Goal: Task Accomplishment & Management: Manage account settings

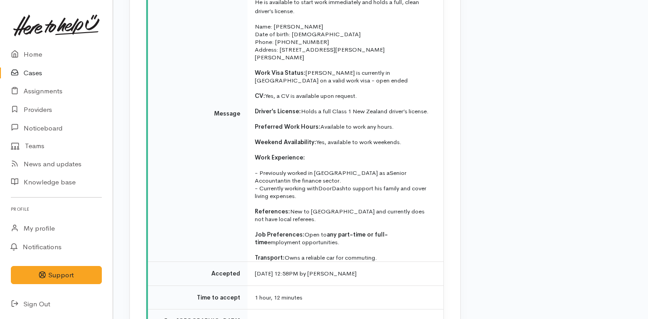
scroll to position [1347, 0]
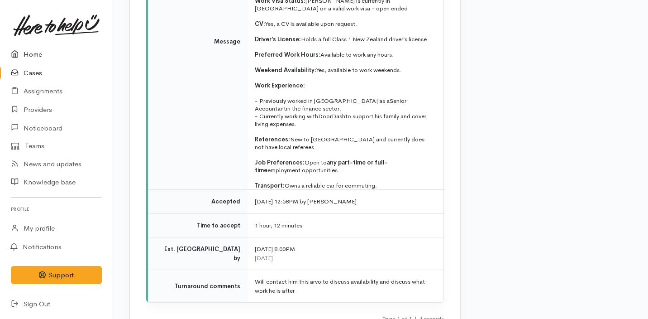
click at [59, 53] on link "Home" at bounding box center [56, 54] width 113 height 19
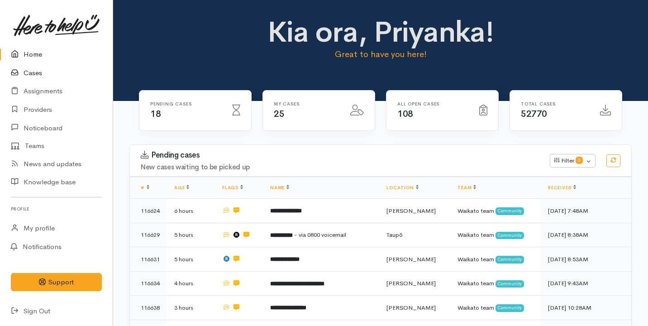
click at [41, 73] on link "Cases" at bounding box center [56, 73] width 113 height 19
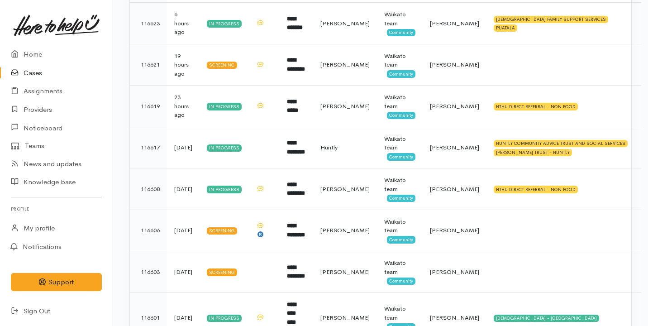
scroll to position [377, 0]
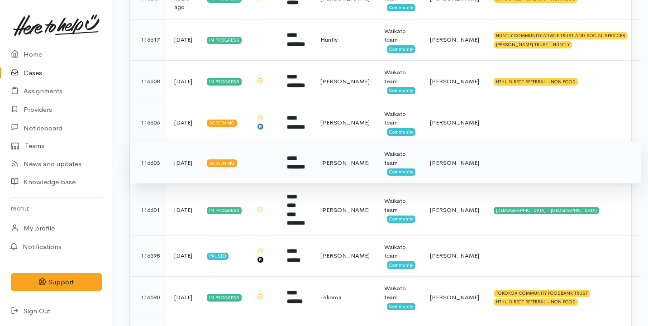
click at [280, 152] on td at bounding box center [264, 163] width 31 height 42
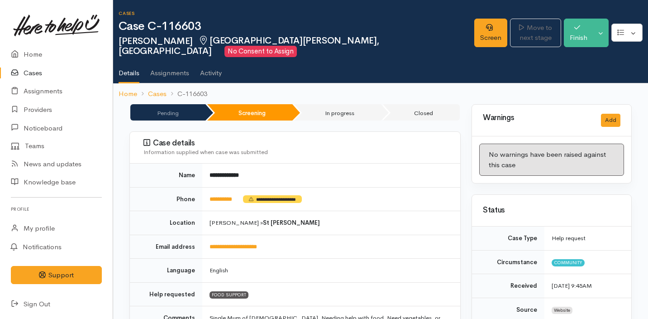
scroll to position [670, 0]
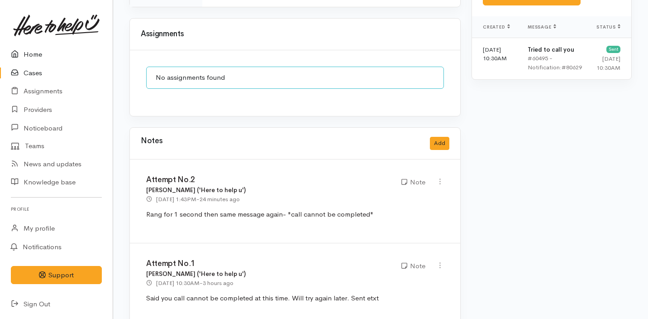
click at [36, 52] on link "Home" at bounding box center [56, 54] width 113 height 19
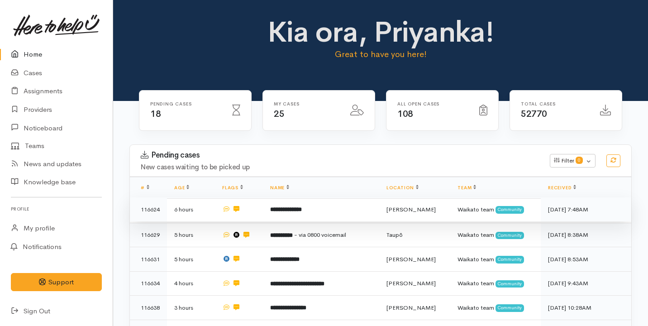
click at [327, 212] on td "**********" at bounding box center [321, 209] width 116 height 24
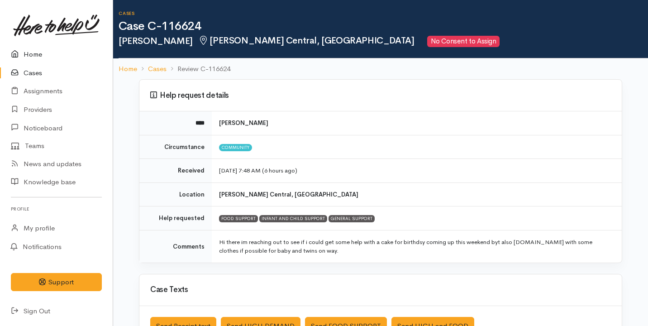
click at [59, 53] on link "Home" at bounding box center [56, 54] width 113 height 19
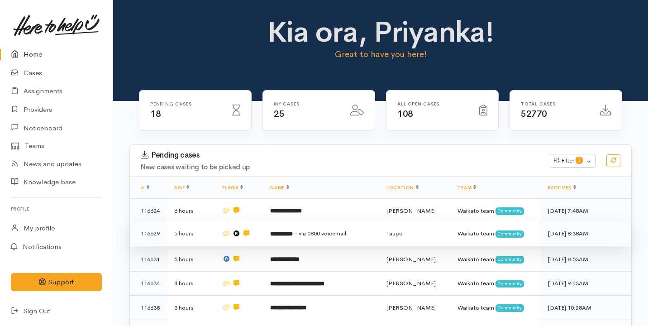
click at [336, 227] on td "**********" at bounding box center [321, 233] width 116 height 24
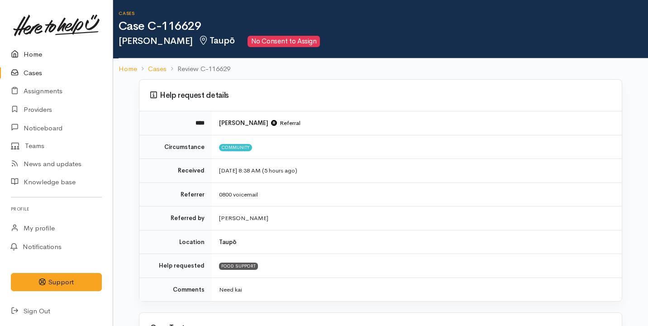
click at [38, 52] on link "Home" at bounding box center [56, 54] width 113 height 19
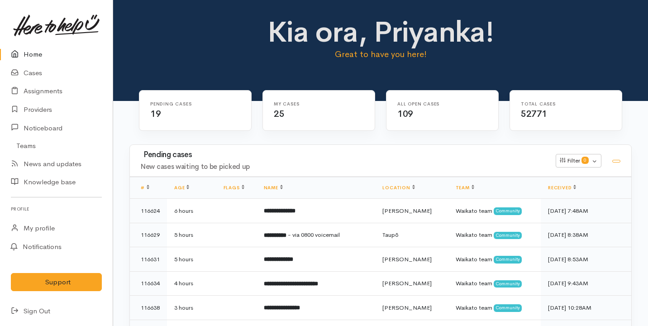
click at [344, 131] on div "My cases 25" at bounding box center [319, 116] width 124 height 52
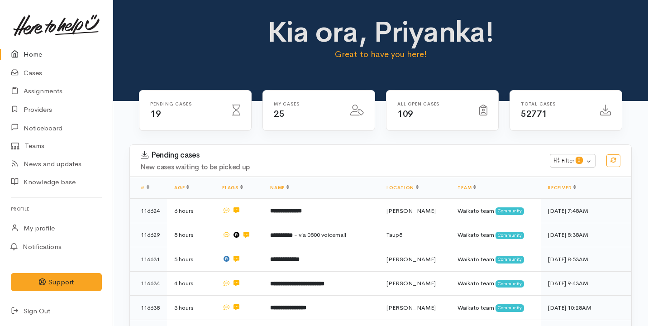
click at [270, 100] on div "My cases 25" at bounding box center [319, 111] width 112 height 40
click at [62, 56] on link "Home" at bounding box center [56, 54] width 113 height 19
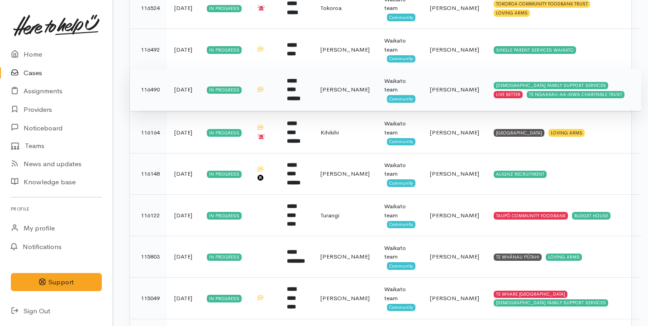
scroll to position [933, 0]
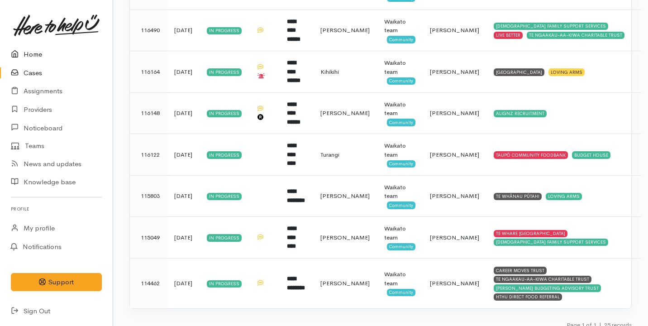
click at [34, 50] on link "Home" at bounding box center [56, 54] width 113 height 19
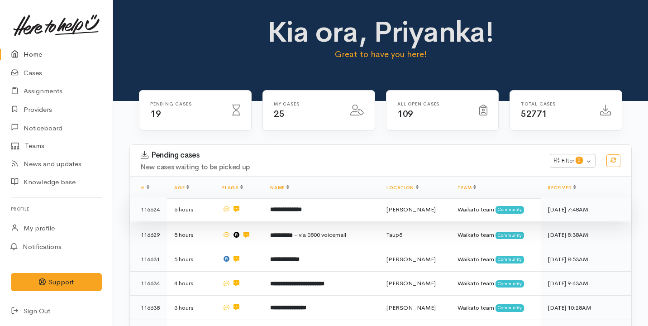
click at [209, 206] on td "6 hours" at bounding box center [191, 209] width 48 height 24
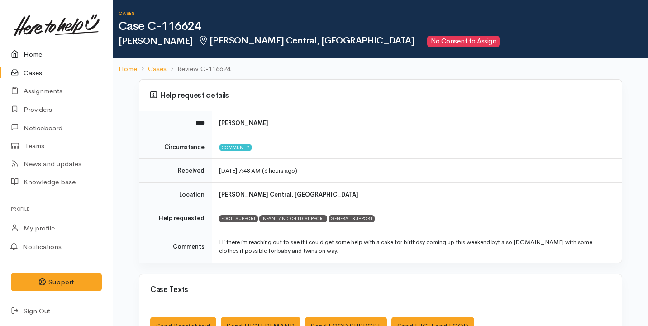
click at [33, 58] on link "Home" at bounding box center [56, 54] width 113 height 19
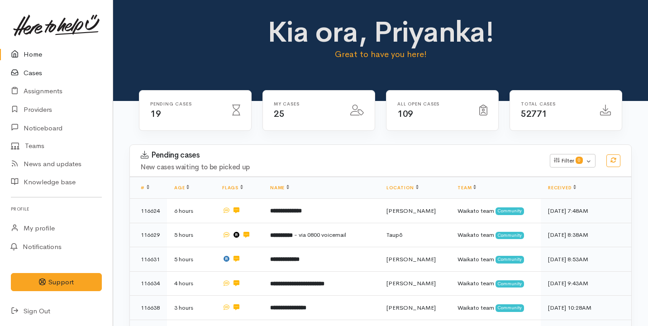
click at [89, 76] on link "Cases" at bounding box center [56, 73] width 113 height 19
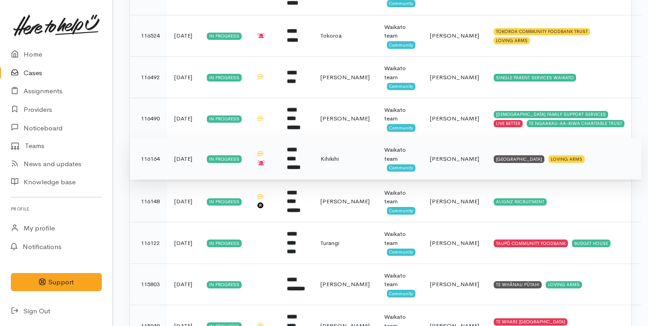
scroll to position [858, 0]
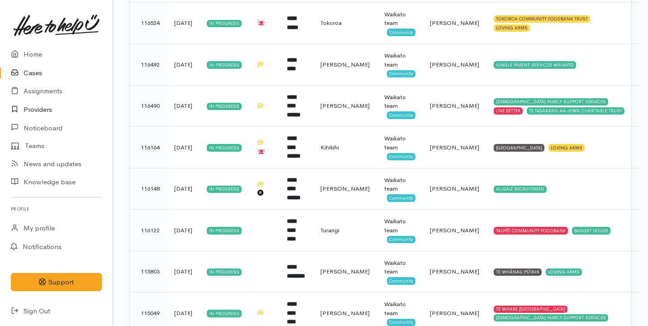
click at [54, 111] on link "Providers" at bounding box center [56, 109] width 113 height 19
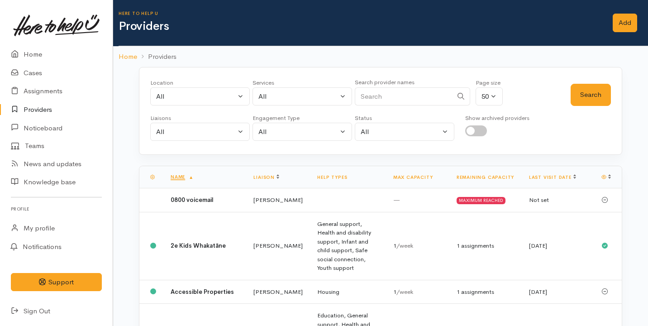
click at [33, 114] on link "Providers" at bounding box center [56, 109] width 113 height 19
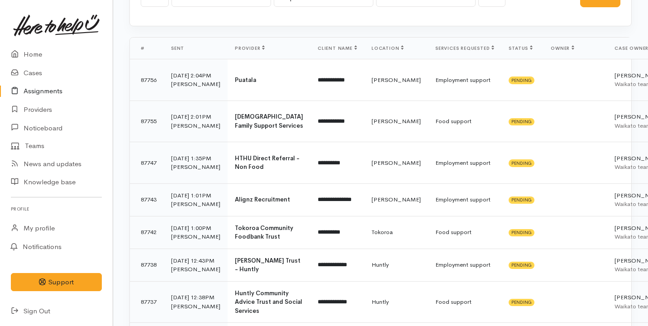
scroll to position [46, 0]
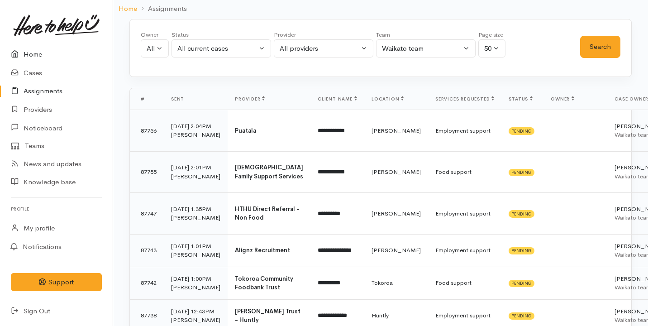
click at [61, 54] on link "Home" at bounding box center [56, 54] width 113 height 19
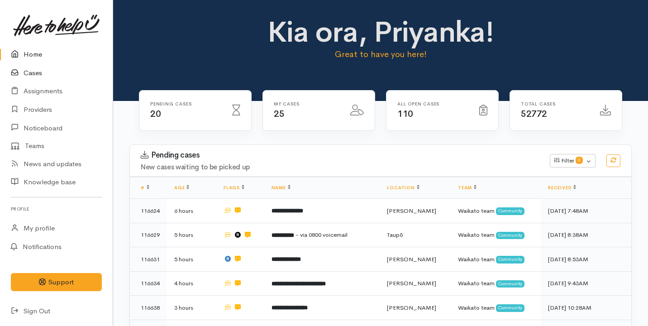
click at [56, 70] on link "Cases" at bounding box center [56, 73] width 113 height 19
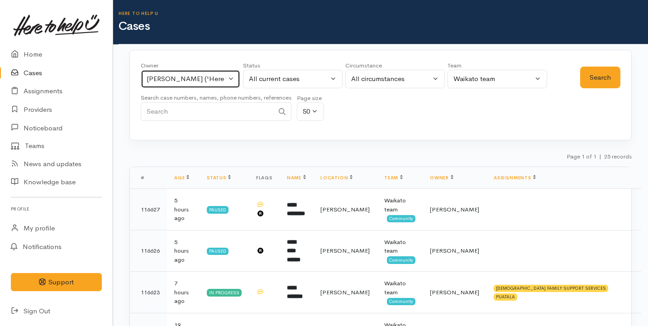
click at [203, 77] on div "Priyanka Duggal ('Here to help u')" at bounding box center [187, 79] width 80 height 10
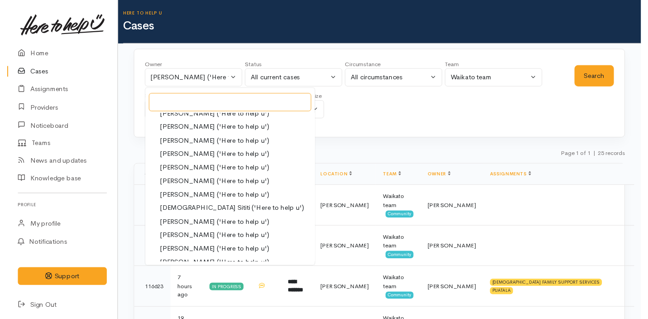
scroll to position [325, 0]
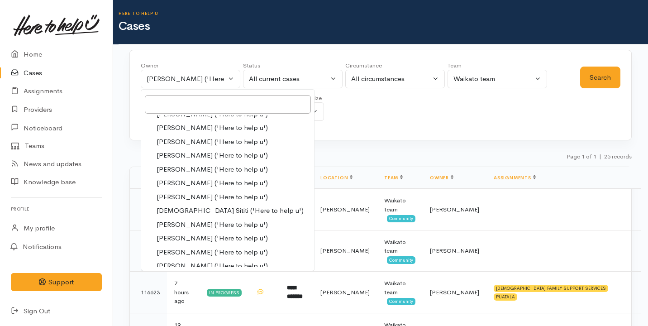
click at [209, 234] on span "[PERSON_NAME] ('Here to help u')" at bounding box center [212, 238] width 111 height 10
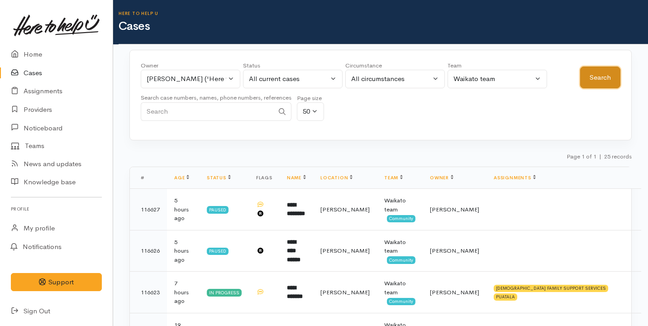
click at [591, 81] on button "Search" at bounding box center [600, 78] width 40 height 22
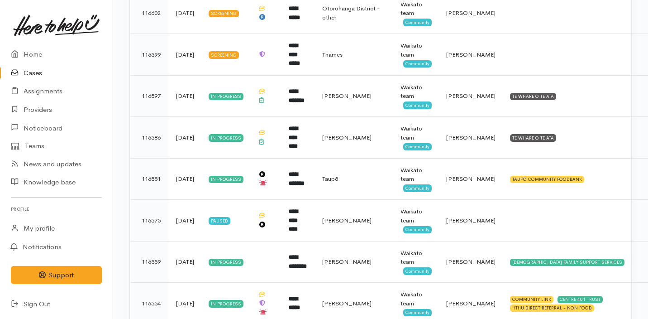
scroll to position [0, 0]
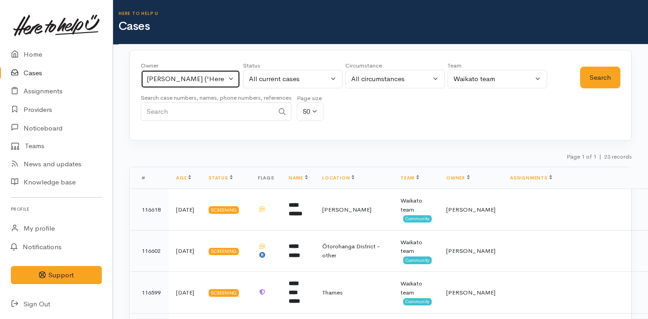
click at [197, 81] on div "Nicole Rusk ('Here to help u')" at bounding box center [187, 79] width 80 height 10
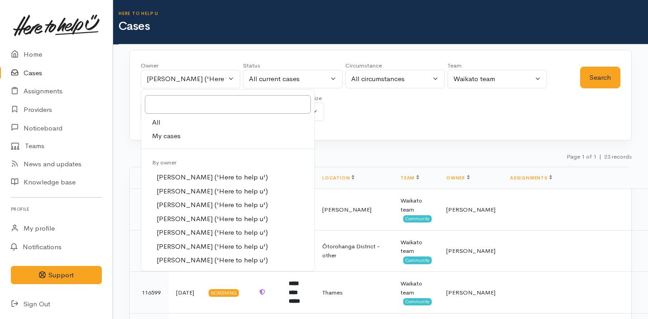
click at [207, 138] on link "My cases" at bounding box center [227, 136] width 173 height 14
select select "2109"
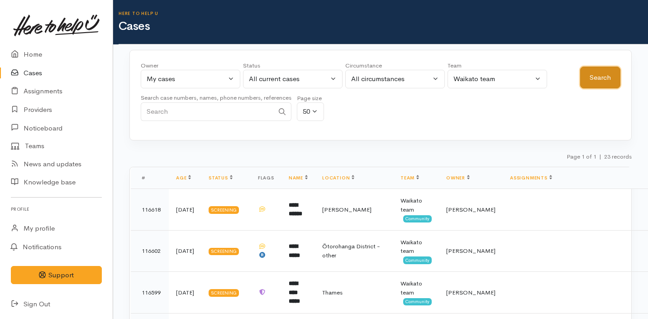
click at [603, 75] on button "Search" at bounding box center [600, 78] width 40 height 22
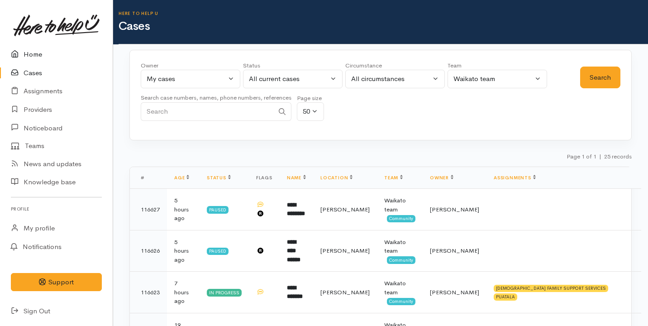
click at [46, 52] on link "Home" at bounding box center [56, 54] width 113 height 19
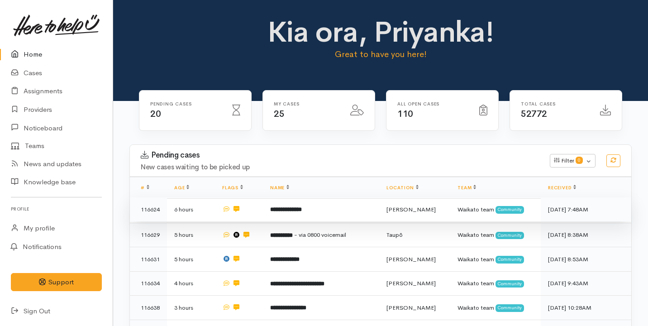
click at [331, 207] on td "**********" at bounding box center [321, 209] width 116 height 24
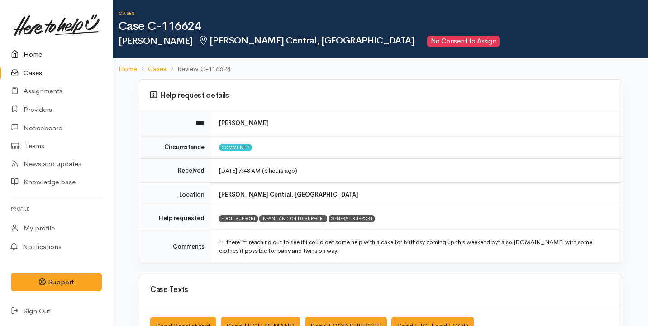
click at [45, 57] on link "Home" at bounding box center [56, 54] width 113 height 19
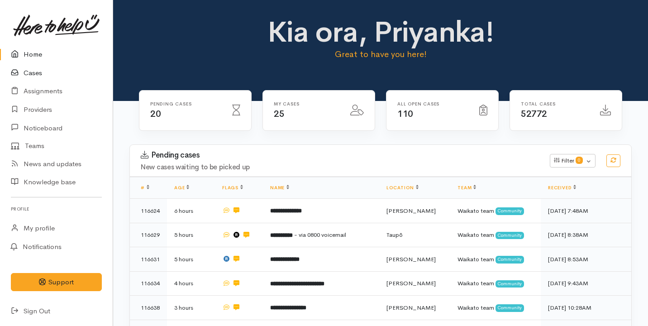
click at [33, 68] on link "Cases" at bounding box center [56, 73] width 113 height 19
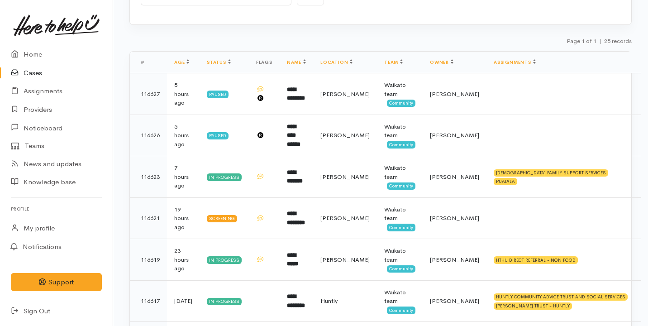
scroll to position [13, 0]
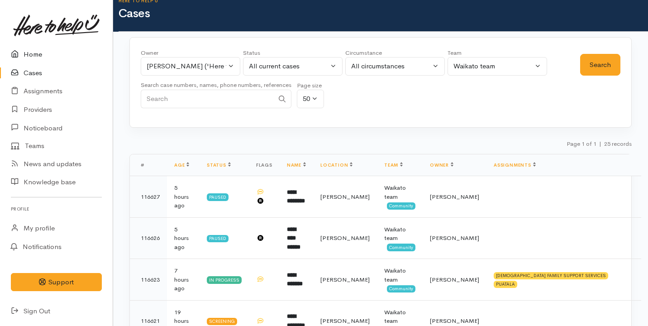
click at [57, 59] on link "Home" at bounding box center [56, 54] width 113 height 19
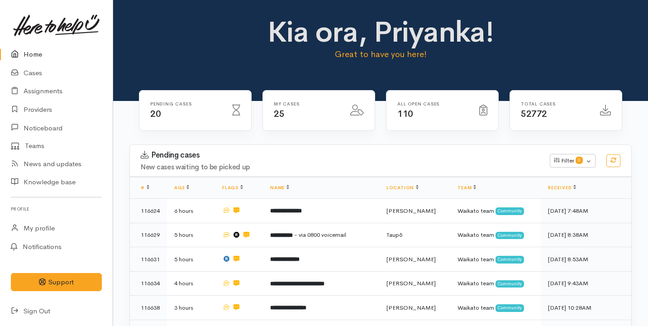
click at [291, 208] on b "**********" at bounding box center [286, 211] width 32 height 6
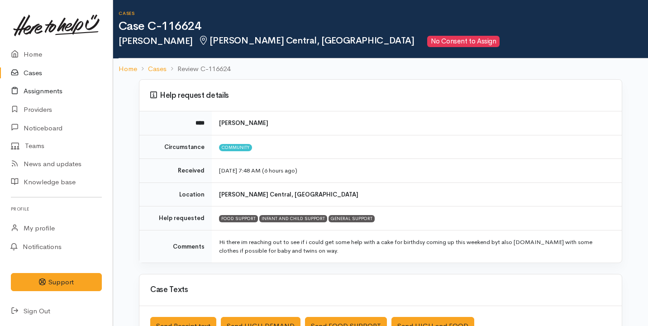
click at [59, 91] on link "Assignments" at bounding box center [56, 91] width 113 height 19
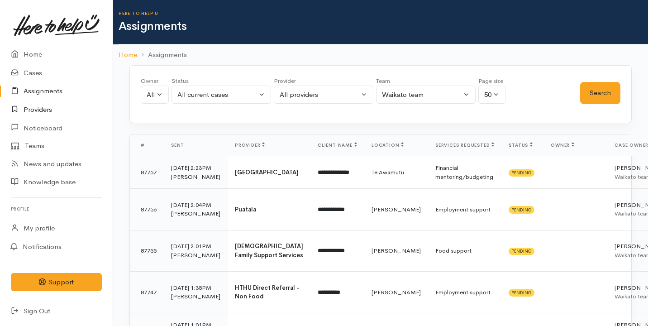
click at [54, 111] on link "Providers" at bounding box center [56, 109] width 113 height 19
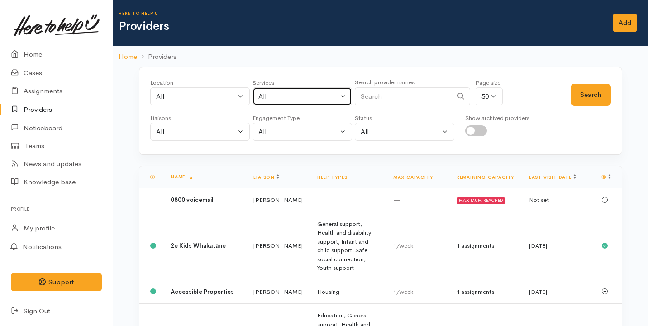
click at [264, 94] on div "All" at bounding box center [298, 96] width 80 height 10
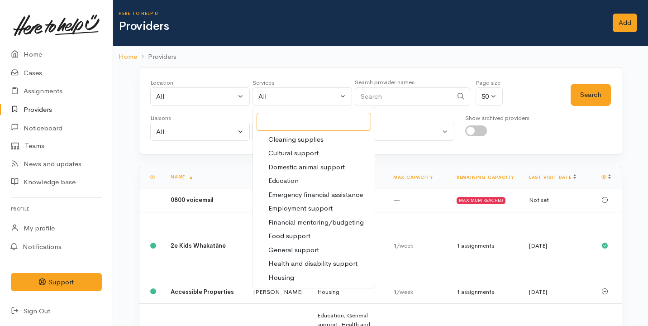
scroll to position [74, 0]
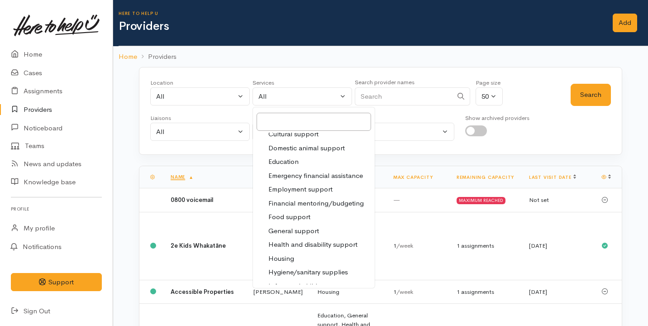
click at [306, 216] on span "Food support" at bounding box center [289, 217] width 42 height 10
select select "3"
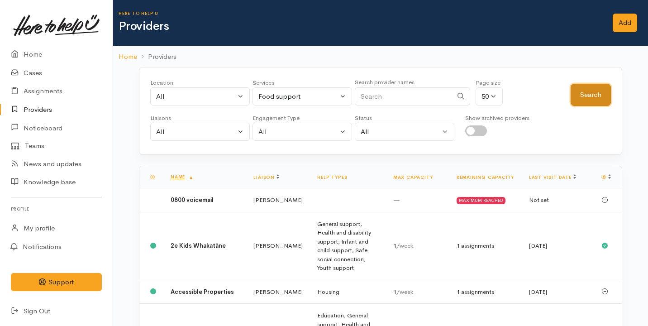
click at [589, 90] on button "Search" at bounding box center [591, 95] width 40 height 22
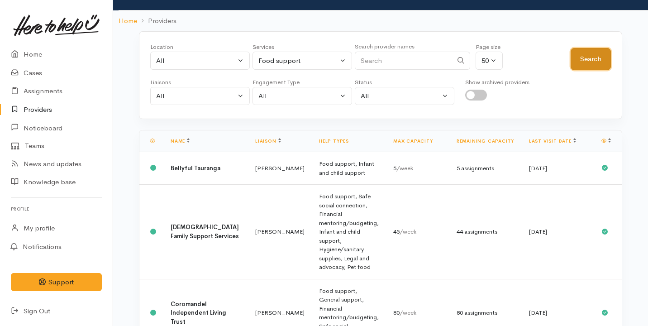
scroll to position [0, 0]
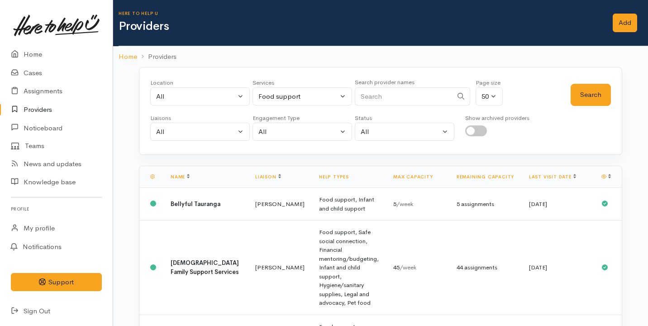
click at [369, 262] on td "Food support, Safe social connection, Financial mentoring/budgeting, Infant and…" at bounding box center [349, 267] width 74 height 95
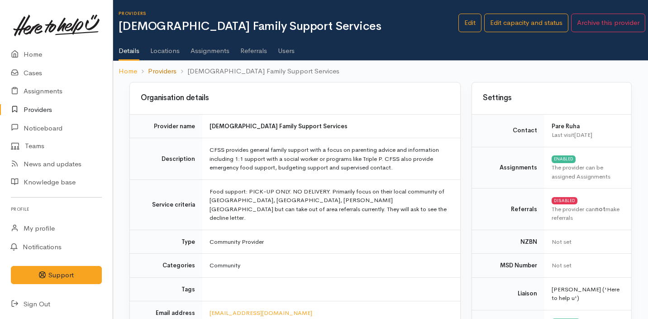
click at [153, 70] on link "Providers" at bounding box center [162, 71] width 29 height 10
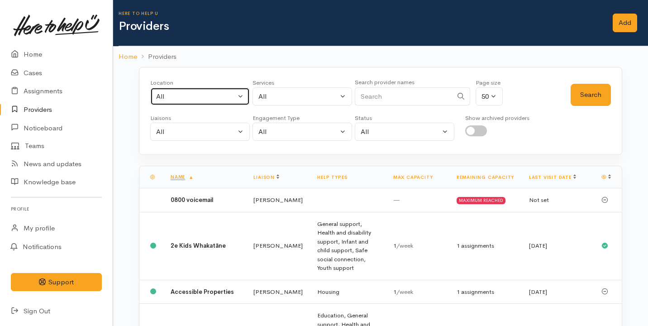
click at [226, 96] on div "All" at bounding box center [196, 96] width 80 height 10
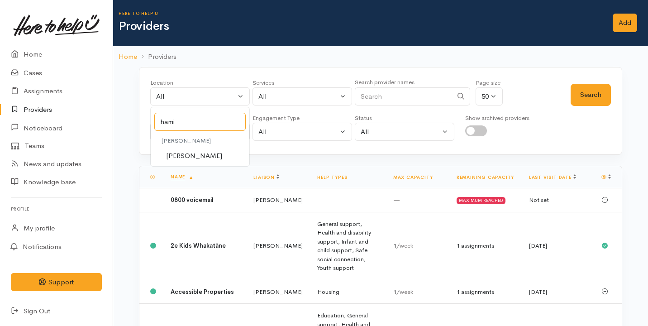
type input "hami"
click at [192, 149] on link "[PERSON_NAME]" at bounding box center [200, 156] width 99 height 14
select select "1"
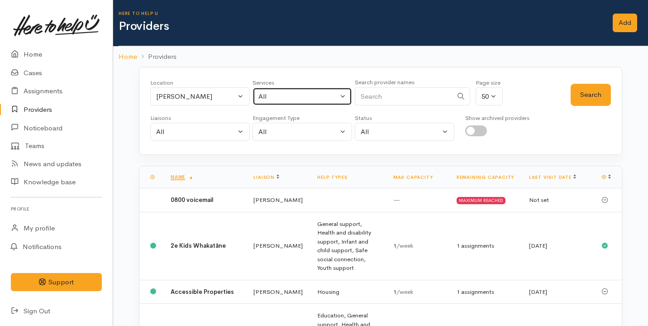
click at [288, 102] on button "All" at bounding box center [303, 96] width 100 height 19
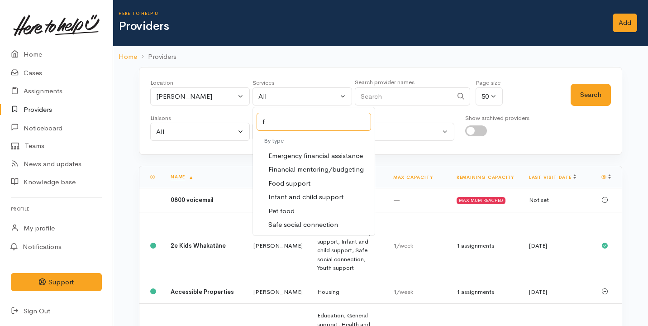
type input "f"
click at [296, 184] on span "Food support" at bounding box center [289, 183] width 42 height 10
select select "3"
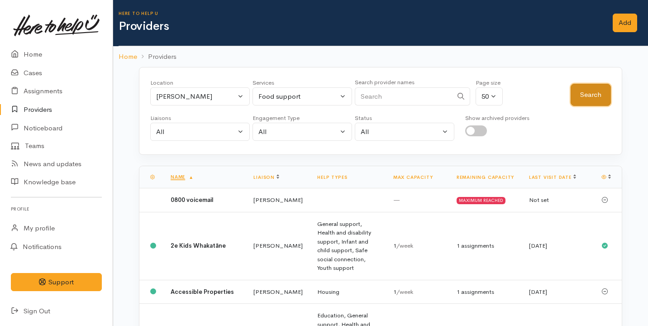
click at [575, 96] on button "Search" at bounding box center [591, 95] width 40 height 22
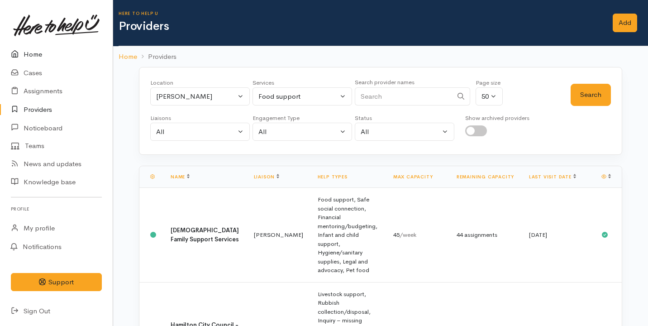
click at [48, 59] on link "Home" at bounding box center [56, 54] width 113 height 19
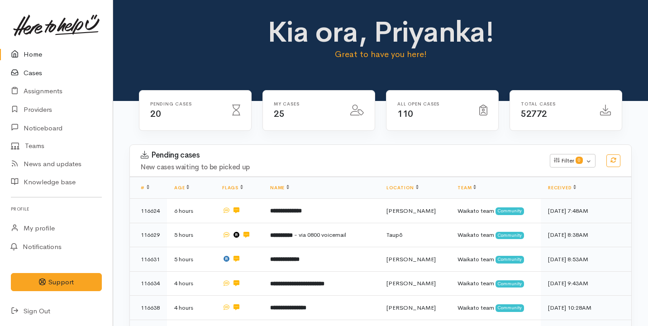
click at [49, 69] on link "Cases" at bounding box center [56, 73] width 113 height 19
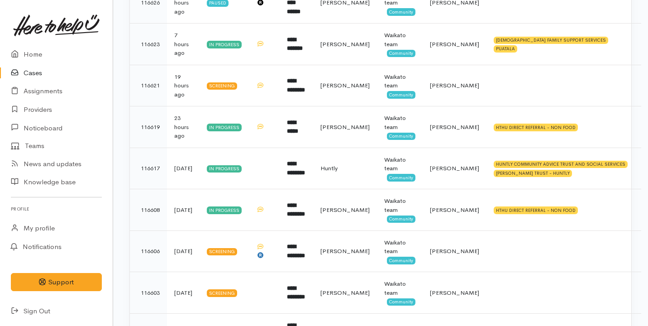
scroll to position [250, 0]
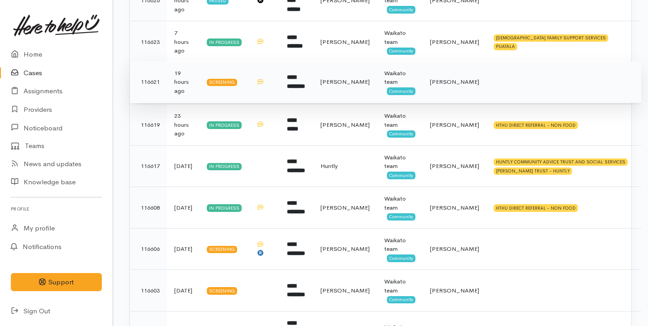
click at [200, 88] on td "19 hours ago" at bounding box center [183, 82] width 33 height 42
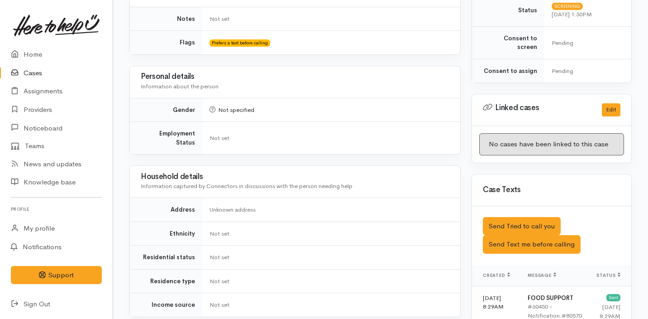
scroll to position [397, 0]
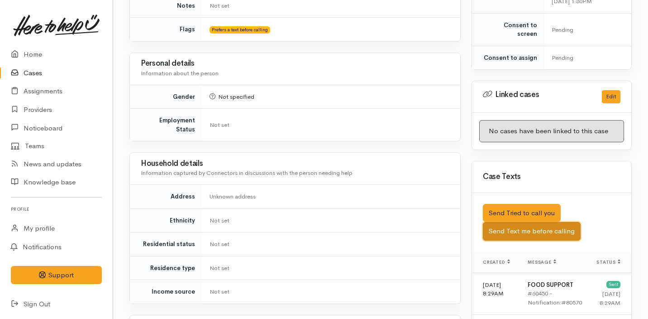
click at [536, 222] on button "Send Text me before calling" at bounding box center [532, 231] width 98 height 19
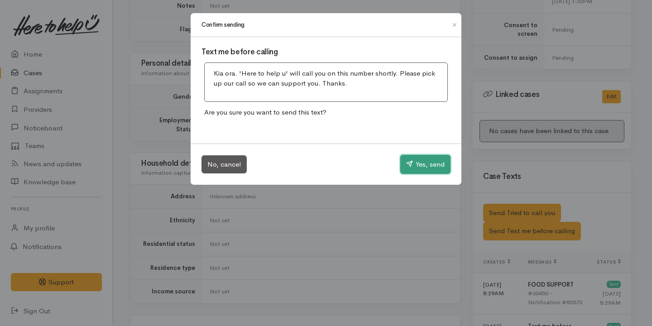
click at [423, 164] on button "Yes, send" at bounding box center [425, 164] width 50 height 19
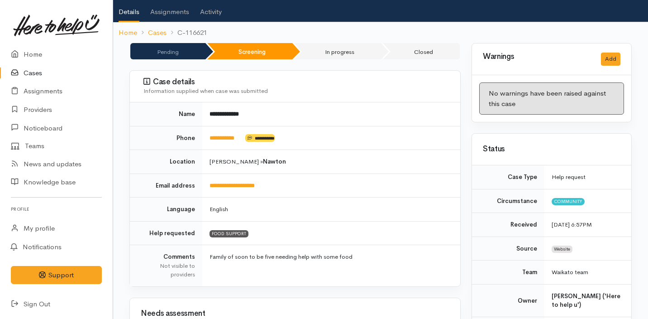
scroll to position [0, 0]
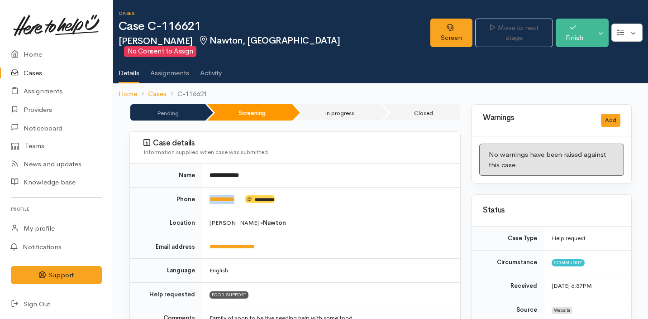
drag, startPoint x: 249, startPoint y: 189, endPoint x: 206, endPoint y: 188, distance: 43.0
click at [206, 188] on td "**********" at bounding box center [331, 199] width 258 height 24
copy td "**********"
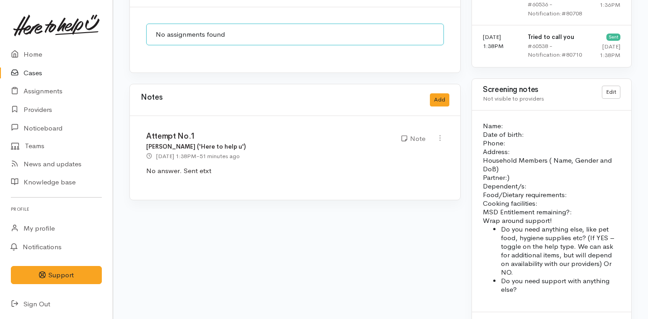
scroll to position [737, 5]
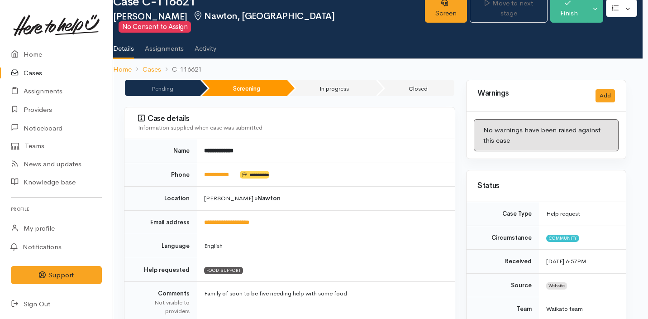
scroll to position [8, 5]
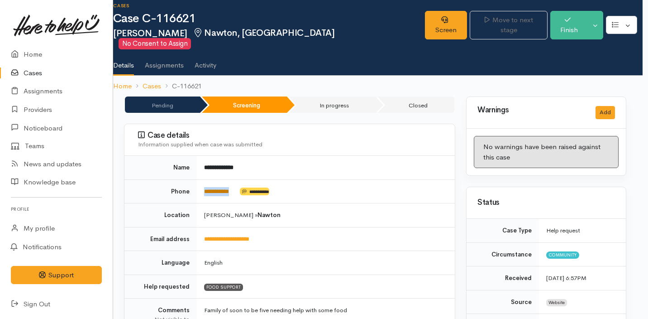
drag, startPoint x: 244, startPoint y: 181, endPoint x: 206, endPoint y: 178, distance: 39.0
click at [205, 179] on td "**********" at bounding box center [326, 191] width 258 height 24
copy td "**********"
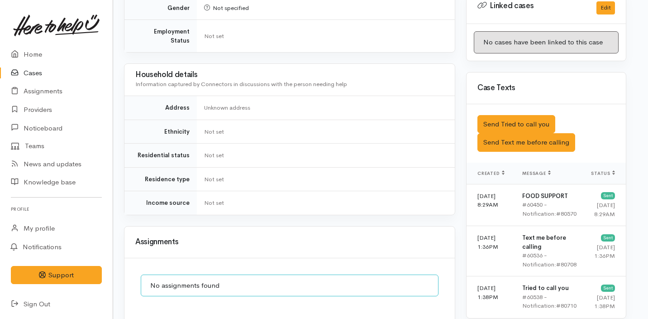
scroll to position [484, 5]
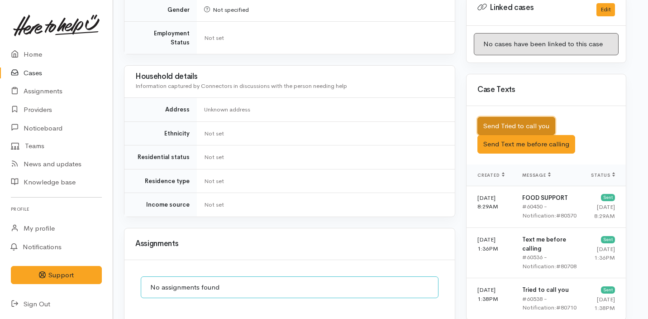
click at [528, 117] on button "Send Tried to call you" at bounding box center [517, 126] width 78 height 19
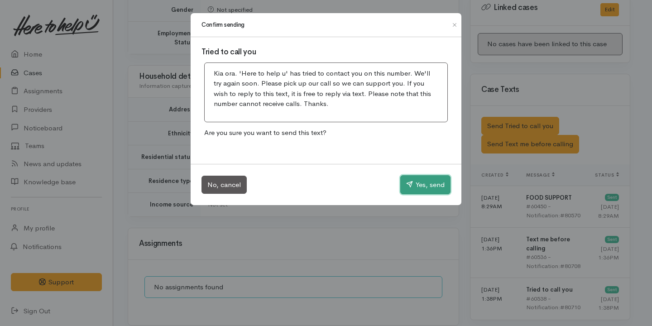
click at [418, 181] on button "Yes, send" at bounding box center [425, 184] width 50 height 19
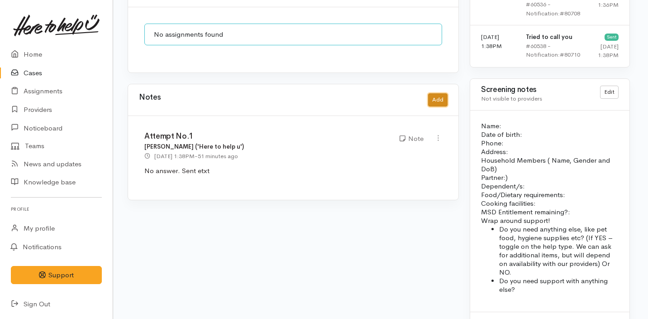
click at [436, 93] on button "Add" at bounding box center [437, 99] width 19 height 13
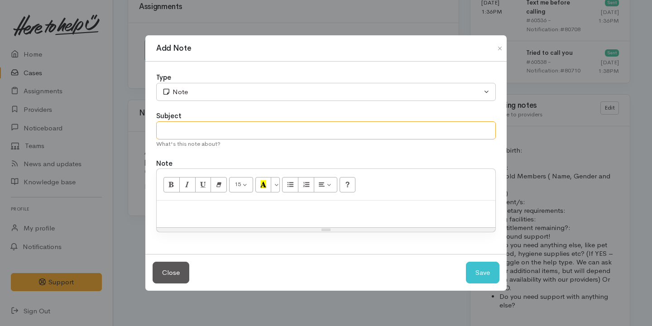
click at [246, 127] on input "text" at bounding box center [326, 130] width 340 height 19
type input "Attempt No.2"
click at [215, 218] on div at bounding box center [326, 214] width 339 height 27
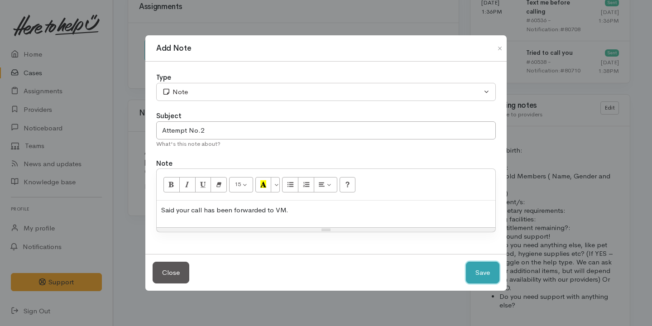
click at [486, 275] on button "Save" at bounding box center [482, 273] width 33 height 22
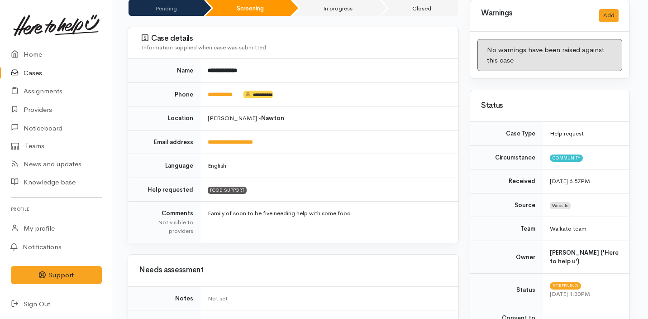
scroll to position [0, 2]
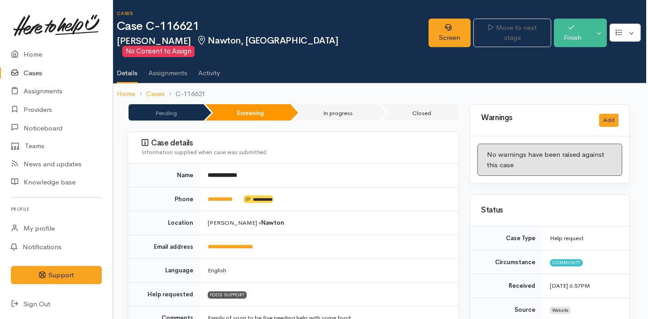
click at [56, 71] on link "Cases" at bounding box center [56, 73] width 113 height 19
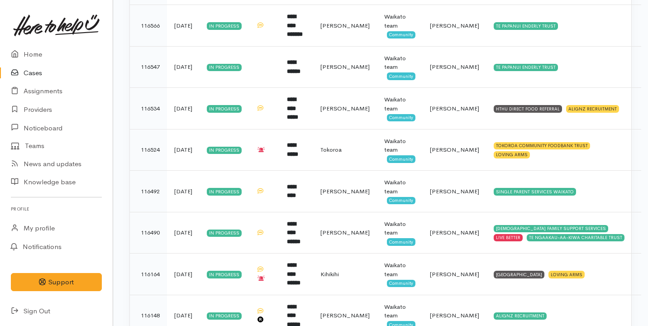
scroll to position [875, 0]
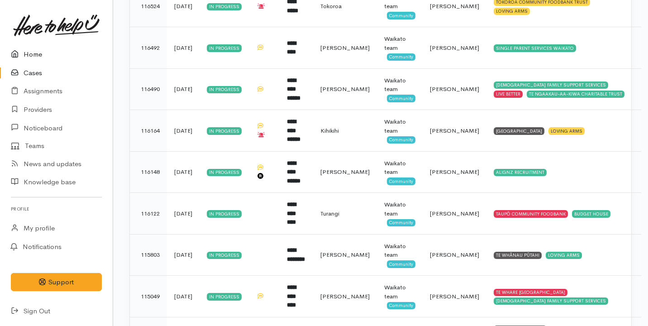
click at [49, 58] on link "Home" at bounding box center [56, 54] width 113 height 19
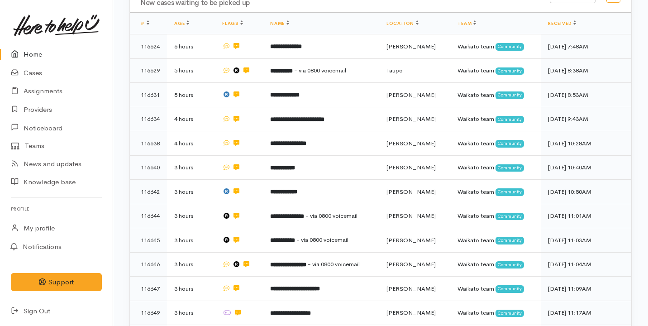
scroll to position [129, 0]
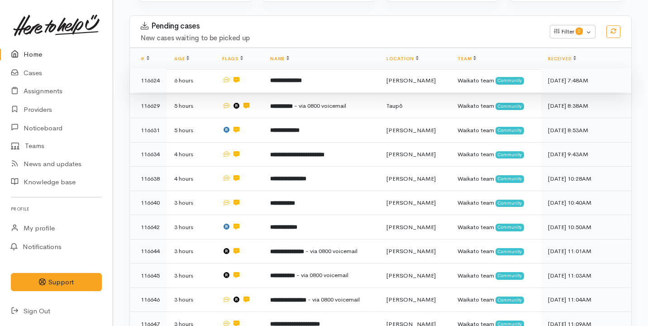
click at [288, 77] on b "**********" at bounding box center [286, 80] width 32 height 6
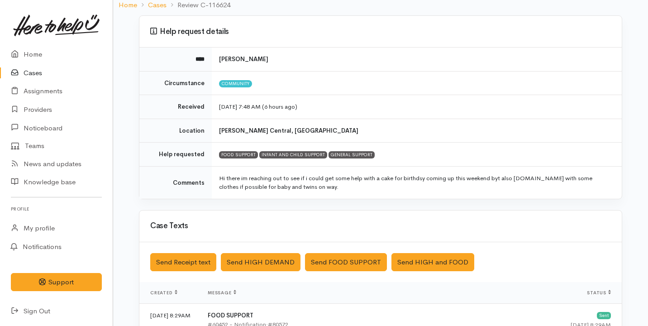
scroll to position [251, 0]
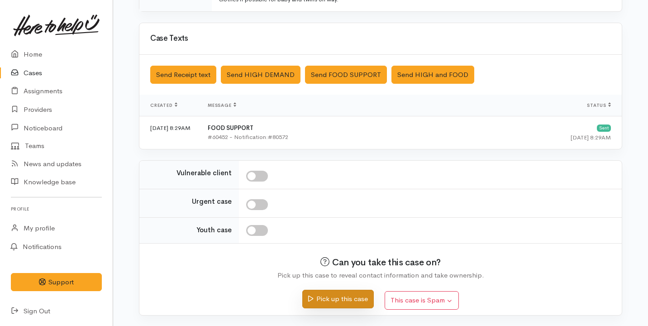
click at [344, 298] on button "Pick up this case" at bounding box center [337, 299] width 71 height 19
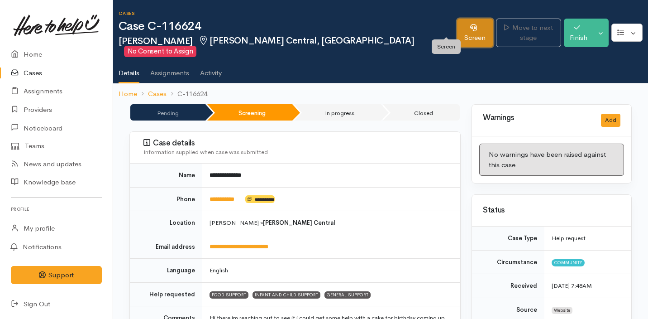
click at [457, 32] on link "Screen" at bounding box center [475, 33] width 36 height 29
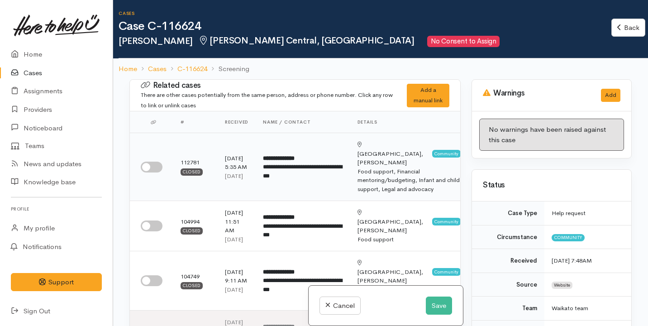
click at [153, 162] on input "checkbox" at bounding box center [152, 167] width 22 height 11
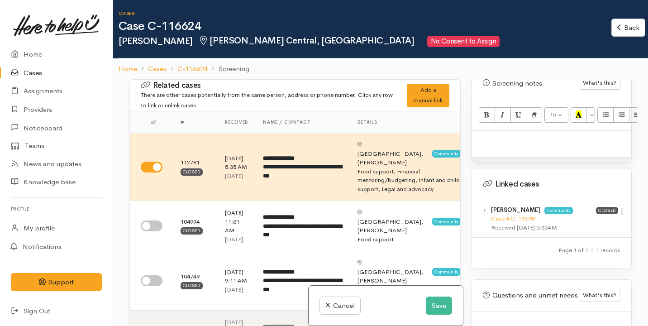
scroll to position [668, 0]
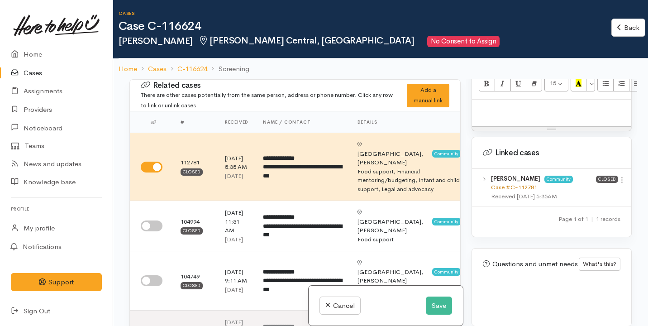
click at [531, 183] on link "Case #C-112781" at bounding box center [514, 187] width 46 height 8
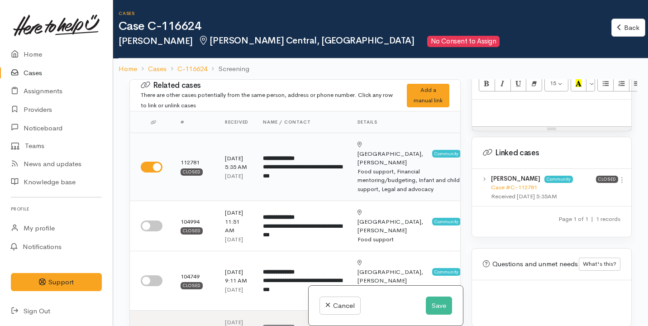
click at [157, 162] on input "checkbox" at bounding box center [152, 167] width 22 height 11
checkbox input "false"
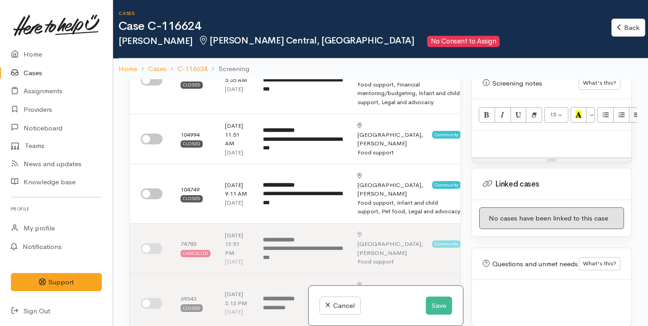
scroll to position [0, 0]
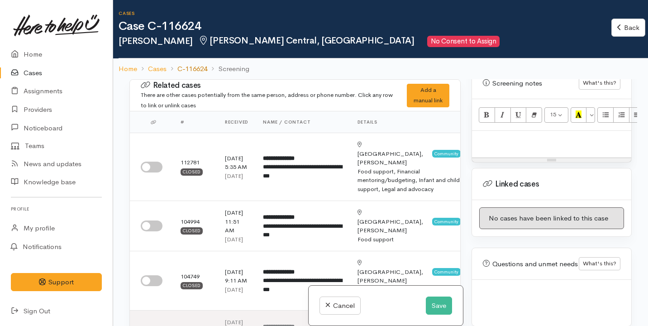
click at [198, 65] on link "C-116624" at bounding box center [192, 69] width 30 height 10
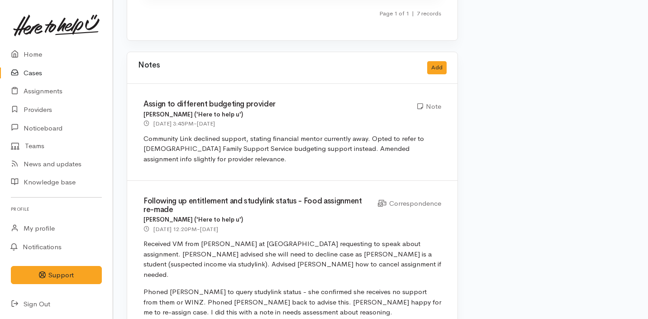
scroll to position [3670, 3]
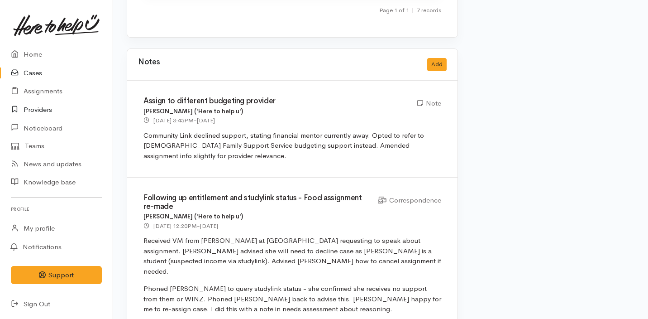
click at [62, 104] on link "Providers" at bounding box center [56, 109] width 113 height 19
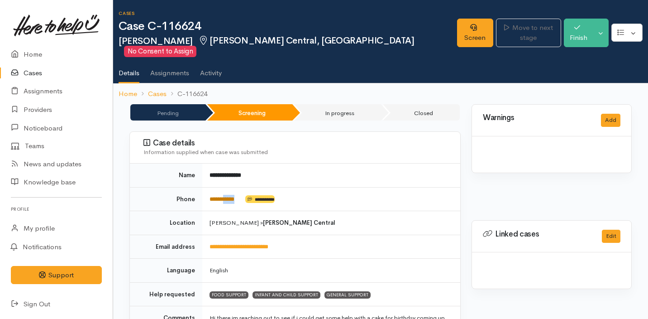
click at [228, 187] on td "**********" at bounding box center [331, 199] width 258 height 24
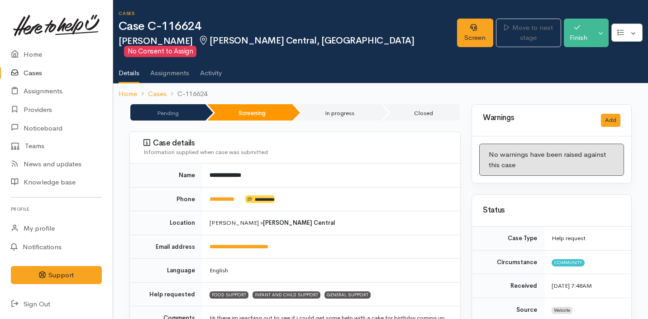
click at [348, 200] on td "**********" at bounding box center [331, 199] width 258 height 24
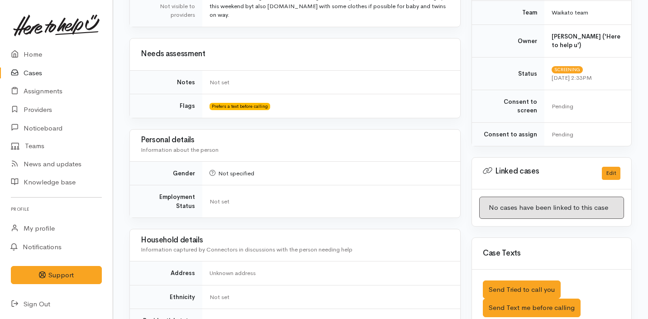
scroll to position [564, 0]
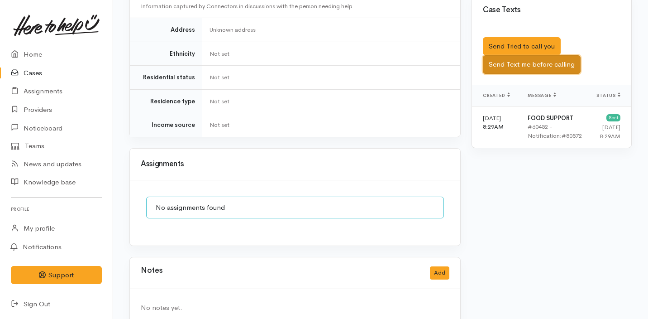
click at [535, 55] on button "Send Text me before calling" at bounding box center [532, 64] width 98 height 19
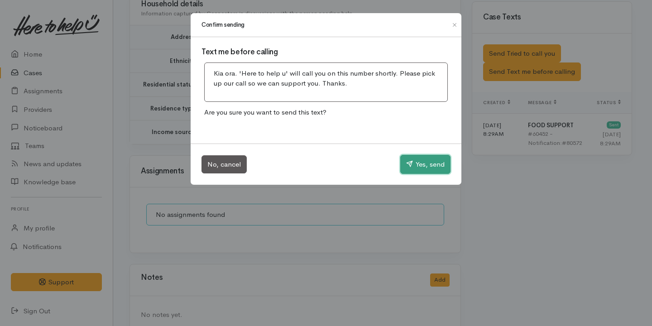
click at [407, 159] on button "Yes, send" at bounding box center [425, 164] width 50 height 19
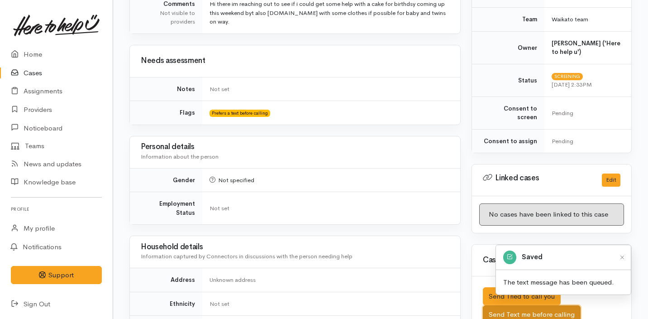
scroll to position [0, 0]
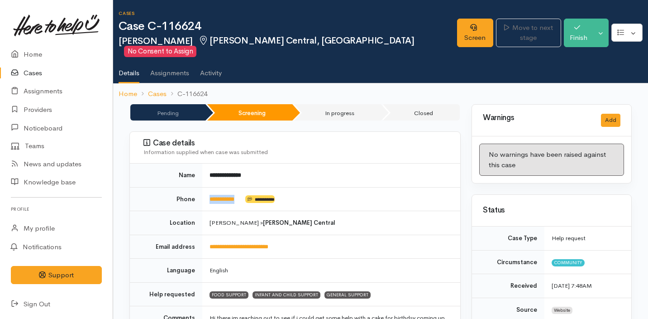
drag, startPoint x: 250, startPoint y: 191, endPoint x: 205, endPoint y: 189, distance: 45.8
click at [205, 189] on td "**********" at bounding box center [331, 199] width 258 height 24
copy td "**********"
click at [457, 25] on link "Screen" at bounding box center [475, 33] width 36 height 29
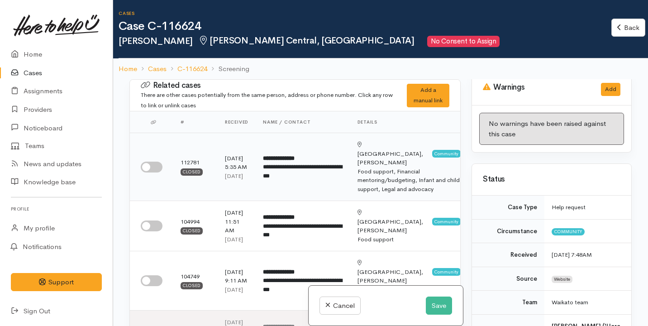
click at [155, 162] on input "checkbox" at bounding box center [152, 167] width 22 height 11
checkbox input "true"
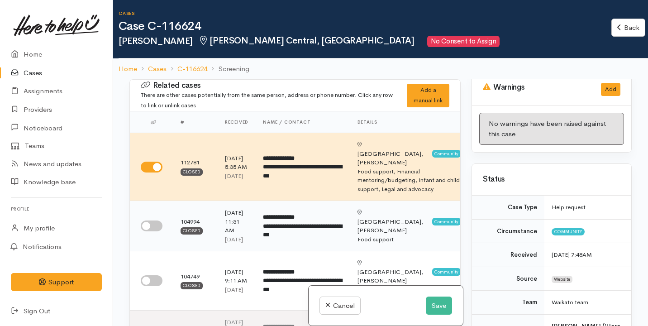
click at [155, 220] on input "checkbox" at bounding box center [152, 225] width 22 height 11
checkbox input "true"
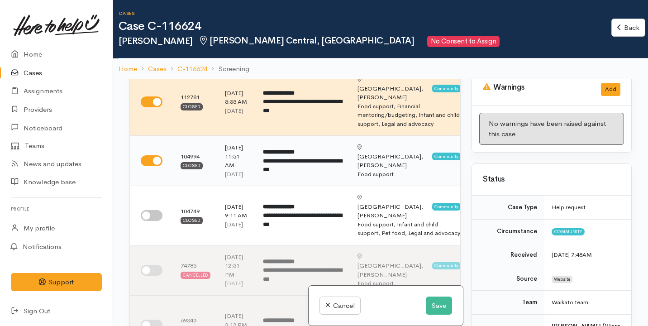
click at [155, 213] on input "checkbox" at bounding box center [152, 215] width 22 height 11
checkbox input "true"
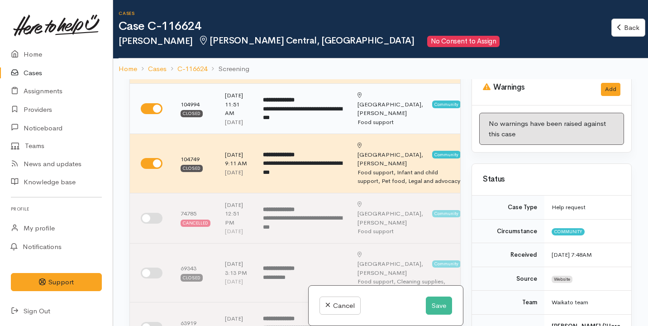
scroll to position [153, 0]
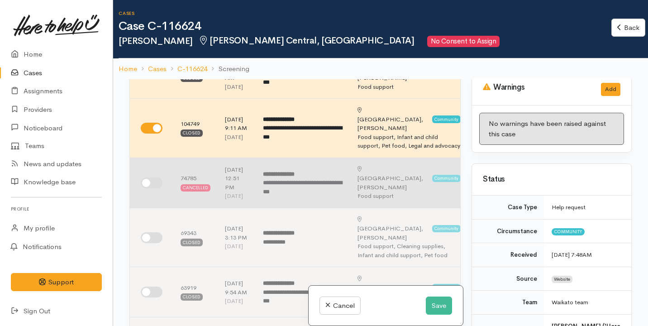
click at [154, 188] on input "checkbox" at bounding box center [152, 182] width 22 height 11
checkbox input "true"
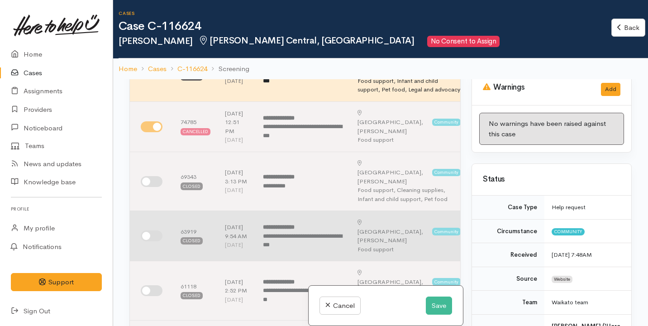
scroll to position [197, 0]
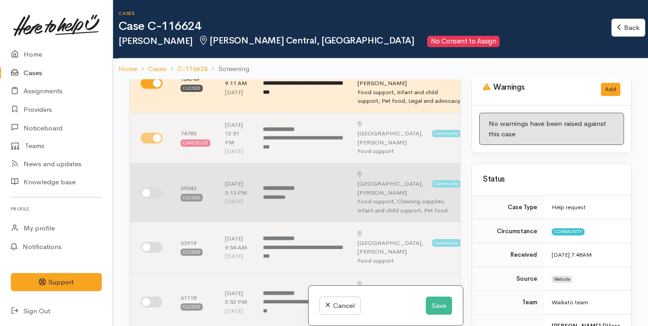
click at [156, 197] on input "checkbox" at bounding box center [152, 192] width 22 height 11
checkbox input "true"
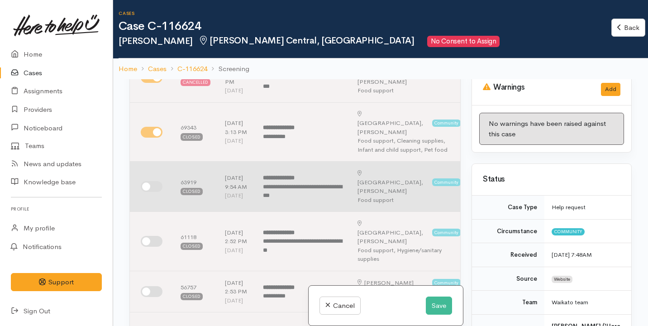
click at [155, 186] on input "checkbox" at bounding box center [152, 186] width 22 height 11
checkbox input "true"
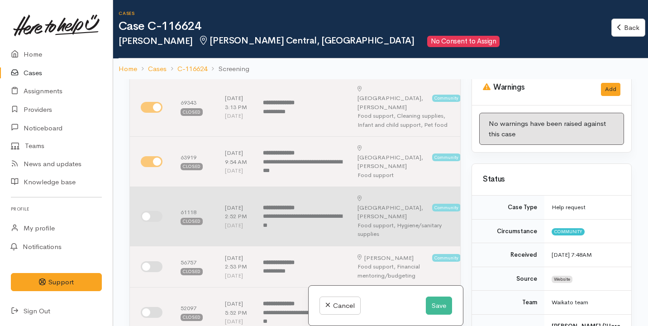
click at [152, 222] on input "checkbox" at bounding box center [152, 216] width 22 height 11
checkbox input "true"
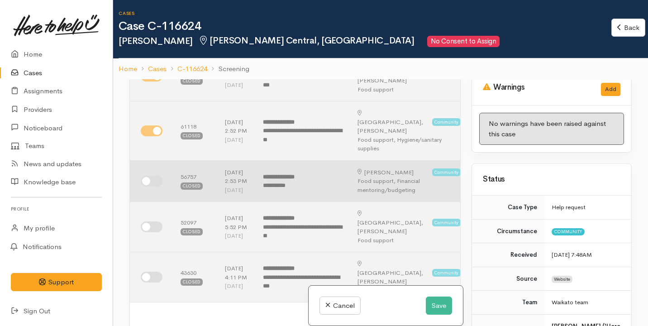
click at [153, 187] on input "checkbox" at bounding box center [152, 181] width 22 height 11
checkbox input "true"
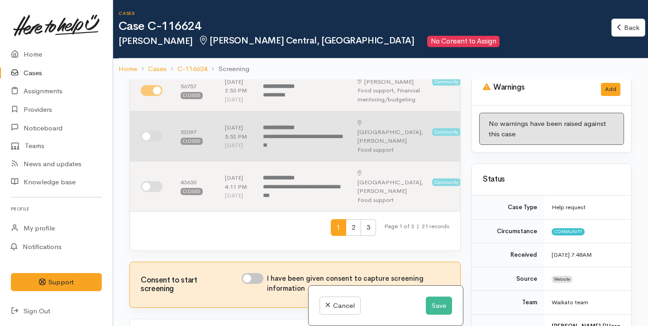
click at [156, 142] on input "checkbox" at bounding box center [152, 136] width 22 height 11
checkbox input "true"
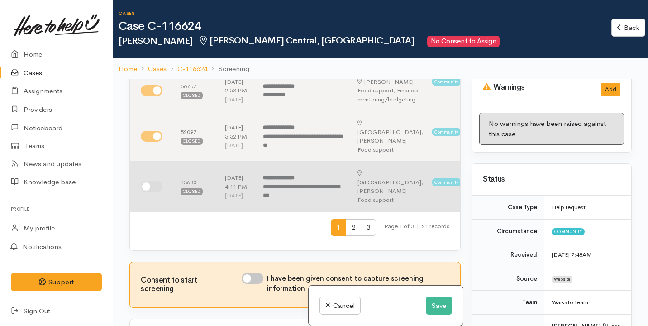
click at [156, 192] on input "checkbox" at bounding box center [152, 186] width 22 height 11
checkbox input "true"
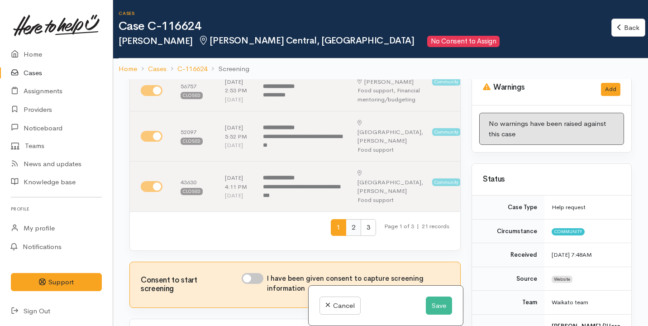
click at [349, 236] on span "2" at bounding box center [353, 227] width 15 height 17
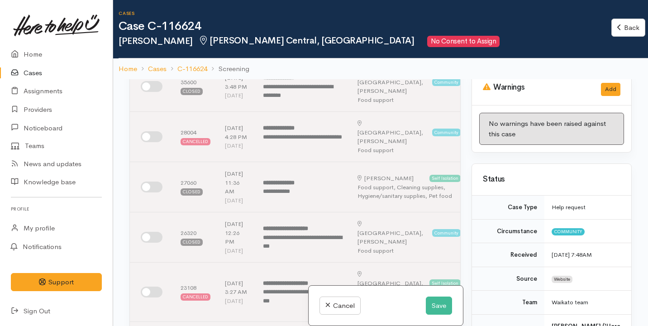
scroll to position [0, 0]
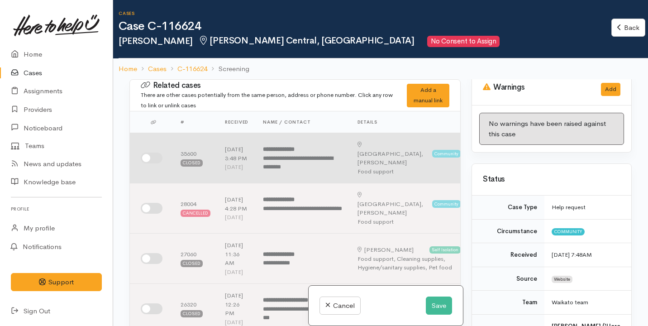
click at [150, 161] on input "checkbox" at bounding box center [152, 158] width 22 height 11
checkbox input "true"
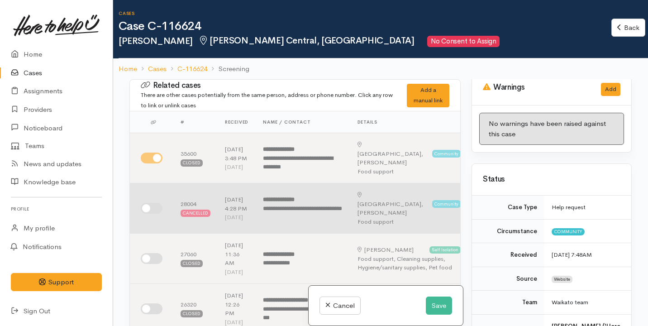
click at [153, 214] on input "checkbox" at bounding box center [152, 208] width 22 height 11
checkbox input "true"
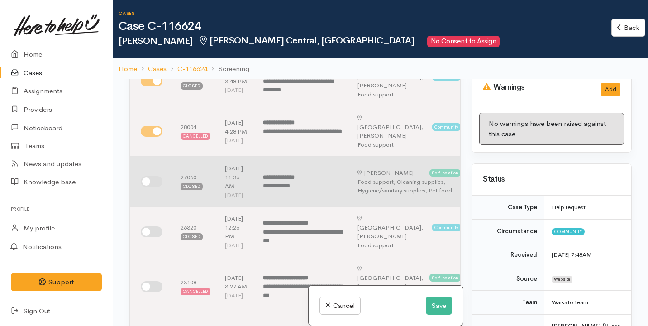
click at [153, 187] on input "checkbox" at bounding box center [152, 181] width 22 height 11
checkbox input "true"
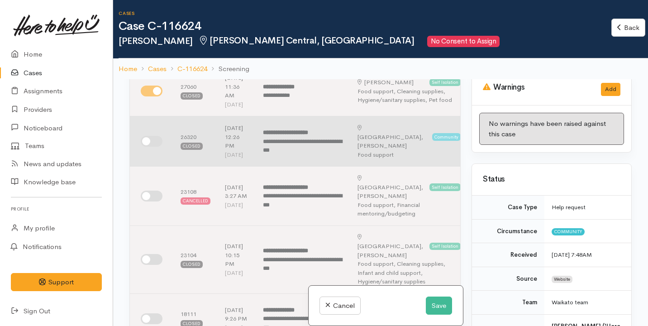
click at [153, 147] on input "checkbox" at bounding box center [152, 141] width 22 height 11
checkbox input "true"
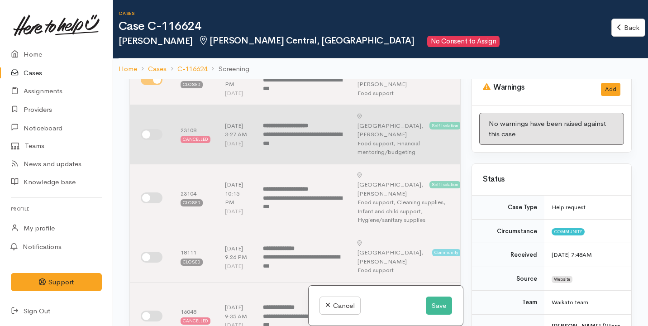
click at [153, 140] on input "checkbox" at bounding box center [152, 134] width 22 height 11
checkbox input "true"
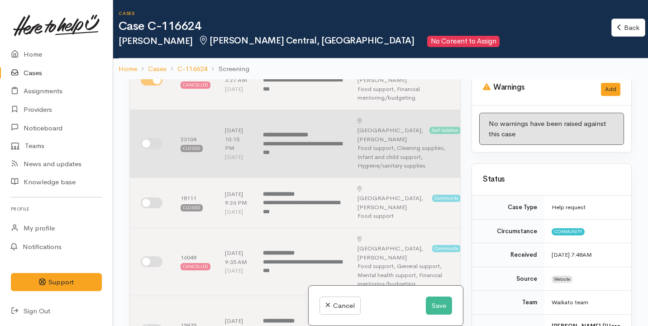
click at [153, 168] on td at bounding box center [151, 144] width 43 height 68
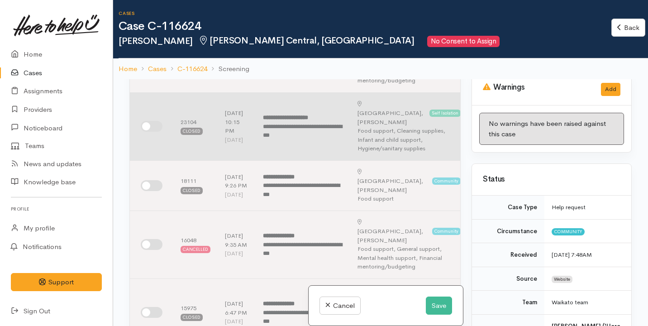
click at [154, 132] on input "checkbox" at bounding box center [152, 126] width 22 height 11
checkbox input "true"
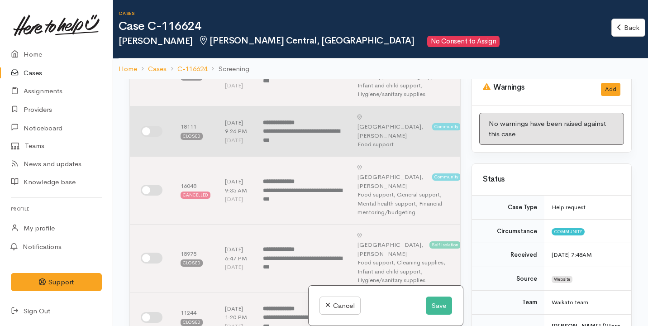
click at [153, 137] on input "checkbox" at bounding box center [152, 131] width 22 height 11
checkbox input "true"
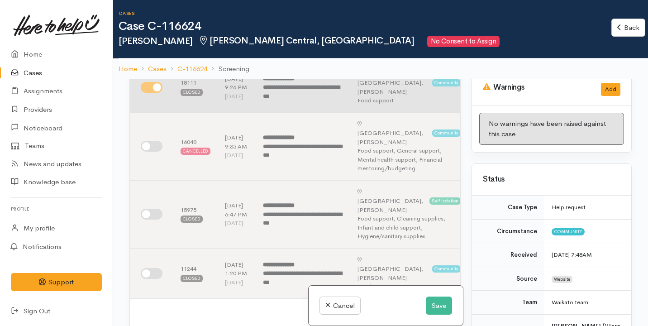
scroll to position [421, 0]
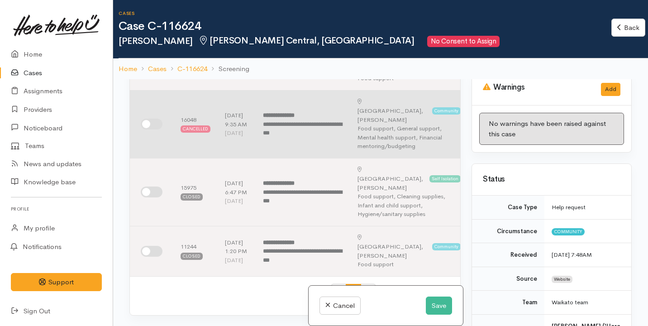
click at [153, 129] on input "checkbox" at bounding box center [152, 124] width 22 height 11
checkbox input "true"
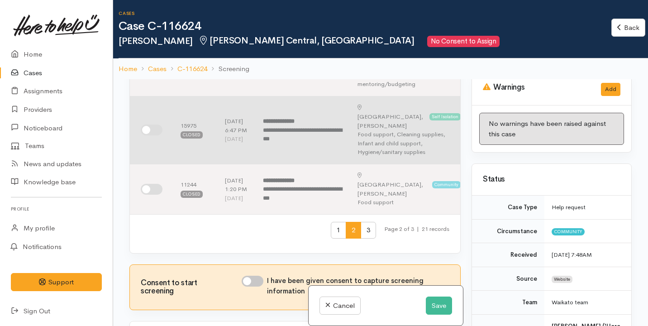
click at [153, 135] on input "checkbox" at bounding box center [152, 129] width 22 height 11
checkbox input "true"
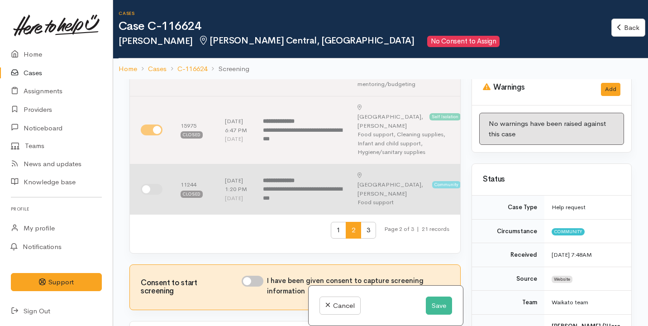
click at [154, 195] on input "checkbox" at bounding box center [152, 189] width 22 height 11
checkbox input "true"
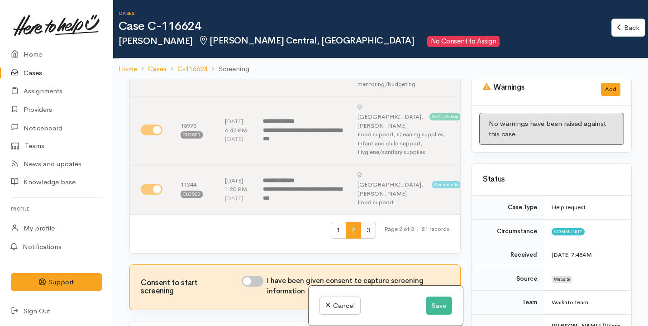
click at [364, 239] on span "3" at bounding box center [368, 230] width 15 height 17
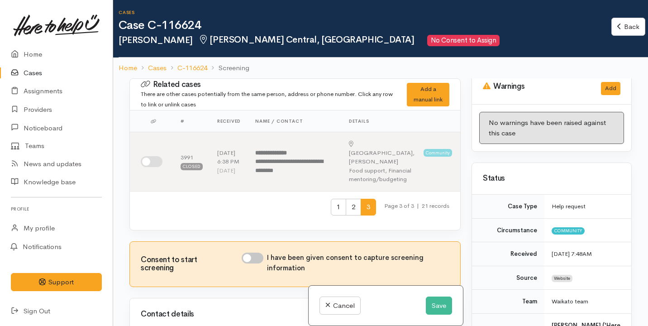
scroll to position [0, 0]
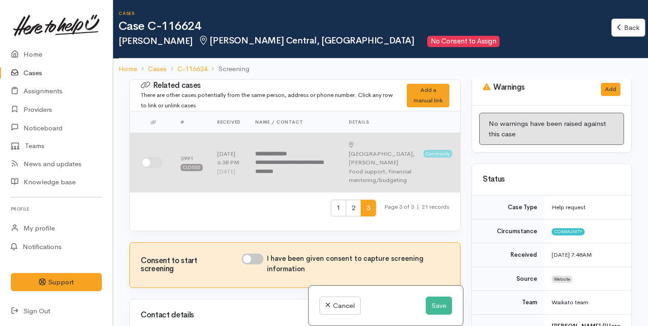
click at [158, 162] on input "checkbox" at bounding box center [152, 162] width 22 height 11
checkbox input "true"
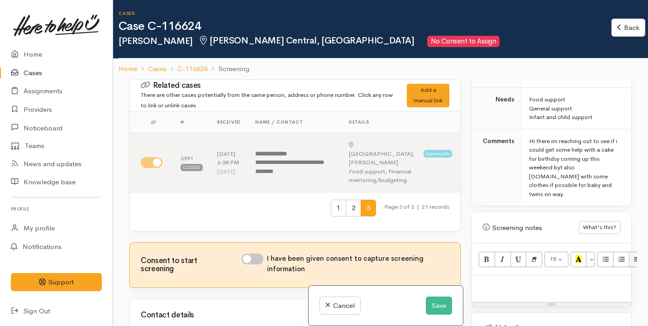
scroll to position [51, 0]
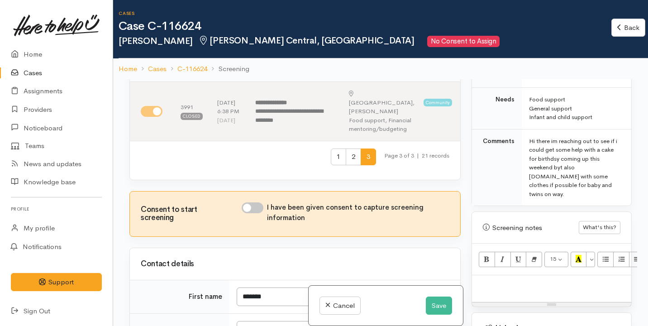
click at [260, 213] on input "I have been given consent to capture screening information" at bounding box center [253, 207] width 22 height 11
checkbox input "true"
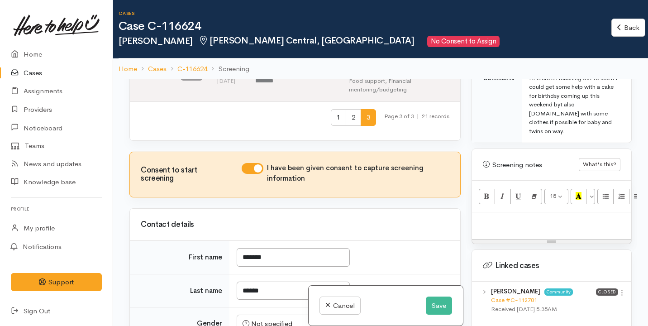
scroll to position [567, 0]
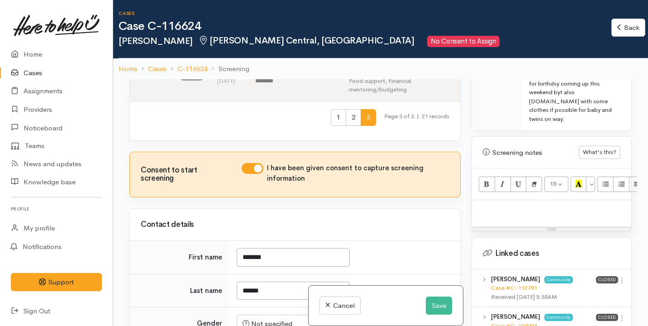
click at [504, 205] on p at bounding box center [552, 210] width 150 height 10
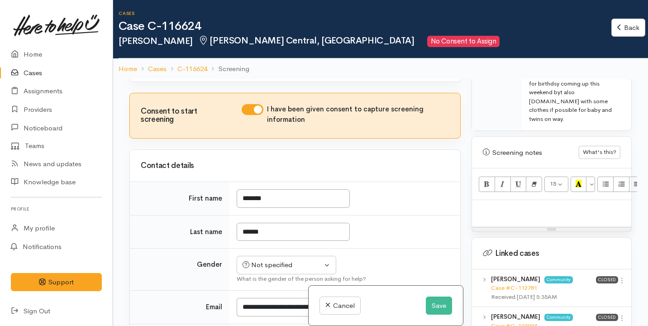
scroll to position [160, 0]
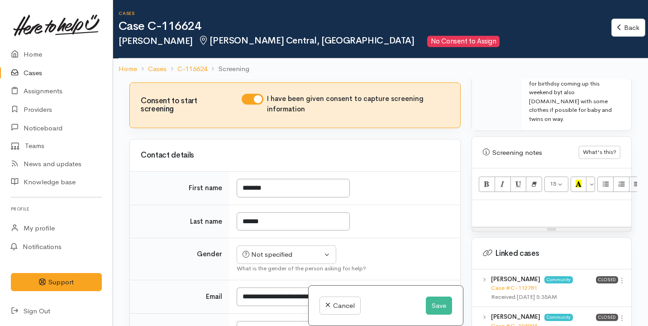
paste div
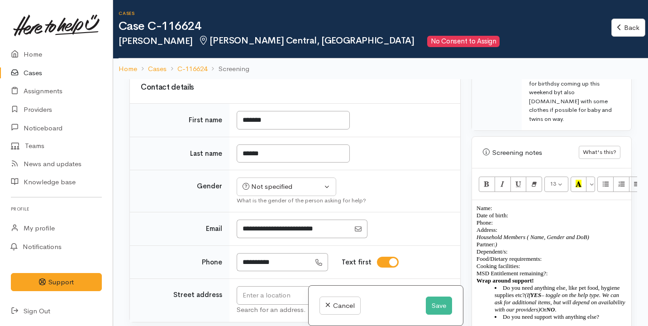
scroll to position [235, 0]
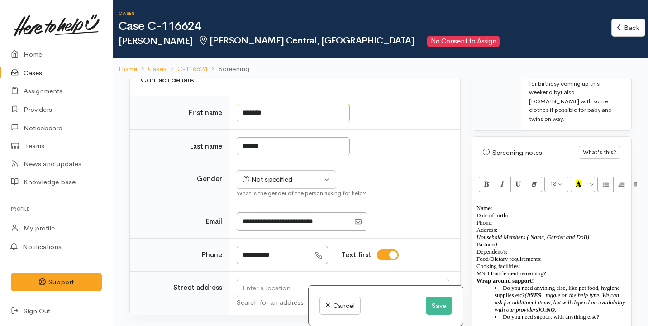
click at [287, 122] on input "*******" at bounding box center [293, 113] width 113 height 19
click at [506, 205] on p "Name: Date of birth: Phone:" at bounding box center [552, 216] width 150 height 22
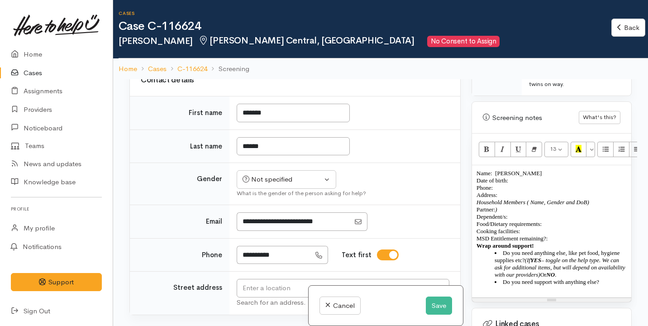
scroll to position [610, 0]
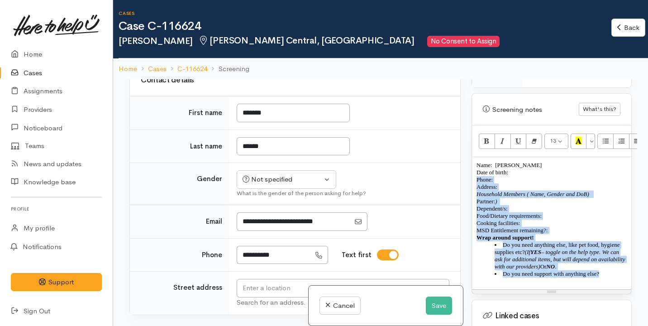
drag, startPoint x: 615, startPoint y: 264, endPoint x: 477, endPoint y: 164, distance: 170.8
click at [477, 164] on div "Name: Kendall Walker Date of birth: Phone:  Address:  Household Members ( Name,…" at bounding box center [551, 223] width 159 height 132
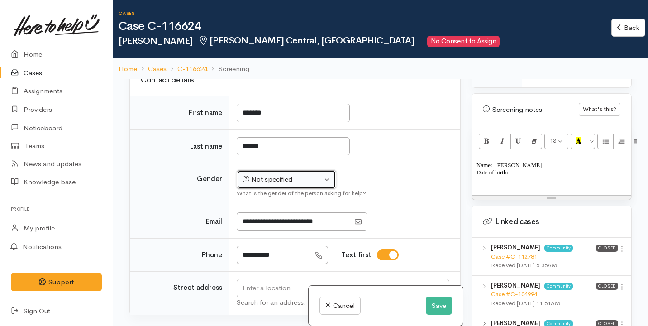
click at [300, 185] on div "Not specified" at bounding box center [283, 179] width 80 height 10
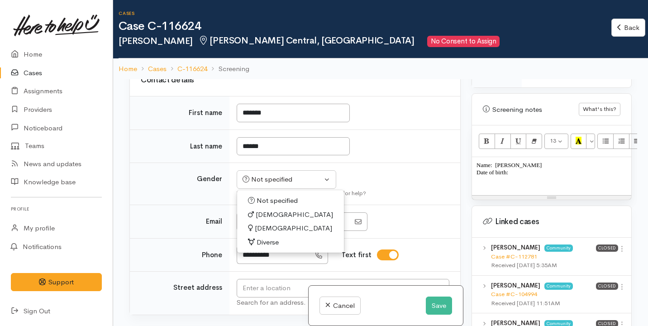
click at [274, 234] on span "[DEMOGRAPHIC_DATA]" at bounding box center [293, 228] width 77 height 10
select select "[DEMOGRAPHIC_DATA]"
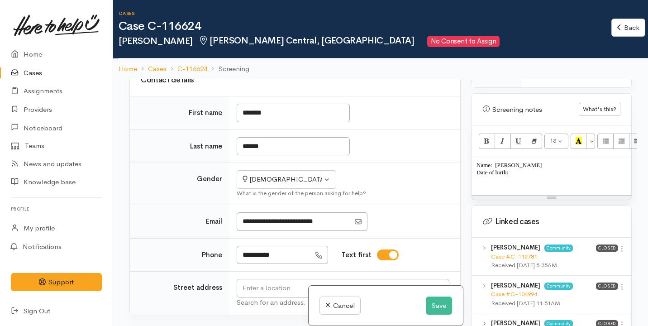
click at [496, 176] on p at bounding box center [552, 179] width 150 height 7
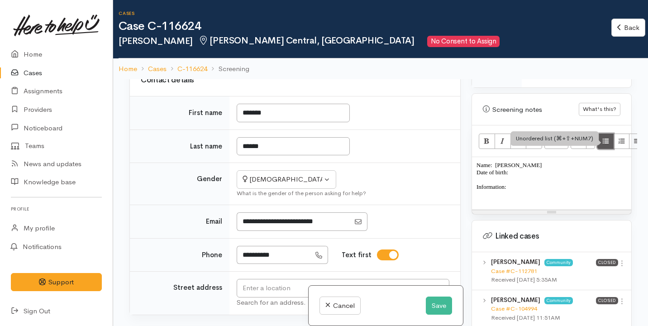
click at [603, 137] on icon "Unordered list (⌘+⇧+NUM7)" at bounding box center [606, 141] width 6 height 8
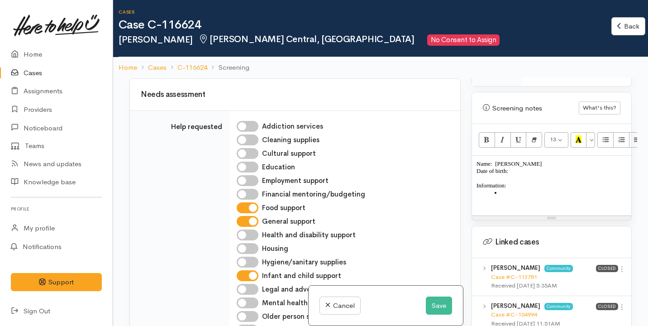
scroll to position [508, 0]
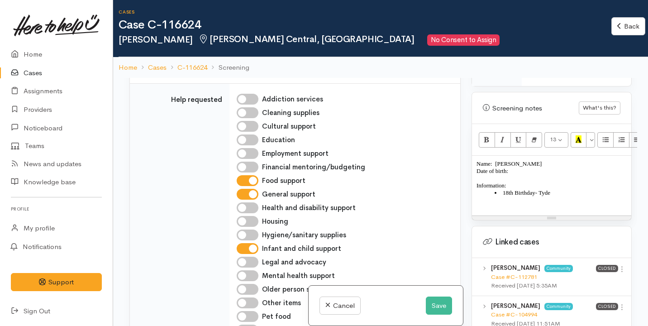
click at [254, 198] on input "General support" at bounding box center [248, 194] width 22 height 11
checkbox input "false"
click at [567, 189] on li "18th Birthday- Tyde" at bounding box center [561, 192] width 132 height 7
drag, startPoint x: 588, startPoint y: 175, endPoint x: 579, endPoint y: 175, distance: 9.5
click at [579, 189] on li "18th Birthday- Tyde 27/08/2017" at bounding box center [561, 192] width 132 height 7
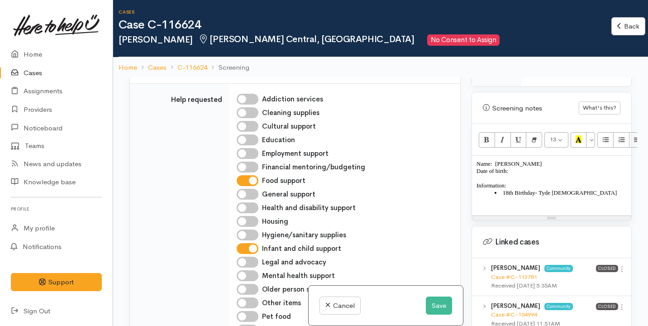
click at [587, 189] on li "18th Birthday- Tyde 27/08/2017" at bounding box center [561, 192] width 132 height 7
click at [583, 189] on li "18th Birthday- Tyde 27/08/2017" at bounding box center [561, 192] width 132 height 7
click at [597, 189] on li "18th Birthday- Tyde 27/08/2007" at bounding box center [561, 192] width 132 height 7
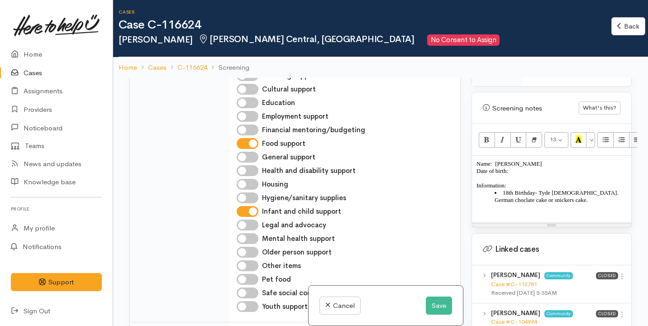
scroll to position [549, 0]
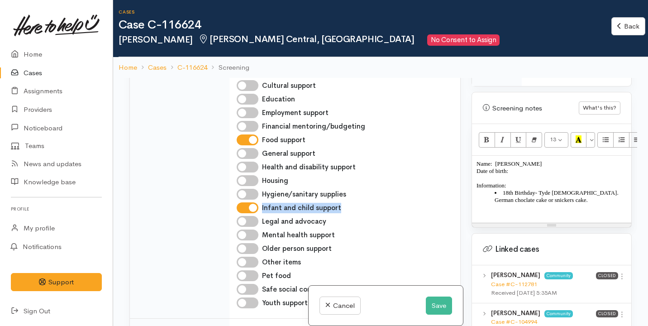
drag, startPoint x: 263, startPoint y: 214, endPoint x: 355, endPoint y: 212, distance: 92.8
click at [355, 213] on div "Infant and child support" at bounding box center [343, 207] width 213 height 11
copy label "Infant and child support"
click at [595, 189] on li "18th Birthday- Tyde 27/08/2007. German choclate cake or snickers cake." at bounding box center [561, 196] width 132 height 14
drag, startPoint x: 347, startPoint y: 216, endPoint x: 263, endPoint y: 212, distance: 83.8
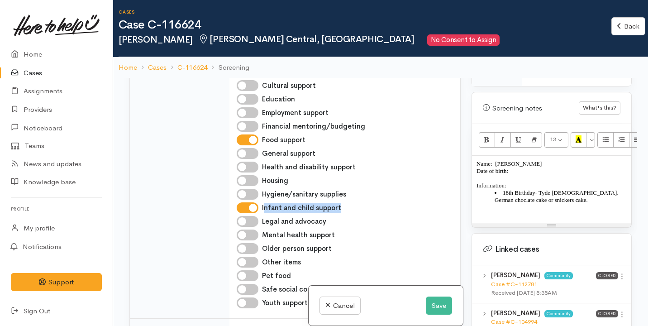
click at [263, 212] on div "Infant and child support" at bounding box center [343, 207] width 213 height 11
copy label "nfant and child support"
click at [345, 213] on div "Infant and child support" at bounding box center [343, 207] width 213 height 11
drag, startPoint x: 340, startPoint y: 215, endPoint x: 262, endPoint y: 215, distance: 78.8
click at [262, 213] on div "Infant and child support" at bounding box center [343, 207] width 213 height 11
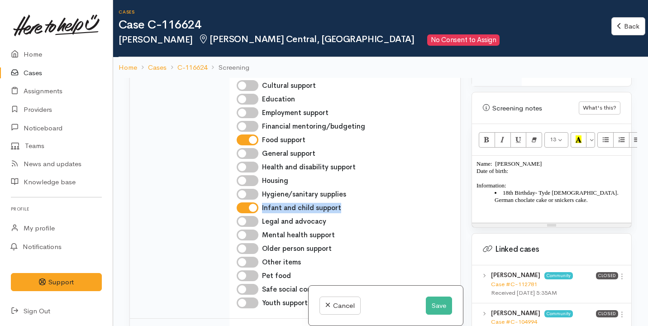
copy label "Infant and child support"
click at [596, 189] on li "18th Birthday- Tyde [DEMOGRAPHIC_DATA]. German choclate cake or snickers cake." at bounding box center [561, 196] width 132 height 14
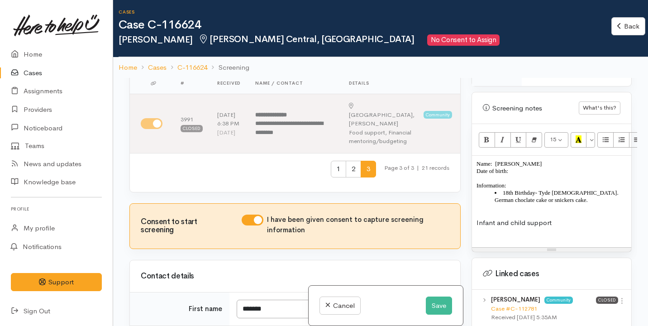
scroll to position [0, 0]
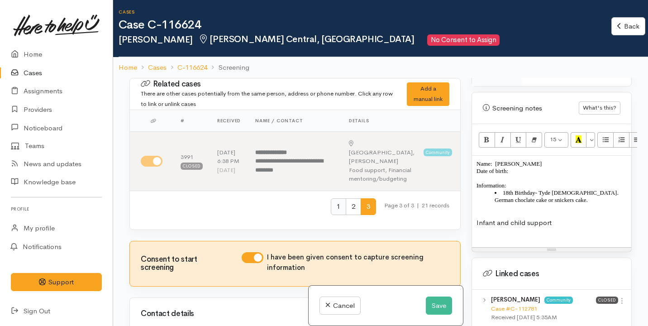
click at [336, 212] on span "1" at bounding box center [338, 206] width 15 height 17
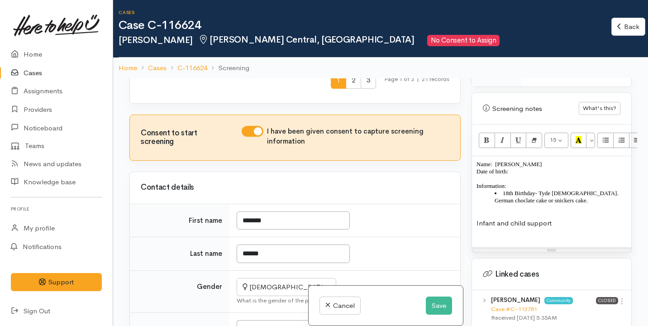
scroll to position [645, 0]
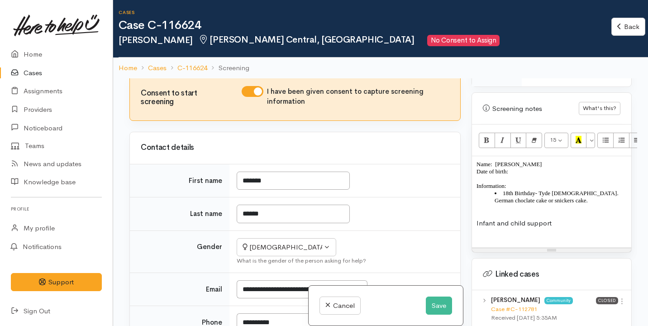
click at [346, 49] on span "2" at bounding box center [353, 40] width 15 height 17
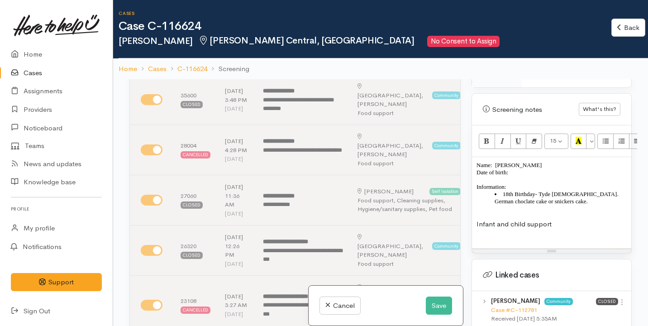
scroll to position [0, 0]
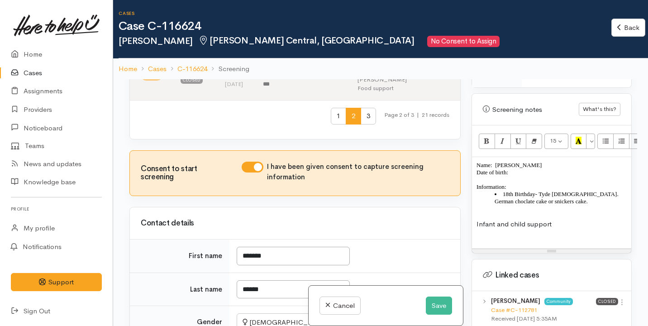
click at [366, 124] on span "3" at bounding box center [368, 116] width 15 height 17
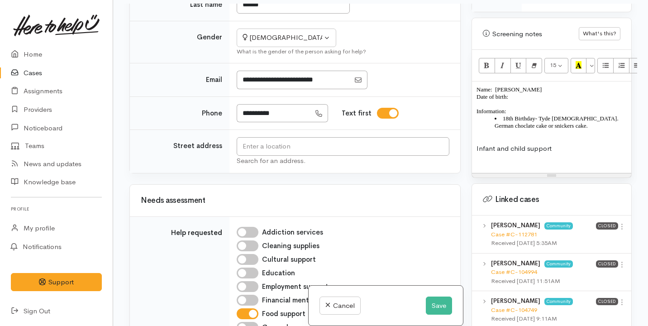
scroll to position [77, 0]
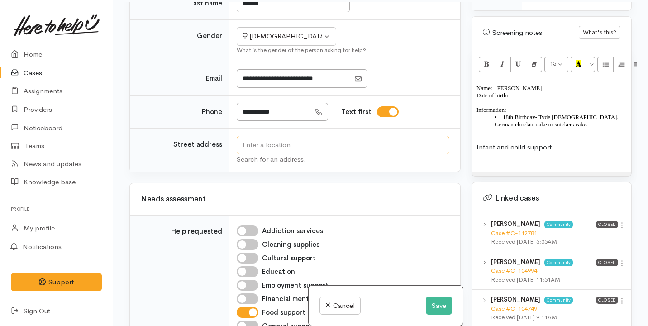
click at [332, 145] on input "text" at bounding box center [343, 145] width 213 height 19
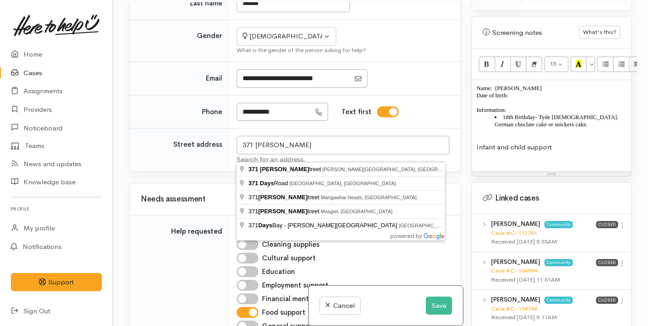
type input "[STREET_ADDRESS][PERSON_NAME][PERSON_NAME]"
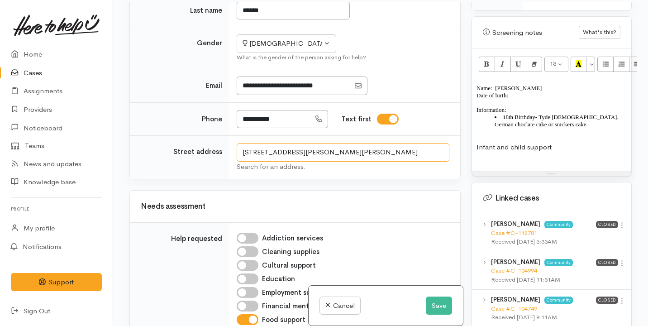
click at [363, 153] on input "[STREET_ADDRESS][PERSON_NAME][PERSON_NAME]" at bounding box center [343, 152] width 213 height 19
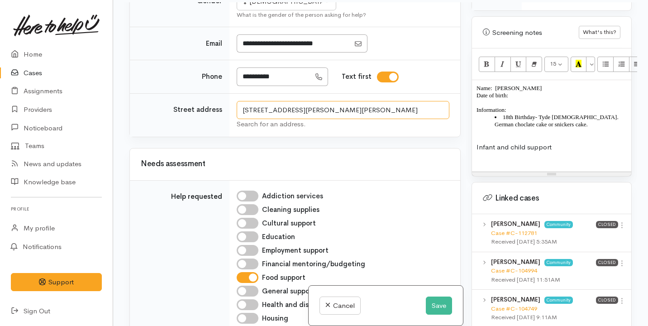
click at [363, 120] on input "[STREET_ADDRESS][PERSON_NAME][PERSON_NAME]" at bounding box center [343, 110] width 213 height 19
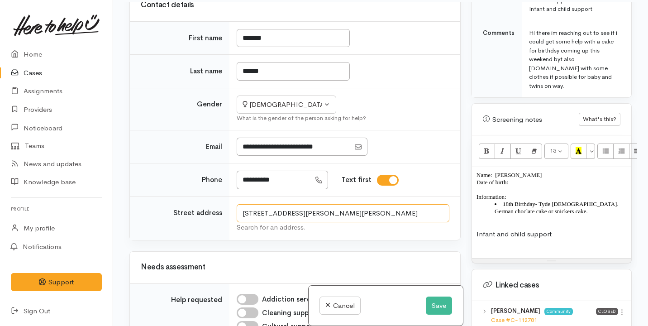
scroll to position [520, 0]
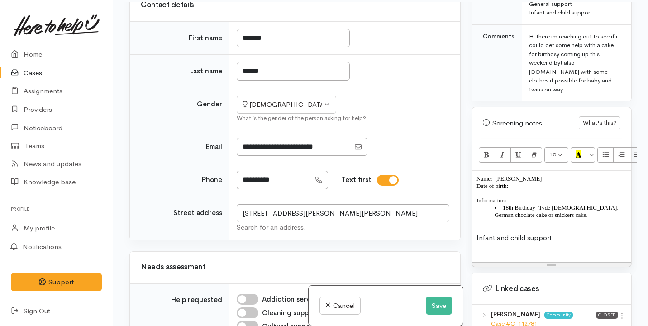
click at [521, 175] on p "Name: Kendall Walker Date of birth:" at bounding box center [552, 182] width 150 height 14
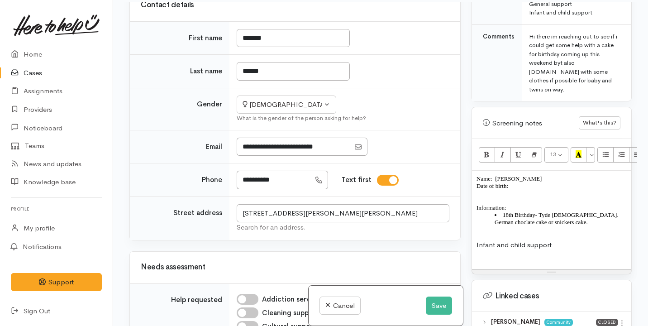
click at [524, 175] on p "Name: Kendall Walker Date of birth:" at bounding box center [552, 182] width 150 height 14
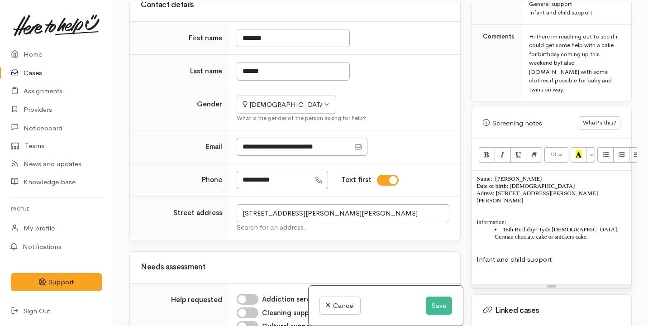
click at [497, 211] on p at bounding box center [552, 214] width 150 height 7
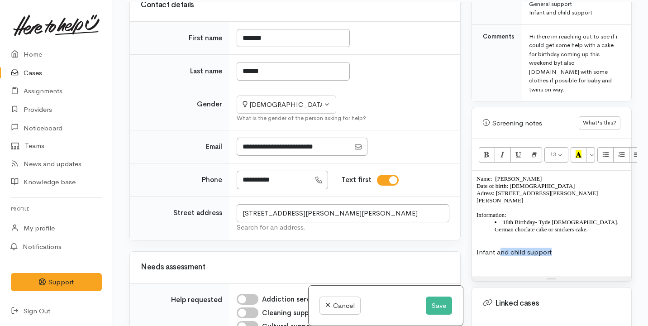
drag, startPoint x: 557, startPoint y: 238, endPoint x: 498, endPoint y: 234, distance: 59.4
click at [498, 248] on p "Infant and child support" at bounding box center [552, 252] width 150 height 9
click at [555, 248] on p "Infant and child support" at bounding box center [552, 252] width 150 height 9
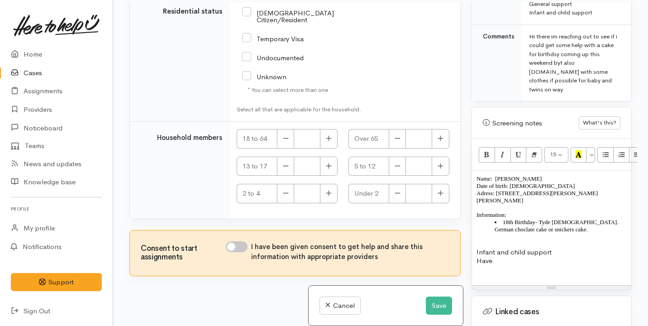
scroll to position [2163, 0]
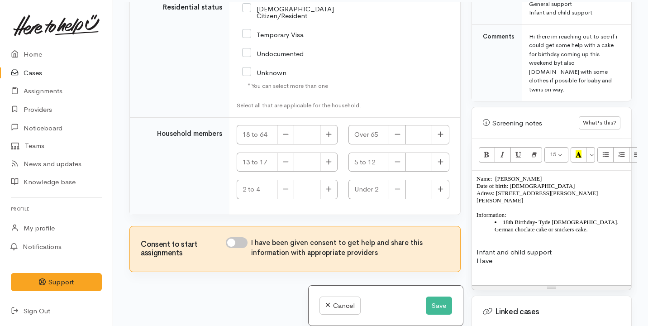
click at [238, 240] on input "I have been given consent to get help and share this information with appropria…" at bounding box center [237, 242] width 22 height 11
checkbox input "true"
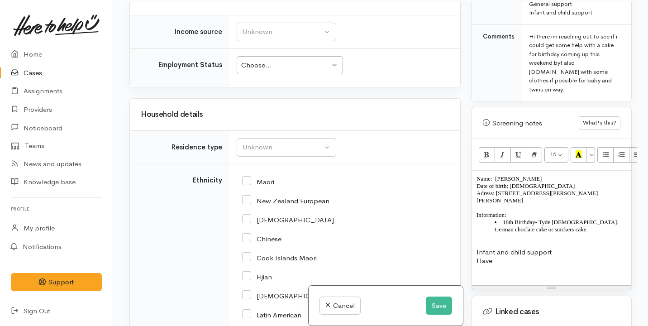
scroll to position [1531, 0]
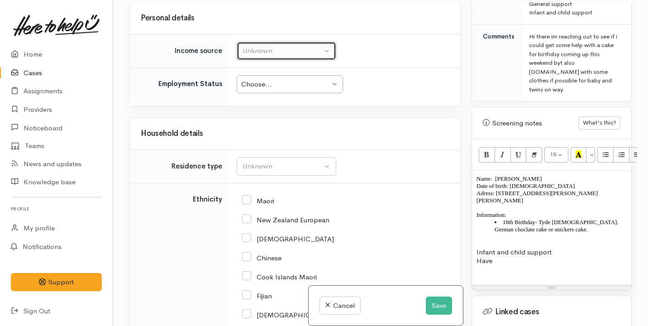
click at [279, 56] on div "Unknown" at bounding box center [283, 51] width 80 height 10
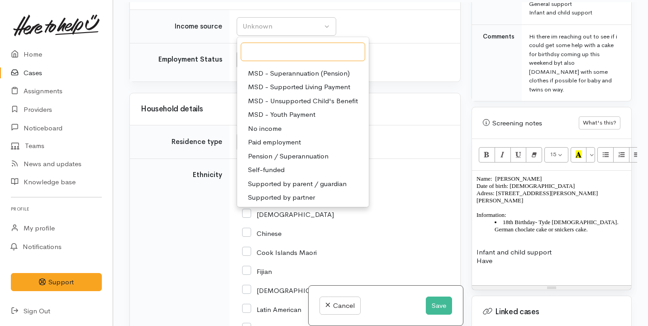
scroll to position [136, 0]
click at [283, 201] on span "Supported by partner" at bounding box center [281, 196] width 67 height 10
select select "17"
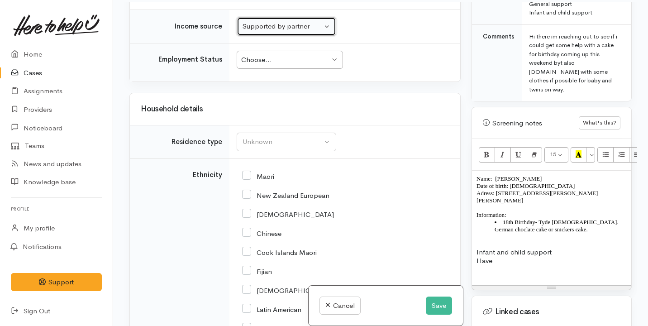
click at [293, 65] on div "Choose..." at bounding box center [285, 60] width 89 height 10
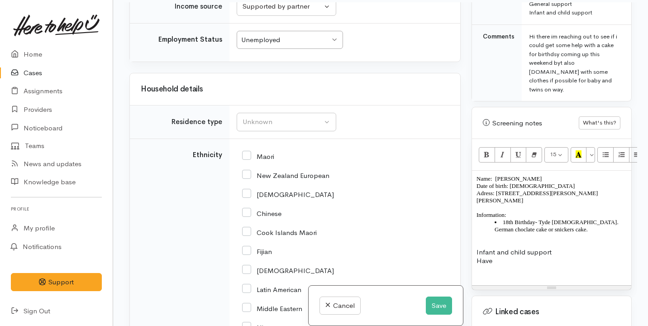
scroll to position [1575, 0]
click at [288, 127] on div "Unknown" at bounding box center [283, 122] width 80 height 10
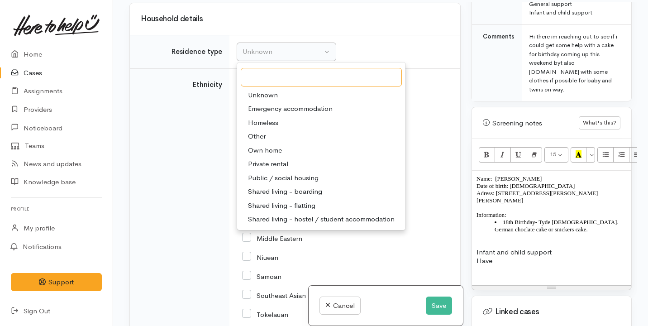
scroll to position [1647, 0]
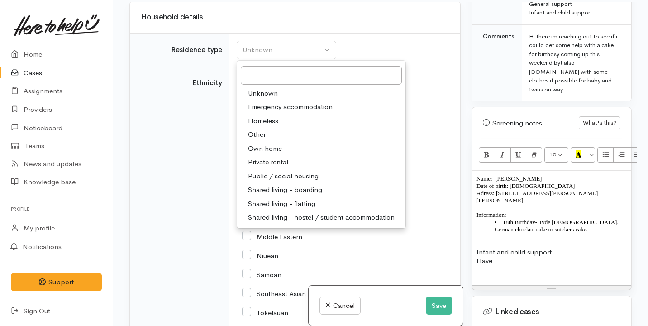
click at [277, 167] on span "Private rental" at bounding box center [268, 162] width 40 height 10
select select "2"
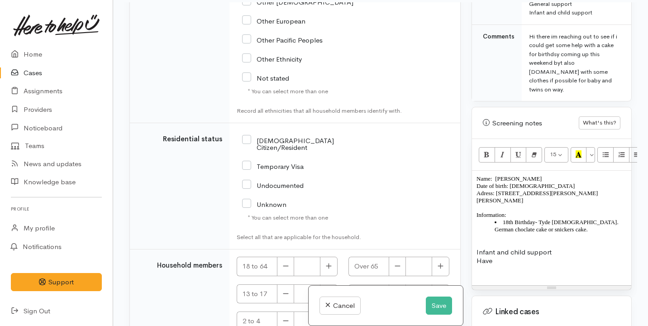
click at [287, 151] on input "NZ Citizen/Resident" at bounding box center [304, 143] width 124 height 15
checkbox input "true"
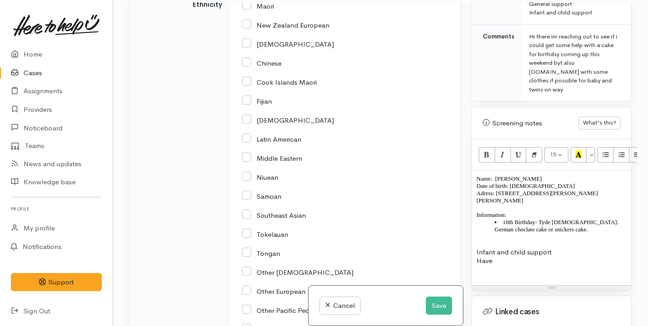
scroll to position [1727, 0]
click at [277, 84] on input "Cook Islands Maori" at bounding box center [279, 80] width 75 height 8
checkbox input "false"
click at [250, 8] on input "Maori" at bounding box center [258, 4] width 32 height 8
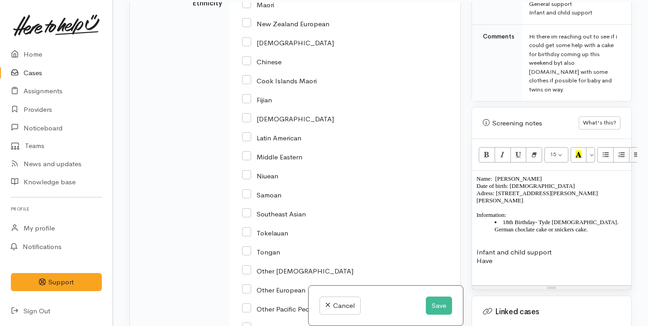
checkbox input "true"
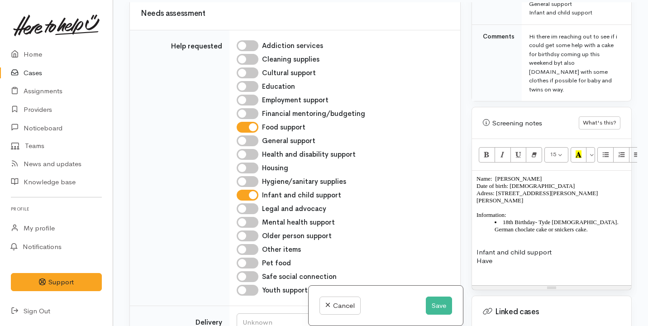
scroll to position [1207, 0]
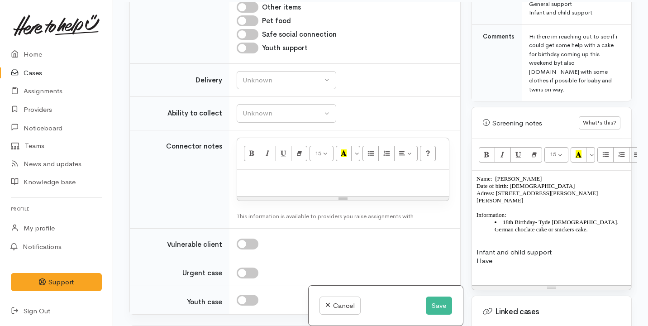
click at [297, 97] on td "Unknown Delivery needed Delivery preferred No Unknown" at bounding box center [345, 79] width 231 height 33
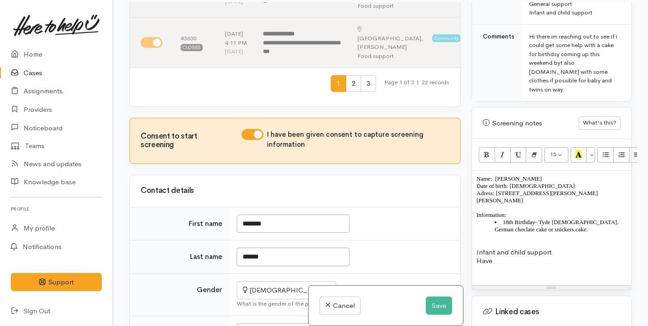
scroll to position [458, 0]
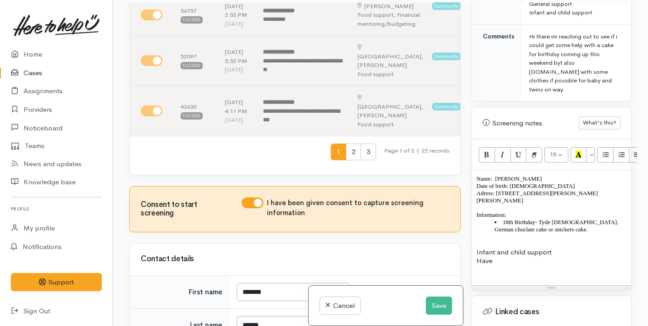
click at [501, 256] on p "Have" at bounding box center [552, 260] width 150 height 9
click at [477, 256] on span "Have" at bounding box center [485, 260] width 16 height 9
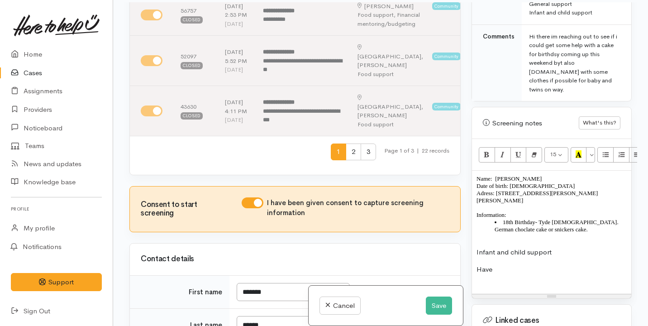
click at [501, 265] on p "Have" at bounding box center [552, 269] width 150 height 9
click at [523, 265] on span "Have given infomation to make a loving" at bounding box center [537, 269] width 120 height 9
drag, startPoint x: 601, startPoint y: 254, endPoint x: 526, endPoint y: 200, distance: 93.1
click at [526, 200] on div "Name: Kendall Walker Date of birth: 21/08/1993 Adress: 371 Dey Street, Hamilton…" at bounding box center [551, 232] width 159 height 123
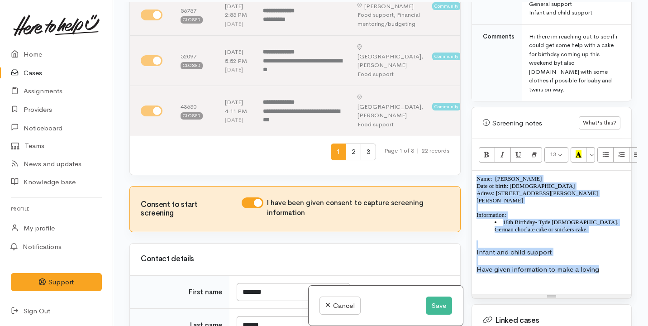
drag, startPoint x: 476, startPoint y: 161, endPoint x: 601, endPoint y: 256, distance: 157.0
click at [601, 256] on div "Name: Kendall Walker Date of birth: 21/08/1993 Adress: 371 Dey Street, Hamilton…" at bounding box center [551, 232] width 159 height 123
click at [533, 150] on icon "Remove Font Style (⌘+\\)" at bounding box center [534, 154] width 6 height 8
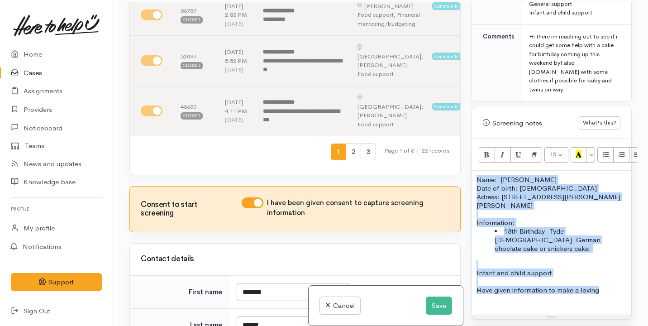
click at [575, 230] on div "Name: Kendall Walker Date of birth: 21/08/1993 Adress: 371 Dey Street, Hamilton…" at bounding box center [551, 243] width 159 height 144
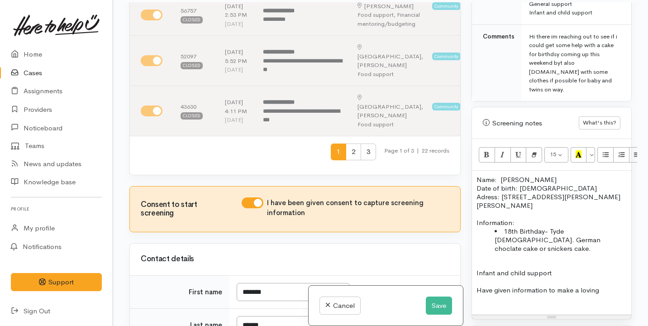
click at [486, 192] on p "Adress: 371 Dey Street, Hamilton East, Hamilton, New Zealand" at bounding box center [552, 200] width 150 height 17
click at [553, 227] on li "18th Birthday- Tyde 27/08/2007. German choclate cake or snickers cake." at bounding box center [561, 240] width 132 height 26
drag, startPoint x: 553, startPoint y: 245, endPoint x: 512, endPoint y: 245, distance: 41.2
click at [512, 268] on p "Infant and child support" at bounding box center [552, 272] width 150 height 9
click at [515, 268] on p "Infant and child support" at bounding box center [552, 272] width 150 height 9
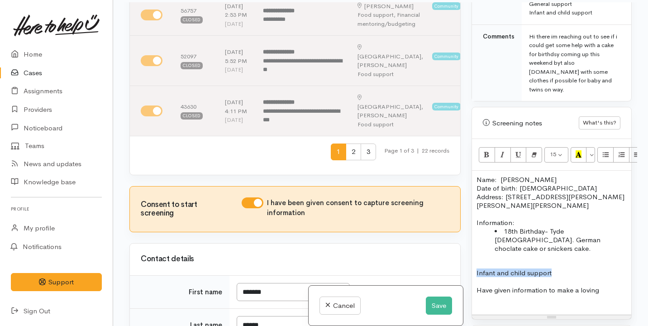
drag, startPoint x: 560, startPoint y: 246, endPoint x: 453, endPoint y: 244, distance: 106.4
click at [453, 244] on div "Related cases There are other cases potentially from the same person, address o…" at bounding box center [380, 165] width 513 height 326
click at [577, 150] on icon "Recent Color" at bounding box center [579, 154] width 6 height 8
click at [604, 286] on p "Have given information to make a loving" at bounding box center [552, 290] width 150 height 9
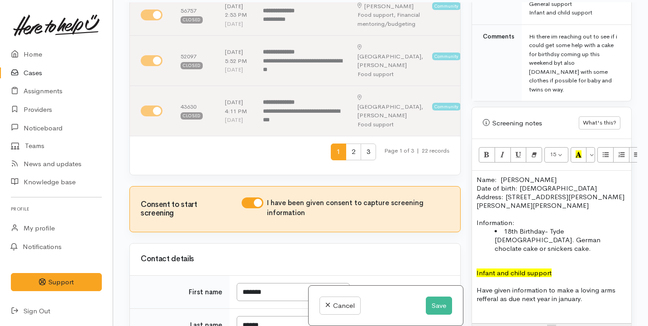
click at [617, 227] on li "18th Birthday- Tyde 27/08/2007. German choclate cake or snickers cake." at bounding box center [561, 240] width 132 height 26
drag, startPoint x: 623, startPoint y: 226, endPoint x: 457, endPoint y: 211, distance: 166.8
click at [456, 211] on div "Related cases There are other cases potentially from the same person, address o…" at bounding box center [380, 165] width 513 height 326
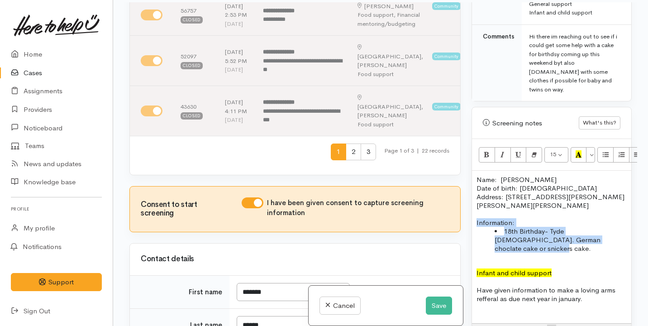
drag, startPoint x: 475, startPoint y: 206, endPoint x: 613, endPoint y: 220, distance: 138.9
click at [616, 220] on div "Name: Kendall Walker Date of birth: 21/08/1993 Address: 371 Dey Street, Hamilto…" at bounding box center [551, 247] width 159 height 153
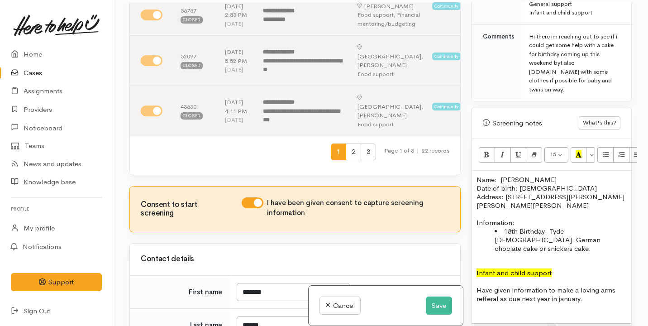
click at [617, 227] on li "18th Birthday- Tyde 27/08/2007. German choclate cake or snickers cake." at bounding box center [561, 240] width 132 height 26
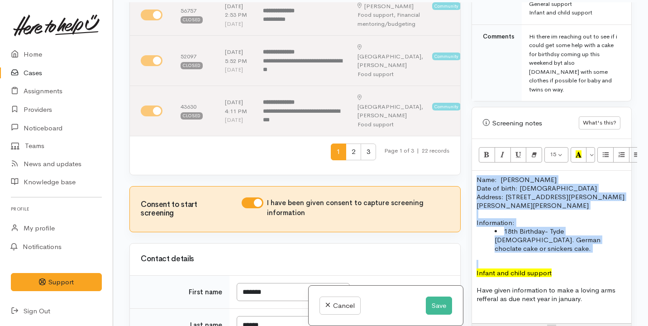
drag, startPoint x: 617, startPoint y: 223, endPoint x: 474, endPoint y: 158, distance: 157.7
click at [474, 171] on div "Name: Kendall Walker Date of birth: 21/08/1993 Address: 371 Dey Street, Hamilto…" at bounding box center [551, 247] width 159 height 153
copy div "Name: Kendall Walker Date of birth: 21/08/1993 Address: 371 Dey Street, Hamilto…"
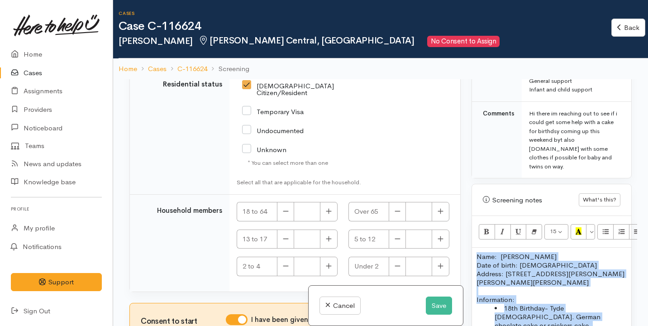
scroll to position [18, 0]
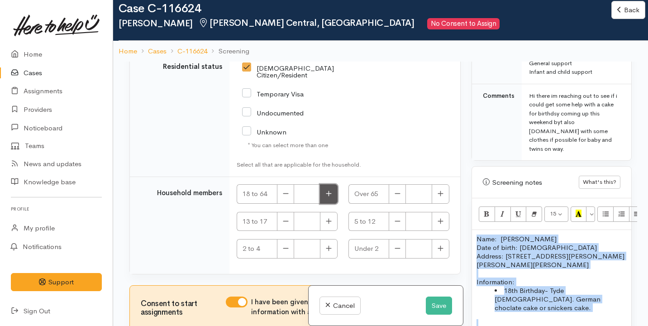
click at [330, 189] on button "button" at bounding box center [329, 193] width 18 height 19
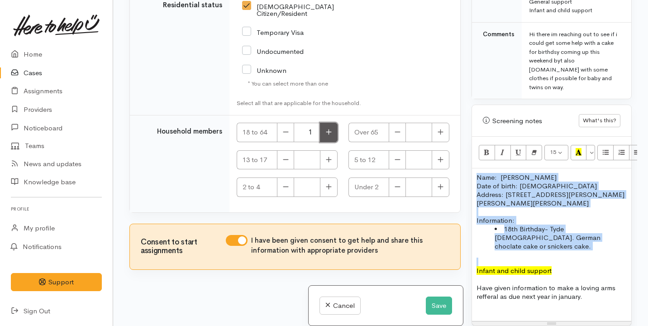
scroll to position [69, 0]
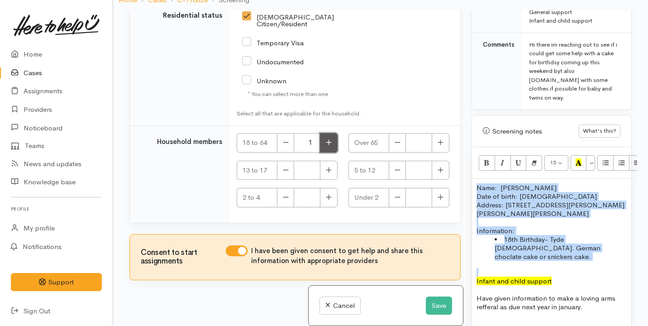
click at [331, 143] on button "button" at bounding box center [329, 142] width 18 height 19
click at [290, 146] on button "button" at bounding box center [285, 142] width 17 height 19
type input "1"
click at [329, 170] on icon "button" at bounding box center [329, 170] width 6 height 7
type input "1"
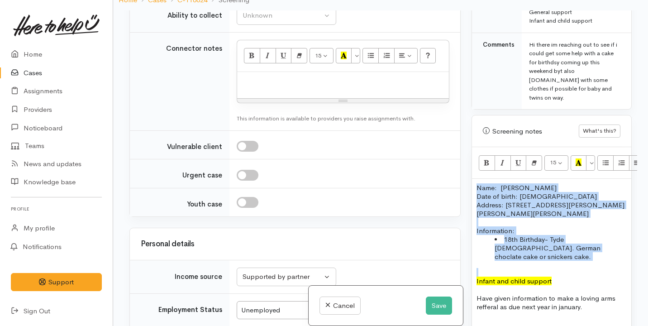
scroll to position [1297, 0]
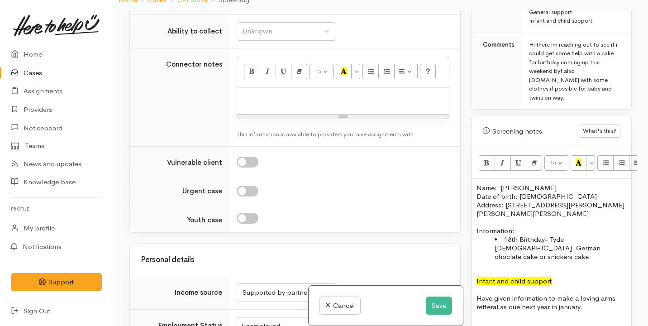
click at [501, 201] on p "Address: 371 Dey Street, Hamilton East, Hamilton, New Zealand" at bounding box center [552, 209] width 150 height 17
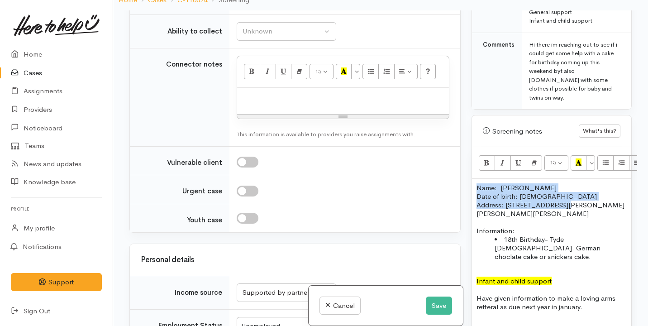
drag, startPoint x: 475, startPoint y: 169, endPoint x: 558, endPoint y: 190, distance: 85.9
click at [559, 190] on div "Name: Kendall Walker Date of birth: 21/08/1993 Address: 371 Dey Street, Hamilto…" at bounding box center [551, 255] width 159 height 153
click at [558, 201] on p "Address: 371 Dey Street, Hamilton East, Hamilton, New Zealand" at bounding box center [552, 209] width 150 height 17
drag, startPoint x: 557, startPoint y: 198, endPoint x: 472, endPoint y: 169, distance: 89.9
click at [472, 179] on div "Name: Kendall Walker Date of birth: 21/08/1993 Address: 371 Dey Street, Hamilto…" at bounding box center [551, 255] width 159 height 153
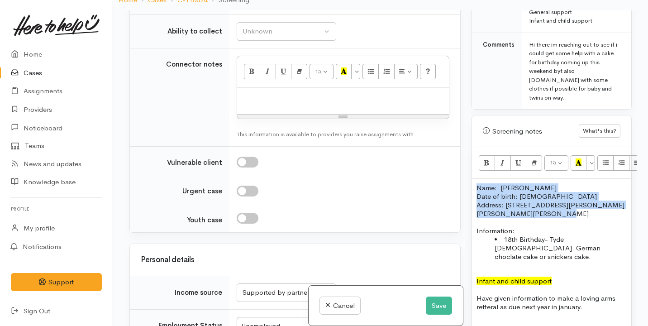
copy div "Name: Kendall Walker Date of birth: 21/08/1993 Address: 371 Dey Street, Hamilto…"
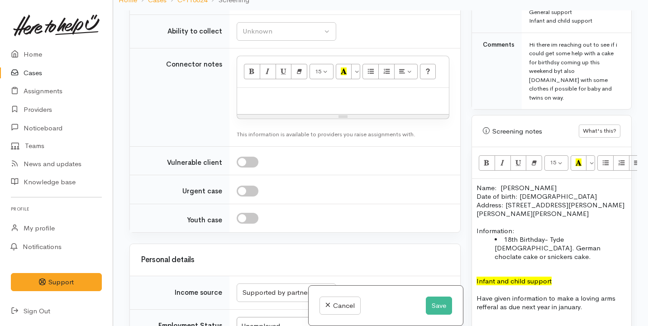
click at [332, 103] on p at bounding box center [343, 97] width 203 height 10
paste div
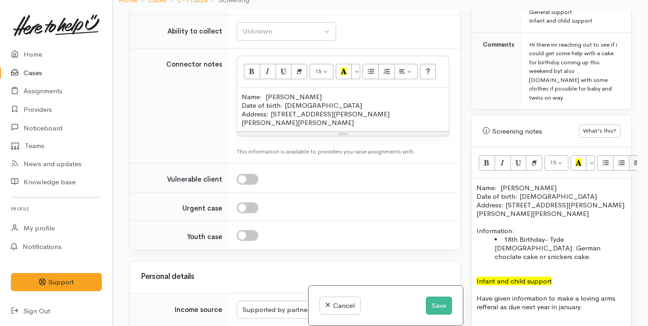
click at [269, 90] on link "No" at bounding box center [286, 83] width 99 height 14
select select "1"
click at [273, 41] on button "Unknown" at bounding box center [287, 31] width 100 height 19
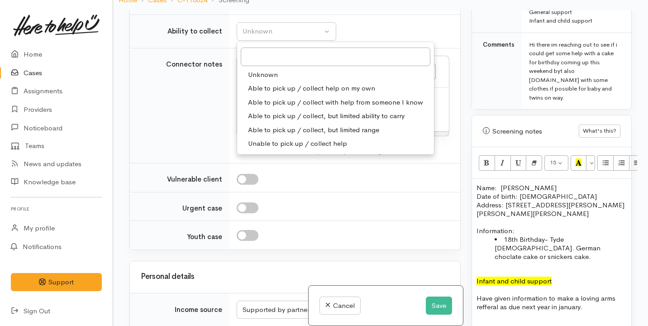
click at [290, 94] on span "Able to pick up / collect help on my own" at bounding box center [311, 88] width 127 height 10
select select "2"
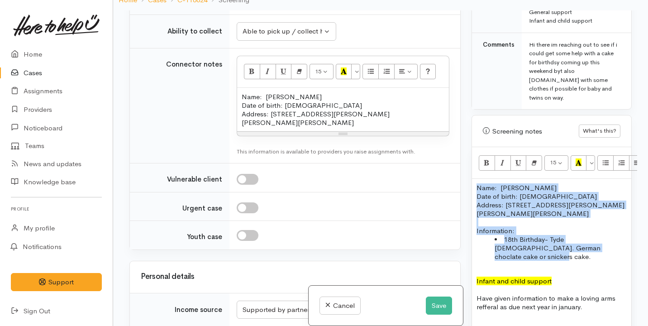
drag, startPoint x: 620, startPoint y: 234, endPoint x: 471, endPoint y: 170, distance: 161.4
click at [471, 170] on div "Warnings Add No warnings have been raised against this case Add Warning Title ●…" at bounding box center [551, 173] width 171 height 326
copy div "Name: Kendall Walker Date of birth: 21/08/1993 Address: 371 Dey Street, Hamilto…"
click at [436, 306] on button "Save" at bounding box center [439, 306] width 26 height 19
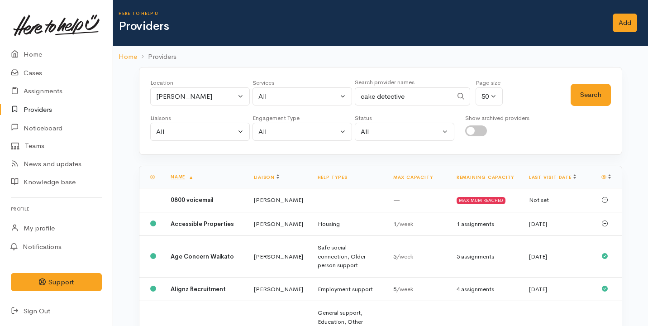
type input "cake detective"
click at [593, 88] on button "Search" at bounding box center [591, 95] width 40 height 22
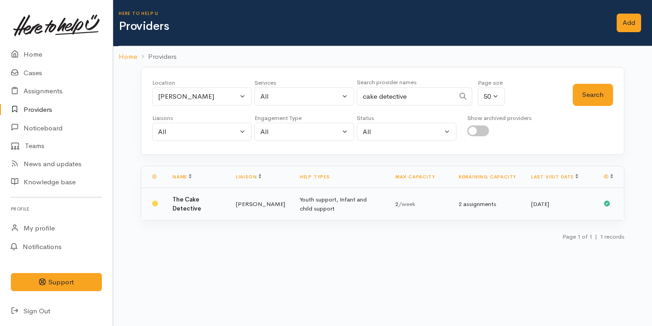
click at [320, 206] on td "Youth support, Infant and child support" at bounding box center [340, 204] width 96 height 33
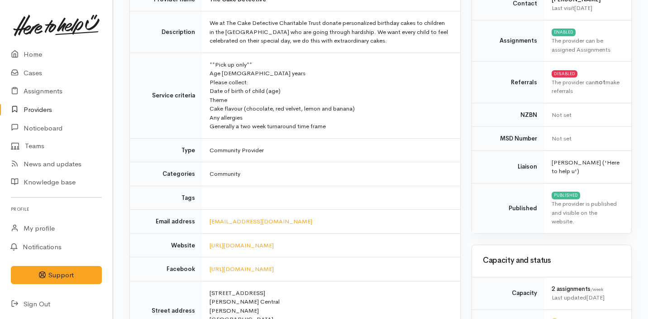
scroll to position [130, 0]
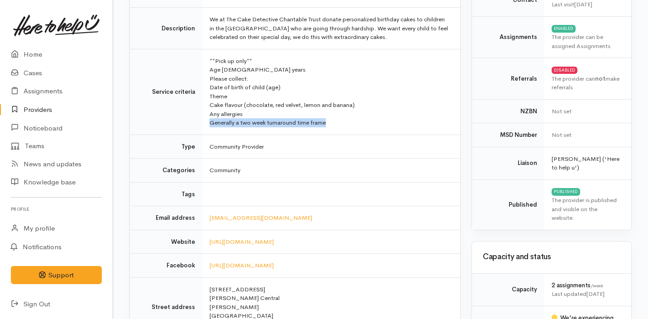
drag, startPoint x: 208, startPoint y: 123, endPoint x: 345, endPoint y: 131, distance: 137.4
click at [345, 131] on td "**Pick up only** Age [DEMOGRAPHIC_DATA] years Please collect: Date of birth of …" at bounding box center [331, 92] width 258 height 86
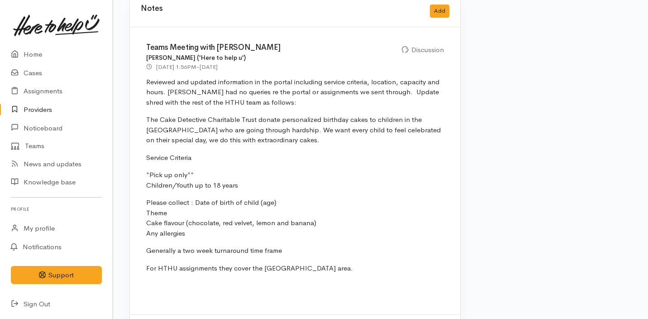
scroll to position [651, 0]
click at [307, 107] on p "Reviewed and updated information in the portal including service criteria, loca…" at bounding box center [295, 92] width 298 height 31
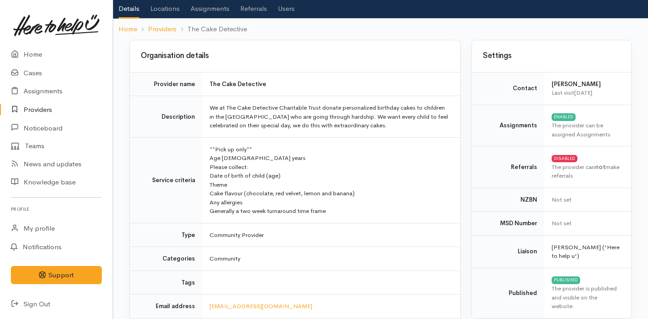
scroll to position [43, 0]
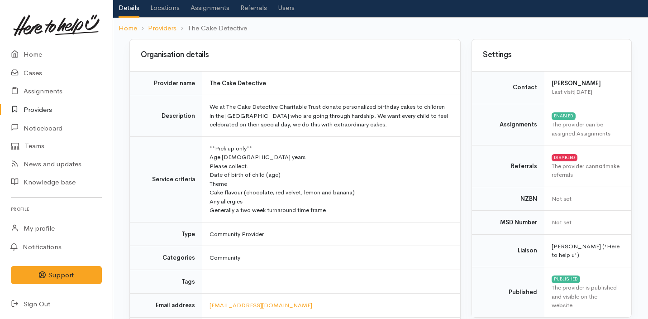
click at [307, 109] on td "We at The Cake Detective Charitable Trust donate personalized birthday cakes to…" at bounding box center [331, 116] width 258 height 42
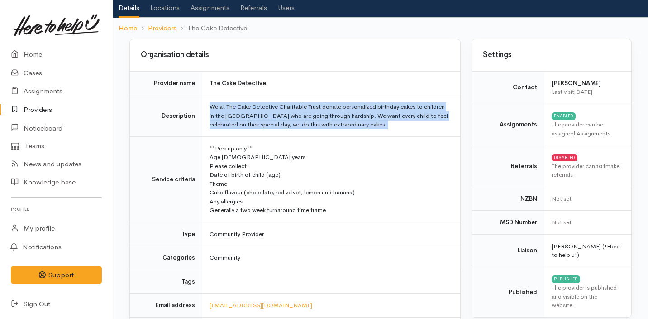
click at [294, 108] on td "We at The Cake Detective Charitable Trust donate personalized birthday cakes to…" at bounding box center [331, 116] width 258 height 42
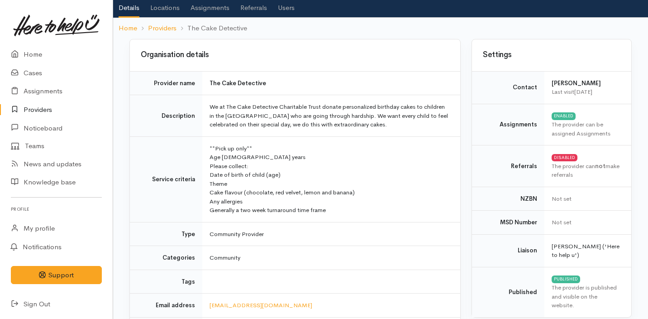
click at [294, 108] on td "We at The Cake Detective Charitable Trust donate personalized birthday cakes to…" at bounding box center [331, 116] width 258 height 42
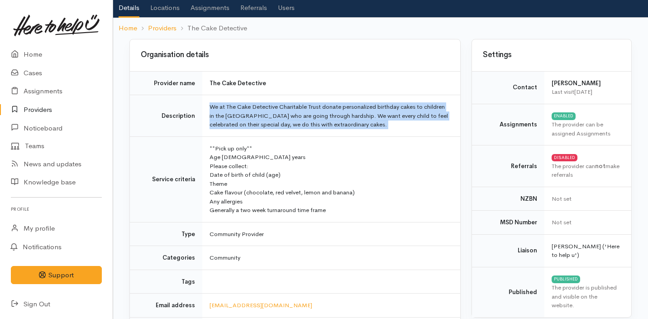
click at [284, 143] on td "**Pick up only** Age [DEMOGRAPHIC_DATA] years Please collect: Date of birth of …" at bounding box center [331, 179] width 258 height 86
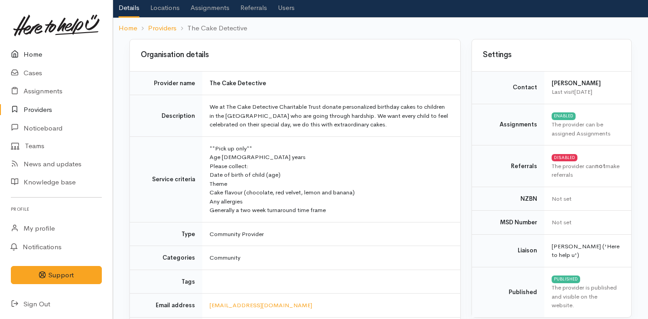
click at [38, 47] on link "Home" at bounding box center [56, 54] width 113 height 19
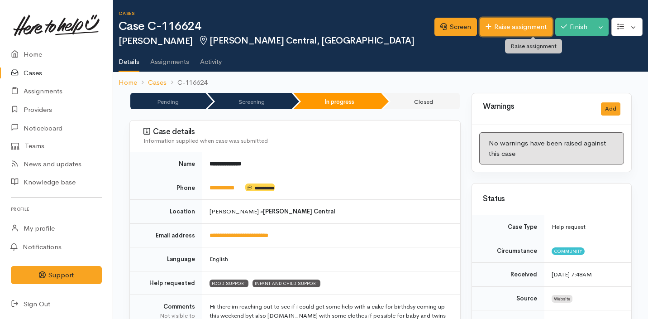
click at [504, 24] on link "Raise assignment" at bounding box center [516, 27] width 73 height 19
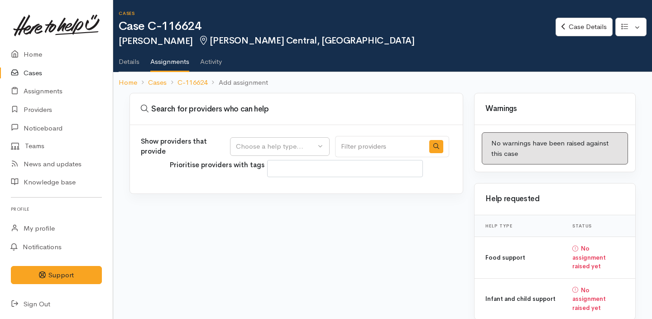
select select
click at [245, 147] on div "Choose a help type..." at bounding box center [276, 146] width 80 height 10
click at [258, 188] on span "Food support" at bounding box center [262, 190] width 42 height 10
select select "3"
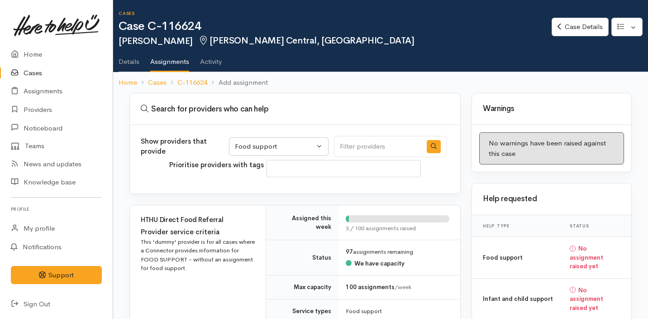
click at [313, 174] on span at bounding box center [344, 168] width 154 height 17
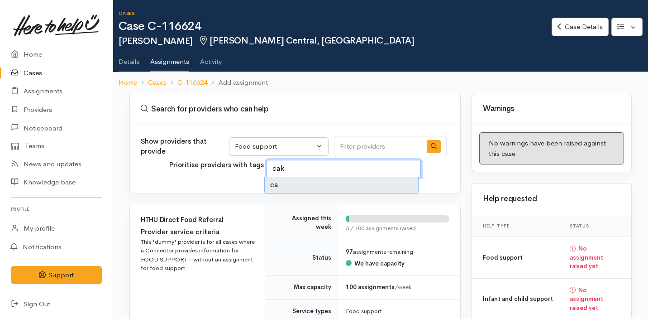
type textarea "cake"
select select "cake"
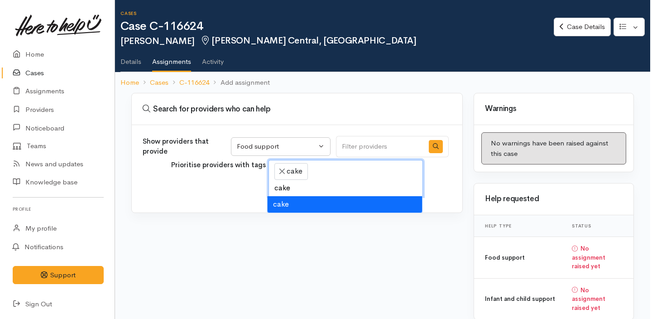
scroll to position [72, 0]
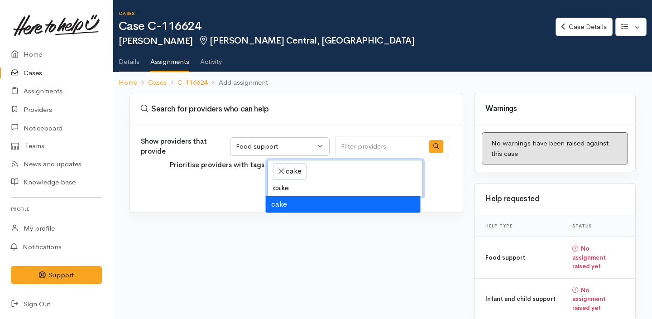
type textarea "cake"
click at [292, 201] on li "cake" at bounding box center [343, 204] width 155 height 16
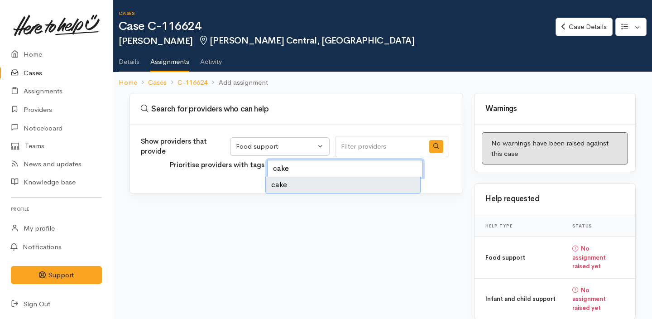
click at [282, 182] on li "cake" at bounding box center [343, 185] width 155 height 16
select select "cake"
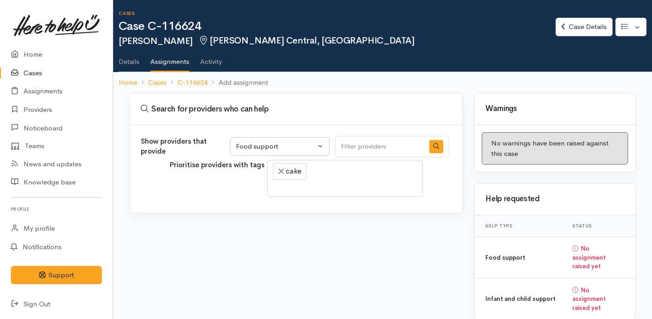
click at [200, 185] on label "Prioritise providers with tags" at bounding box center [217, 179] width 95 height 39
click at [41, 107] on link "Providers" at bounding box center [56, 109] width 113 height 19
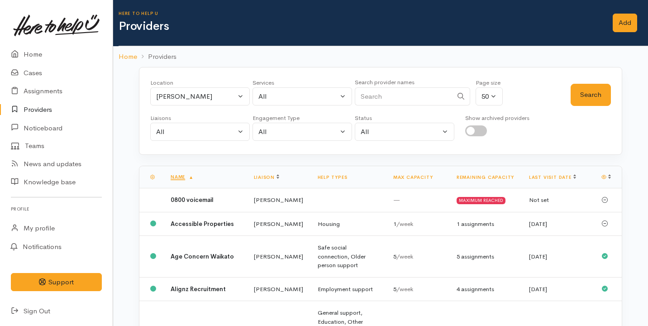
click at [382, 94] on input "Search" at bounding box center [404, 96] width 98 height 19
type input "cake detective"
click at [582, 96] on button "Search" at bounding box center [591, 95] width 40 height 22
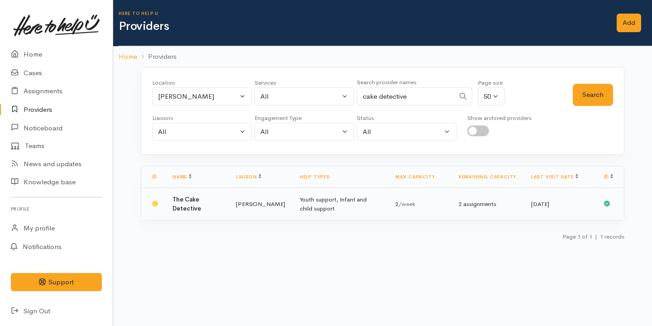
click at [233, 206] on td "Kyleigh Pike" at bounding box center [261, 204] width 64 height 33
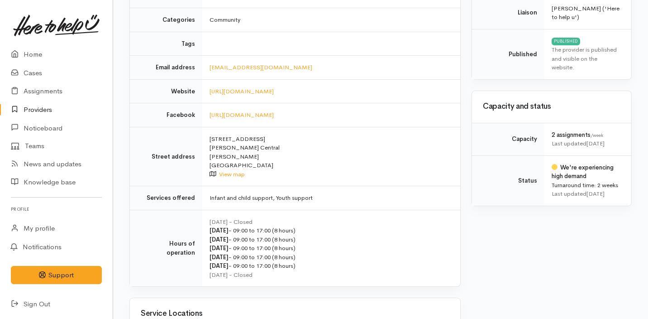
scroll to position [281, 0]
click at [62, 74] on link "Cases" at bounding box center [56, 73] width 113 height 19
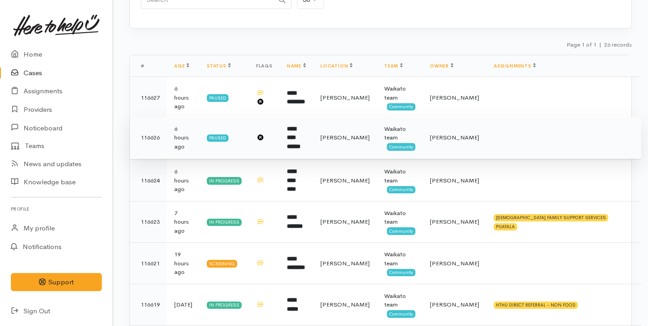
scroll to position [110, 0]
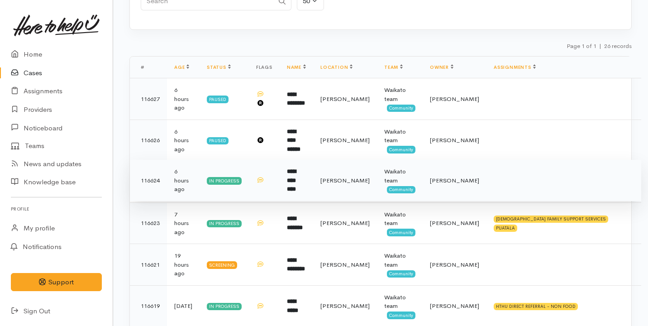
click at [280, 181] on td at bounding box center [264, 181] width 31 height 42
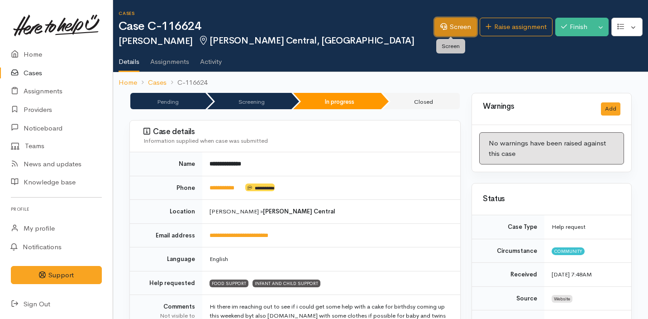
click at [451, 28] on link "Screen" at bounding box center [456, 27] width 43 height 19
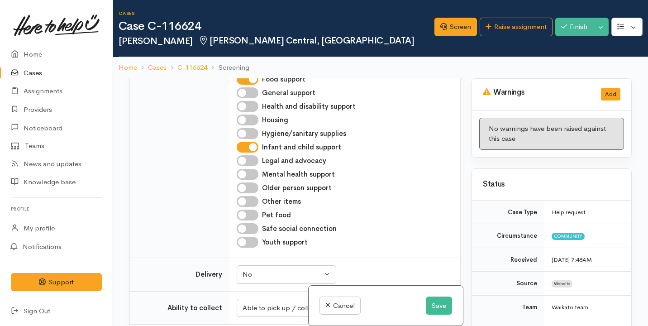
scroll to position [1114, 0]
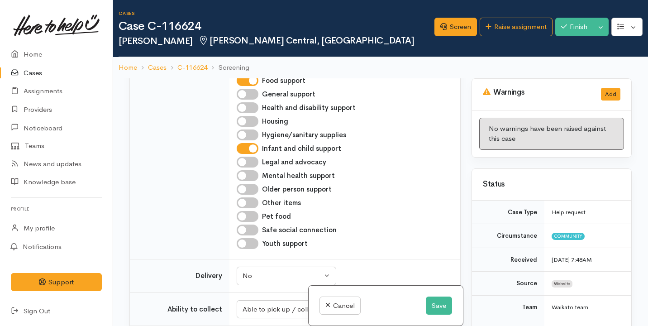
click at [255, 86] on input "Food support" at bounding box center [248, 80] width 22 height 11
checkbox input "false"
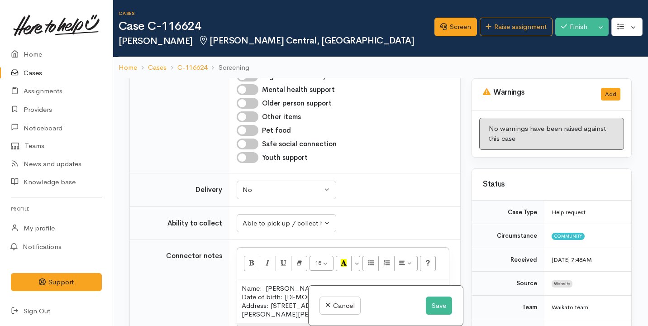
scroll to position [1200, 0]
click at [440, 301] on button "Save" at bounding box center [439, 306] width 26 height 19
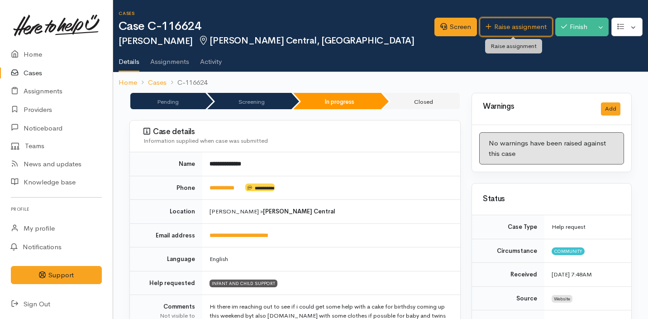
click at [508, 27] on link "Raise assignment" at bounding box center [516, 27] width 73 height 19
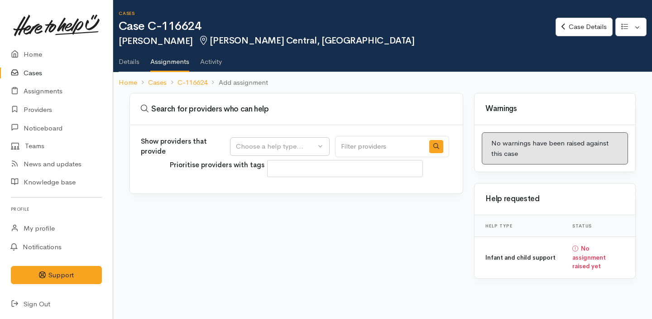
select select
click at [293, 147] on div "Choose a help type..." at bounding box center [276, 146] width 80 height 10
click at [289, 187] on span "Infant and child support" at bounding box center [278, 190] width 75 height 10
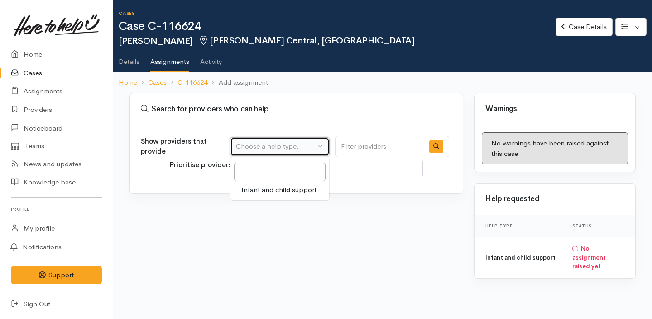
select select "17"
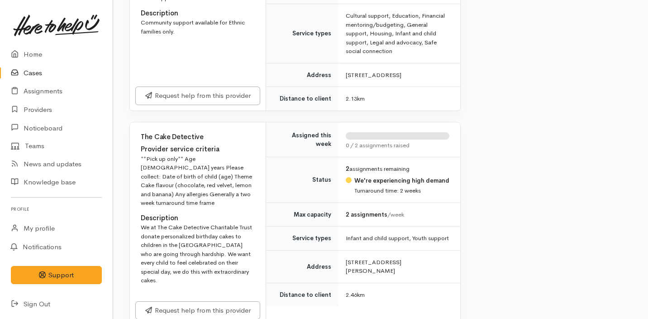
scroll to position [1522, 0]
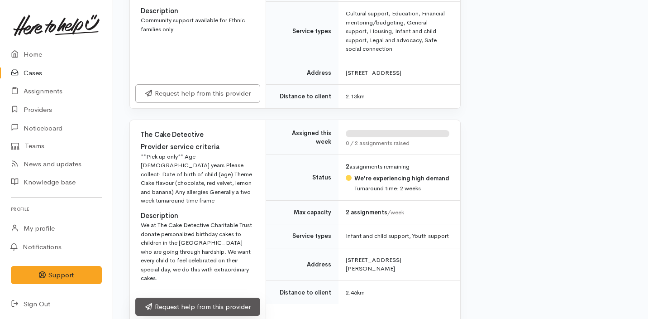
click at [203, 297] on link "Request help from this provider" at bounding box center [197, 306] width 125 height 19
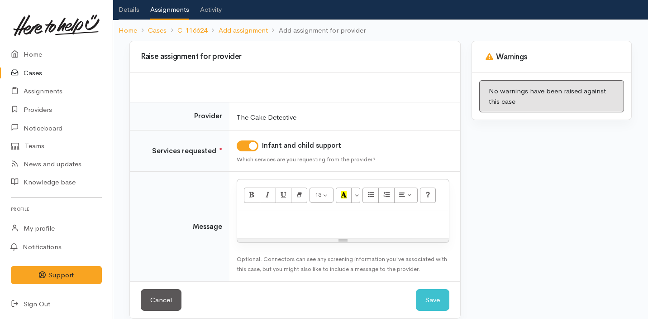
scroll to position [62, 0]
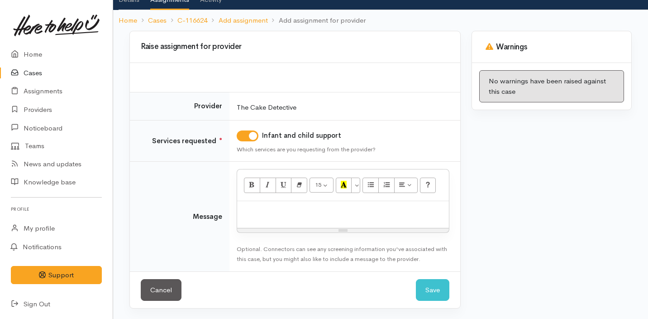
click at [296, 211] on p at bounding box center [343, 211] width 203 height 10
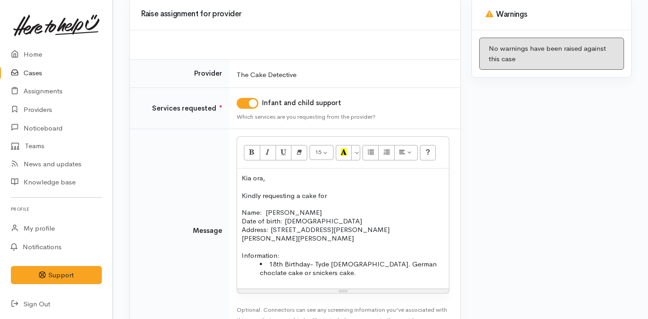
scroll to position [103, 0]
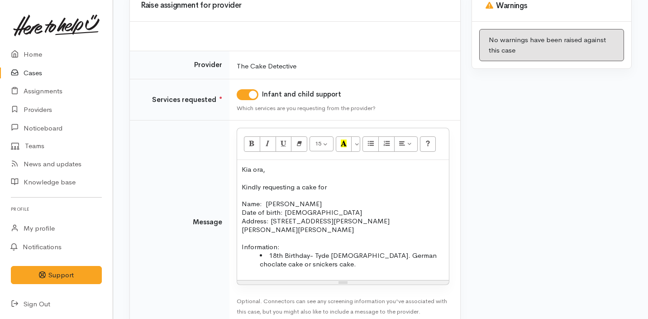
click at [279, 234] on p at bounding box center [343, 238] width 203 height 9
click at [281, 242] on p "Information:" at bounding box center [343, 246] width 203 height 9
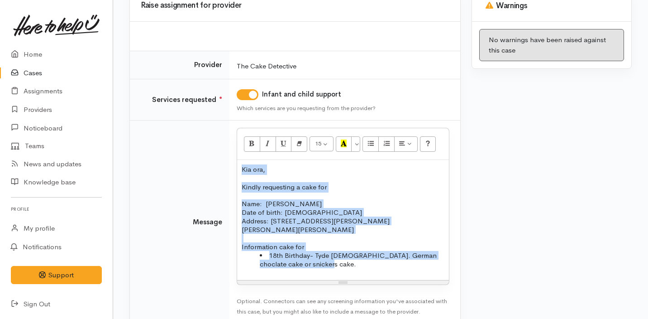
drag, startPoint x: 340, startPoint y: 261, endPoint x: 230, endPoint y: 168, distance: 143.6
click at [230, 168] on td "15 8 9 10 11 12 14 18 24 36 Background Color Transparent Select #ffff00 Text Co…" at bounding box center [345, 221] width 231 height 203
copy div "Kia ora, Kindly requesting a cake for Name: [PERSON_NAME] Date of birth: [DEMOG…"
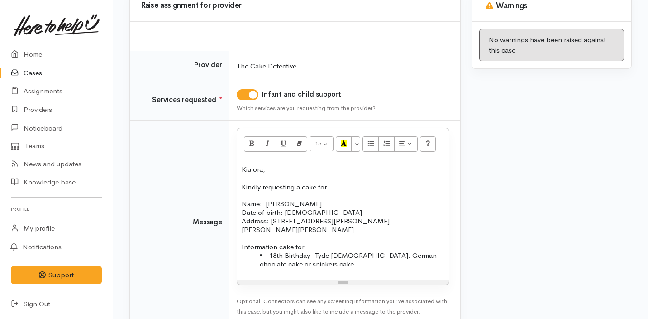
click at [347, 185] on p "Kindly requesting a cake for" at bounding box center [343, 187] width 203 height 10
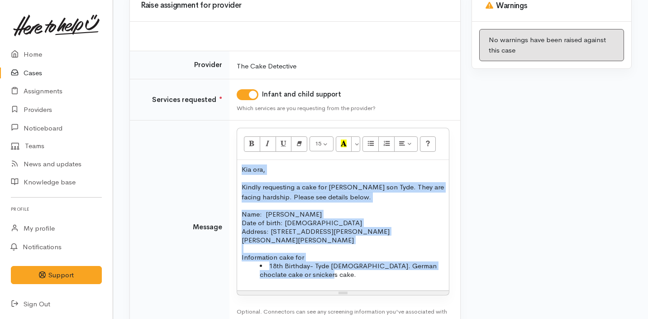
drag, startPoint x: 329, startPoint y: 271, endPoint x: 221, endPoint y: 162, distance: 153.0
click at [221, 162] on tr "Message 15 8 9 10 11 12 14 18 24 36 Background Color Transparent Select #ffff00…" at bounding box center [295, 226] width 330 height 213
copy div "Kia ora, Kindly requesting a cake for [PERSON_NAME] son Tyde. They are facing h…"
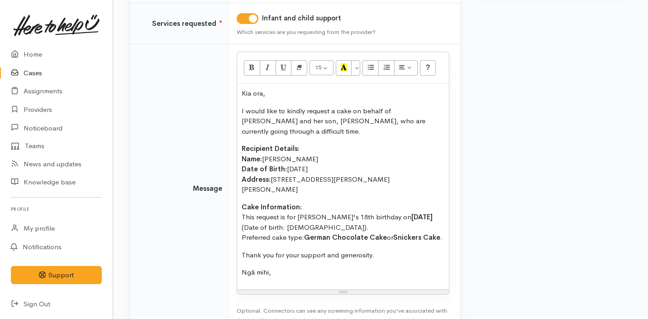
scroll to position [180, 0]
drag, startPoint x: 304, startPoint y: 134, endPoint x: 230, endPoint y: 134, distance: 74.7
click at [230, 135] on td "15 8 9 10 11 12 14 18 24 36 Background Color Transparent Select #ffff00 Text Co…" at bounding box center [345, 188] width 231 height 288
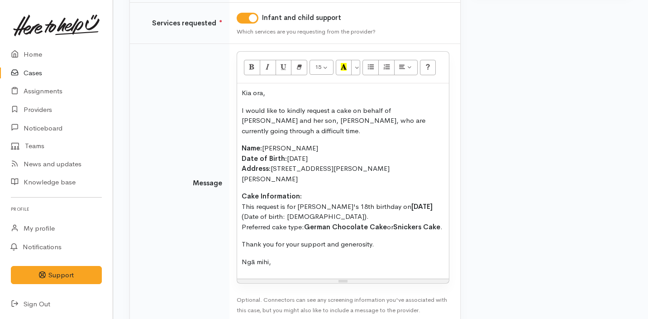
click at [265, 191] on strong "Cake Information:" at bounding box center [272, 195] width 60 height 9
click at [306, 191] on p "Cake Information: This request is for Tyde's 18th birthday on 27/08/2025 (Date …" at bounding box center [343, 211] width 203 height 41
click at [325, 191] on p "Cake Information: This request is for Tyde's 18th birthday on 27/08/2025 (Date …" at bounding box center [343, 211] width 203 height 41
drag, startPoint x: 320, startPoint y: 195, endPoint x: 260, endPoint y: 195, distance: 59.8
click at [260, 195] on p "Cake Information: This request is for Tyde's 18th birthday on 27/08/2025 (Date …" at bounding box center [343, 211] width 203 height 41
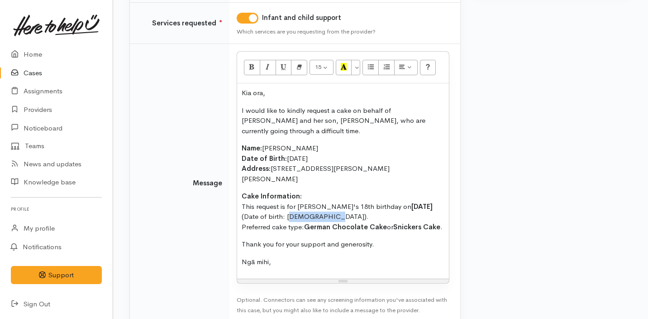
click at [260, 195] on p "Cake Information: This request is for Tyde's 18th birthday on 27/08/2025 (Date …" at bounding box center [343, 211] width 203 height 41
click at [327, 194] on p "Cake Information: This request is for Tyde's 18th birthday on 27/08/2025 (Date …" at bounding box center [343, 211] width 203 height 41
click at [240, 207] on div "Kia ora, I would like to kindly request a cake on behalf of Kendall Walker and …" at bounding box center [343, 180] width 212 height 195
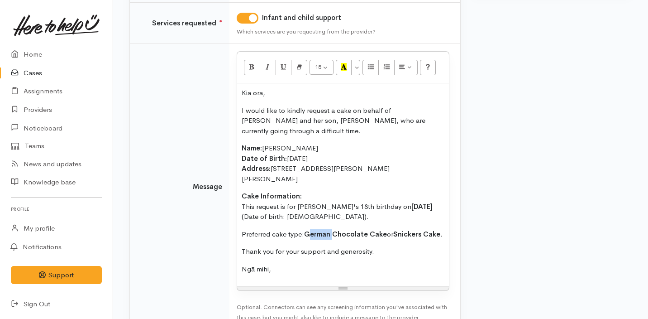
drag, startPoint x: 333, startPoint y: 215, endPoint x: 311, endPoint y: 215, distance: 21.7
click at [310, 230] on strong "German Chocolate Cake" at bounding box center [345, 234] width 83 height 9
click at [344, 246] on p "Thank you for your support and generosity." at bounding box center [343, 251] width 203 height 10
click at [293, 264] on p "Ngā mihi," at bounding box center [343, 269] width 203 height 10
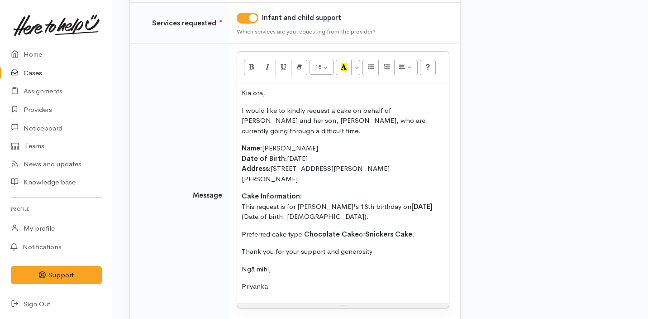
scroll to position [235, 0]
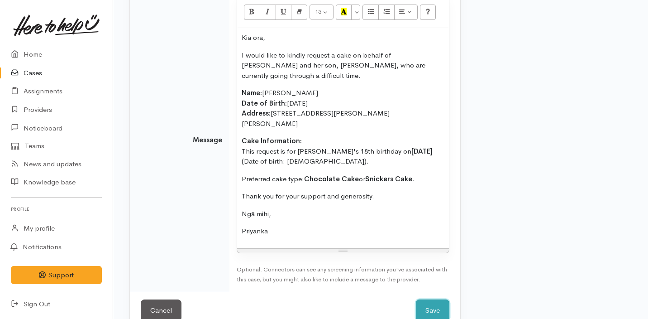
click at [430, 299] on button "Save" at bounding box center [432, 310] width 33 height 22
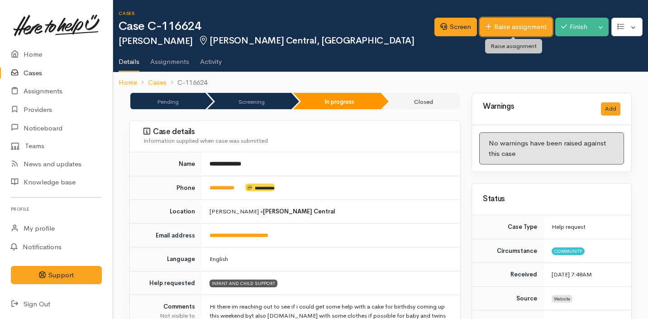
click at [501, 27] on link "Raise assignment" at bounding box center [516, 27] width 73 height 19
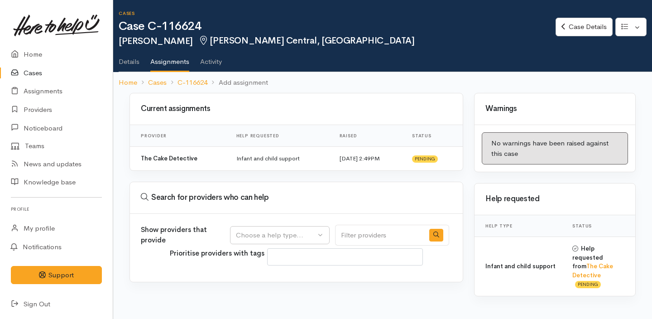
select select
click at [277, 232] on div "Choose a help type..." at bounding box center [276, 235] width 80 height 10
click at [272, 277] on span "Infant and child support" at bounding box center [278, 278] width 75 height 10
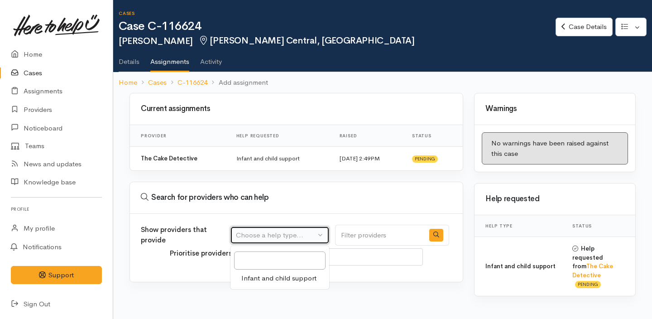
select select "17"
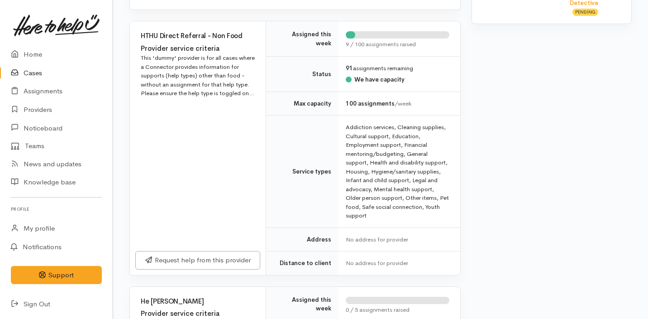
scroll to position [271, 0]
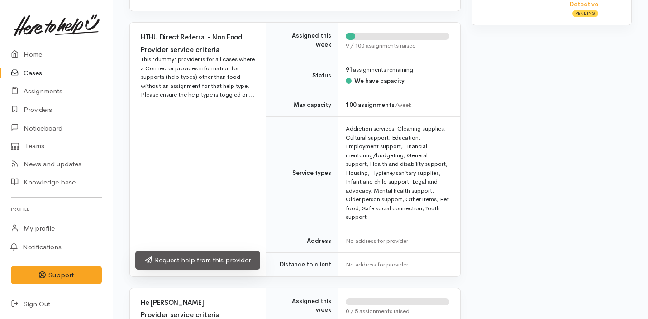
click at [242, 264] on link "Request help from this provider" at bounding box center [197, 260] width 125 height 19
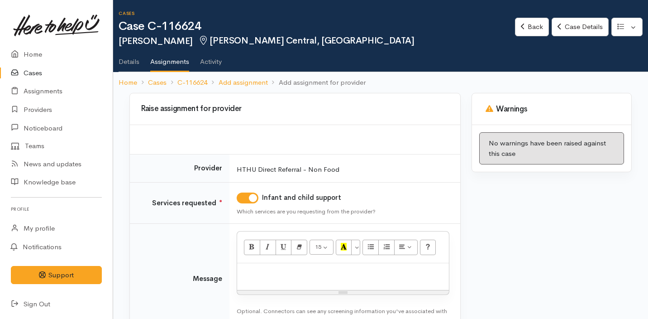
click at [288, 277] on div at bounding box center [343, 276] width 212 height 27
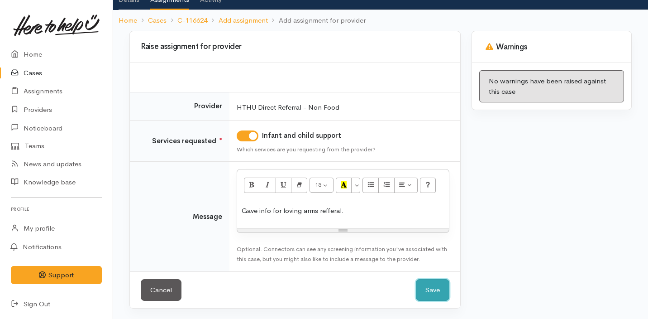
click at [441, 285] on button "Save" at bounding box center [432, 290] width 33 height 22
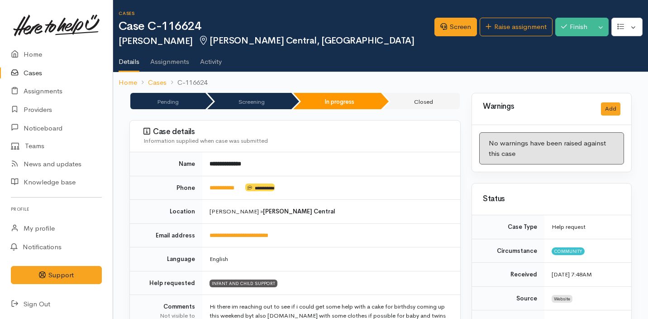
click at [51, 76] on link "Cases" at bounding box center [56, 73] width 113 height 19
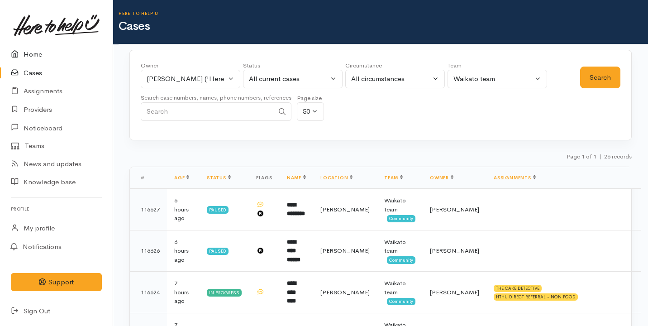
click at [54, 60] on link "Home" at bounding box center [56, 54] width 113 height 19
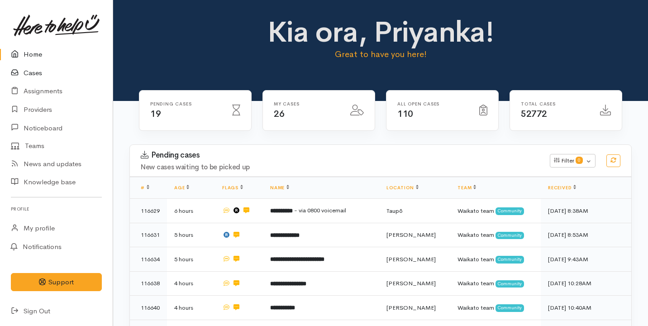
click at [41, 68] on link "Cases" at bounding box center [56, 73] width 113 height 19
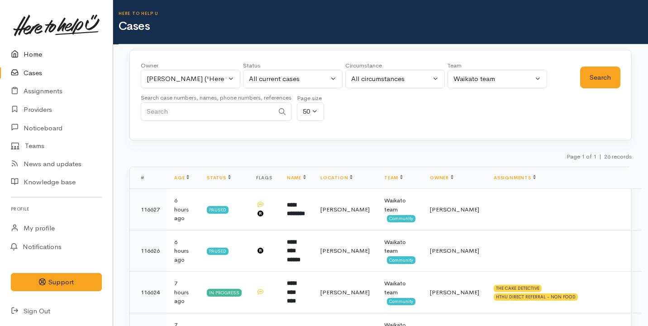
click at [49, 58] on link "Home" at bounding box center [56, 54] width 113 height 19
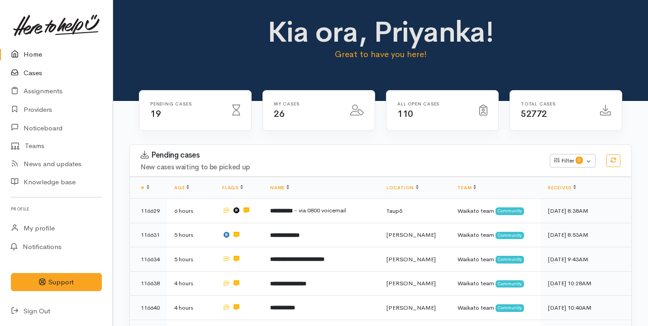
click at [40, 69] on link "Cases" at bounding box center [56, 73] width 113 height 19
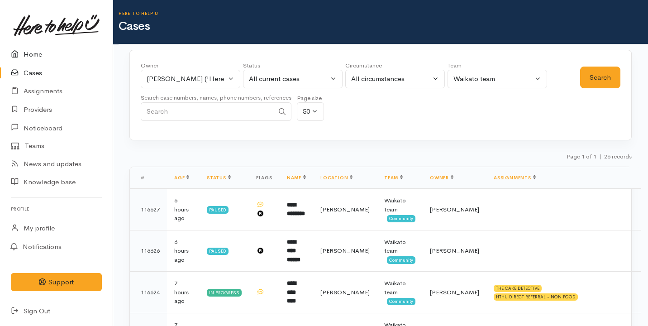
click at [54, 55] on link "Home" at bounding box center [56, 54] width 113 height 19
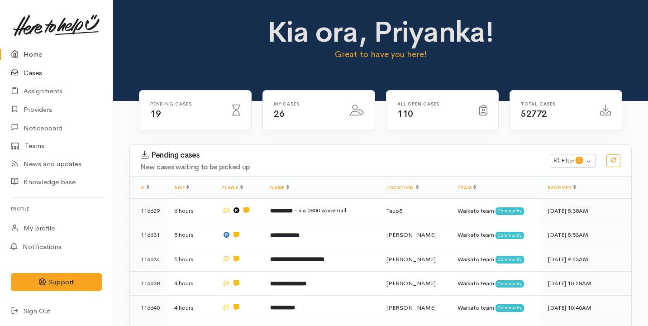
click at [54, 74] on link "Cases" at bounding box center [56, 73] width 113 height 19
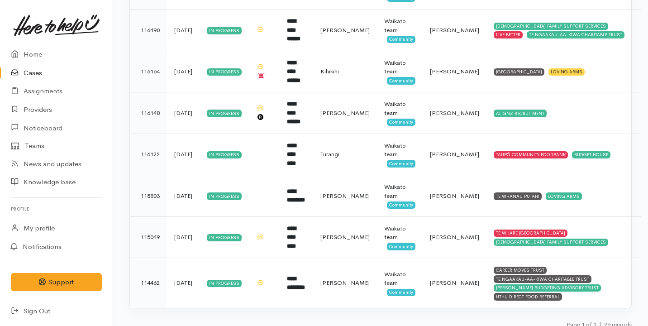
scroll to position [970, 0]
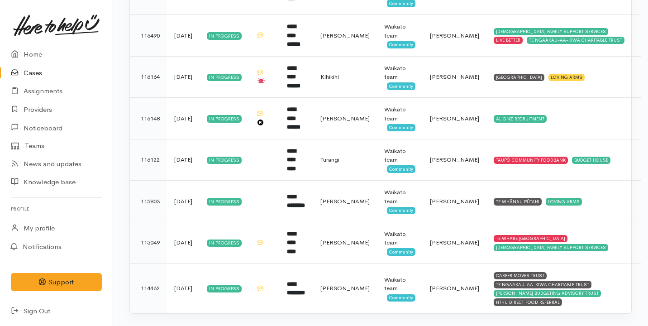
click at [194, 192] on td "23 days ago" at bounding box center [183, 202] width 33 height 42
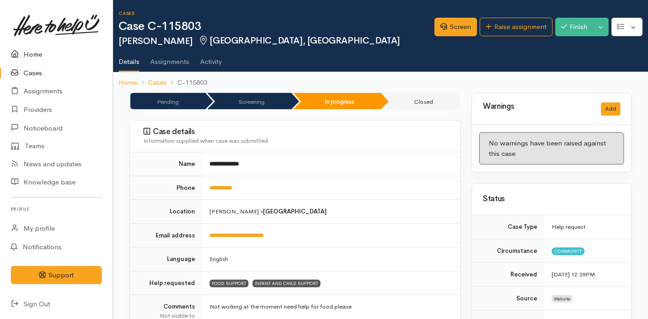
click at [77, 57] on link "Home" at bounding box center [56, 54] width 113 height 19
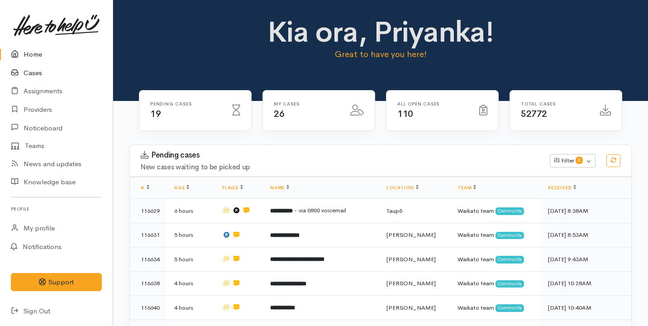
click at [72, 69] on link "Cases" at bounding box center [56, 73] width 113 height 19
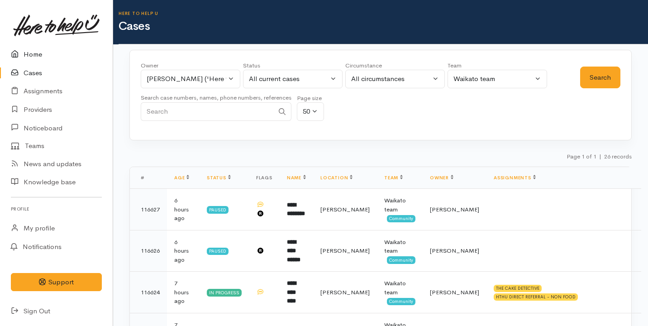
click at [54, 57] on link "Home" at bounding box center [56, 54] width 113 height 19
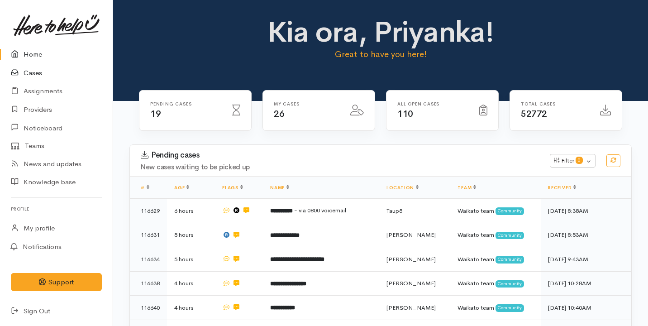
click at [53, 80] on link "Cases" at bounding box center [56, 73] width 113 height 19
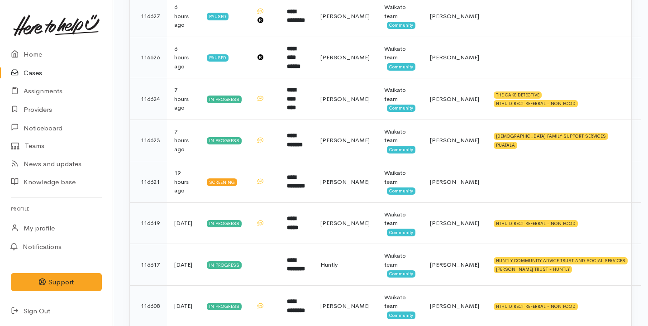
scroll to position [195, 0]
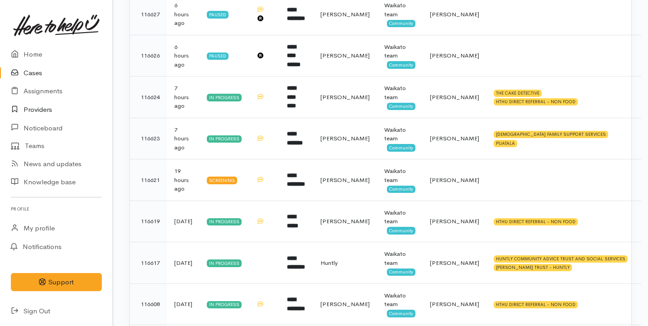
click at [56, 103] on link "Providers" at bounding box center [56, 109] width 113 height 19
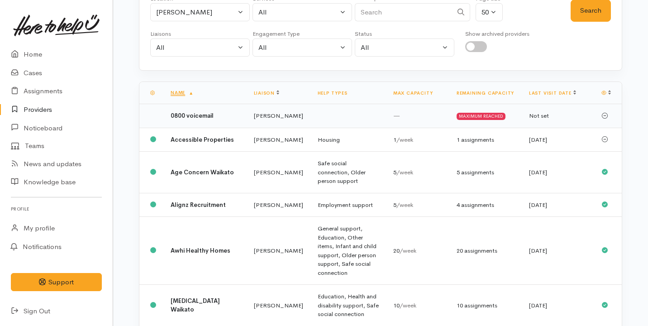
scroll to position [86, 0]
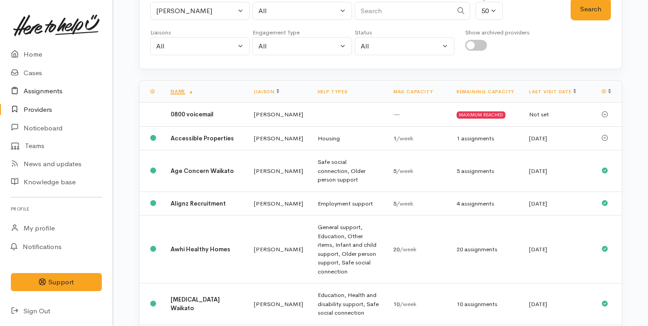
click at [70, 90] on link "Assignments" at bounding box center [56, 91] width 113 height 19
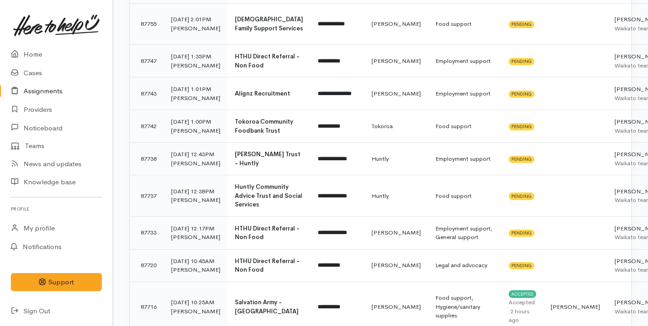
scroll to position [343, 0]
click at [39, 53] on link "Home" at bounding box center [56, 54] width 113 height 19
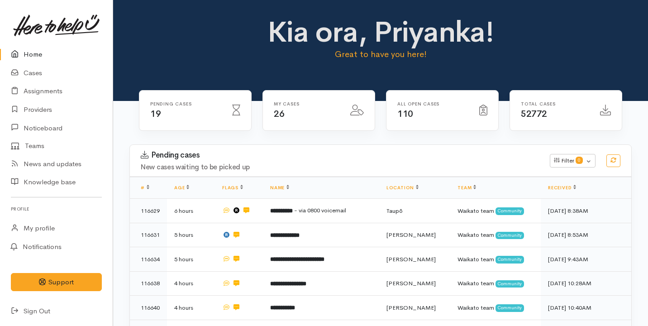
click at [309, 159] on h3 "Pending cases" at bounding box center [340, 155] width 398 height 9
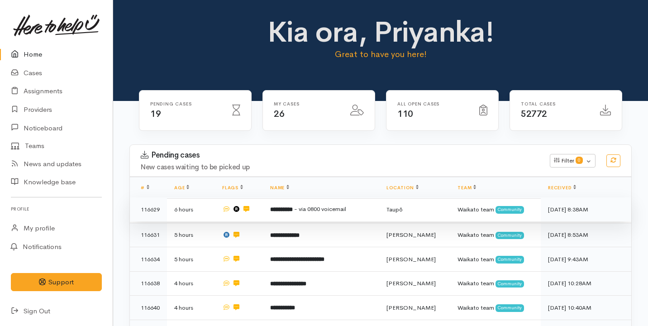
click at [313, 213] on td "**********" at bounding box center [321, 209] width 116 height 24
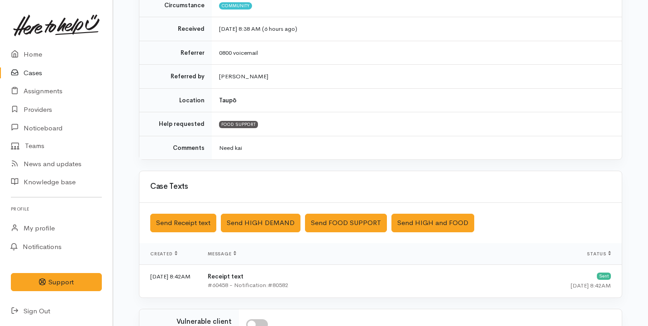
scroll to position [290, 0]
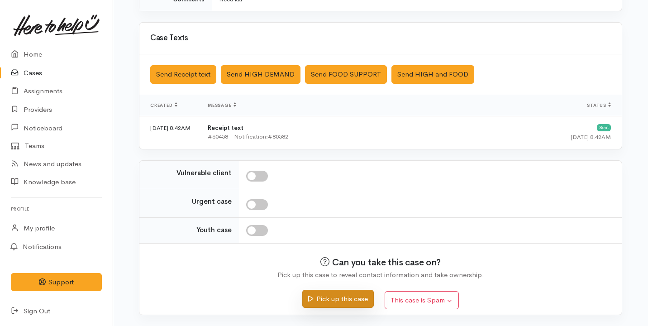
click at [316, 301] on button "Pick up this case" at bounding box center [337, 299] width 71 height 19
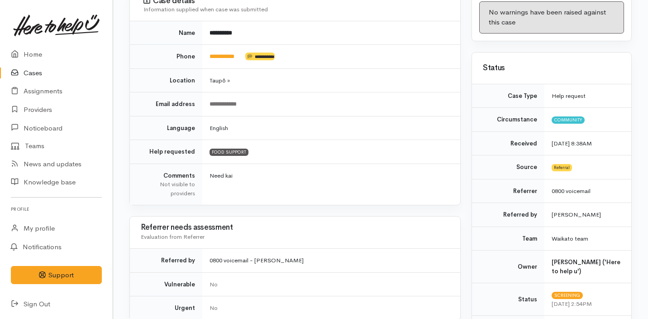
scroll to position [432, 0]
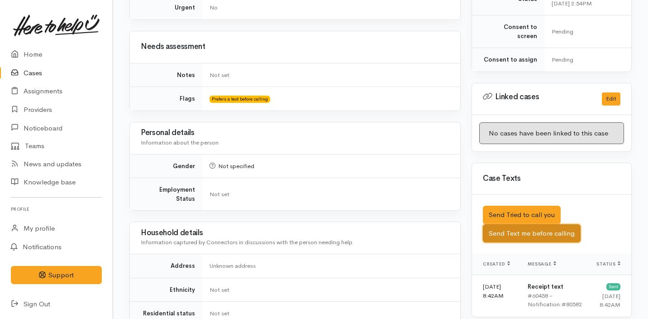
click at [510, 225] on button "Send Text me before calling" at bounding box center [532, 233] width 98 height 19
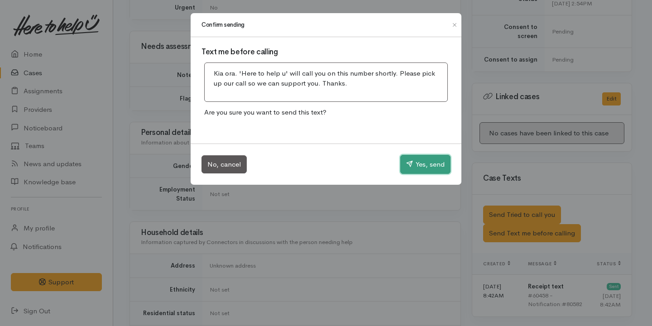
click at [418, 163] on button "Yes, send" at bounding box center [425, 164] width 50 height 19
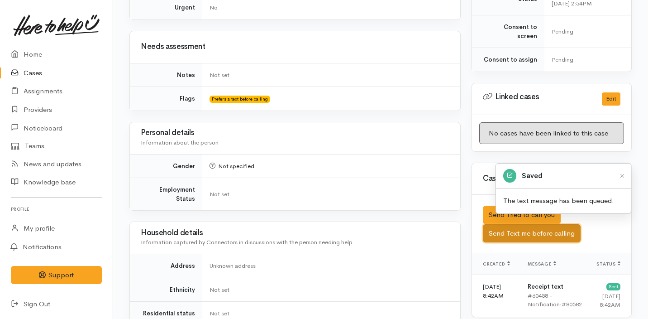
scroll to position [0, 0]
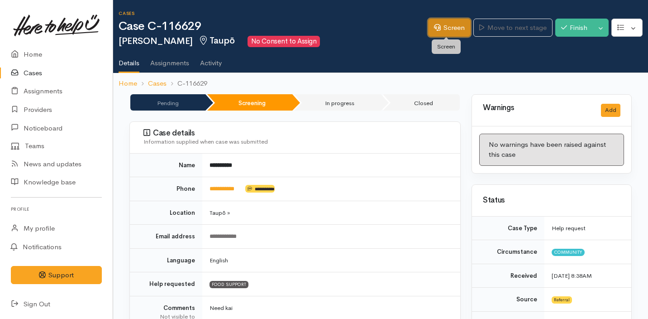
click at [451, 19] on link "Screen" at bounding box center [449, 28] width 43 height 19
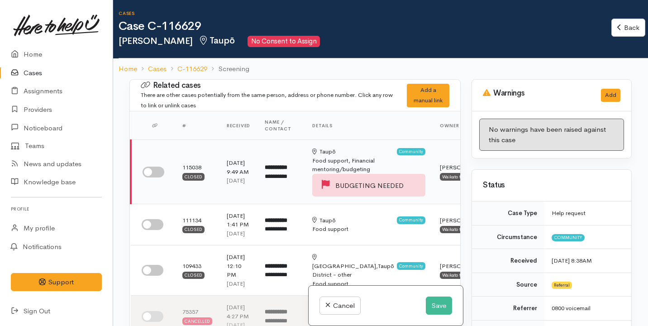
click at [155, 169] on input "checkbox" at bounding box center [154, 172] width 22 height 11
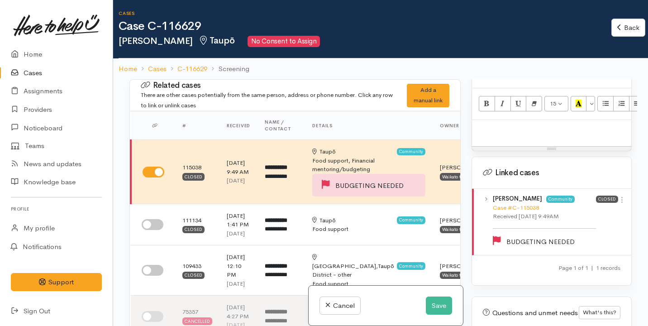
scroll to position [607, 0]
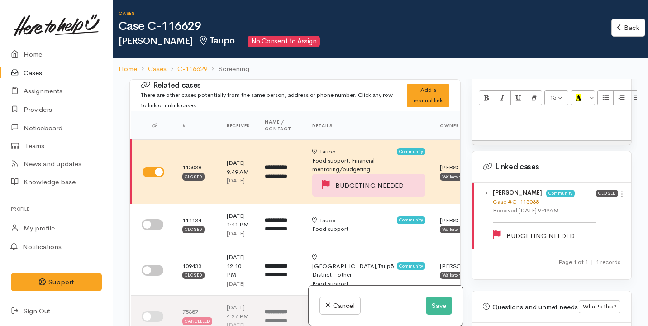
click at [524, 198] on link "Case #C-115038" at bounding box center [516, 202] width 46 height 8
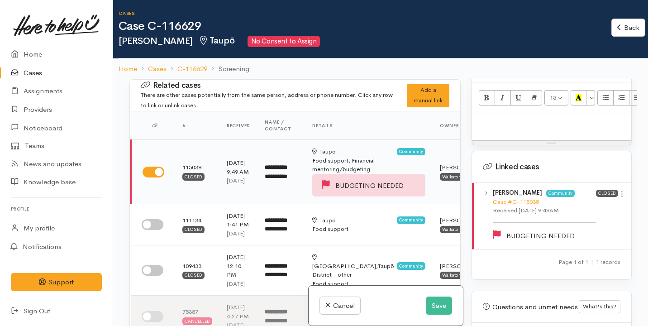
click at [157, 169] on input "checkbox" at bounding box center [154, 172] width 22 height 11
checkbox input "false"
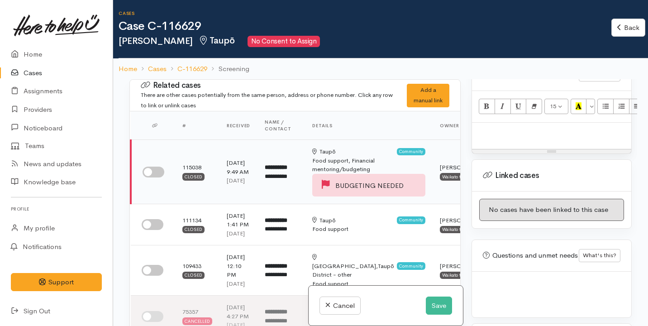
scroll to position [598, 0]
click at [195, 64] on link "C-116629" at bounding box center [192, 69] width 30 height 10
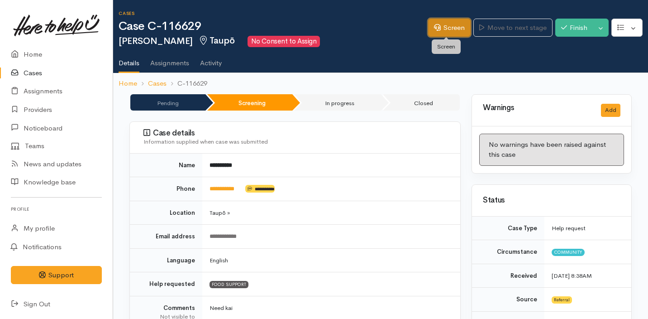
click at [434, 30] on icon at bounding box center [437, 27] width 7 height 7
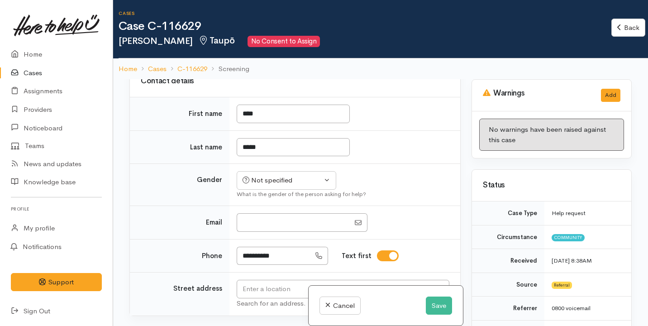
scroll to position [436, 0]
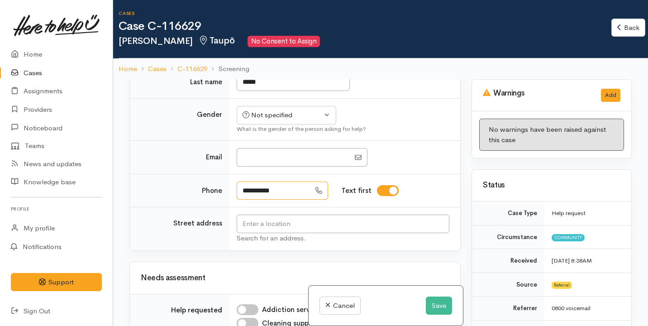
click at [296, 200] on input "**********" at bounding box center [274, 191] width 74 height 19
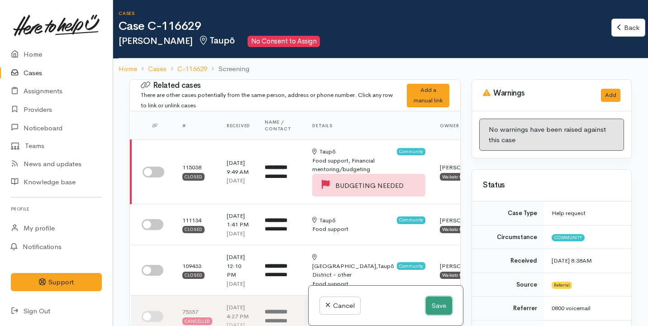
click at [436, 299] on button "Save" at bounding box center [439, 306] width 26 height 19
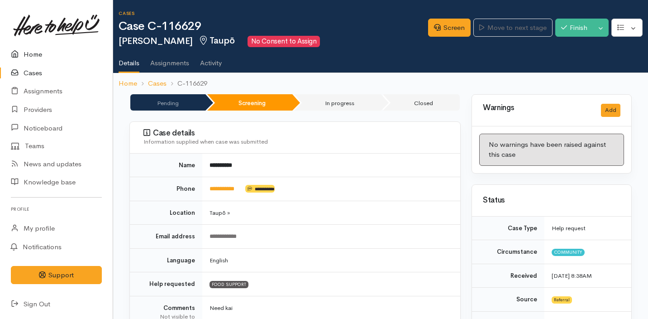
click at [67, 55] on link "Home" at bounding box center [56, 54] width 113 height 19
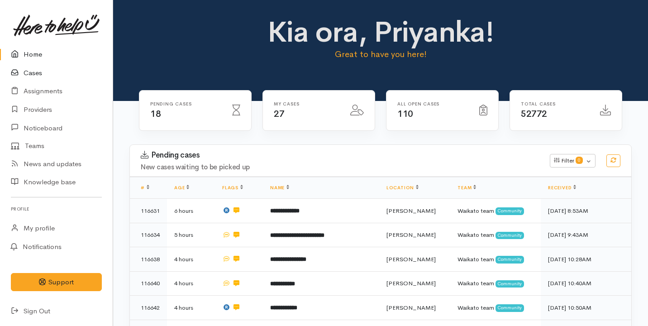
click at [28, 72] on link "Cases" at bounding box center [56, 73] width 113 height 19
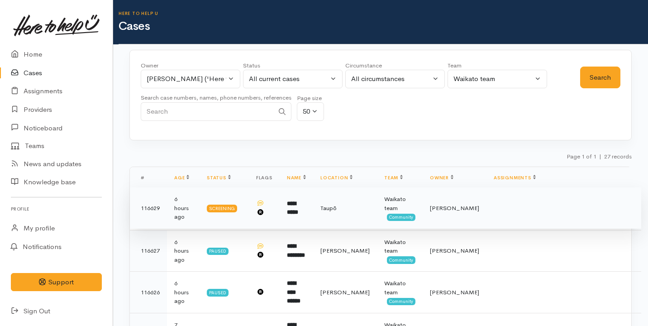
click at [249, 195] on td "Screening" at bounding box center [224, 208] width 49 height 42
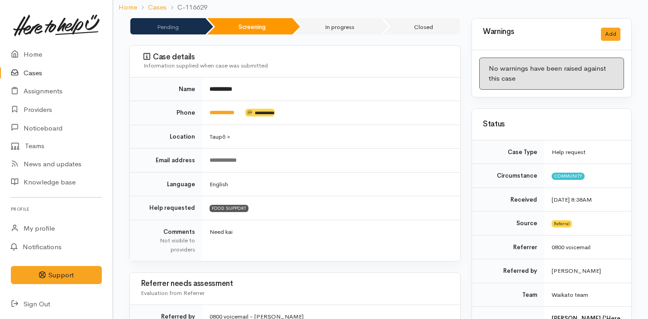
scroll to position [79, 0]
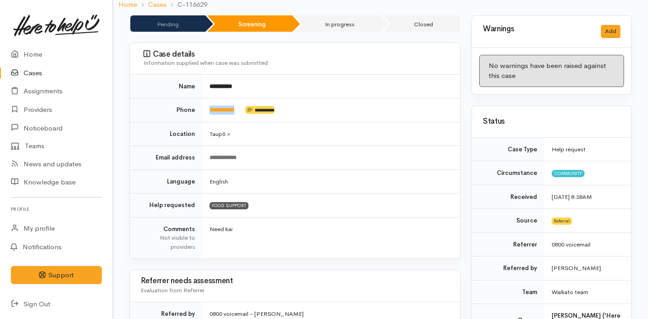
drag, startPoint x: 248, startPoint y: 110, endPoint x: 209, endPoint y: 104, distance: 39.4
click at [209, 104] on td "**********" at bounding box center [331, 110] width 258 height 24
copy td "**********"
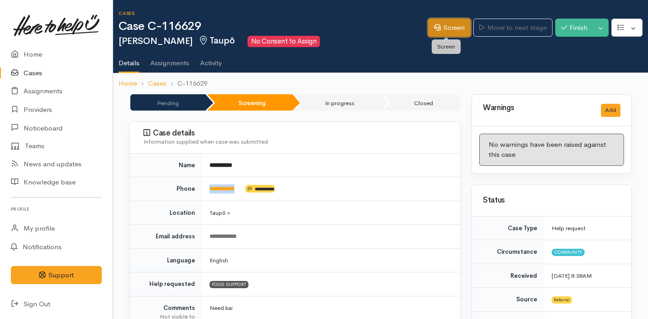
click at [457, 28] on link "Screen" at bounding box center [449, 28] width 43 height 19
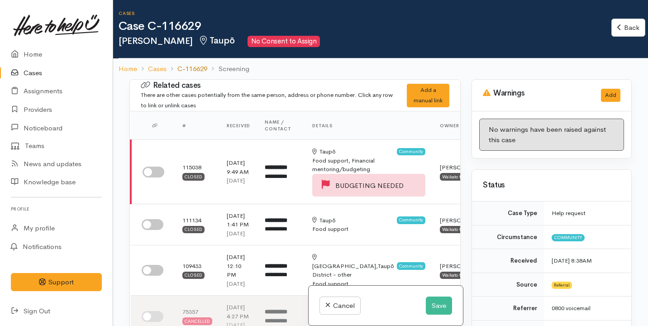
click at [196, 64] on link "C-116629" at bounding box center [192, 69] width 30 height 10
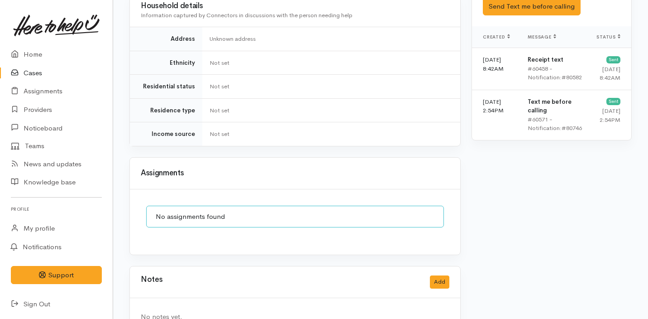
scroll to position [678, 0]
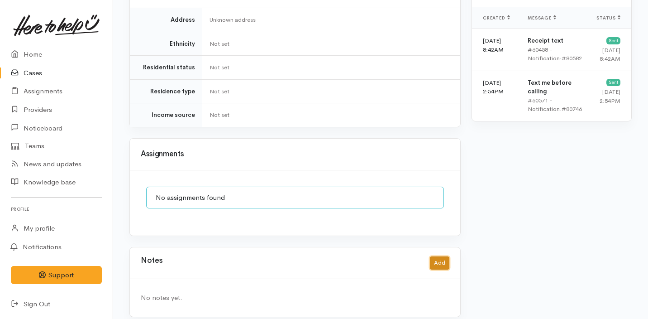
click at [438, 256] on button "Add" at bounding box center [439, 262] width 19 height 13
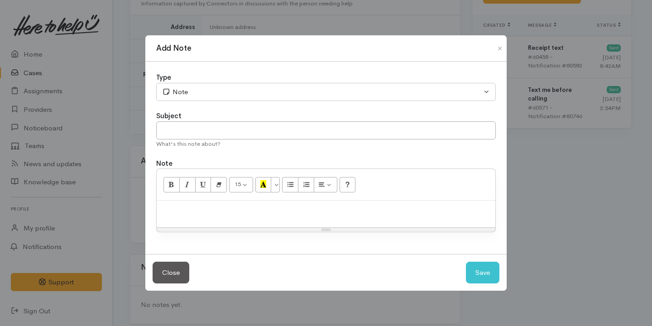
click at [315, 140] on div "What's this note about?" at bounding box center [326, 143] width 340 height 9
click at [301, 136] on input "text" at bounding box center [326, 130] width 340 height 19
type input "Attempt No.1"
click at [282, 210] on p at bounding box center [326, 210] width 330 height 10
click at [481, 274] on button "Save" at bounding box center [482, 273] width 33 height 22
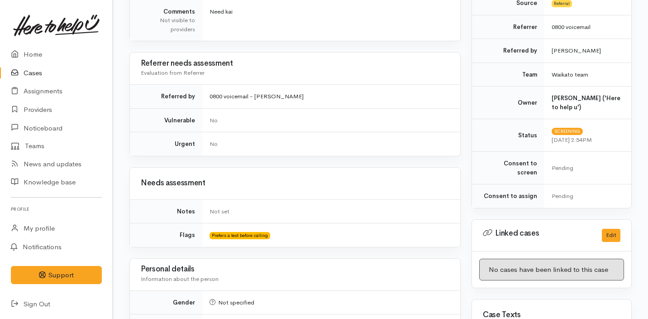
scroll to position [433, 0]
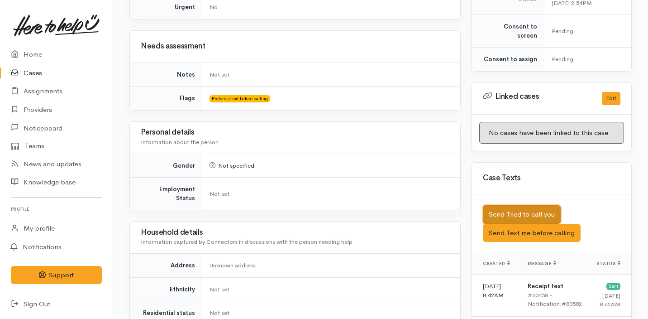
click at [533, 210] on button "Send Tried to call you" at bounding box center [522, 214] width 78 height 19
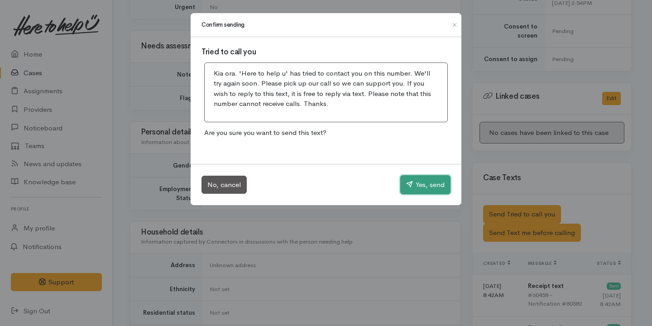
click at [417, 186] on button "Yes, send" at bounding box center [425, 184] width 50 height 19
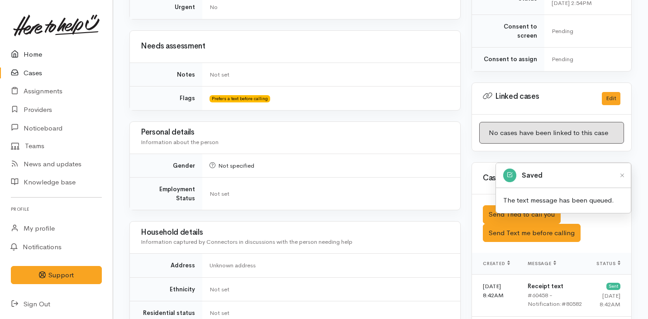
click at [53, 58] on link "Home" at bounding box center [56, 54] width 113 height 19
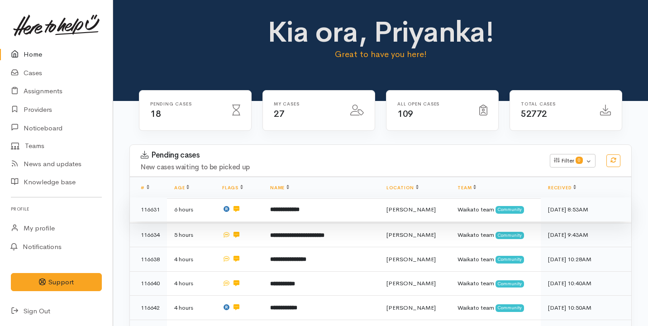
click at [339, 206] on td "**********" at bounding box center [321, 209] width 116 height 24
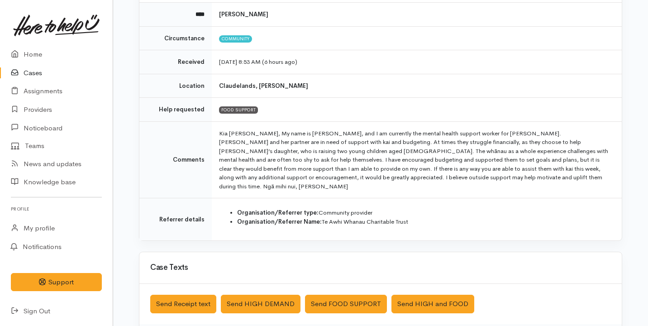
scroll to position [109, 0]
click at [339, 208] on li "Organisation/Referrer type: Community provider" at bounding box center [424, 212] width 374 height 9
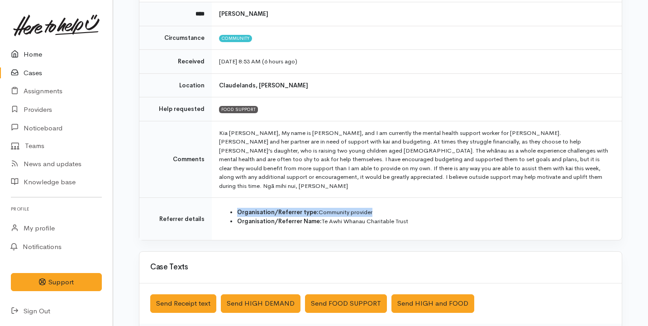
click at [36, 55] on link "Home" at bounding box center [56, 54] width 113 height 19
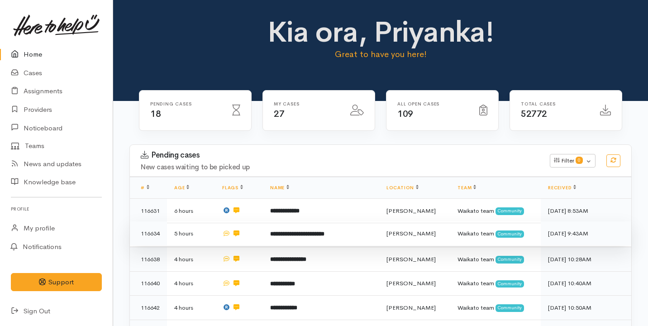
click at [322, 231] on b "**********" at bounding box center [297, 234] width 54 height 6
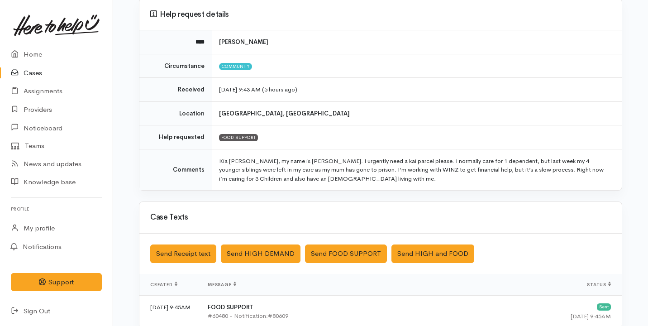
scroll to position [81, 0]
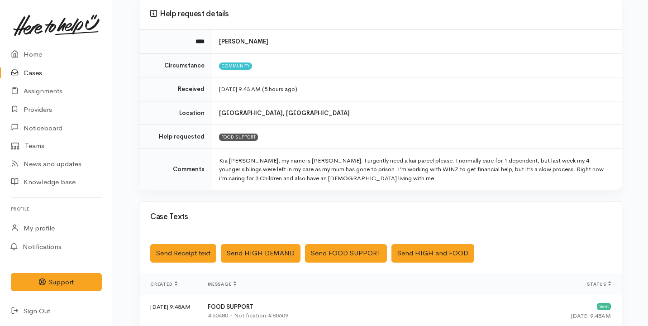
click at [347, 171] on td "Kia ora, my name is Heighlee. I urgently need a kai parcel please. I normally c…" at bounding box center [417, 168] width 410 height 41
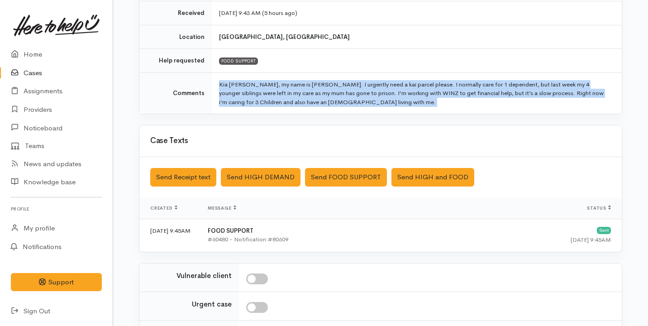
scroll to position [260, 0]
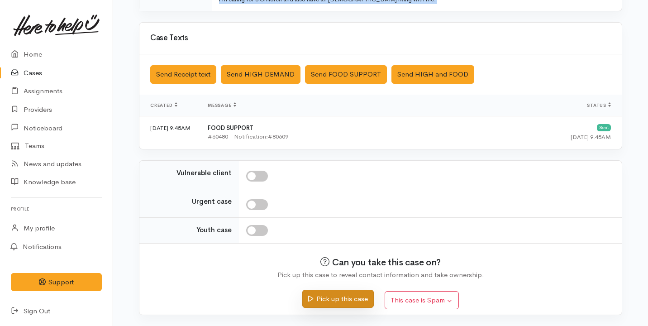
click at [324, 300] on button "Pick up this case" at bounding box center [337, 299] width 71 height 19
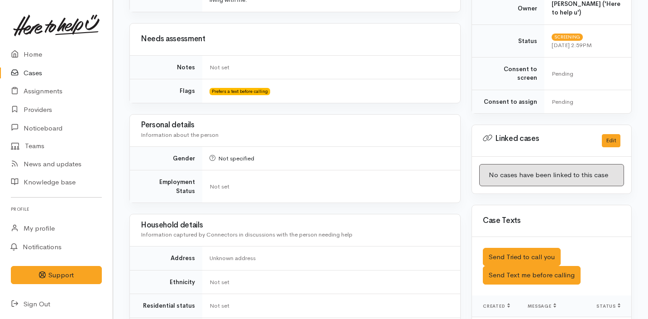
scroll to position [356, 0]
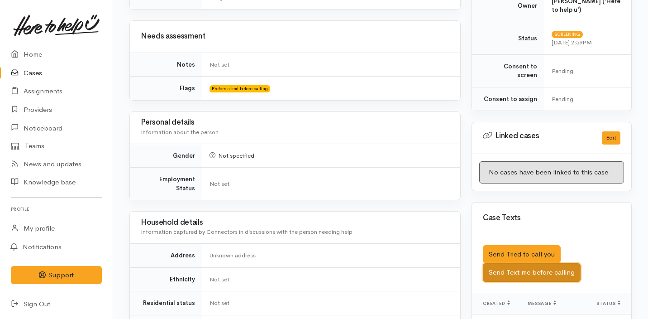
click at [512, 263] on button "Send Text me before calling" at bounding box center [532, 272] width 98 height 19
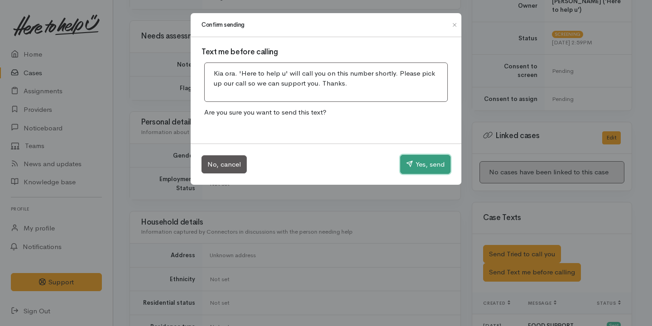
click at [431, 168] on button "Yes, send" at bounding box center [425, 164] width 50 height 19
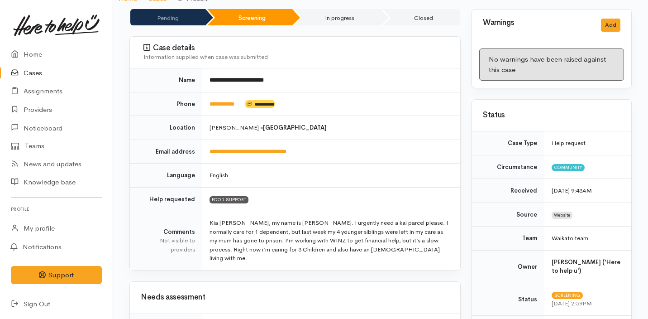
scroll to position [0, 0]
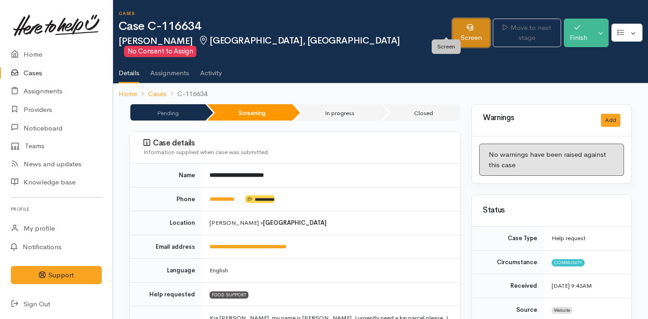
click at [453, 29] on link "Screen" at bounding box center [472, 33] width 38 height 29
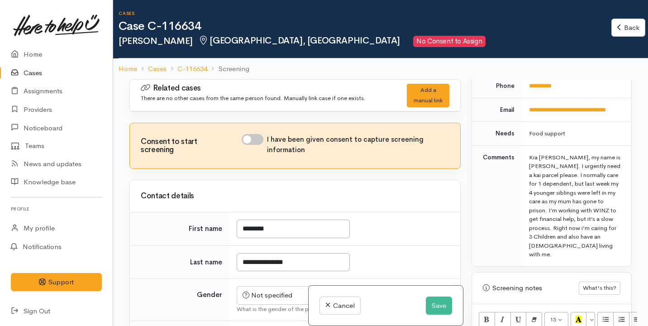
scroll to position [561, 0]
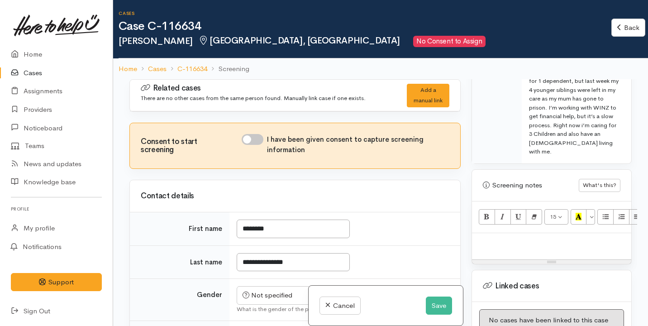
click at [514, 238] on p at bounding box center [552, 243] width 150 height 10
paste div
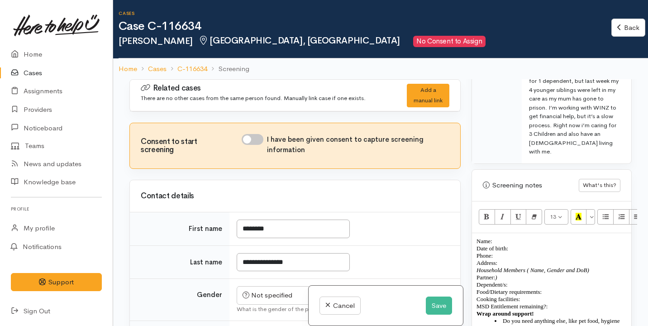
scroll to position [622, 0]
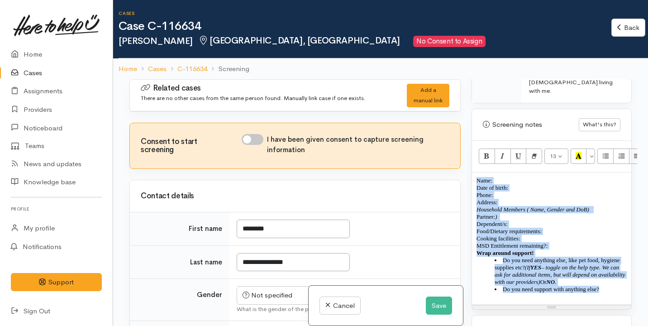
drag, startPoint x: 617, startPoint y: 260, endPoint x: 456, endPoint y: 129, distance: 206.9
click at [456, 129] on div "Related cases There are no other cases from the same person found. Manually lin…" at bounding box center [380, 242] width 513 height 326
click at [531, 152] on icon "Remove Font Style (⌘+\\)" at bounding box center [534, 156] width 6 height 8
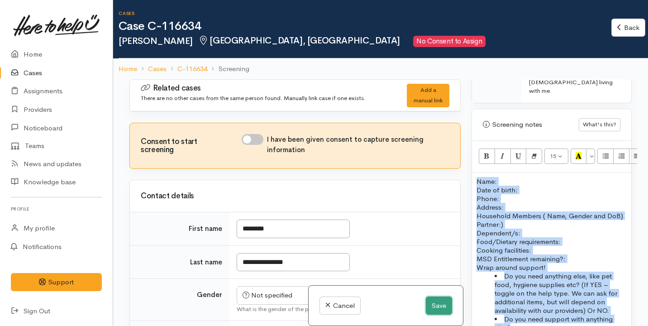
click at [437, 300] on button "Save" at bounding box center [439, 306] width 26 height 19
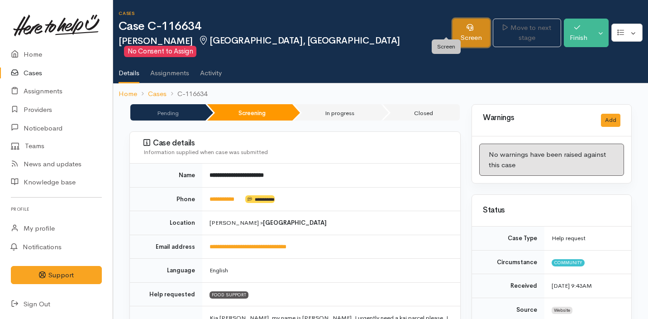
click at [464, 22] on link "Screen" at bounding box center [472, 33] width 38 height 29
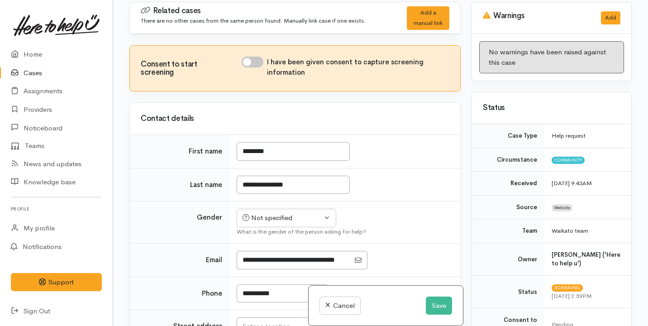
scroll to position [79, 0]
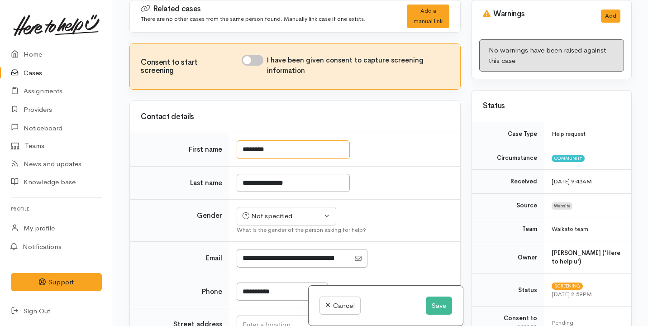
drag, startPoint x: 283, startPoint y: 148, endPoint x: 209, endPoint y: 138, distance: 74.4
click at [211, 140] on tr "First name ********" at bounding box center [295, 149] width 330 height 33
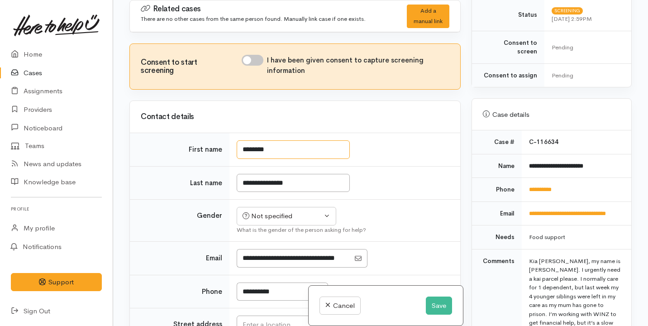
scroll to position [470, 0]
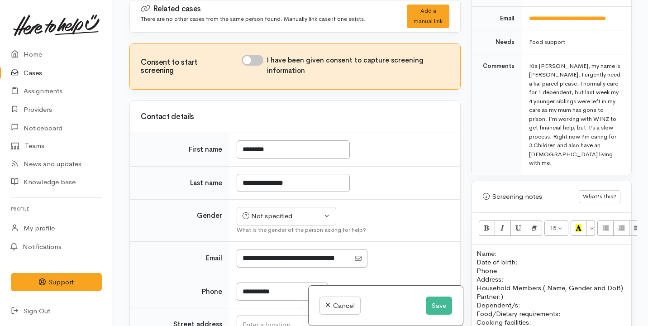
click at [501, 249] on p "Name: Date of birth: Phone:" at bounding box center [552, 262] width 150 height 26
paste div
click at [301, 187] on input "**********" at bounding box center [293, 183] width 113 height 19
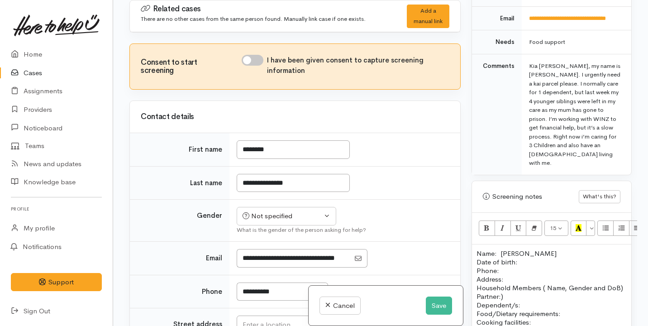
click at [540, 249] on p "Name: Heighlee Date of birth: Phone:" at bounding box center [552, 262] width 150 height 26
click at [436, 306] on button "Save" at bounding box center [439, 306] width 26 height 19
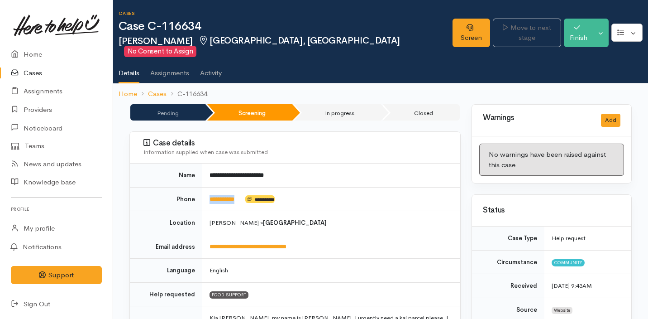
drag, startPoint x: 246, startPoint y: 190, endPoint x: 205, endPoint y: 189, distance: 41.2
click at [205, 189] on td "**********" at bounding box center [331, 199] width 258 height 24
copy td "**********"
click at [378, 187] on td "**********" at bounding box center [331, 199] width 258 height 24
click at [453, 31] on link "Screen" at bounding box center [472, 33] width 38 height 29
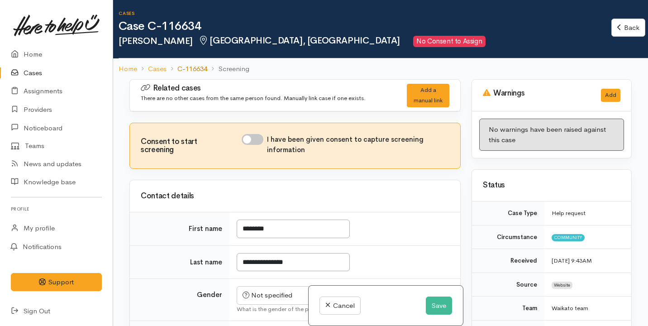
click at [194, 68] on link "C-116634" at bounding box center [192, 69] width 30 height 10
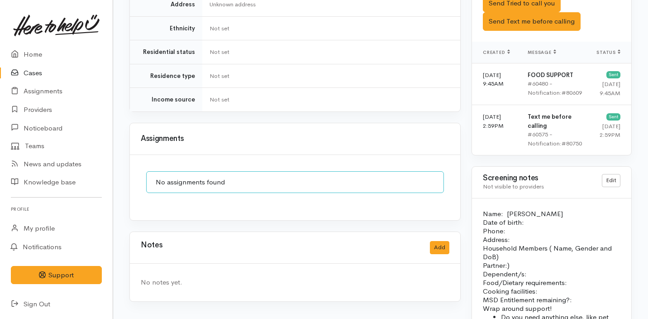
scroll to position [694, 0]
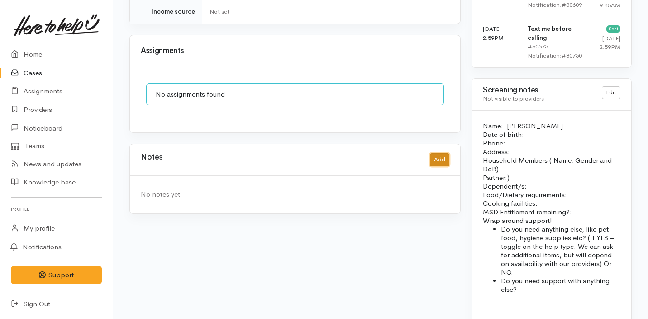
click at [439, 153] on button "Add" at bounding box center [439, 159] width 19 height 13
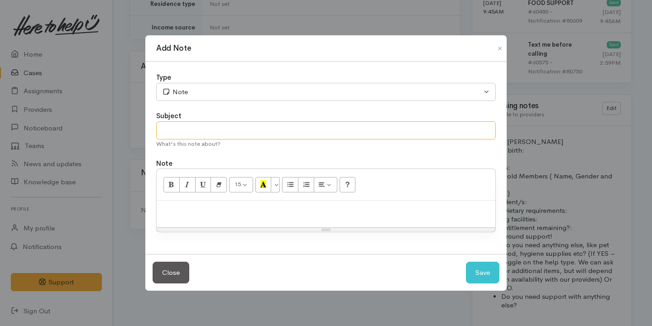
click at [292, 133] on input "text" at bounding box center [326, 130] width 340 height 19
type input "Attempt No.1"
click at [273, 225] on div at bounding box center [326, 214] width 339 height 27
click at [474, 274] on button "Save" at bounding box center [482, 273] width 33 height 22
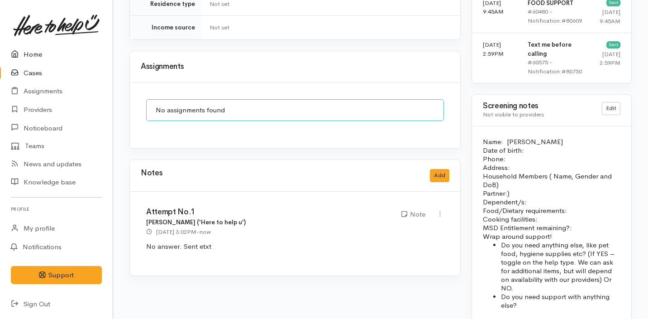
click at [43, 53] on link "Home" at bounding box center [56, 54] width 113 height 19
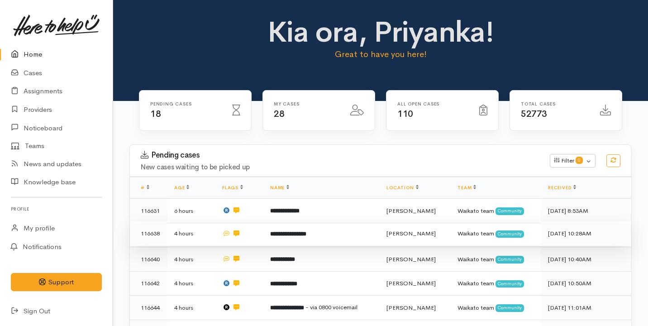
click at [346, 237] on td "**********" at bounding box center [321, 233] width 116 height 24
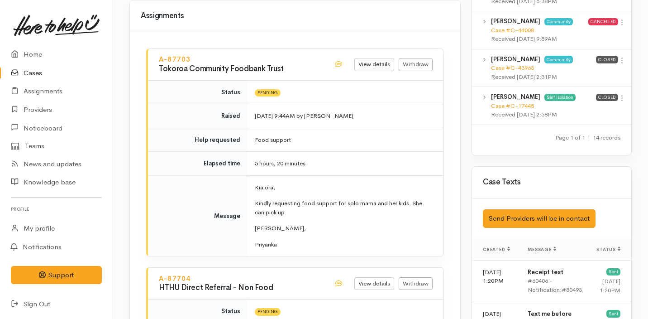
scroll to position [945, 0]
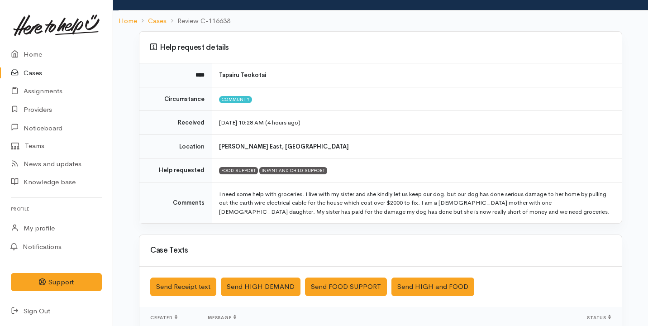
scroll to position [260, 0]
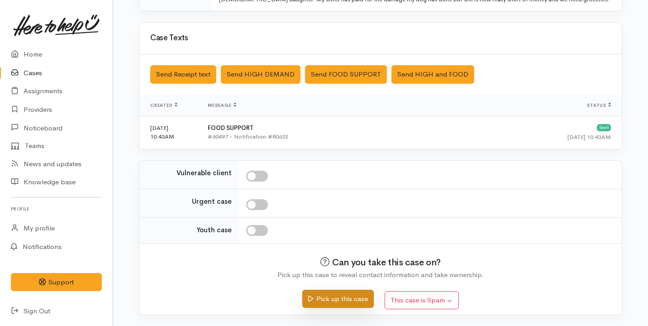
click at [330, 306] on button "Pick up this case" at bounding box center [337, 299] width 71 height 19
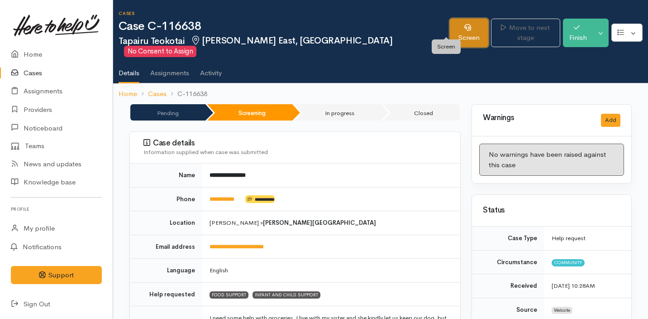
click at [450, 25] on link "Screen" at bounding box center [469, 33] width 38 height 29
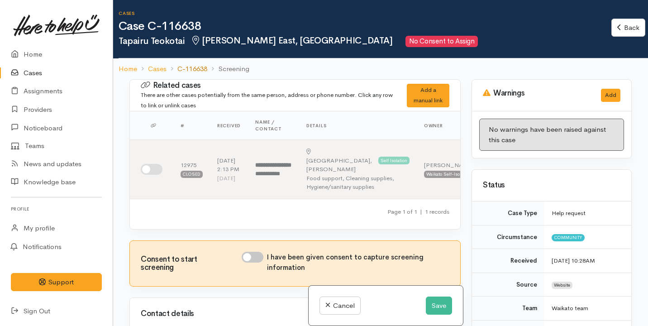
click at [200, 70] on link "C-116638" at bounding box center [192, 69] width 30 height 10
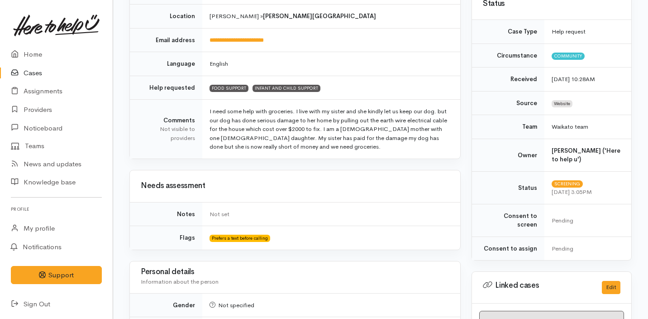
scroll to position [363, 0]
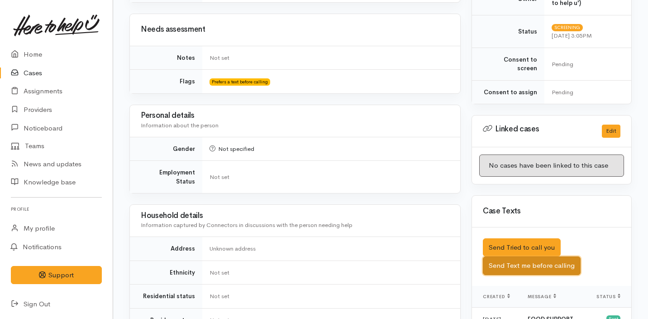
click at [541, 256] on button "Send Text me before calling" at bounding box center [532, 265] width 98 height 19
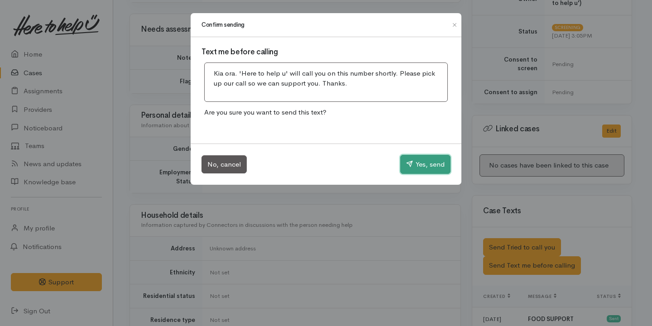
click at [447, 161] on button "Yes, send" at bounding box center [425, 164] width 50 height 19
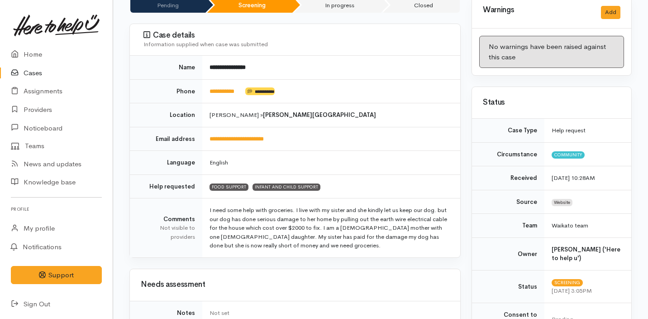
scroll to position [12, 0]
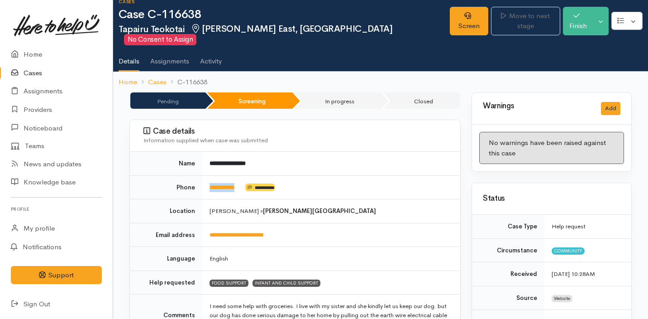
drag, startPoint x: 244, startPoint y: 173, endPoint x: 200, endPoint y: 175, distance: 43.9
click at [200, 175] on tr "**********" at bounding box center [295, 187] width 330 height 24
copy tr "**********"
click at [450, 10] on link "Screen" at bounding box center [469, 21] width 38 height 29
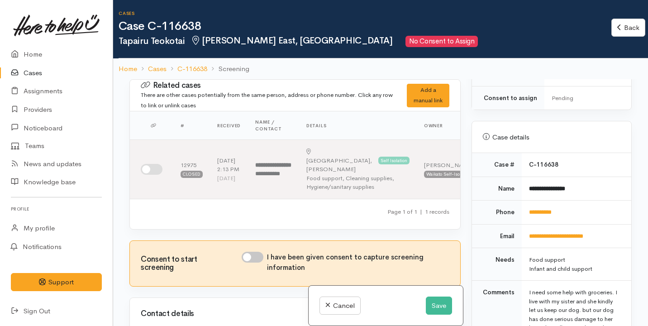
scroll to position [574, 0]
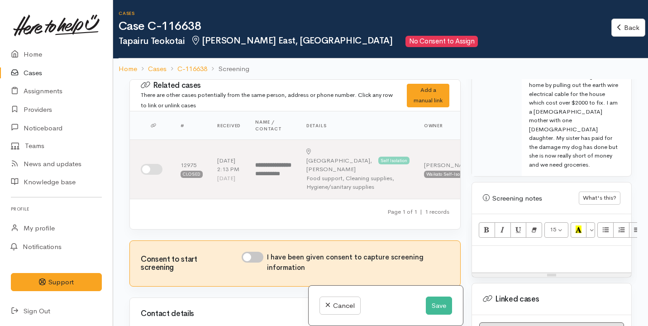
click at [534, 250] on p at bounding box center [552, 255] width 150 height 10
paste div
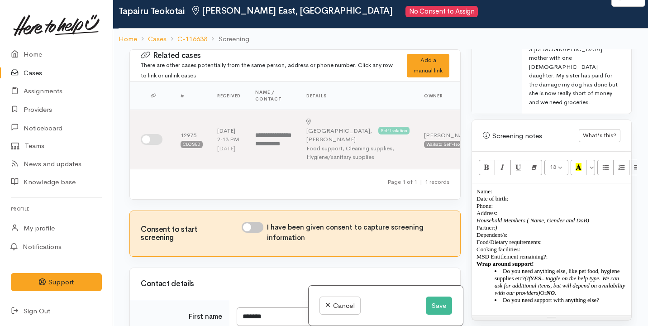
scroll to position [618, 0]
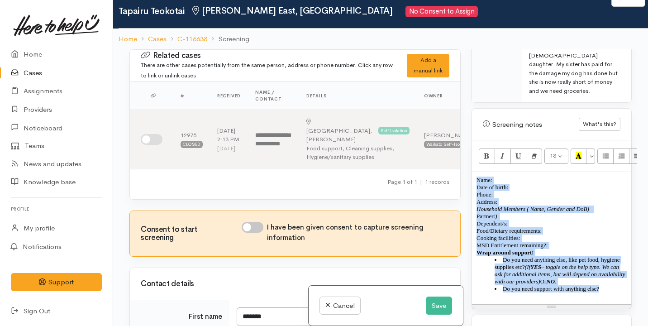
drag, startPoint x: 610, startPoint y: 282, endPoint x: 466, endPoint y: 163, distance: 187.4
click at [465, 162] on div "Related cases There are other cases potentially from the same person, address o…" at bounding box center [380, 212] width 513 height 326
click at [533, 152] on icon "Remove Font Style (⌘+\\)" at bounding box center [534, 156] width 6 height 8
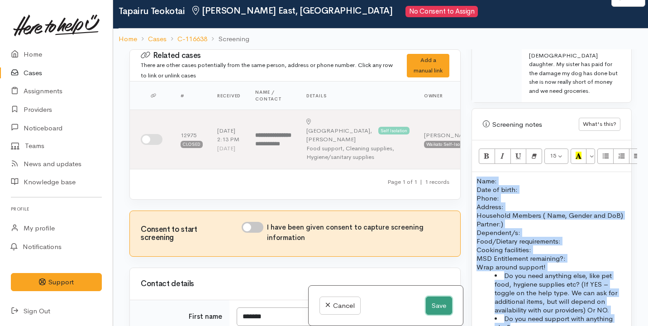
click at [436, 305] on button "Save" at bounding box center [439, 306] width 26 height 19
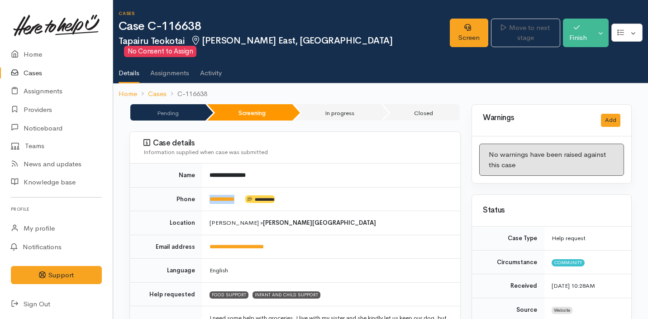
drag, startPoint x: 251, startPoint y: 188, endPoint x: 208, endPoint y: 187, distance: 43.5
click at [207, 187] on td "**********" at bounding box center [331, 199] width 258 height 24
copy td "**********"
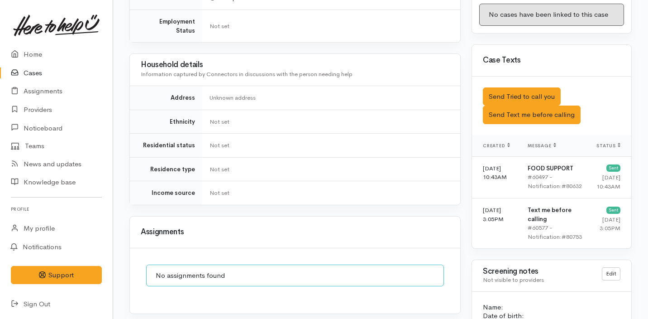
scroll to position [527, 0]
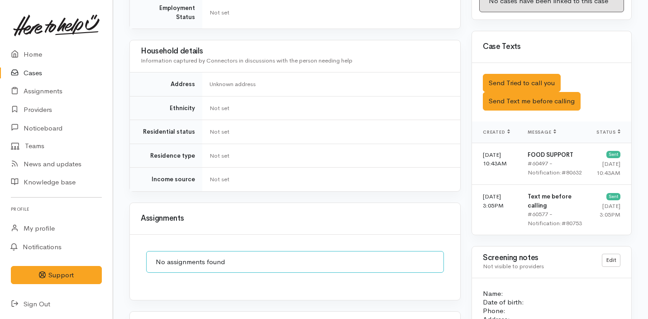
click at [50, 70] on link "Cases" at bounding box center [56, 73] width 113 height 19
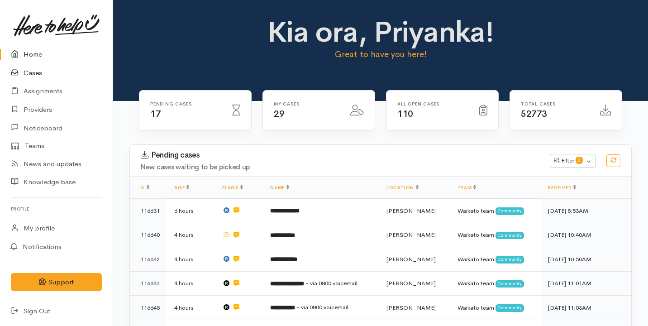
click at [52, 74] on link "Cases" at bounding box center [56, 73] width 113 height 19
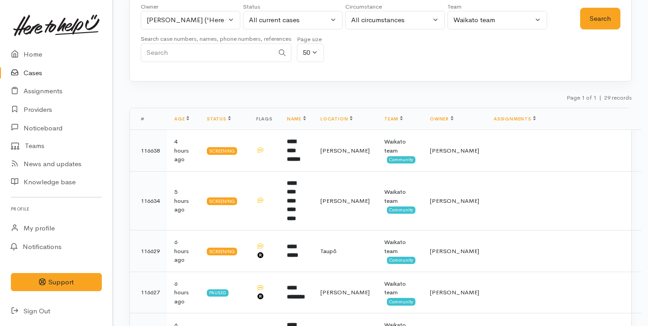
scroll to position [172, 0]
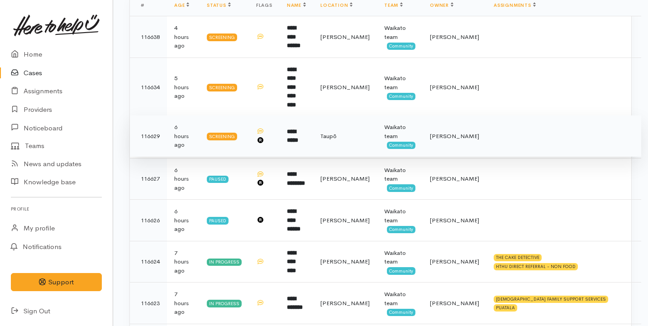
click at [313, 130] on td "**********" at bounding box center [296, 136] width 33 height 42
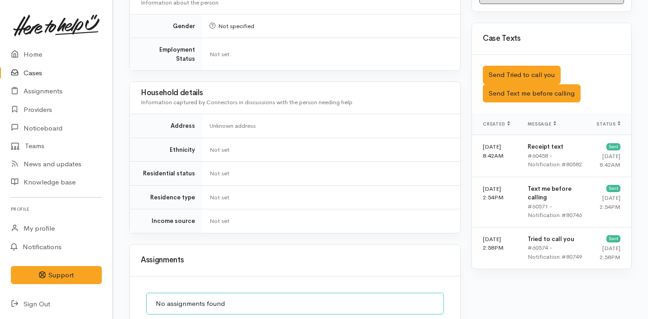
scroll to position [724, 0]
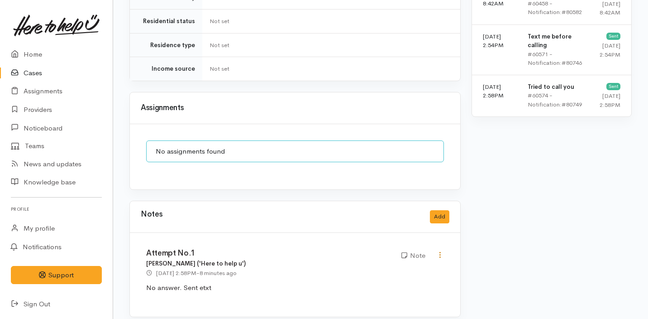
click at [443, 251] on icon at bounding box center [440, 255] width 8 height 8
click at [412, 265] on link "Edit" at bounding box center [408, 272] width 72 height 14
type input "Attempt No.1"
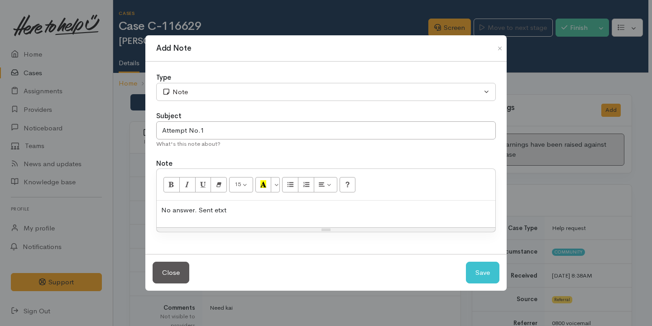
click at [329, 217] on div "No answer. Sent etxt" at bounding box center [326, 214] width 339 height 27
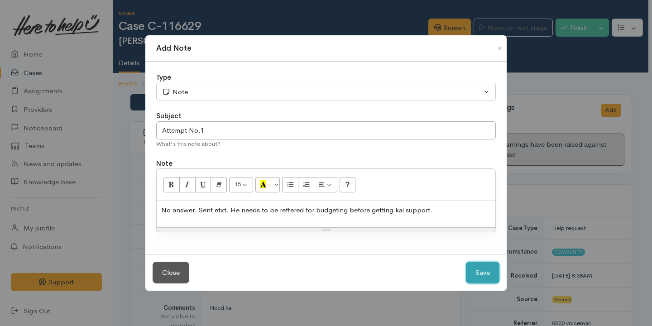
click at [493, 276] on button "Save" at bounding box center [482, 273] width 33 height 22
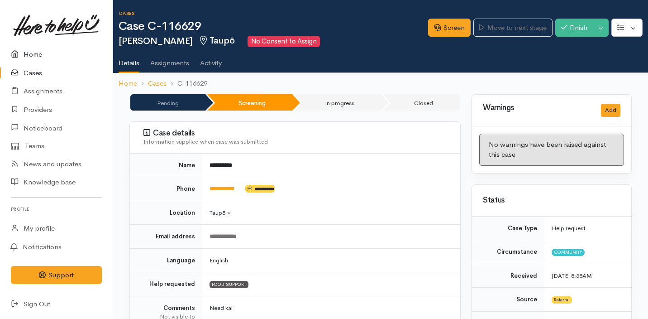
click at [43, 57] on link "Home" at bounding box center [56, 54] width 113 height 19
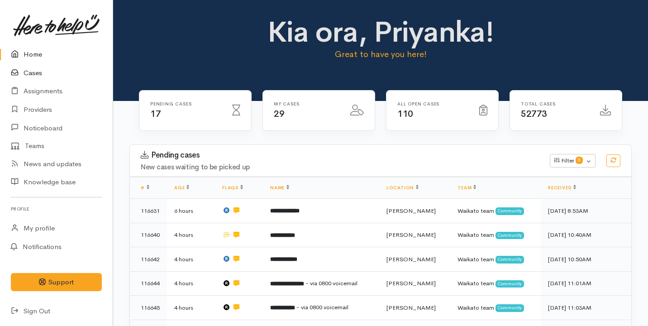
click at [45, 74] on link "Cases" at bounding box center [56, 73] width 113 height 19
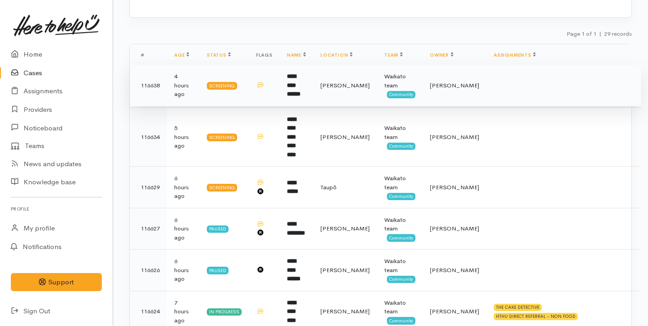
scroll to position [86, 0]
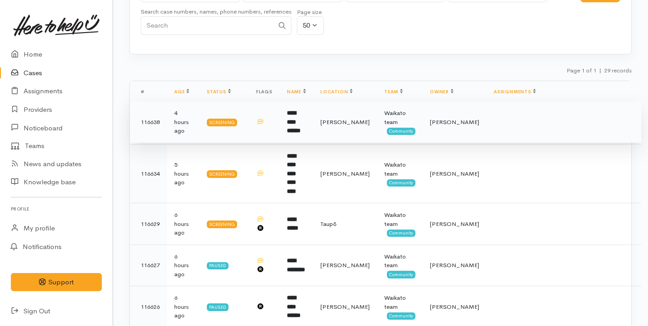
click at [487, 120] on td at bounding box center [564, 122] width 155 height 42
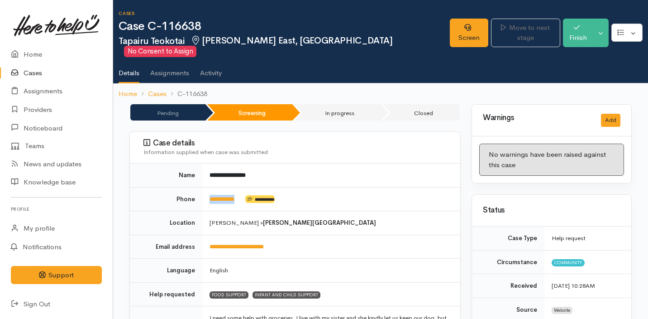
drag, startPoint x: 247, startPoint y: 186, endPoint x: 203, endPoint y: 185, distance: 43.5
click at [203, 187] on td "**********" at bounding box center [331, 199] width 258 height 24
copy td "**********"
click at [450, 30] on link "Screen" at bounding box center [469, 33] width 38 height 29
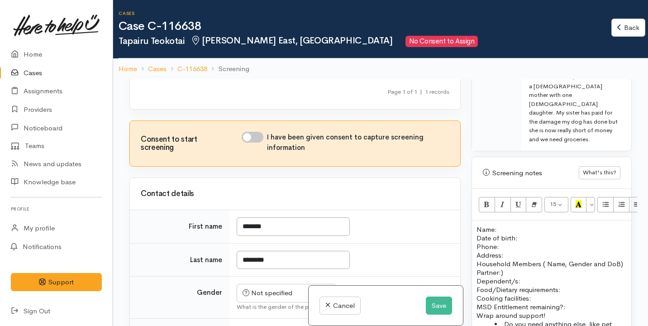
scroll to position [154, 0]
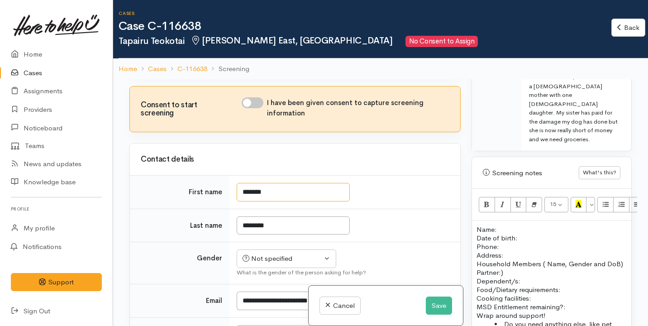
drag, startPoint x: 287, startPoint y: 186, endPoint x: 233, endPoint y: 187, distance: 54.8
click at [232, 187] on td "*******" at bounding box center [345, 192] width 231 height 33
click at [504, 225] on p "Name: Date of birth: Phone:" at bounding box center [552, 238] width 150 height 26
click at [319, 224] on input "********" at bounding box center [293, 225] width 113 height 19
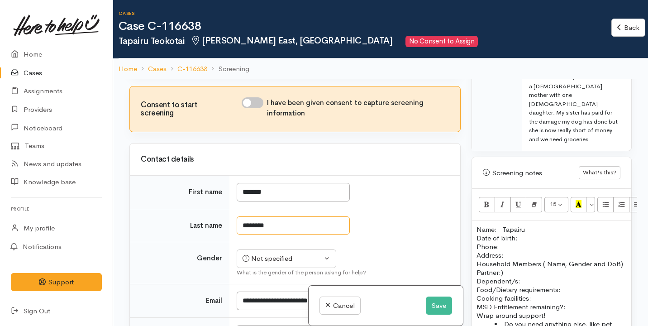
click at [319, 224] on input "********" at bounding box center [293, 225] width 113 height 19
click at [526, 225] on p "Name: Tapairu Date of birth: Phone:" at bounding box center [552, 238] width 150 height 26
click at [503, 225] on p "Name: Tapairu Teokotai Date of birth: Phone:" at bounding box center [552, 238] width 150 height 26
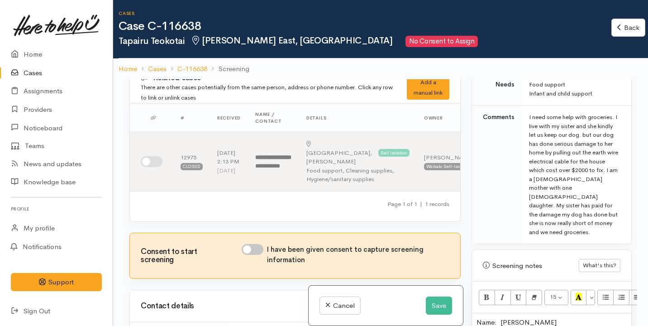
scroll to position [506, 0]
click at [249, 246] on input "I have been given consent to capture screening information" at bounding box center [253, 249] width 22 height 11
checkbox input "true"
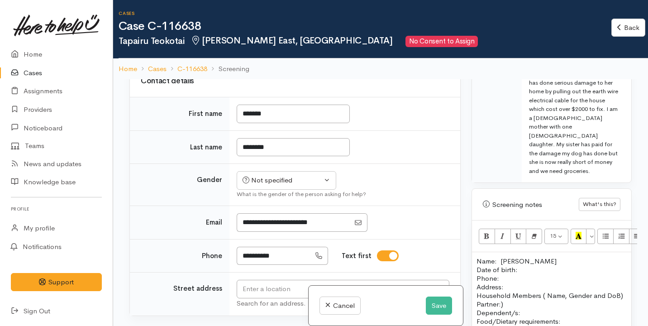
scroll to position [242, 0]
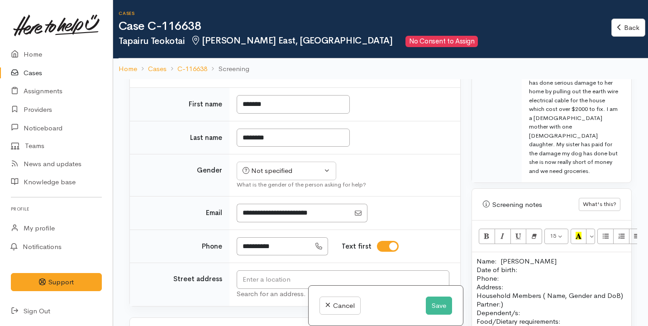
click at [358, 239] on div "Text first" at bounding box center [369, 246] width 66 height 19
click at [281, 171] on div "Not specified" at bounding box center [283, 171] width 80 height 10
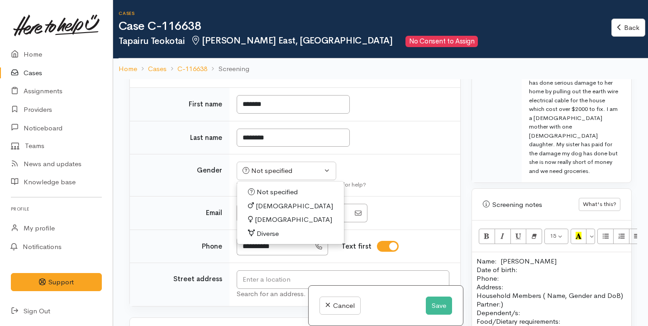
click at [274, 216] on span "Female" at bounding box center [293, 220] width 77 height 10
select select "Female"
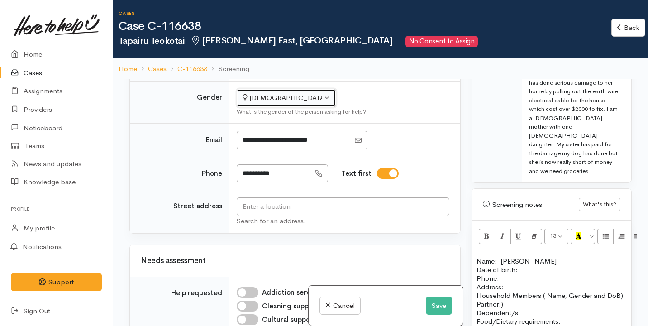
scroll to position [316, 0]
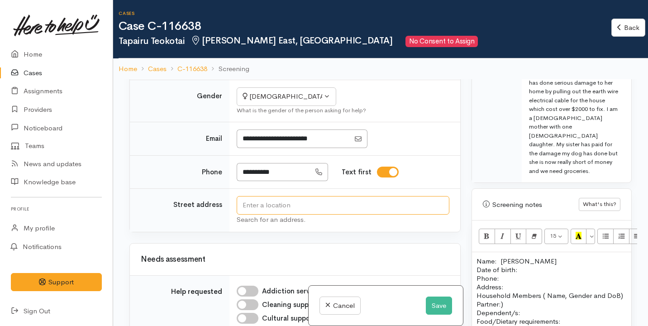
click at [278, 199] on input "text" at bounding box center [343, 205] width 213 height 19
click at [293, 205] on input "text" at bounding box center [343, 205] width 213 height 19
click at [499, 140] on td "Comments" at bounding box center [497, 113] width 50 height 139
click at [321, 201] on input "text" at bounding box center [343, 205] width 213 height 19
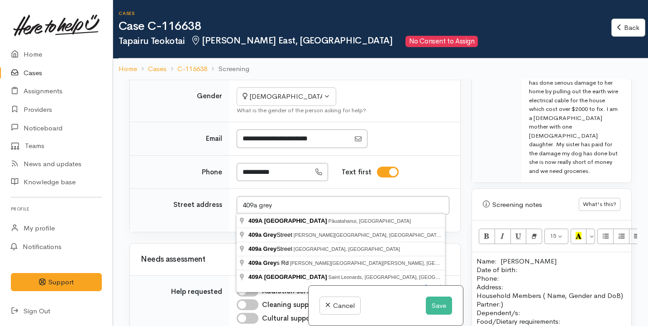
type input "409a Grey Street, Hamilton East, Hamilton, New Zealand"
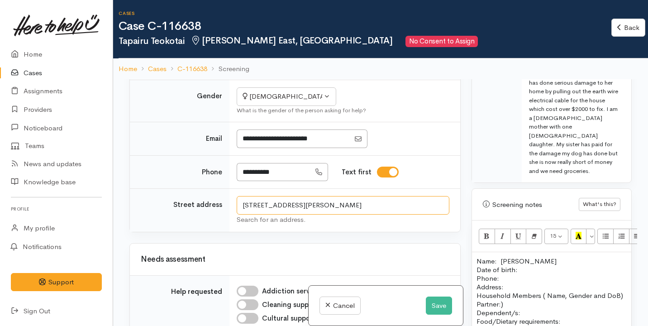
click at [333, 203] on input "409a Grey Street, Hamilton East, Hamilton, New Zealand" at bounding box center [343, 205] width 213 height 19
click at [553, 282] on p "Address:" at bounding box center [552, 286] width 150 height 9
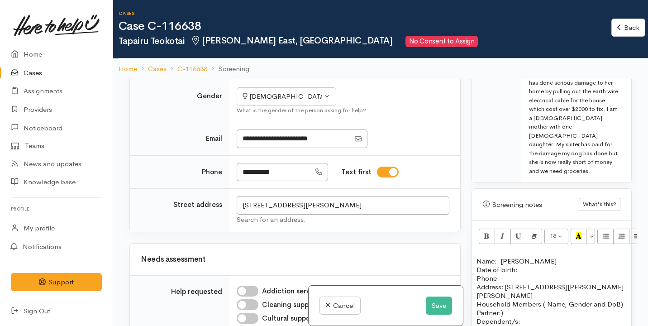
click at [521, 257] on p "Name: Tapairu Teokotai Date of birth: Phone:" at bounding box center [552, 270] width 150 height 26
click at [510, 259] on p "Name: Tapairu Teokotai Date of birth: 29/07/1989 Phone:" at bounding box center [552, 270] width 150 height 26
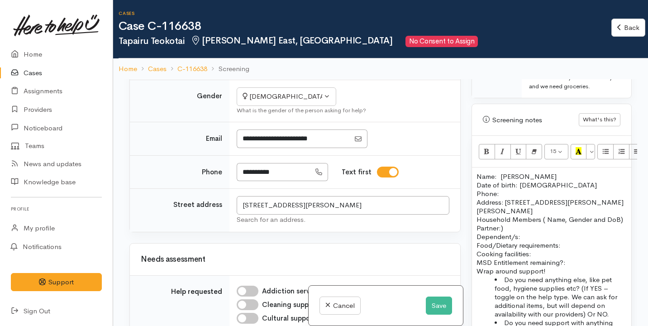
scroll to position [663, 0]
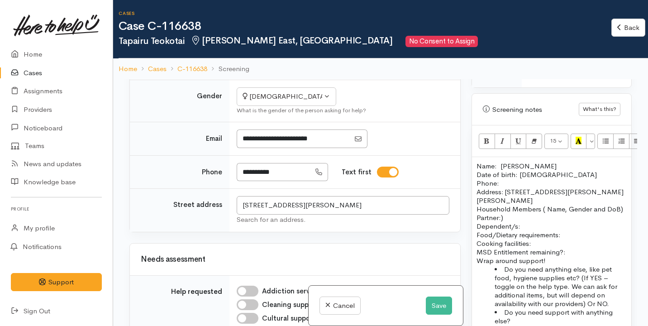
click at [478, 205] on p "Household Members ( Name, Gender and DoB) Partner:) Dependent/s:" at bounding box center [552, 218] width 150 height 26
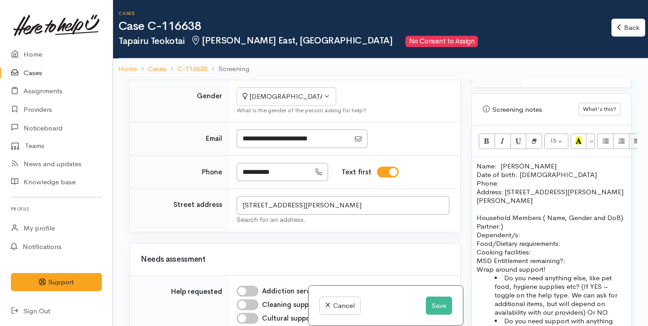
drag, startPoint x: 520, startPoint y: 217, endPoint x: 476, endPoint y: 217, distance: 44.4
click at [476, 217] on div "Name: Tapairu Teokotai Date of birth: 29/07/1989 Phone:  Address: 409a Grey Str…" at bounding box center [551, 251] width 159 height 188
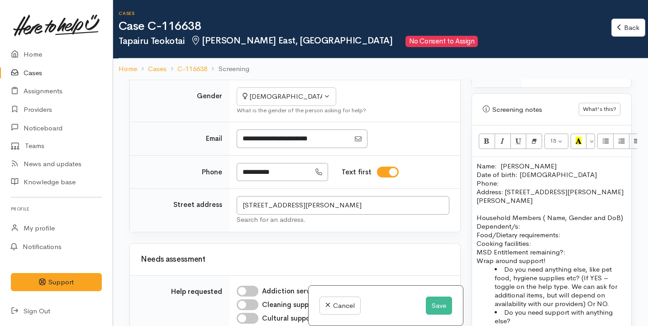
click at [522, 213] on p "Household Members ( Name, Gender and DoB) Dependent/s:" at bounding box center [552, 221] width 150 height 17
click at [525, 218] on p "Household Members ( Name, Gender and DoB) Dependent/s:" at bounding box center [552, 221] width 150 height 17
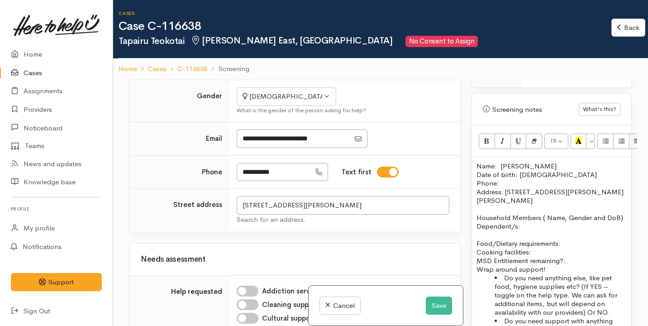
click at [531, 214] on p "Household Members ( Name, Gender and DoB) Dependent/s:" at bounding box center [552, 221] width 150 height 17
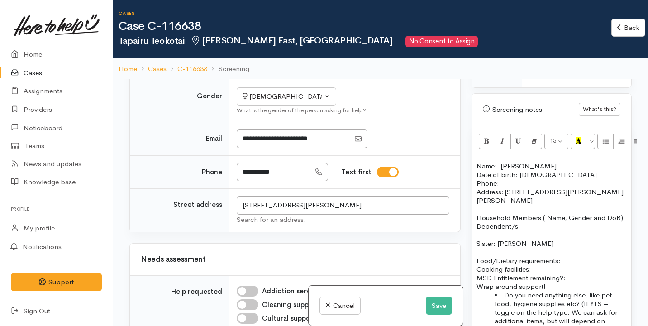
drag, startPoint x: 563, startPoint y: 148, endPoint x: 524, endPoint y: 148, distance: 38.5
click at [524, 162] on p "Name: Tapairu Teokotai Date of birth: 29/07/1989 Phone:" at bounding box center [552, 175] width 150 height 26
copy p "Teokotai"
click at [534, 239] on p "Sister: Serene" at bounding box center [552, 243] width 150 height 9
click at [532, 217] on p "Household Members ( Name, Gender and DoB) Dependent/s:" at bounding box center [552, 221] width 150 height 17
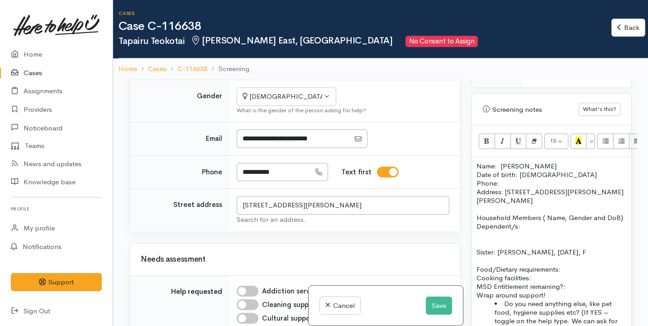
click at [478, 217] on p "Household Members ( Name, Gender and DoB) Dependent/s:" at bounding box center [552, 221] width 150 height 17
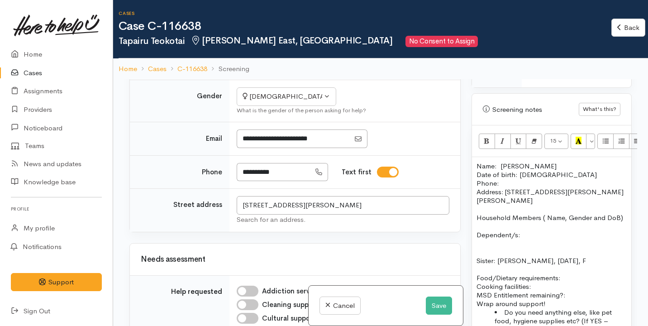
click at [527, 230] on p "Dependent/s:" at bounding box center [552, 234] width 150 height 9
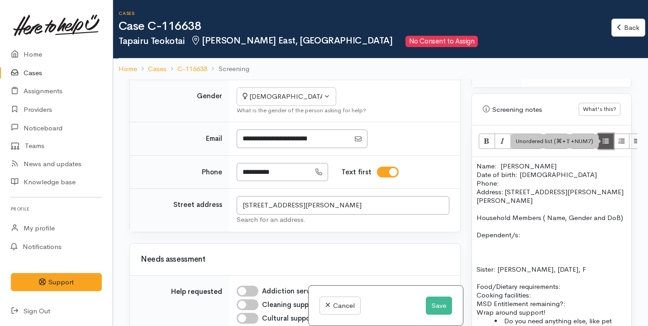
click at [604, 137] on icon "Unordered list (⌘+⇧+NUM7)" at bounding box center [606, 141] width 6 height 8
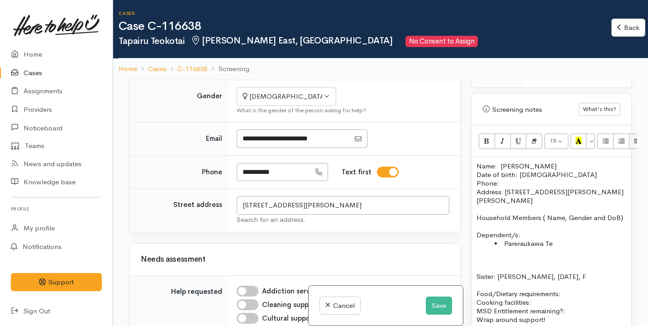
drag, startPoint x: 559, startPoint y: 150, endPoint x: 526, endPoint y: 149, distance: 33.1
click at [526, 162] on p "Name: Tapairu Teokotai Date of birth: 29/07/1989 Phone:" at bounding box center [552, 175] width 150 height 26
drag, startPoint x: 524, startPoint y: 148, endPoint x: 551, endPoint y: 148, distance: 27.2
click at [551, 162] on p "Name: Tapairu Teokotai Date of birth: 29/07/1989 Phone:" at bounding box center [552, 175] width 150 height 26
copy p "Teokotai"
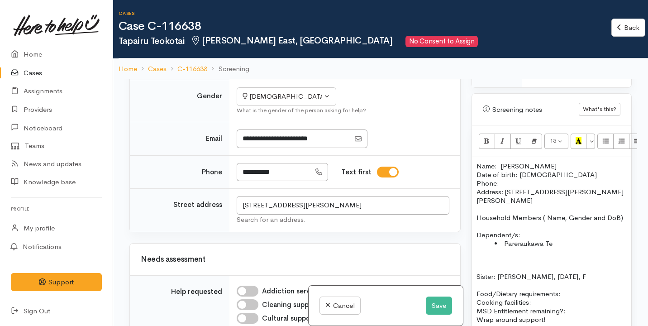
click at [562, 239] on li "Pareraukawa Te" at bounding box center [561, 243] width 132 height 9
click at [535, 261] on p at bounding box center [552, 259] width 150 height 9
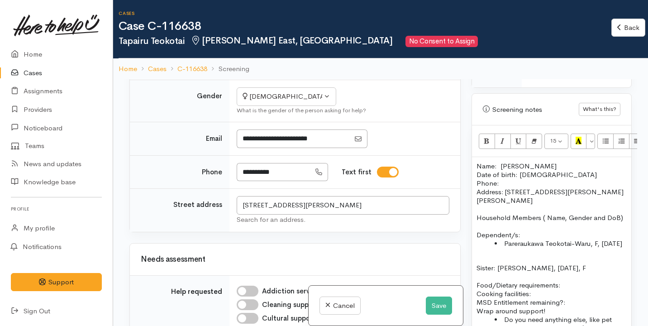
scroll to position [688, 0]
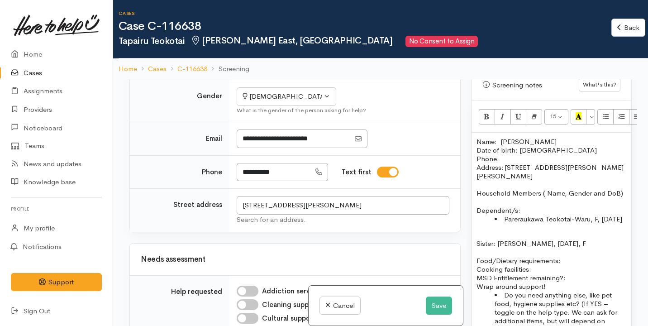
click at [506, 140] on p "Name: Tapairu Teokotai Date of birth: 29/07/1989 Phone:" at bounding box center [552, 150] width 150 height 26
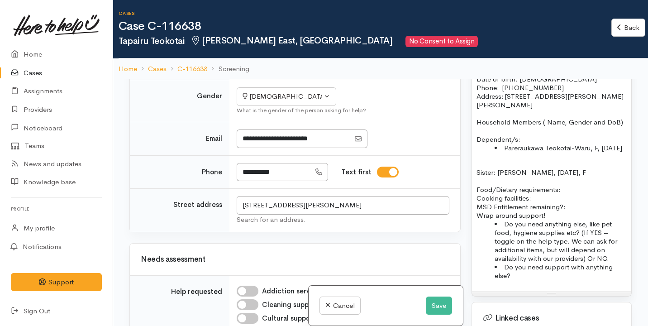
scroll to position [762, 0]
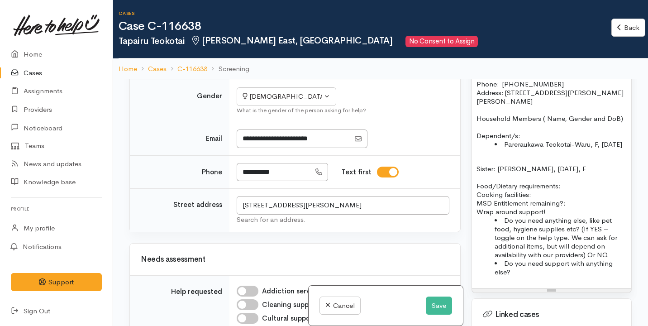
click at [569, 187] on p "Food/Dietary requirements: Cooking facilities: MSD Entitlement remaining?:" at bounding box center [552, 195] width 150 height 26
click at [540, 193] on p "Food/Dietary requirements: No Cooking facilities: MSD Entitlement remaining?:" at bounding box center [552, 195] width 150 height 26
click at [593, 198] on p "Food/Dietary requirements: No Cooking facilities: Kitchen MSD Entitlement remai…" at bounding box center [552, 195] width 150 height 26
click at [578, 206] on p "Food/Dietary requirements: No Cooking facilities: Kitchen MSD Entitlement remai…" at bounding box center [552, 195] width 150 height 26
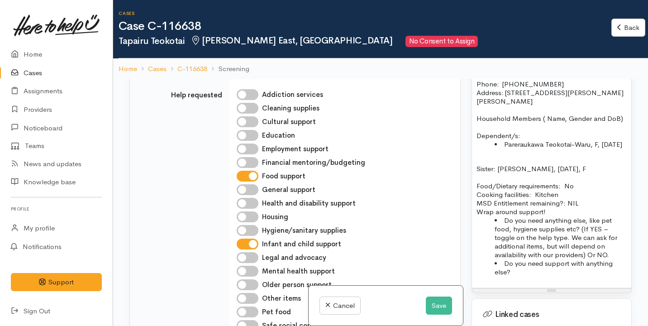
scroll to position [435, 0]
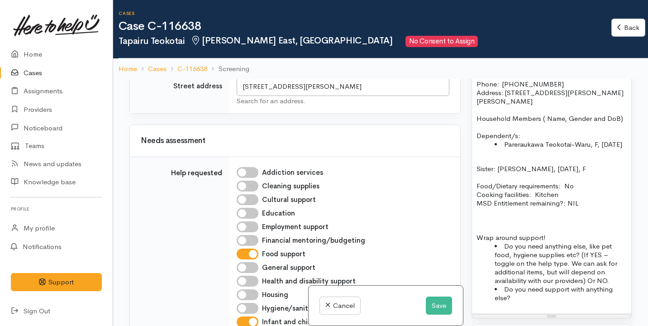
click at [508, 215] on p at bounding box center [552, 211] width 150 height 9
click at [477, 212] on p "Works full-time" at bounding box center [552, 211] width 150 height 9
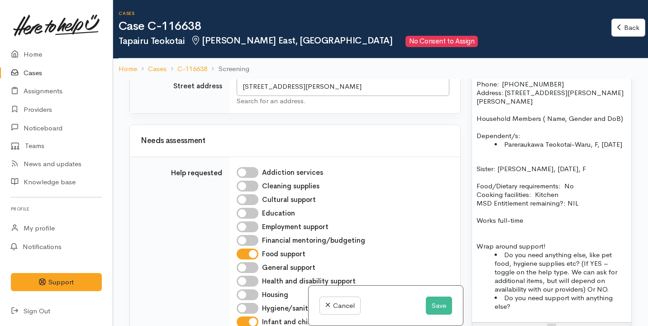
scroll to position [515, 0]
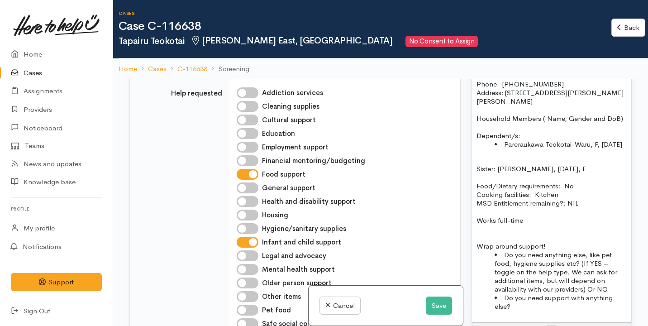
click at [543, 222] on p "Works full-time" at bounding box center [552, 220] width 150 height 9
drag, startPoint x: 543, startPoint y: 222, endPoint x: 506, endPoint y: 221, distance: 37.1
click at [506, 222] on p "Works full-time" at bounding box center [552, 220] width 150 height 9
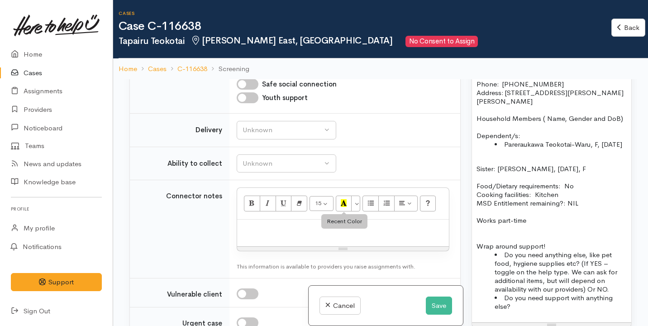
scroll to position [760, 0]
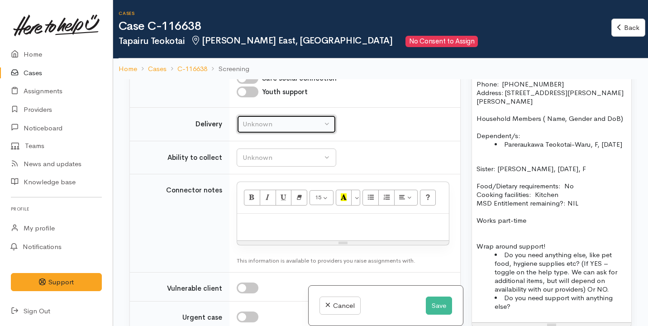
click at [268, 130] on button "Unknown" at bounding box center [287, 124] width 100 height 19
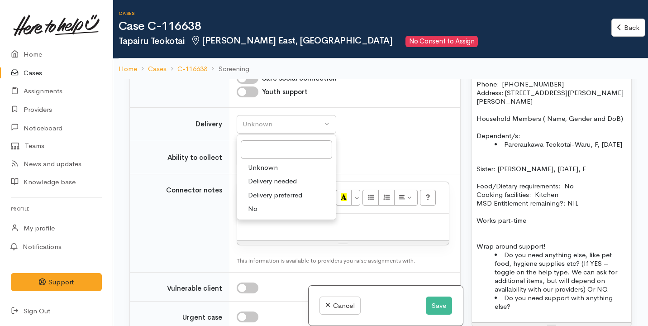
click at [259, 203] on link "No" at bounding box center [286, 209] width 99 height 14
select select "1"
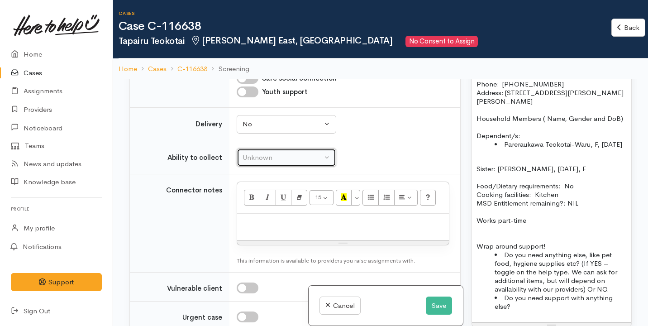
click at [269, 156] on div "Unknown" at bounding box center [283, 158] width 80 height 10
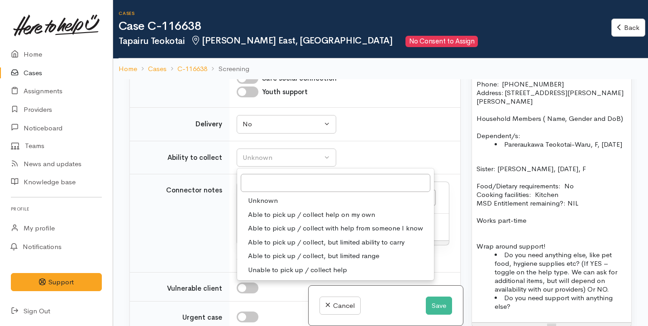
click at [287, 210] on span "Able to pick up / collect help on my own" at bounding box center [311, 215] width 127 height 10
select select "2"
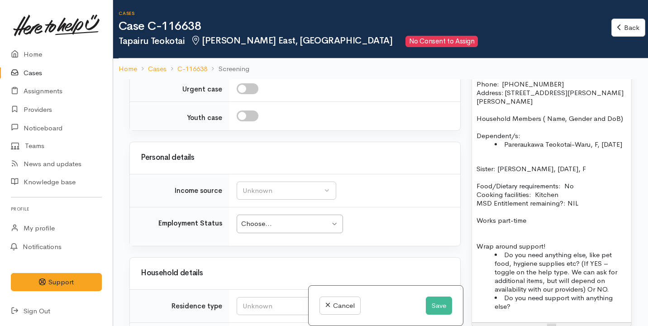
scroll to position [999, 0]
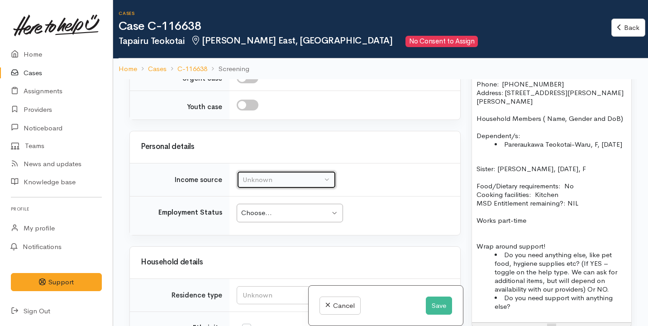
click at [288, 180] on div "Unknown" at bounding box center [283, 180] width 80 height 10
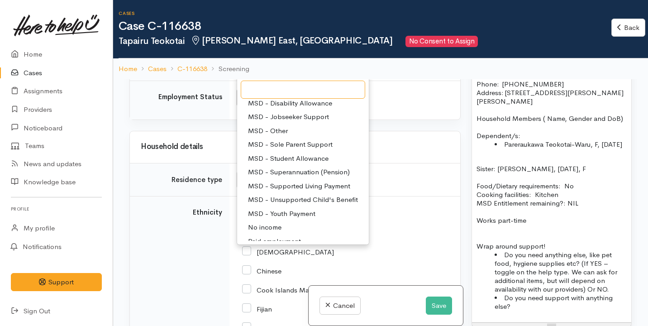
scroll to position [134, 0]
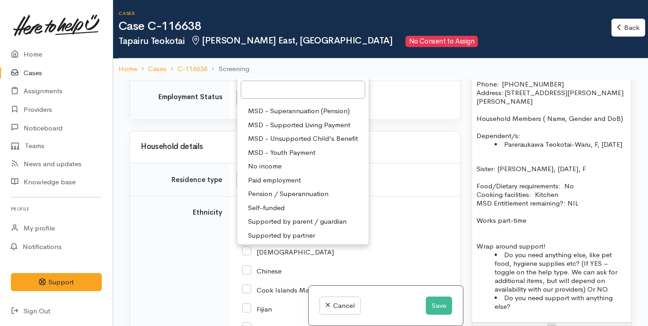
click at [301, 179] on span "Paid employment" at bounding box center [274, 180] width 53 height 10
select select "1"
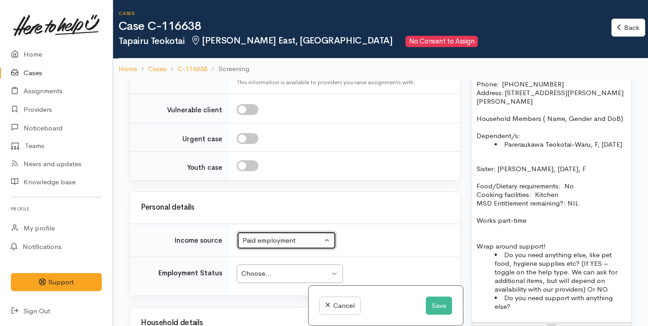
scroll to position [1038, 0]
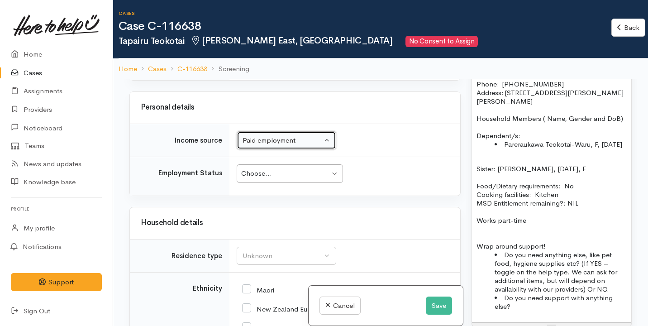
click at [300, 171] on div "Choose..." at bounding box center [285, 173] width 89 height 10
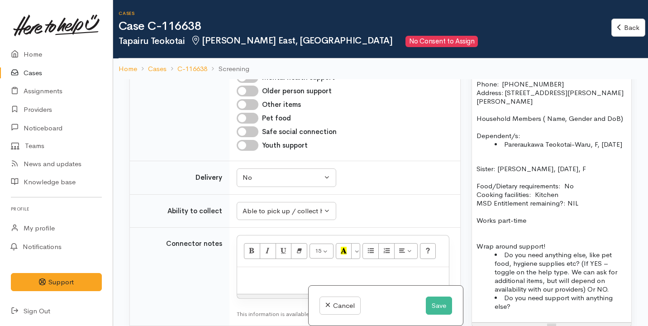
scroll to position [716, 0]
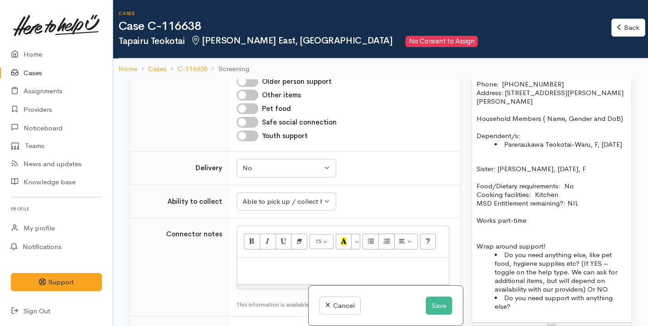
click at [548, 221] on p "Works part-time" at bounding box center [552, 220] width 150 height 9
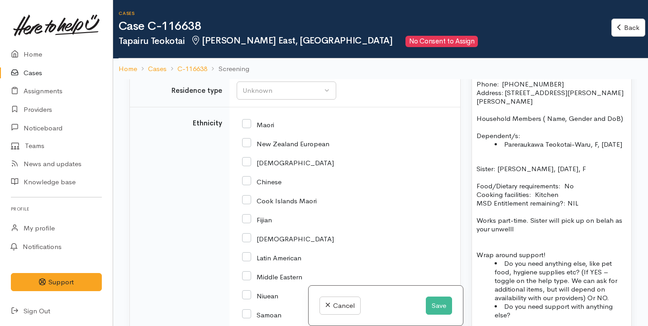
scroll to position [1164, 0]
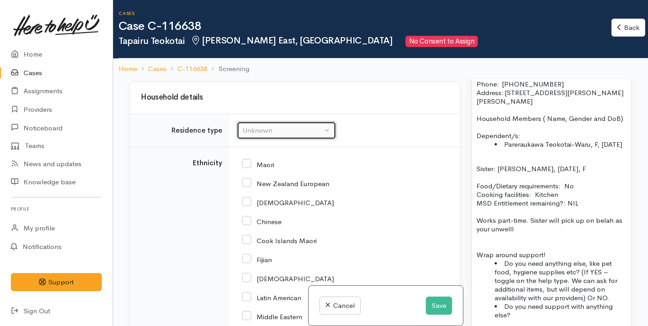
click at [264, 128] on div "Unknown" at bounding box center [283, 130] width 80 height 10
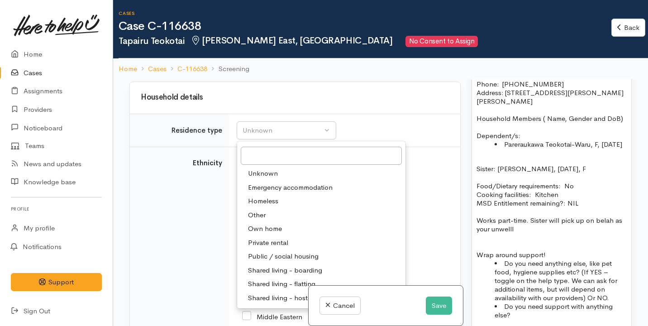
click at [282, 238] on span "Private rental" at bounding box center [268, 243] width 40 height 10
select select "2"
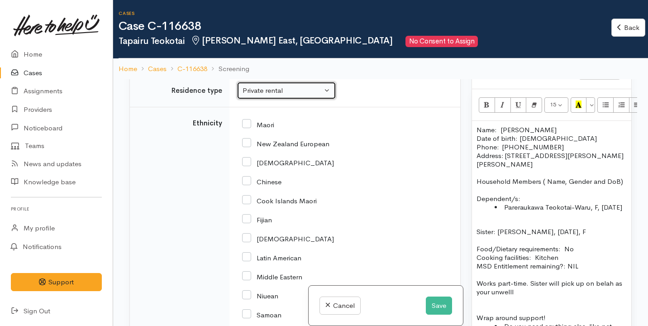
scroll to position [697, 0]
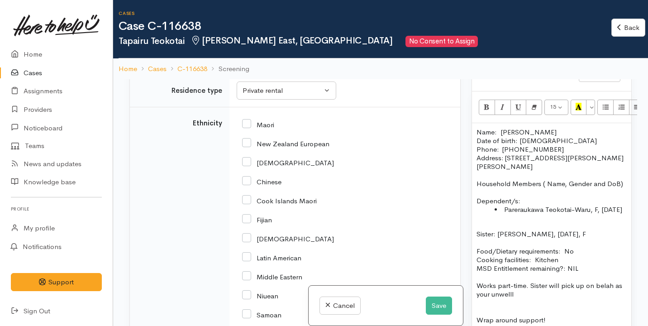
click at [246, 123] on input "Maori" at bounding box center [258, 124] width 32 height 8
checkbox input "true"
click at [249, 196] on input "Cook Islands Maori" at bounding box center [279, 200] width 75 height 8
checkbox input "true"
click at [249, 121] on input "Maori" at bounding box center [258, 124] width 32 height 8
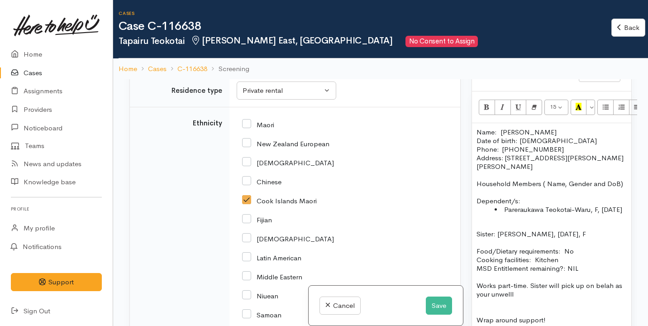
click at [246, 120] on input "Maori" at bounding box center [258, 124] width 32 height 8
checkbox input "true"
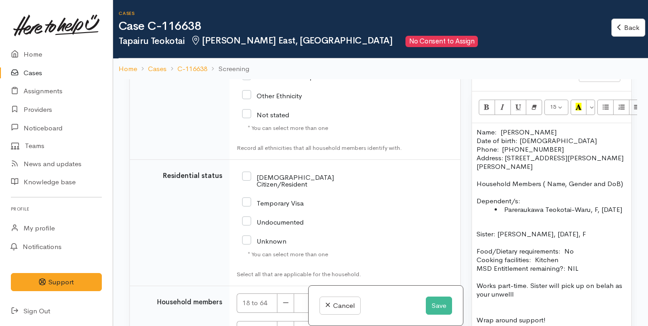
scroll to position [1599, 0]
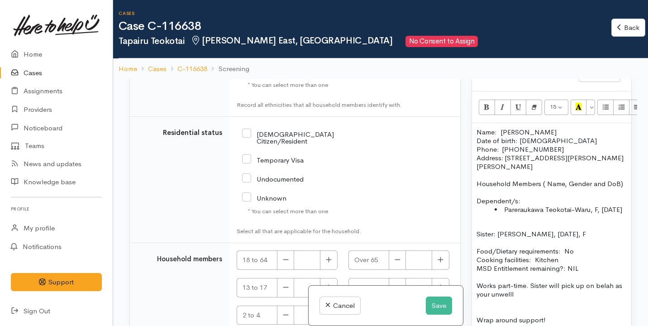
click at [261, 136] on label "NZ Citizen/Resident" at bounding box center [304, 138] width 124 height 14
click at [261, 136] on input "NZ Citizen/Resident" at bounding box center [304, 136] width 124 height 15
checkbox input "true"
click at [329, 256] on icon "button" at bounding box center [329, 259] width 6 height 7
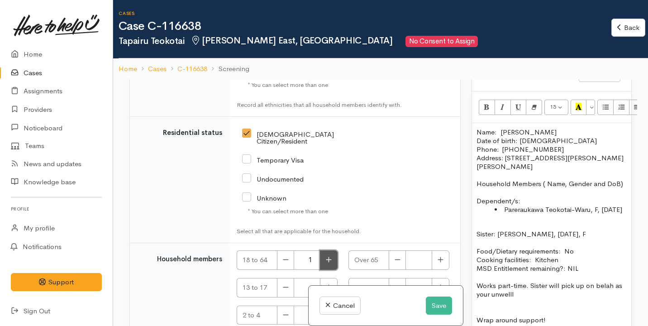
type input "2"
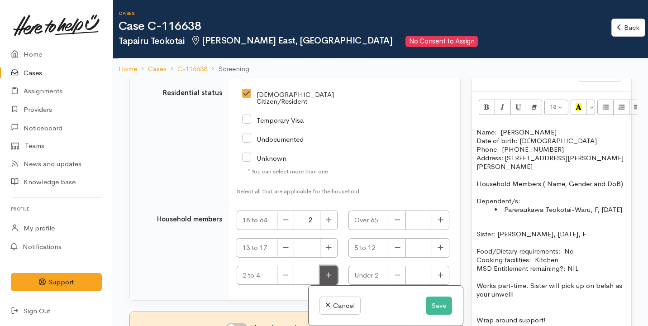
click at [321, 268] on button "button" at bounding box center [329, 275] width 18 height 19
type input "1"
click at [240, 323] on input "I have been given consent to get help and share this information with appropria…" at bounding box center [237, 328] width 22 height 11
checkbox input "true"
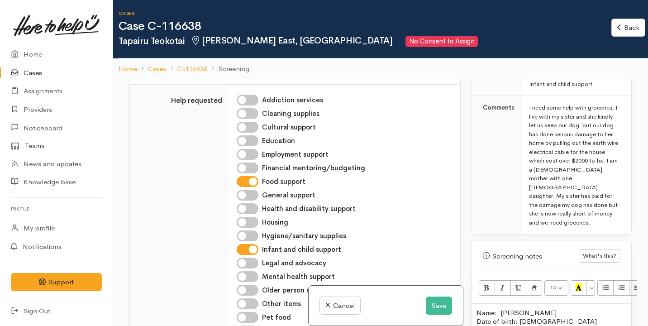
scroll to position [535, 0]
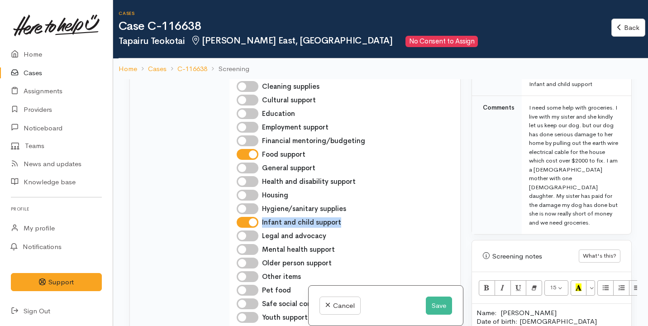
drag, startPoint x: 341, startPoint y: 220, endPoint x: 261, endPoint y: 220, distance: 80.1
click at [261, 220] on div "Infant and child support" at bounding box center [343, 222] width 213 height 11
copy label "Infant and child support"
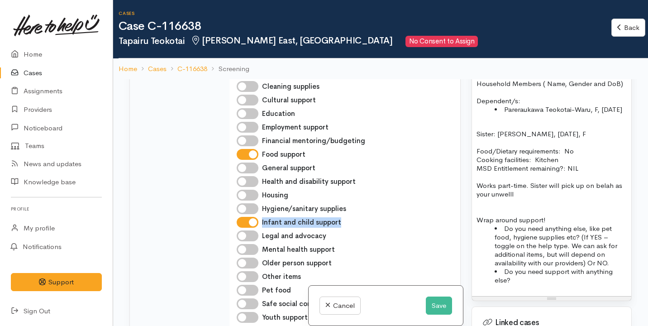
scroll to position [805, 0]
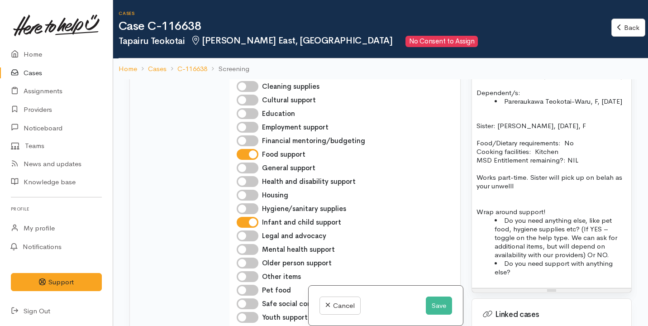
click at [520, 188] on p "Works part-time. Sister will pick up on belah as your unwelll" at bounding box center [552, 181] width 150 height 17
click at [254, 217] on input "Infant and child support" at bounding box center [248, 222] width 22 height 11
checkbox input "false"
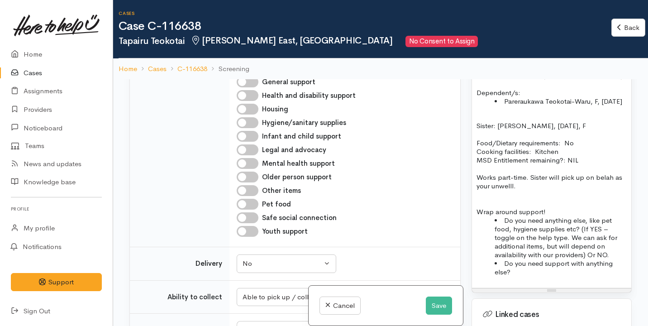
scroll to position [729, 0]
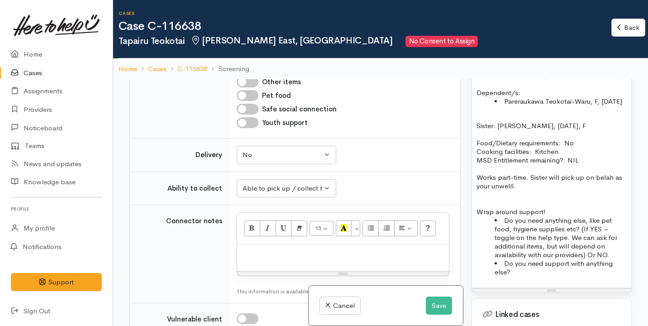
click at [531, 184] on p "Works part-time. Sister will pick up on belah as your unwelll." at bounding box center [552, 181] width 150 height 17
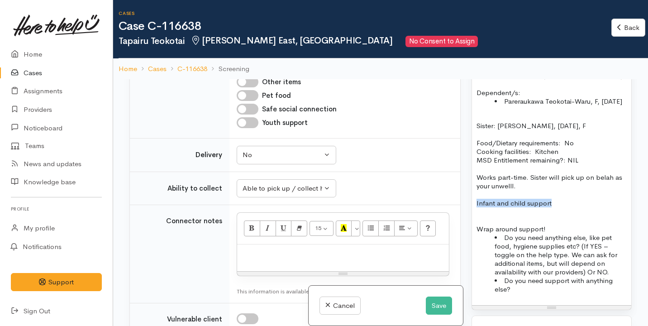
drag, startPoint x: 571, startPoint y: 205, endPoint x: 472, endPoint y: 198, distance: 99.8
click at [472, 199] on div "Name: Tapairu Teokotai Date of birth: 29/07/1989 Phone:  027 248 4347 Address: …" at bounding box center [551, 160] width 159 height 290
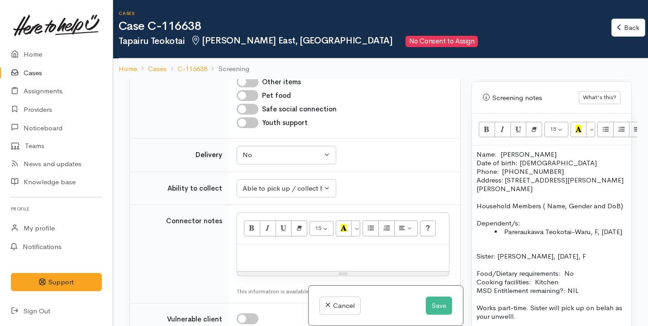
scroll to position [668, 0]
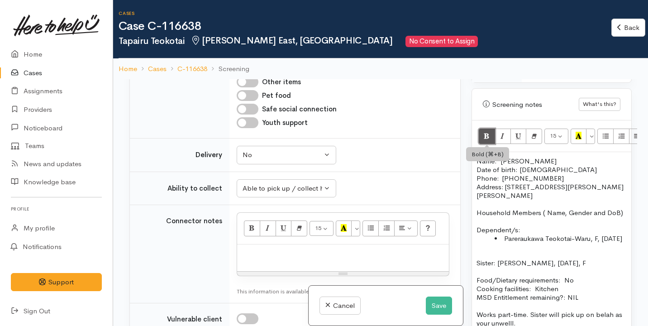
click at [488, 132] on icon "Bold (⌘+B)" at bounding box center [487, 136] width 6 height 8
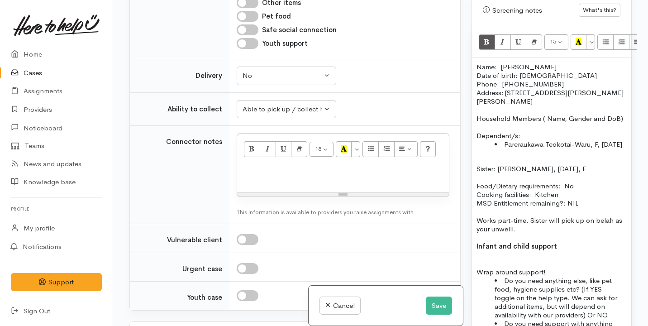
scroll to position [687, 0]
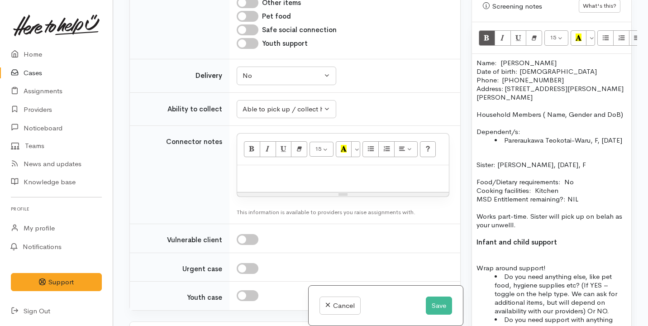
click at [569, 239] on p "Infant and child support" at bounding box center [552, 242] width 150 height 9
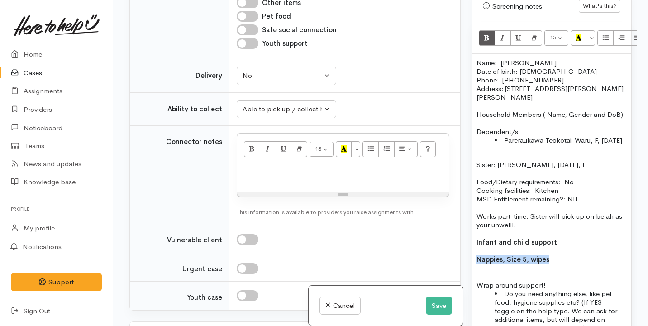
drag, startPoint x: 576, startPoint y: 256, endPoint x: 471, endPoint y: 257, distance: 104.6
click at [470, 257] on div "Warnings Add No warnings have been raised against this case Add Warning Title ●…" at bounding box center [551, 163] width 171 height 326
click at [487, 33] on icon "Bold (⌘+B)" at bounding box center [487, 37] width 6 height 8
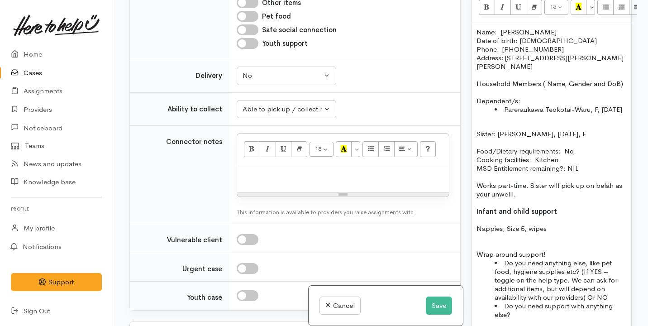
click at [560, 230] on p "Nappies, Size 5, wipes" at bounding box center [552, 228] width 150 height 9
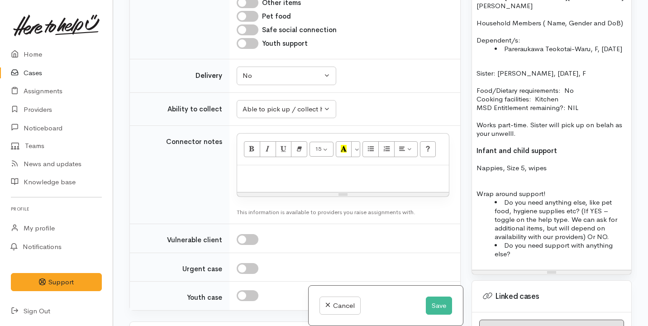
scroll to position [779, 0]
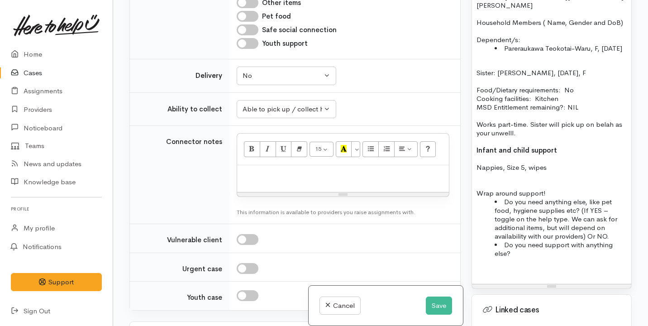
click at [536, 284] on div "Resize" at bounding box center [551, 286] width 159 height 4
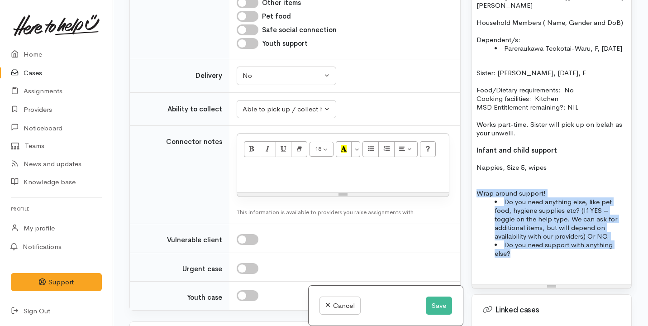
drag, startPoint x: 534, startPoint y: 260, endPoint x: 470, endPoint y: 192, distance: 93.5
click at [469, 191] on div "Warnings Add No warnings have been raised against this case Add Warning Title ●…" at bounding box center [551, 163] width 171 height 326
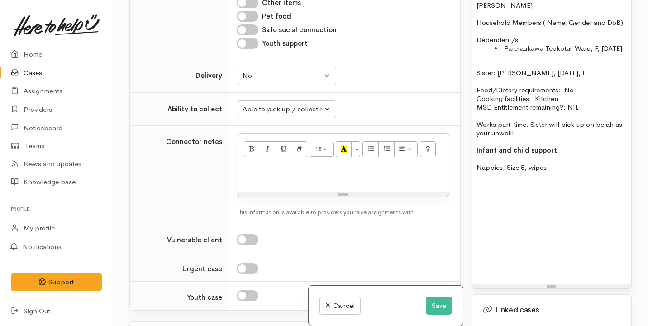
click at [498, 243] on div "Name: Tapairu Teokotai Date of birth: 29/07/1989 Phone:  027 248 4347 Address: …" at bounding box center [551, 122] width 159 height 321
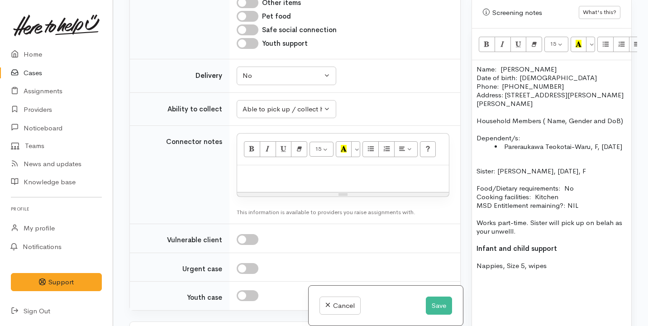
scroll to position [679, 0]
click at [345, 175] on p at bounding box center [343, 175] width 203 height 10
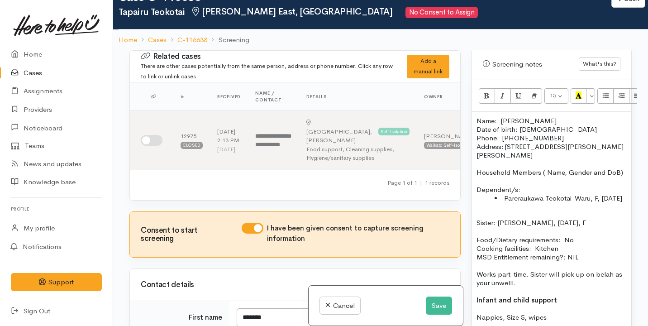
scroll to position [27, 0]
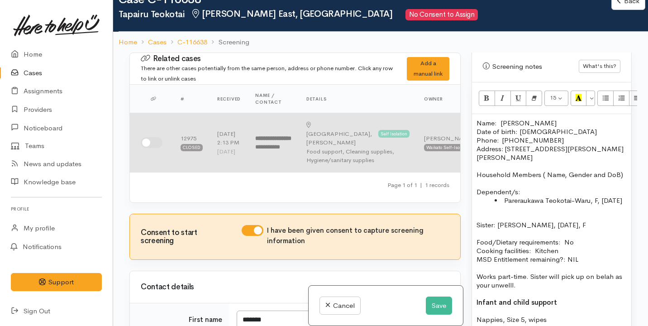
click at [148, 138] on input "checkbox" at bounding box center [152, 142] width 22 height 11
checkbox input "true"
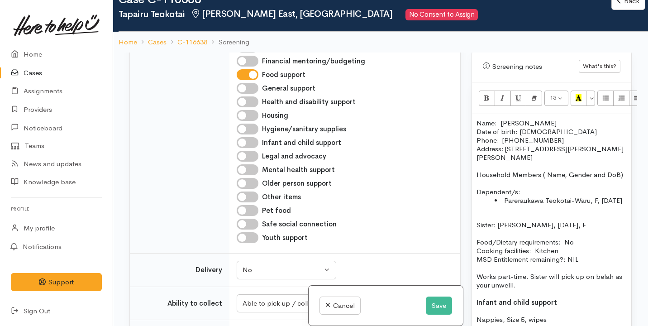
scroll to position [770, 0]
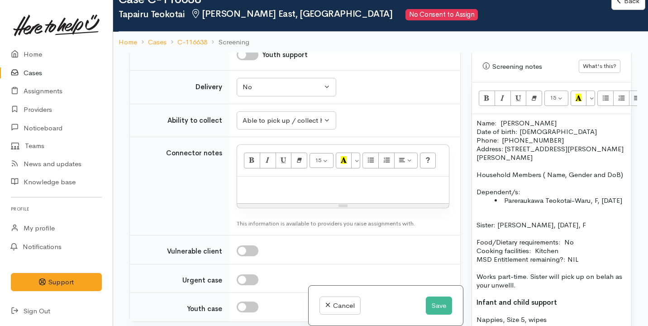
click at [267, 187] on p at bounding box center [343, 186] width 203 height 10
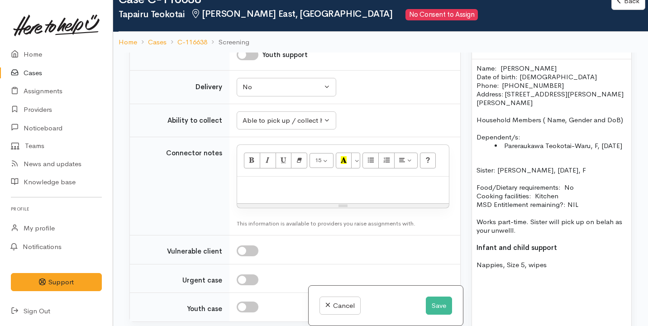
scroll to position [719, 0]
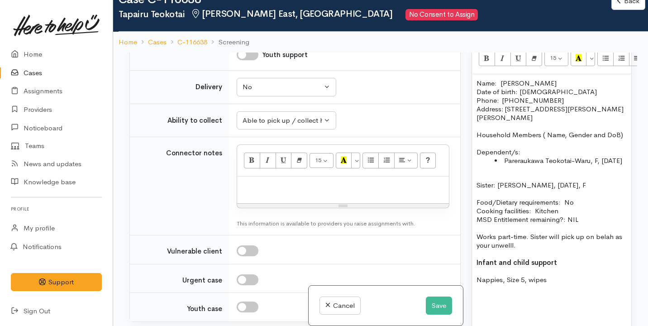
click at [477, 184] on p "Sister: Serene Teokotai, 16/11/1996, F" at bounding box center [552, 185] width 150 height 9
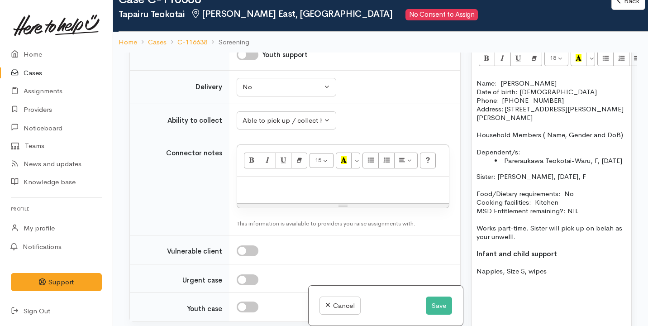
click at [614, 227] on p "Works part-time. Sister will pick up on belah as your unwelll." at bounding box center [552, 232] width 150 height 17
click at [559, 238] on p "Works part-time. Sister will pick up on behalf as your unwelll." at bounding box center [552, 232] width 150 height 17
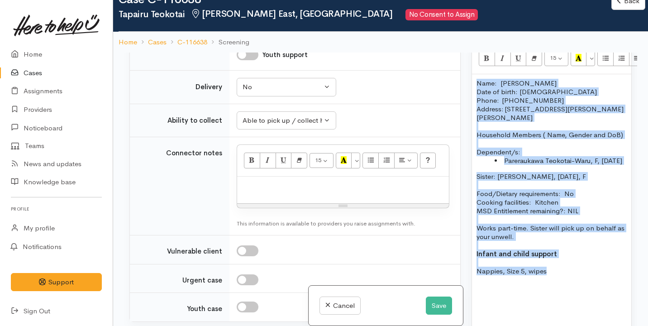
drag, startPoint x: 475, startPoint y: 62, endPoint x: 584, endPoint y: 271, distance: 235.3
click at [584, 271] on div "Name: Tapairu Teokotai Date of birth: 29/07/1989 Phone:  027 248 4347 Address: …" at bounding box center [551, 234] width 159 height 321
copy div "Name: Tapairu Teokotai Date of birth: 29/07/1989 Phone:  027 248 4347 Address: …"
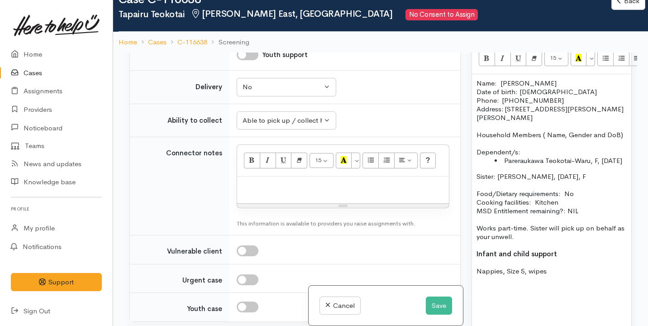
click at [309, 191] on div at bounding box center [343, 190] width 212 height 27
paste div
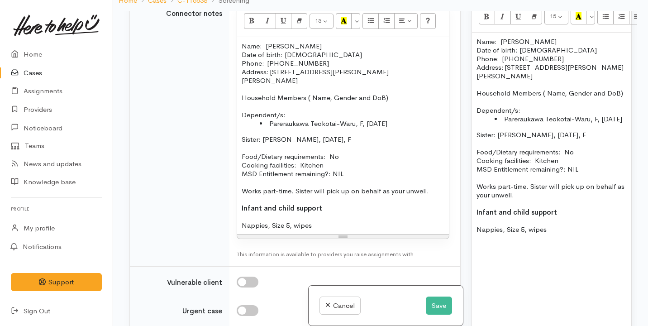
scroll to position [869, 0]
drag, startPoint x: 440, startPoint y: 189, endPoint x: 391, endPoint y: 187, distance: 48.9
click at [391, 187] on p "Works part-time. Sister will pick up on behalf as your unwell." at bounding box center [343, 190] width 203 height 9
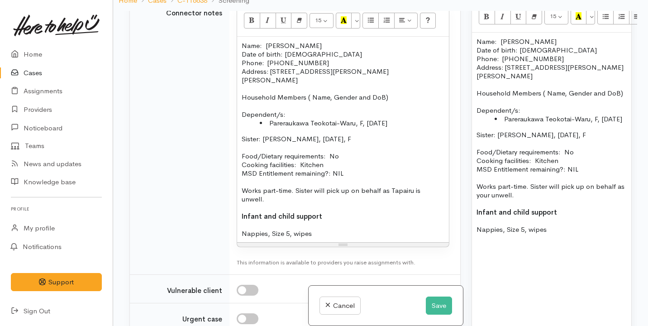
drag, startPoint x: 394, startPoint y: 97, endPoint x: 314, endPoint y: 96, distance: 80.1
click at [315, 96] on p "Household Members ( Name, Gender and DoB)" at bounding box center [343, 97] width 203 height 9
click at [301, 112] on p "Dependent/s:" at bounding box center [343, 114] width 203 height 9
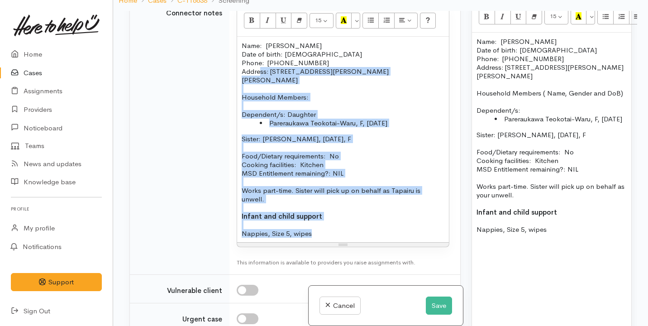
drag, startPoint x: 323, startPoint y: 230, endPoint x: 262, endPoint y: 72, distance: 168.6
click at [262, 72] on div "Name: Tapairu Teokotai Date of birth: 29/07/1989 Phone:  027 248 4347 Address: …" at bounding box center [343, 140] width 212 height 206
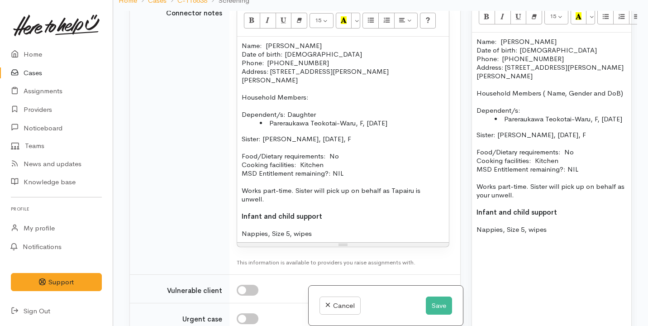
click at [331, 101] on p at bounding box center [343, 105] width 203 height 9
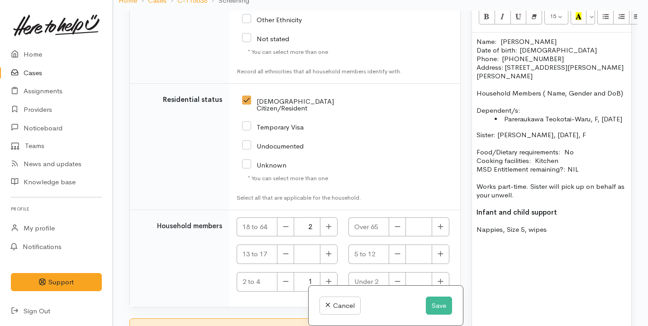
scroll to position [1818, 0]
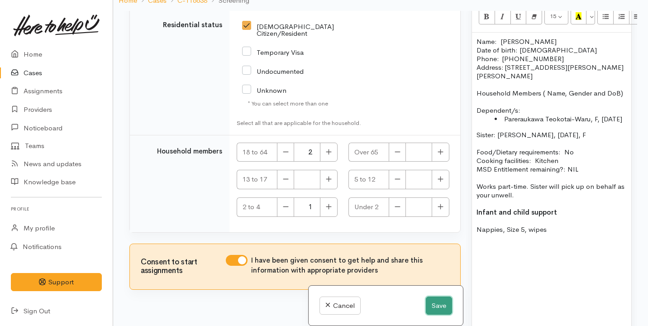
click at [432, 303] on button "Save" at bounding box center [439, 306] width 26 height 19
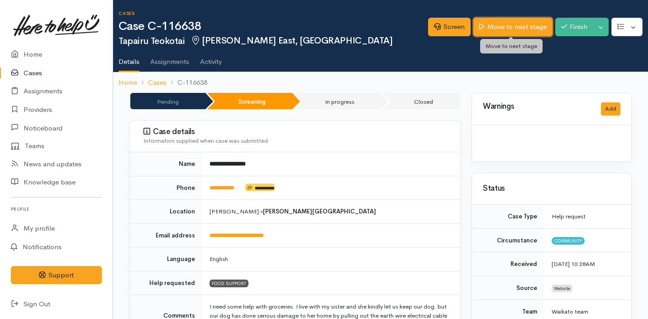
click at [517, 25] on link "Move to next stage" at bounding box center [513, 27] width 79 height 19
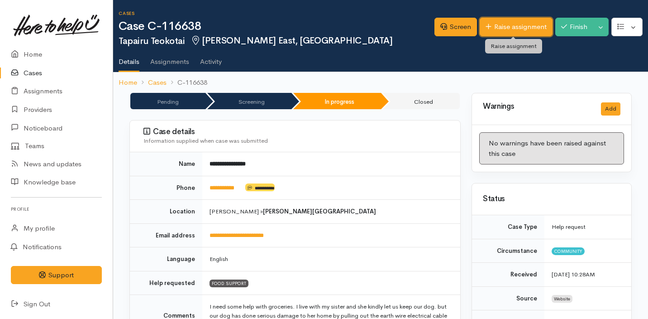
click at [505, 33] on link "Raise assignment" at bounding box center [516, 27] width 73 height 19
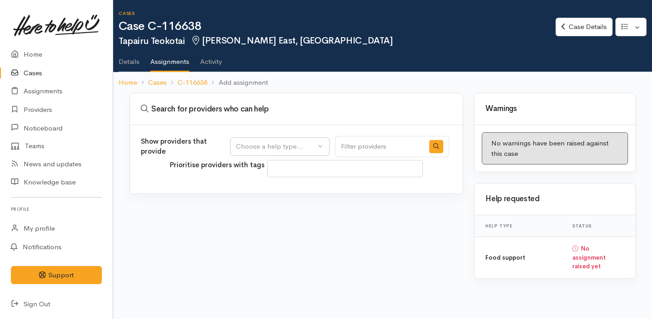
select select
click at [307, 138] on button "Choose a help type..." at bounding box center [280, 146] width 100 height 19
click at [288, 195] on link "Food support" at bounding box center [279, 190] width 99 height 14
select select "3"
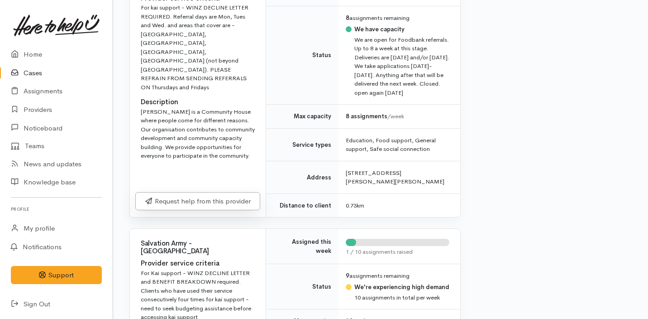
scroll to position [385, 0]
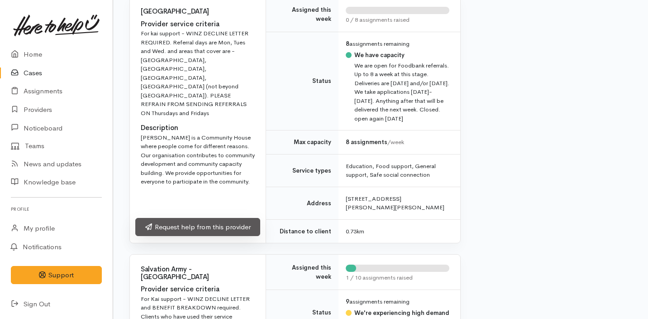
click at [233, 230] on link "Request help from this provider" at bounding box center [197, 227] width 125 height 19
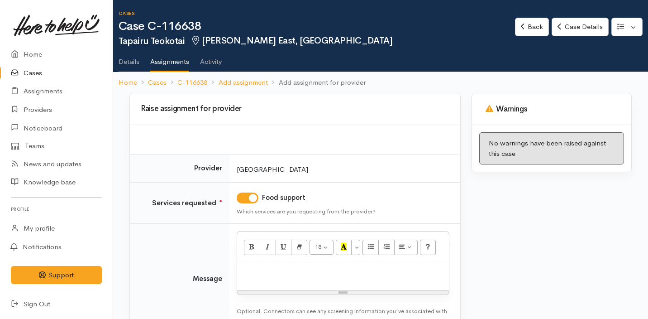
scroll to position [62, 0]
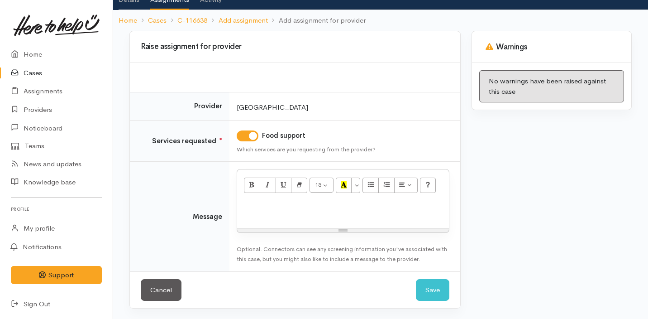
click at [273, 204] on div at bounding box center [343, 214] width 212 height 27
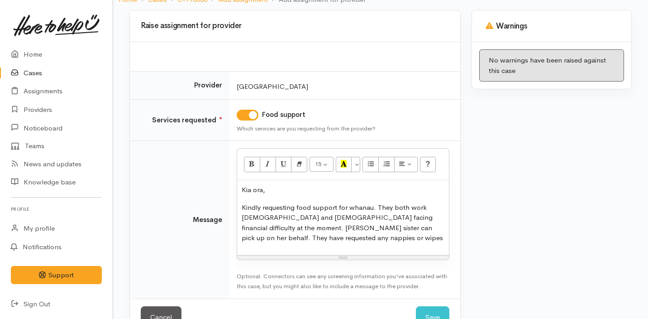
scroll to position [86, 0]
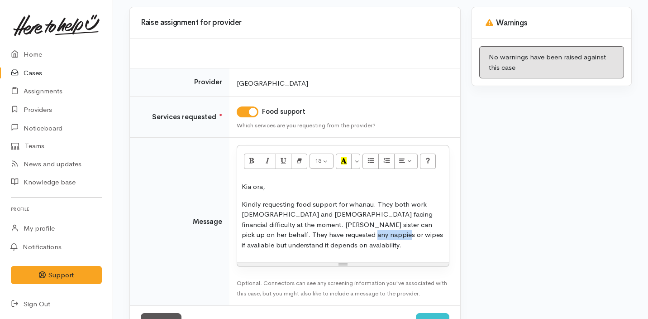
drag, startPoint x: 304, startPoint y: 235, endPoint x: 277, endPoint y: 235, distance: 27.6
click at [277, 235] on p "Kindly requesting food support for whanau. They both work [DEMOGRAPHIC_DATA] an…" at bounding box center [343, 224] width 203 height 51
click at [400, 234] on p "Kindly requesting food support for whanau. They both work [DEMOGRAPHIC_DATA] an…" at bounding box center [343, 224] width 203 height 51
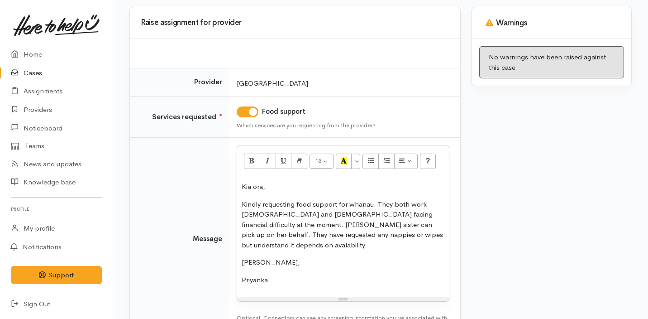
click at [400, 233] on p "Kindly requesting food support for whanau. They both work [DEMOGRAPHIC_DATA] an…" at bounding box center [343, 224] width 203 height 51
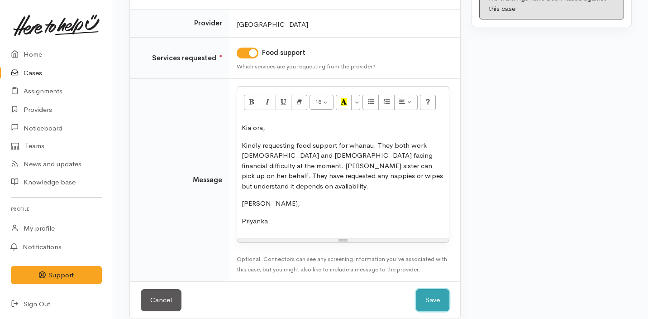
click at [436, 289] on button "Save" at bounding box center [432, 300] width 33 height 22
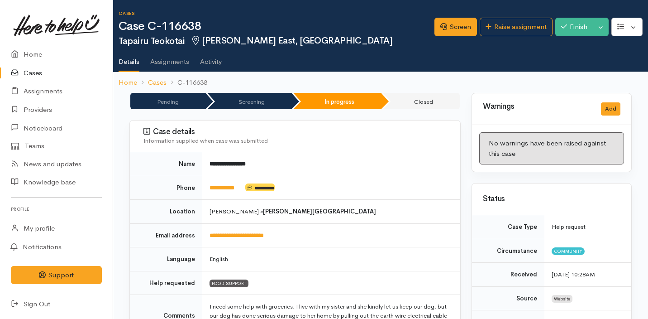
click at [51, 75] on link "Cases" at bounding box center [56, 73] width 113 height 19
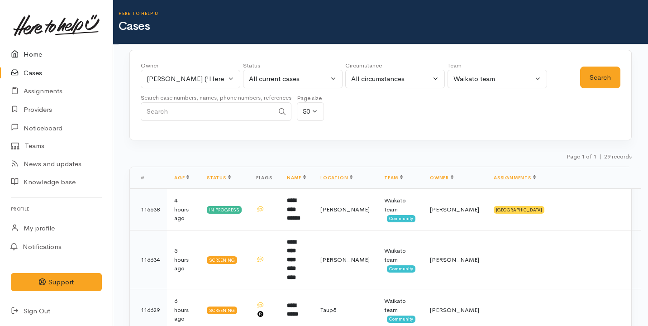
click at [82, 57] on link "Home" at bounding box center [56, 54] width 113 height 19
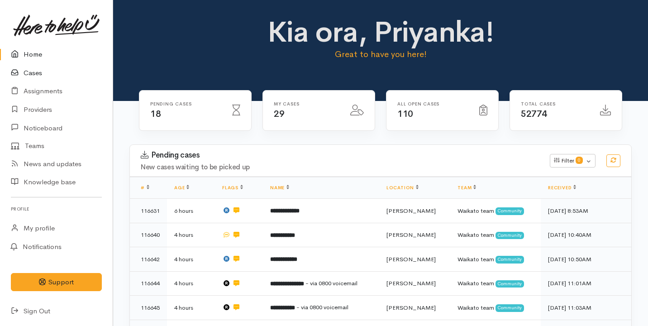
click at [78, 72] on link "Cases" at bounding box center [56, 73] width 113 height 19
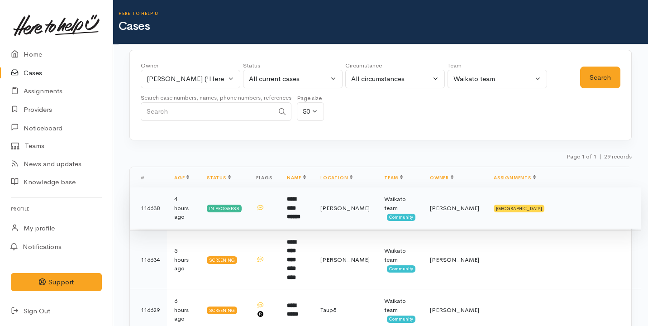
click at [313, 218] on td "**********" at bounding box center [296, 208] width 33 height 42
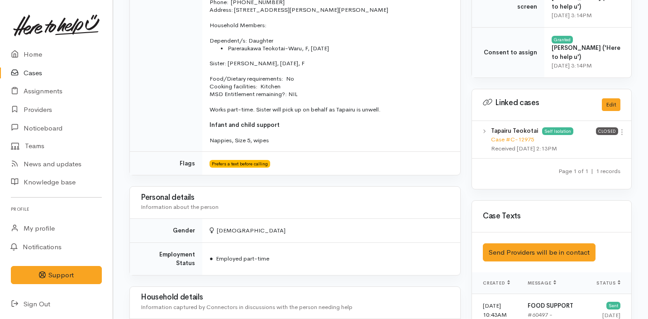
scroll to position [361, 0]
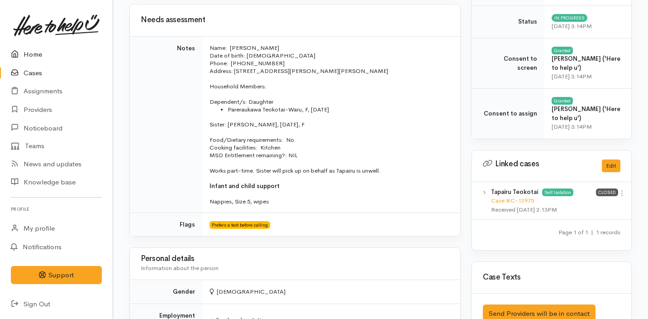
click at [78, 52] on link "Home" at bounding box center [56, 54] width 113 height 19
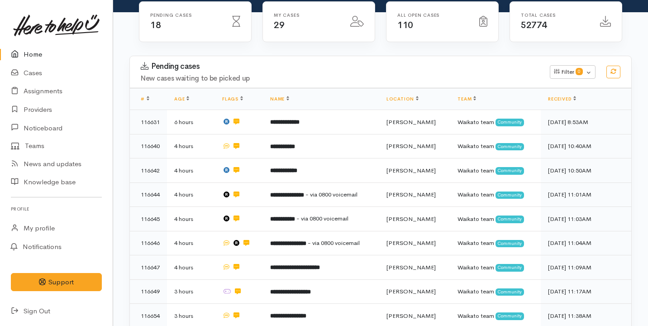
scroll to position [90, 0]
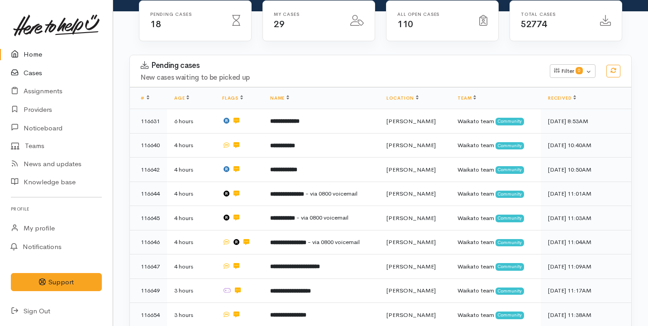
click at [34, 73] on link "Cases" at bounding box center [56, 73] width 113 height 19
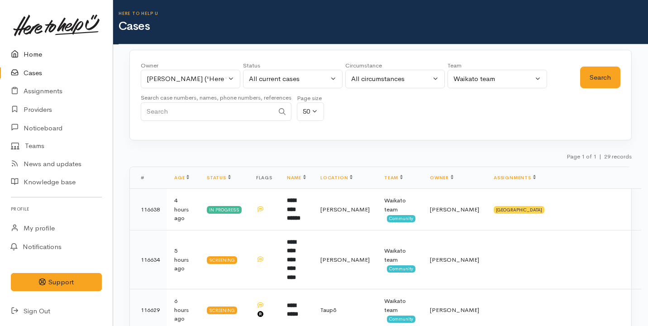
click at [45, 52] on link "Home" at bounding box center [56, 54] width 113 height 19
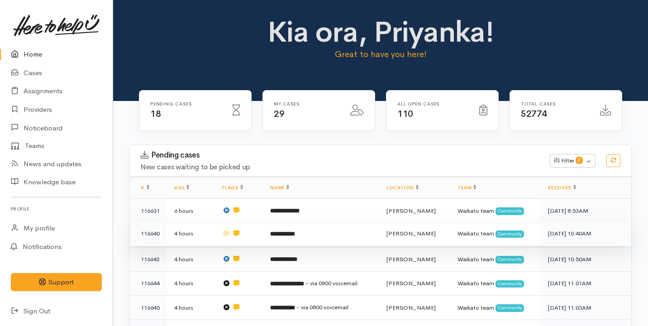
click at [267, 226] on td "**********" at bounding box center [321, 233] width 116 height 24
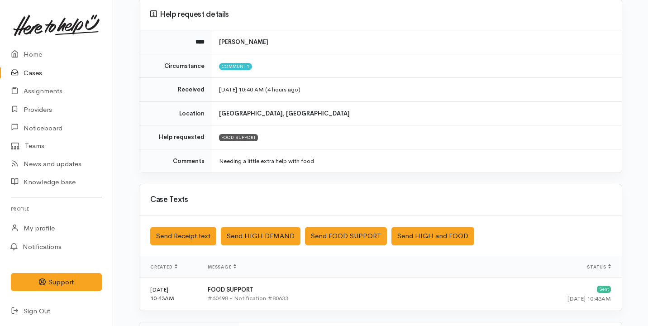
scroll to position [243, 0]
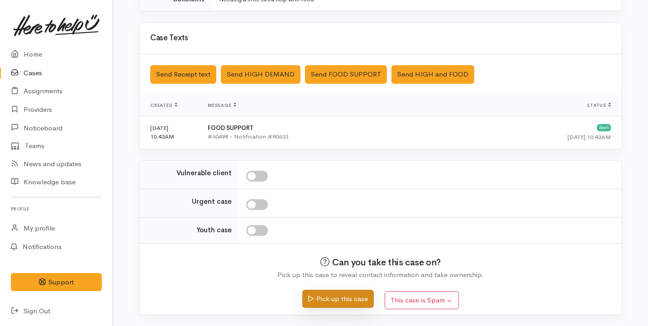
click at [337, 307] on button "Pick up this case" at bounding box center [337, 299] width 71 height 19
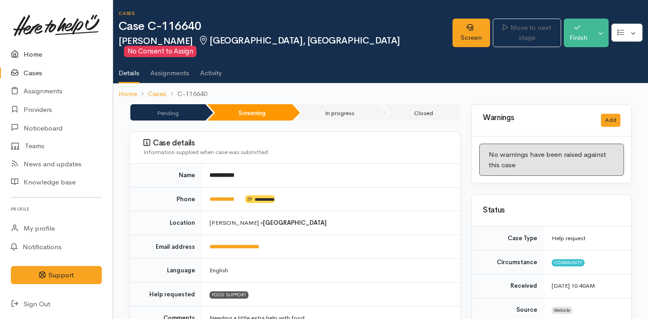
click at [28, 51] on link "Home" at bounding box center [56, 54] width 113 height 19
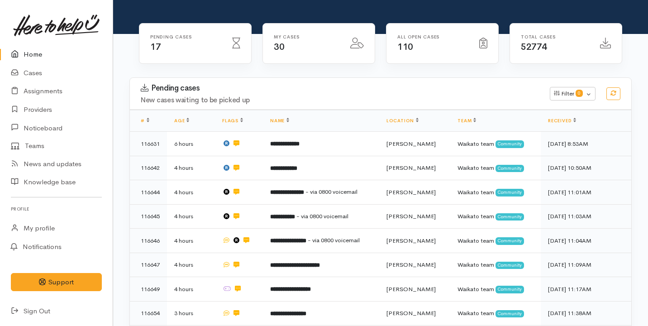
scroll to position [48, 0]
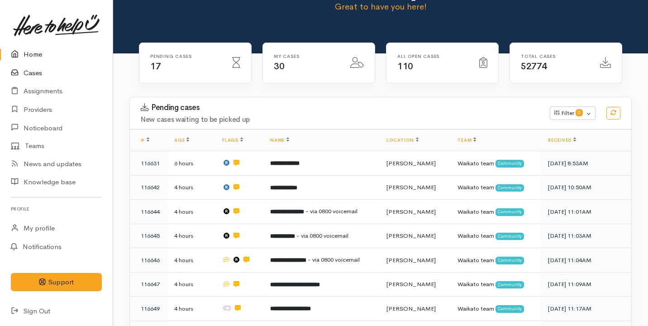
click at [68, 73] on link "Cases" at bounding box center [56, 73] width 113 height 19
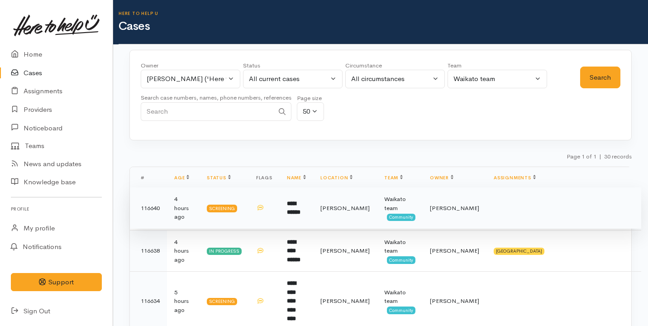
click at [306, 220] on td "**********" at bounding box center [296, 208] width 33 height 42
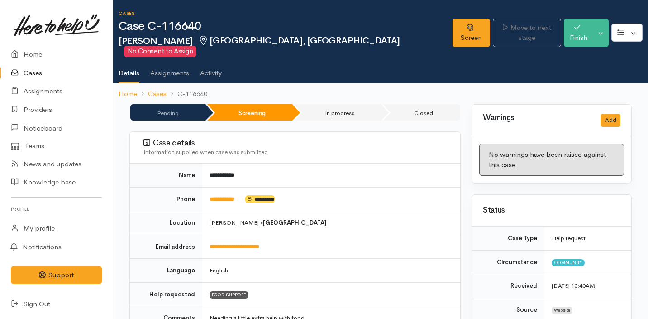
scroll to position [564, 0]
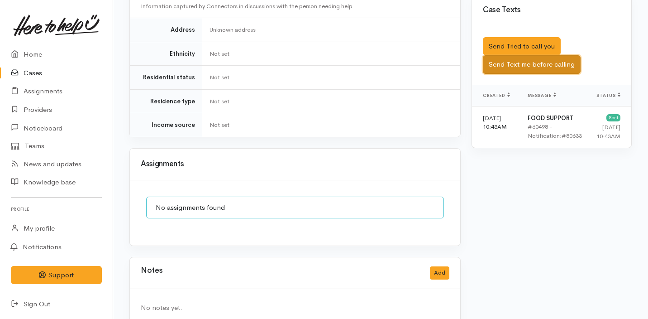
click at [550, 55] on button "Send Text me before calling" at bounding box center [532, 64] width 98 height 19
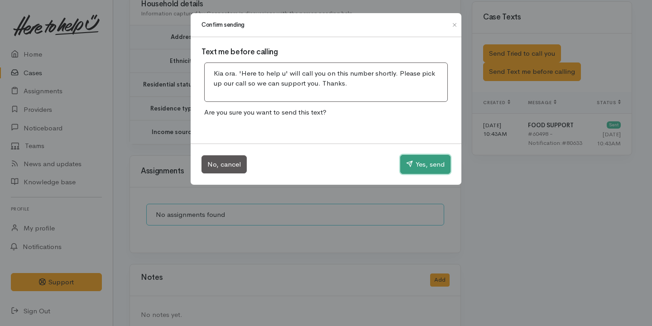
click at [418, 157] on button "Yes, send" at bounding box center [425, 164] width 50 height 19
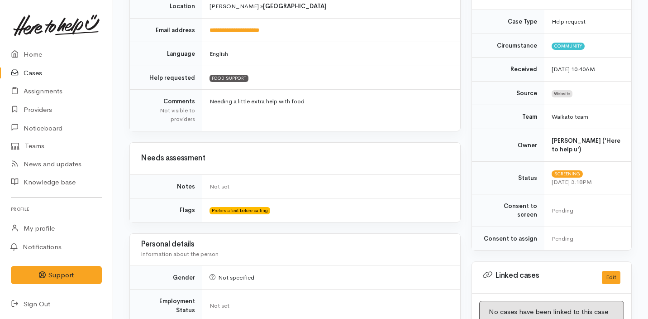
scroll to position [0, 0]
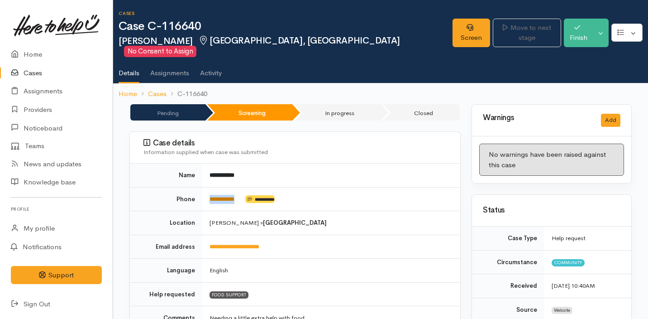
drag, startPoint x: 247, startPoint y: 189, endPoint x: 210, endPoint y: 188, distance: 36.7
click at [210, 188] on td "**********" at bounding box center [331, 199] width 258 height 24
copy td "**********"
click at [453, 29] on link "Screen" at bounding box center [472, 33] width 38 height 29
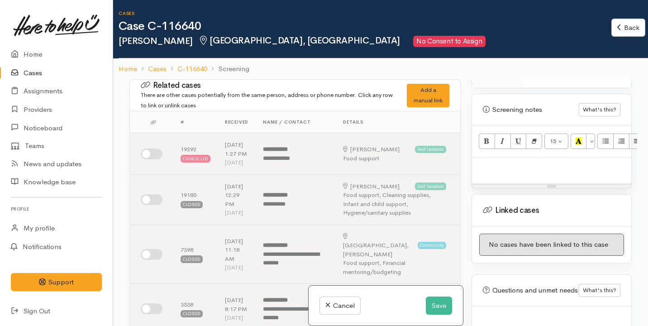
scroll to position [584, 0]
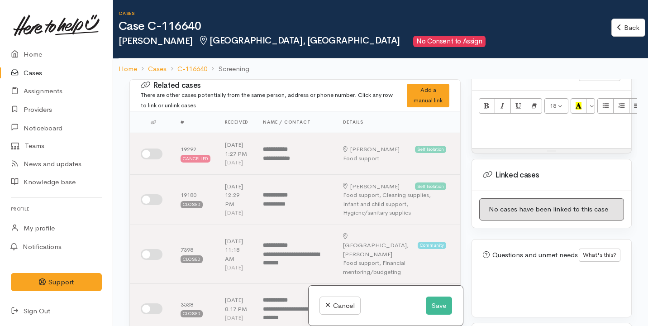
click at [546, 134] on div at bounding box center [551, 135] width 159 height 27
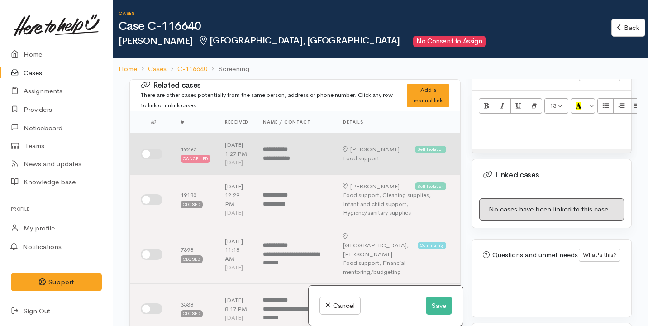
paste div
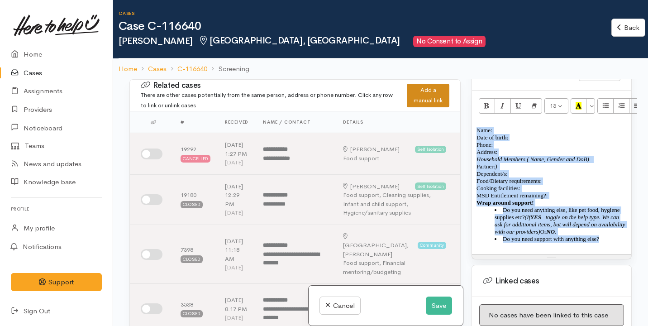
drag, startPoint x: 612, startPoint y: 240, endPoint x: 422, endPoint y: 105, distance: 233.4
click at [425, 105] on div "Related cases There are other cases potentially from the same person, address o…" at bounding box center [380, 242] width 513 height 326
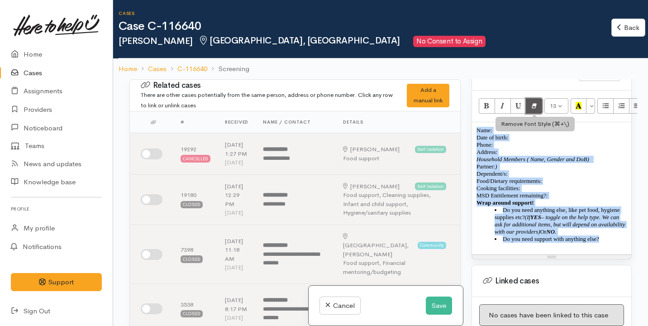
click at [534, 102] on icon "Remove Font Style (⌘+\\)" at bounding box center [534, 106] width 6 height 8
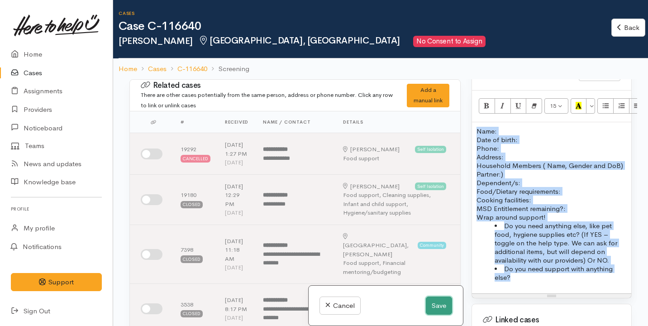
click at [435, 304] on button "Save" at bounding box center [439, 306] width 26 height 19
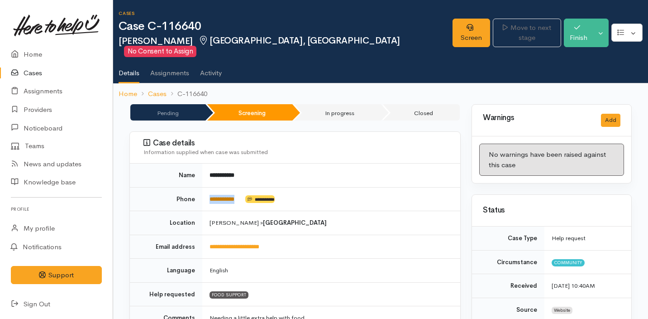
drag, startPoint x: 251, startPoint y: 190, endPoint x: 210, endPoint y: 187, distance: 41.7
click at [210, 187] on td "**********" at bounding box center [331, 199] width 258 height 24
copy td "**********"
click at [453, 27] on link "Screen" at bounding box center [472, 33] width 38 height 29
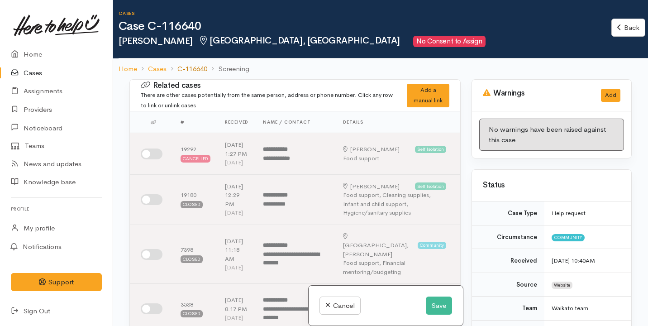
click at [201, 68] on link "C-116640" at bounding box center [192, 69] width 30 height 10
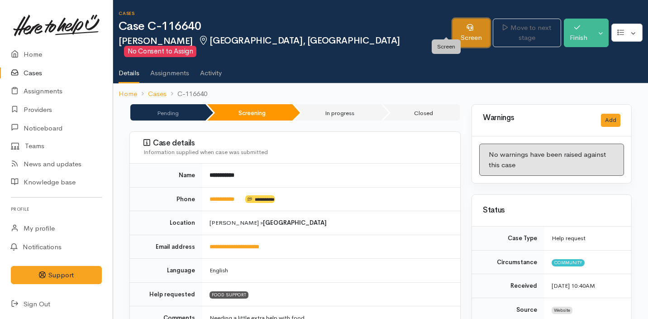
click at [453, 27] on link "Screen" at bounding box center [472, 33] width 38 height 29
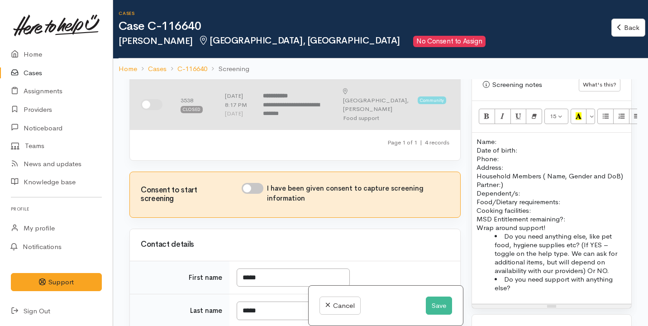
scroll to position [206, 0]
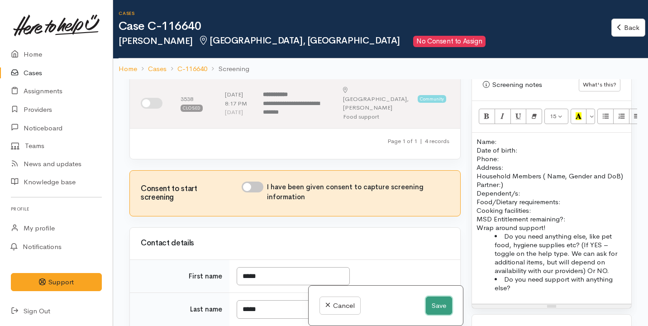
click at [441, 307] on button "Save" at bounding box center [439, 306] width 26 height 19
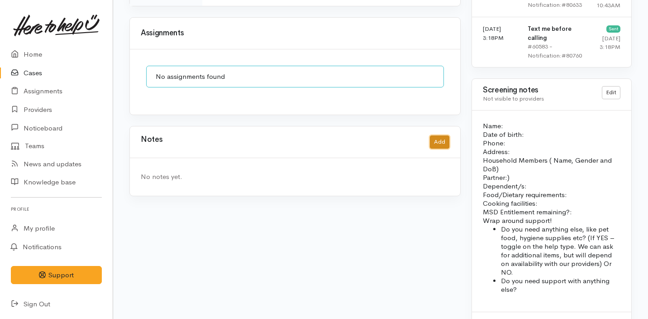
click at [440, 135] on button "Add" at bounding box center [439, 141] width 19 height 13
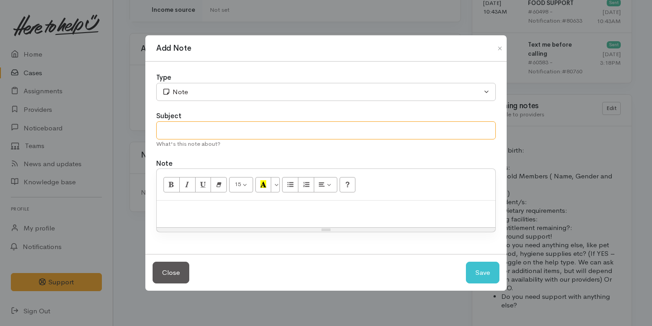
click at [310, 136] on input "text" at bounding box center [326, 130] width 340 height 19
type input "Pause case - Decline letter"
click at [336, 223] on div at bounding box center [326, 214] width 339 height 27
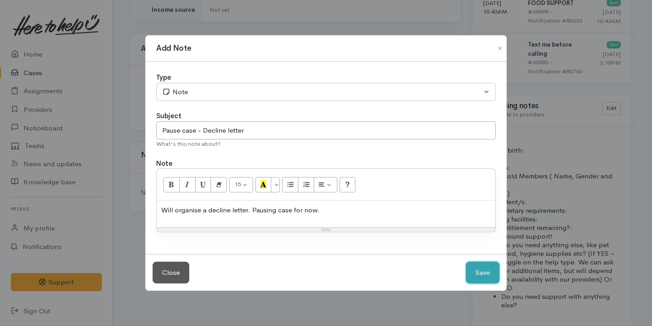
click at [483, 270] on button "Save" at bounding box center [482, 273] width 33 height 22
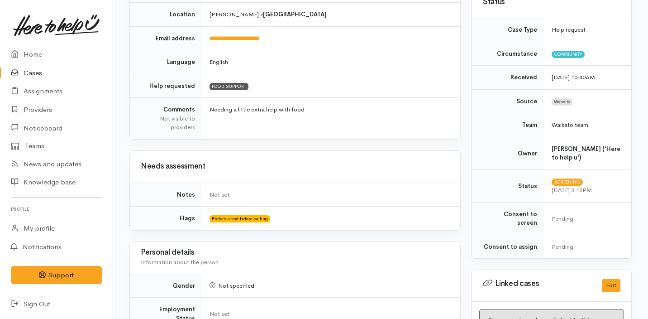
scroll to position [0, 0]
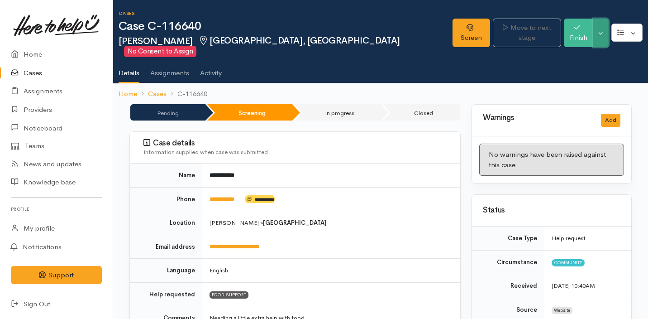
click at [603, 27] on button "Toggle Dropdown" at bounding box center [601, 33] width 16 height 29
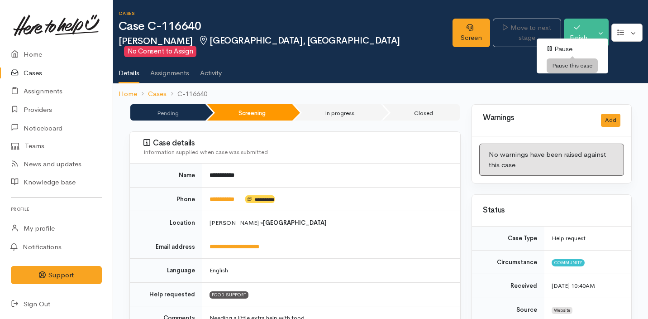
click at [586, 48] on link "Pause" at bounding box center [573, 49] width 72 height 14
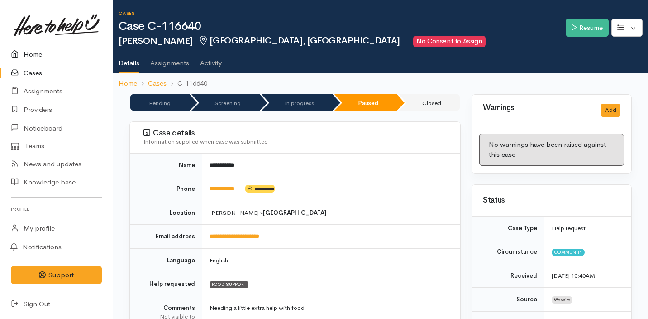
click at [69, 54] on link "Home" at bounding box center [56, 54] width 113 height 19
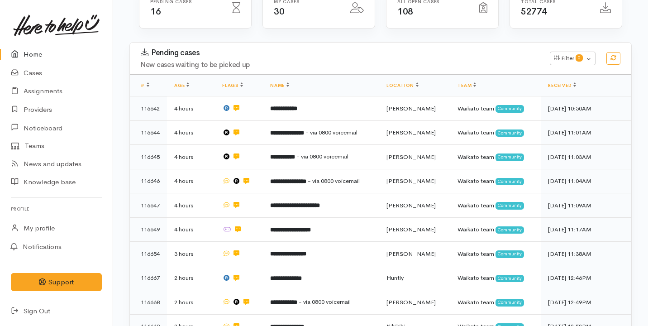
scroll to position [103, 0]
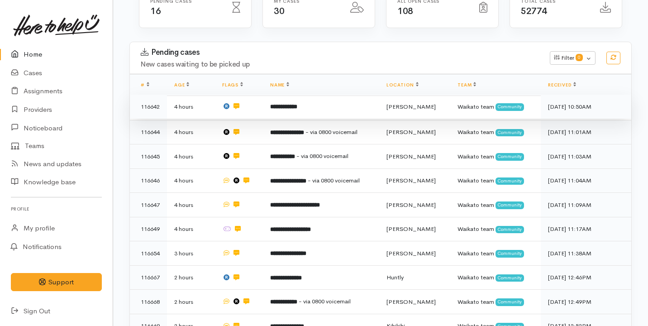
click at [261, 108] on td at bounding box center [239, 107] width 48 height 24
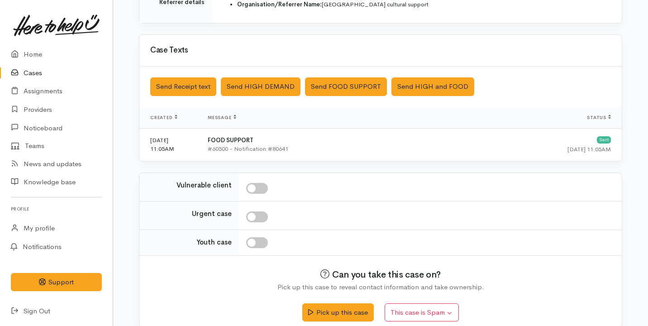
scroll to position [285, 0]
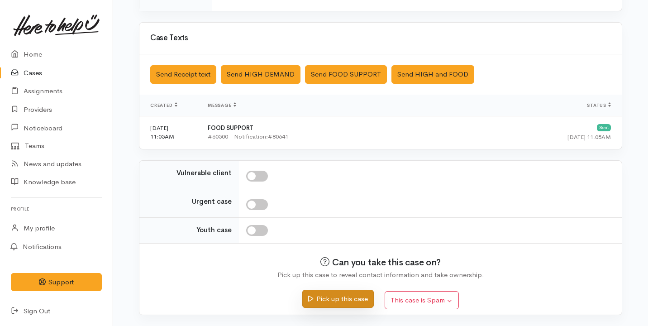
click at [321, 294] on button "Pick up this case" at bounding box center [337, 299] width 71 height 19
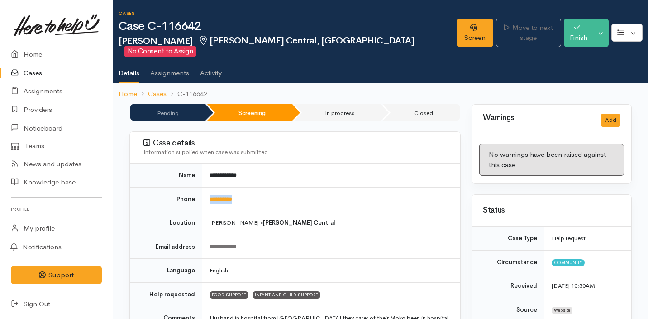
drag, startPoint x: 259, startPoint y: 187, endPoint x: 201, endPoint y: 187, distance: 58.4
click at [201, 187] on tr "**********" at bounding box center [295, 199] width 330 height 24
click at [268, 189] on td "**********" at bounding box center [331, 199] width 258 height 24
drag, startPoint x: 263, startPoint y: 188, endPoint x: 198, endPoint y: 187, distance: 65.2
click at [198, 187] on tr "**********" at bounding box center [295, 199] width 330 height 24
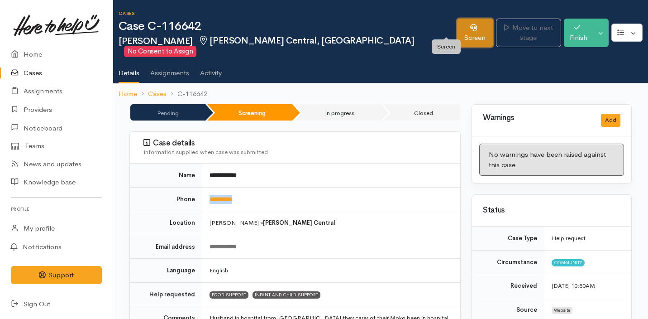
click at [457, 26] on link "Screen" at bounding box center [475, 33] width 36 height 29
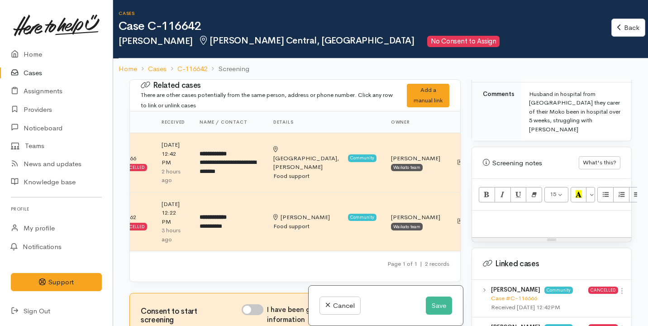
scroll to position [589, 0]
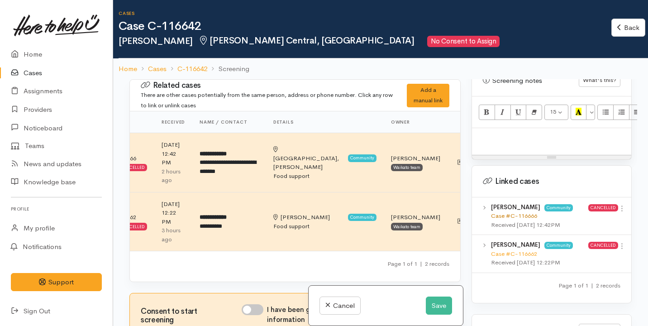
click at [520, 212] on link "Case #C-116666" at bounding box center [514, 216] width 46 height 8
click at [202, 67] on link "C-116642" at bounding box center [192, 69] width 30 height 10
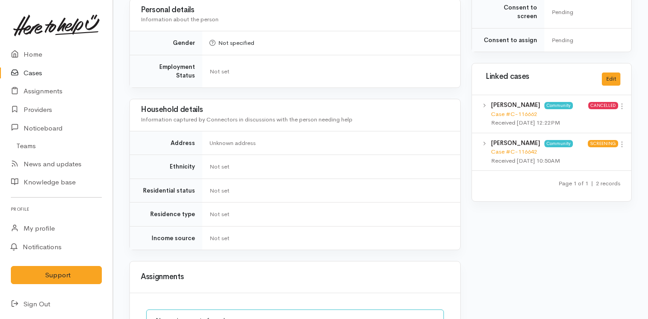
scroll to position [582, 0]
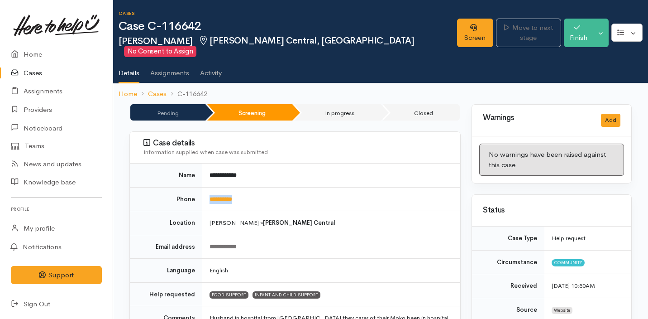
drag, startPoint x: 257, startPoint y: 187, endPoint x: 208, endPoint y: 187, distance: 48.9
click at [208, 187] on td "**********" at bounding box center [331, 199] width 258 height 24
copy link "**********"
click at [457, 32] on link "Screen" at bounding box center [475, 33] width 36 height 29
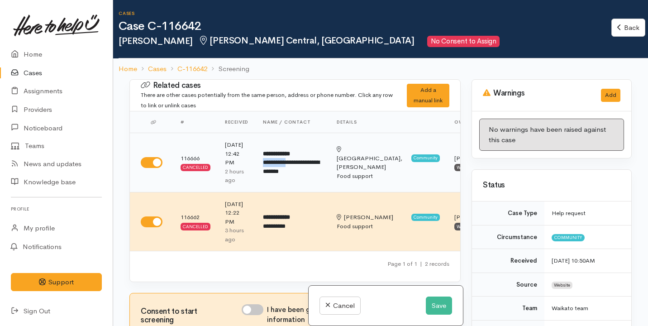
drag, startPoint x: 263, startPoint y: 161, endPoint x: 297, endPoint y: 159, distance: 33.5
click at [297, 160] on td "**********" at bounding box center [293, 162] width 74 height 59
copy div "*"
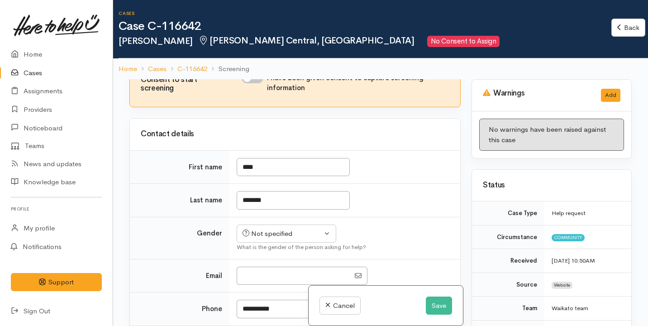
scroll to position [366, 0]
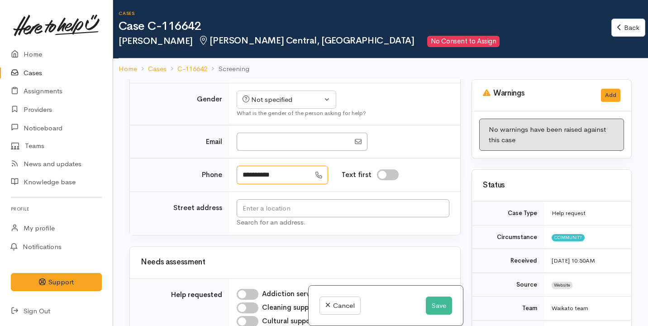
click at [286, 181] on input "**********" at bounding box center [274, 175] width 74 height 19
click at [269, 182] on input "**********" at bounding box center [274, 175] width 74 height 19
type input "**********"
click at [429, 305] on button "Save" at bounding box center [439, 306] width 26 height 19
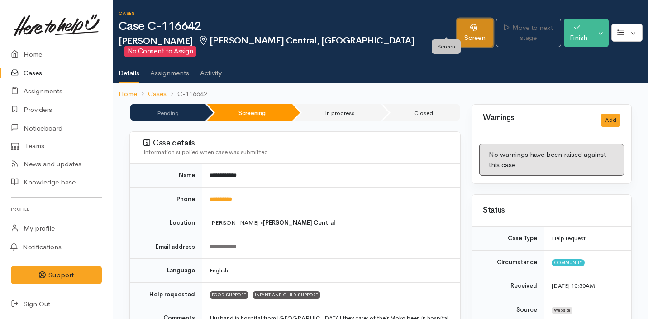
click at [470, 28] on icon at bounding box center [473, 27] width 7 height 7
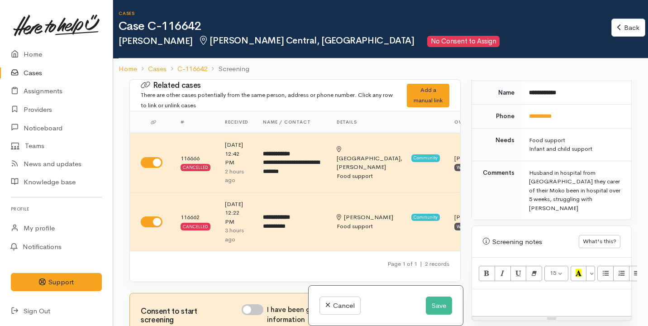
scroll to position [428, 0]
click at [524, 293] on p at bounding box center [552, 298] width 150 height 10
paste div
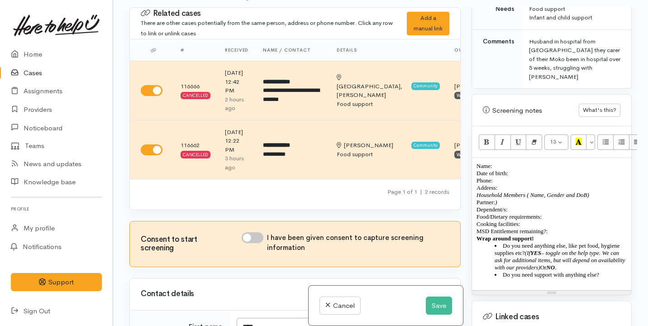
scroll to position [509, 0]
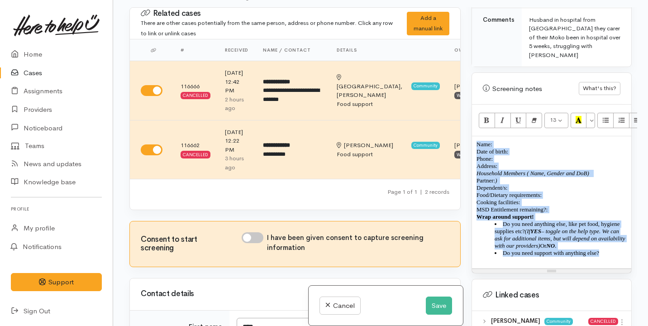
drag, startPoint x: 612, startPoint y: 248, endPoint x: 469, endPoint y: 127, distance: 187.3
click at [469, 127] on div "Warnings Add No warnings have been raised against this case Add Warning Title ●…" at bounding box center [551, 170] width 171 height 326
click at [531, 113] on button "Remove Font Style (⌘+\\)" at bounding box center [534, 120] width 16 height 15
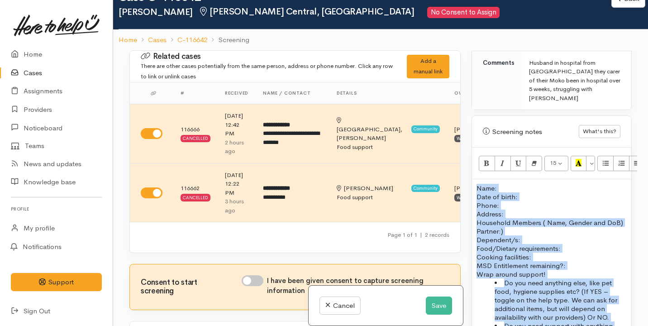
scroll to position [0, 0]
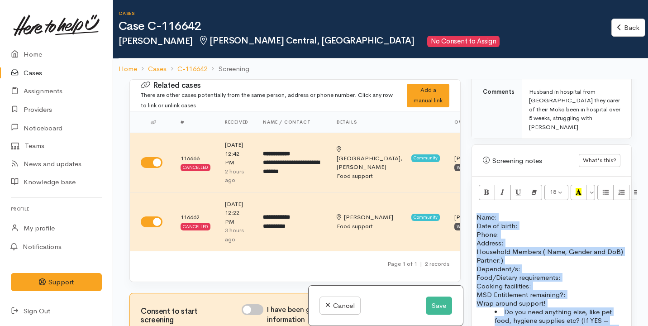
click at [506, 213] on p "Name: Date of birth: Phone:" at bounding box center [552, 226] width 150 height 26
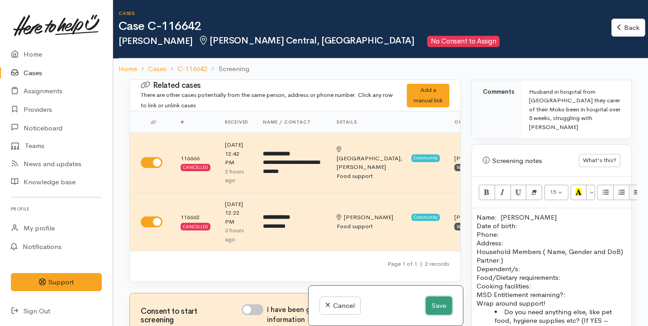
click at [436, 308] on button "Save" at bounding box center [439, 306] width 26 height 19
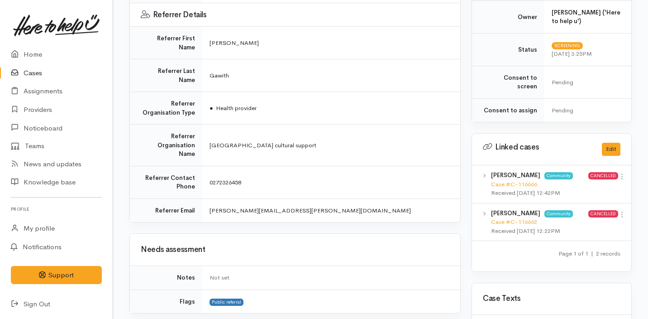
scroll to position [756, 0]
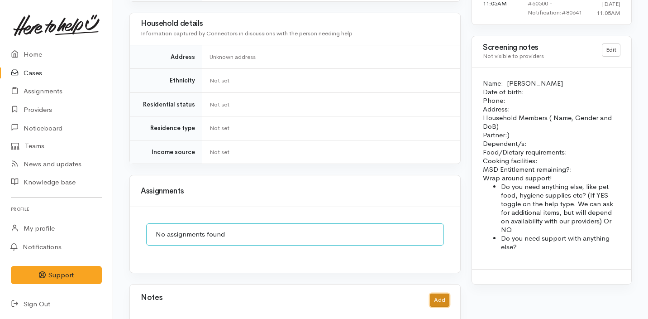
click at [444, 293] on button "Add" at bounding box center [439, 299] width 19 height 13
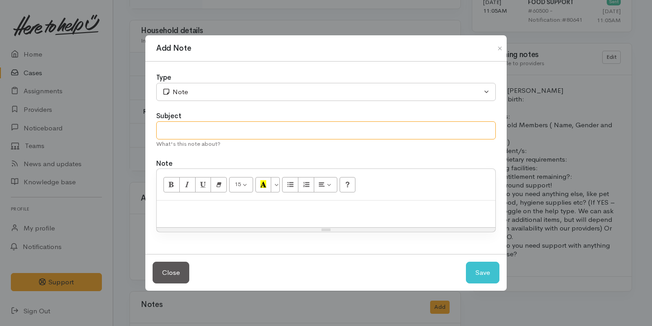
click at [362, 136] on input "text" at bounding box center [326, 130] width 340 height 19
type input "Spoke on the phone"
click at [296, 223] on div at bounding box center [326, 214] width 339 height 27
click at [305, 210] on p "At the hospital doc came in so would like a call back" at bounding box center [326, 210] width 330 height 10
click at [335, 212] on p "At the hospital doc came in so would like a call-back" at bounding box center [326, 210] width 330 height 10
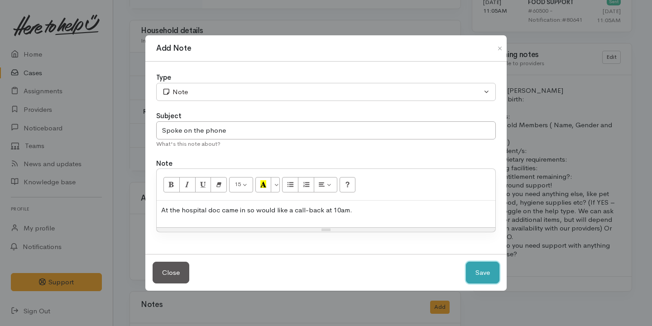
click at [492, 274] on button "Save" at bounding box center [482, 273] width 33 height 22
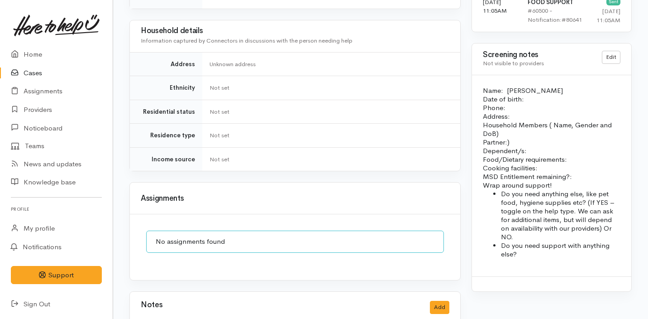
click at [407, 309] on link "Edit" at bounding box center [408, 316] width 72 height 14
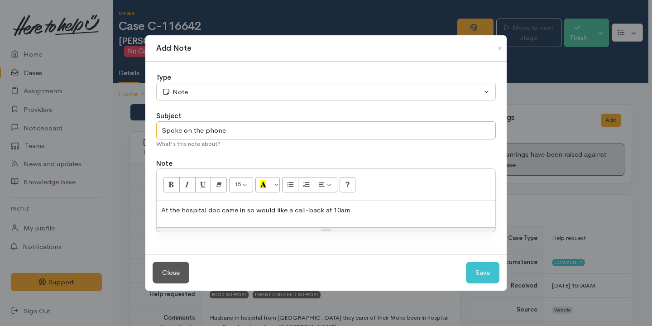
click at [312, 134] on input "Spoke on the phone" at bounding box center [326, 130] width 340 height 19
type input "Spoke on the phone - Pause case"
click at [478, 274] on button "Save" at bounding box center [482, 273] width 33 height 22
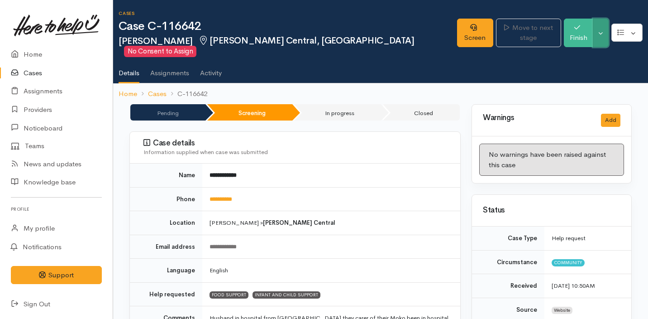
click at [600, 25] on button "Toggle Dropdown" at bounding box center [601, 33] width 16 height 29
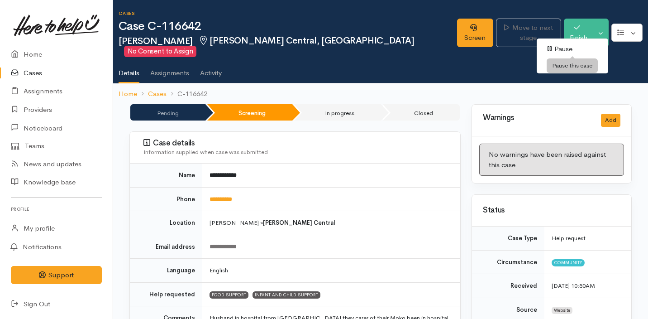
click at [584, 49] on link "Pause" at bounding box center [573, 49] width 72 height 14
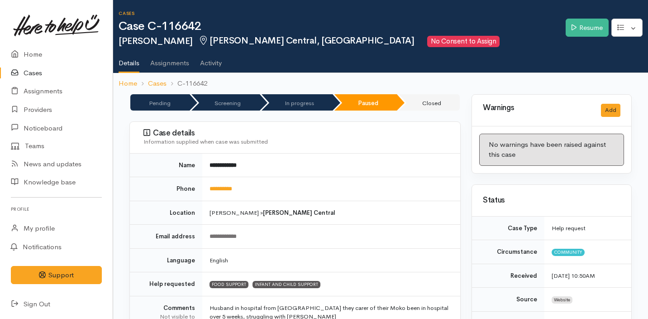
click at [53, 72] on link "Cases" at bounding box center [56, 73] width 113 height 19
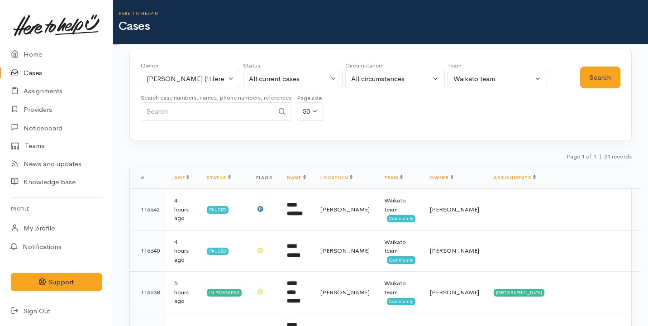
scroll to position [57, 0]
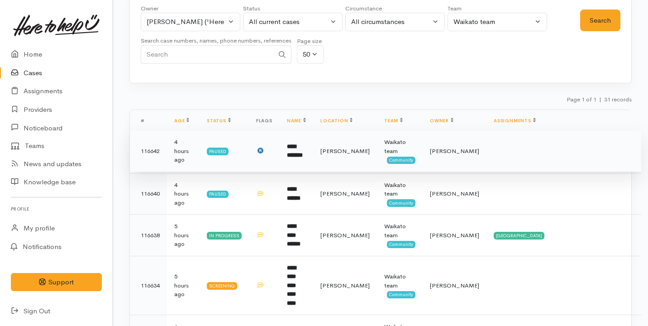
click at [280, 154] on td at bounding box center [264, 151] width 31 height 42
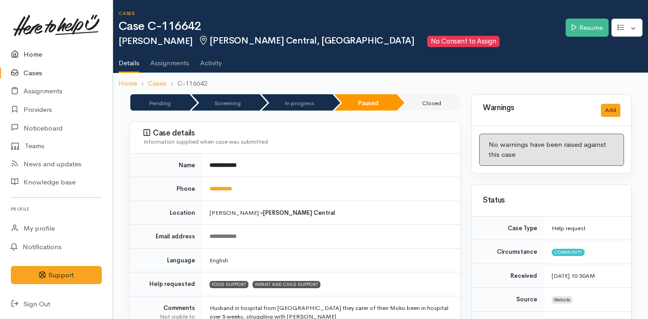
click at [64, 57] on link "Home" at bounding box center [56, 54] width 113 height 19
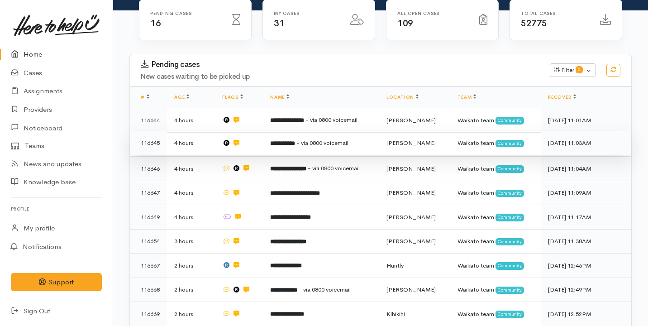
scroll to position [63, 0]
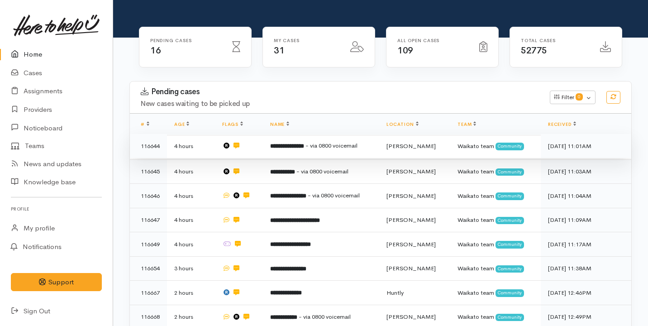
click at [263, 148] on td at bounding box center [239, 146] width 48 height 24
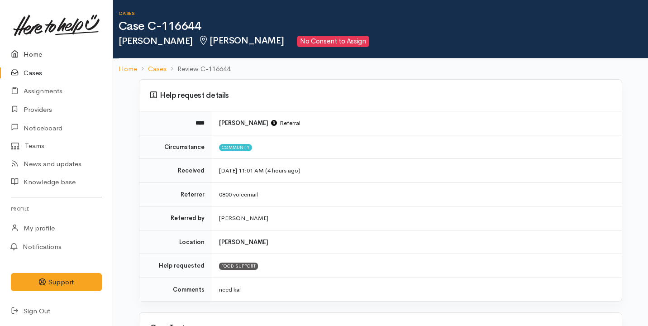
click at [49, 57] on link "Home" at bounding box center [56, 54] width 113 height 19
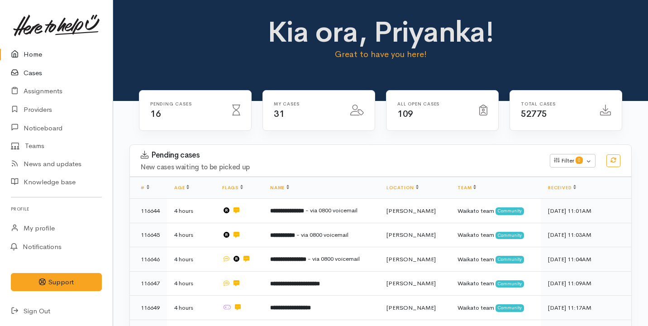
click at [53, 69] on link "Cases" at bounding box center [56, 73] width 113 height 19
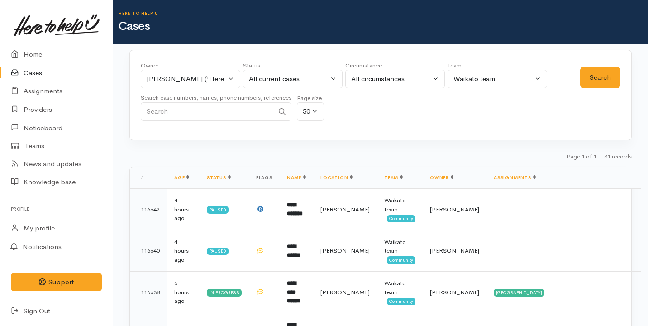
scroll to position [132, 0]
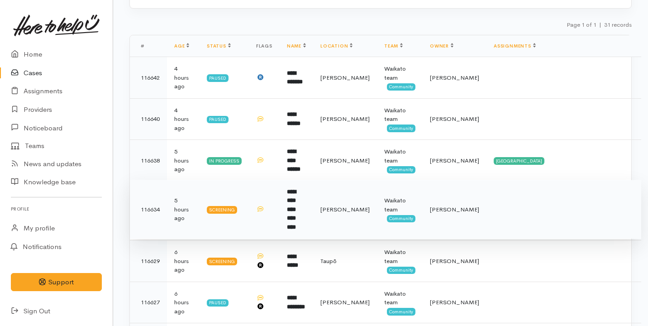
click at [280, 213] on td at bounding box center [264, 209] width 31 height 59
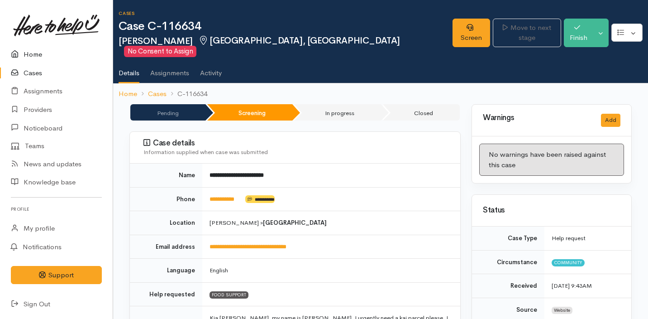
click at [47, 57] on link "Home" at bounding box center [56, 54] width 113 height 19
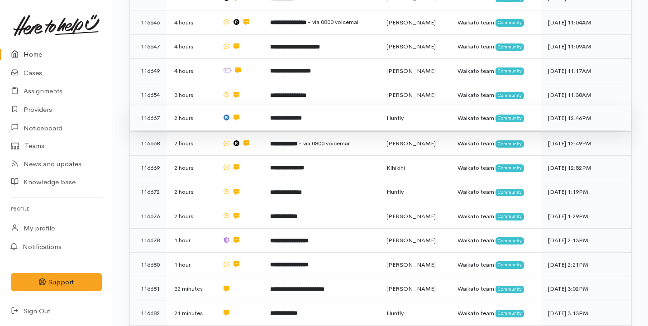
scroll to position [262, 0]
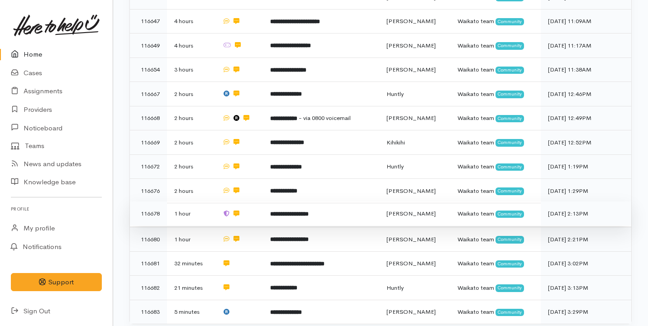
click at [254, 206] on td at bounding box center [239, 213] width 48 height 24
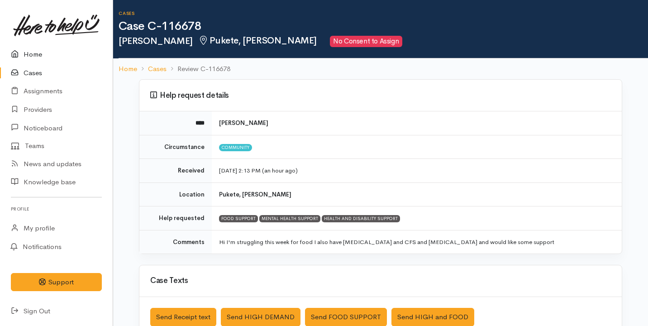
click at [75, 53] on link "Home" at bounding box center [56, 54] width 113 height 19
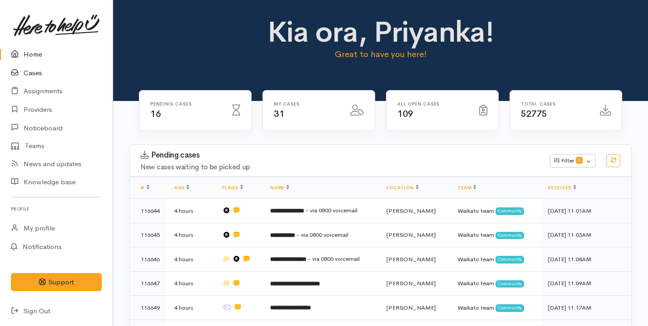
click at [64, 81] on link "Cases" at bounding box center [56, 73] width 113 height 19
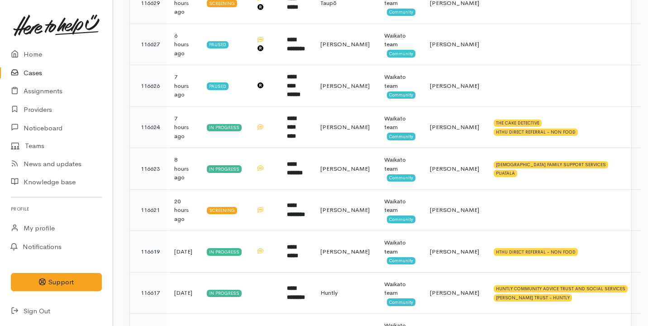
scroll to position [549, 0]
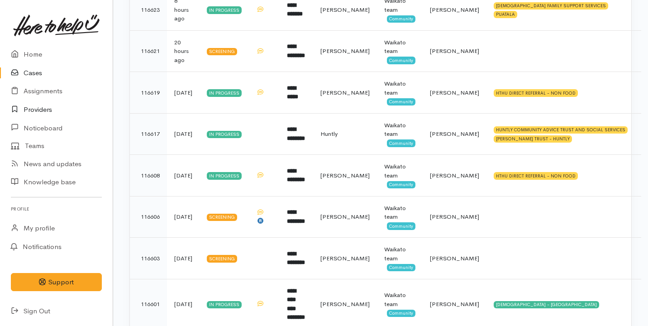
click at [63, 105] on link "Providers" at bounding box center [56, 109] width 113 height 19
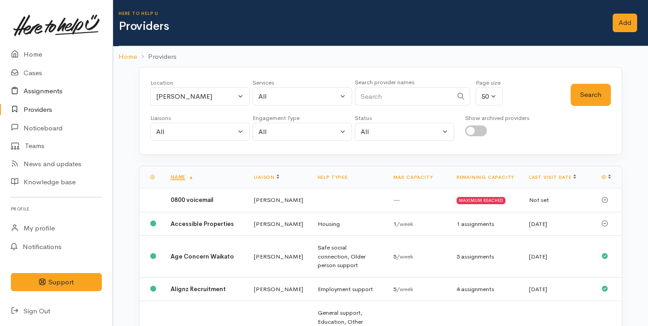
click at [63, 93] on link "Assignments" at bounding box center [56, 91] width 113 height 19
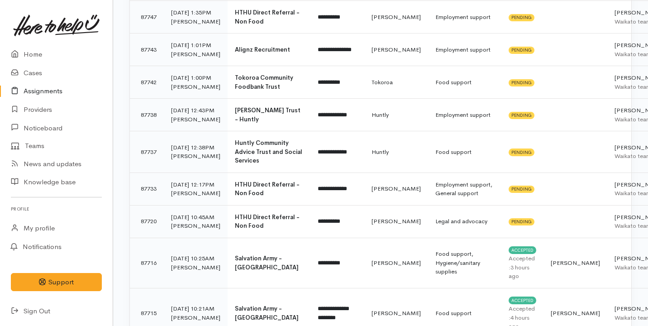
scroll to position [586, 0]
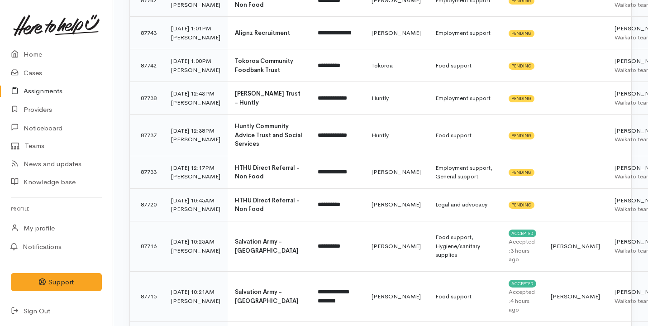
click at [364, 17] on td "[PERSON_NAME]" at bounding box center [396, 0] width 64 height 33
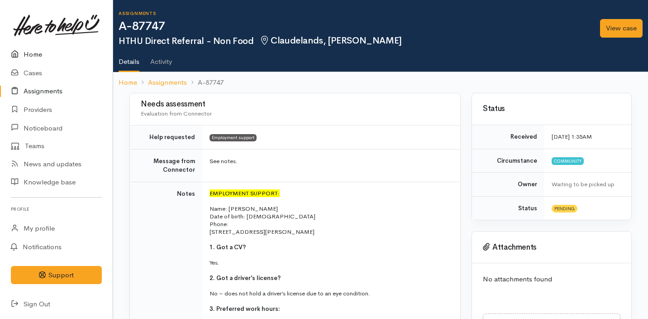
click at [31, 48] on link "Home" at bounding box center [56, 54] width 113 height 19
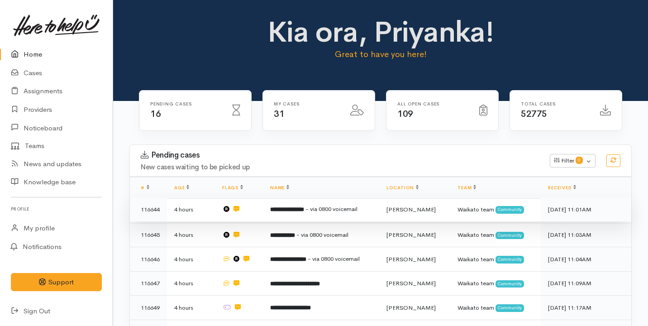
click at [304, 207] on b "**********" at bounding box center [287, 209] width 34 height 6
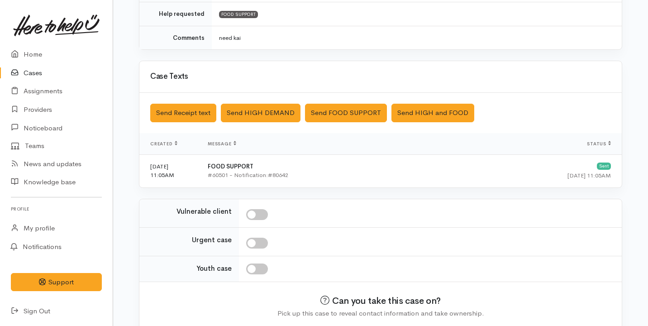
scroll to position [290, 0]
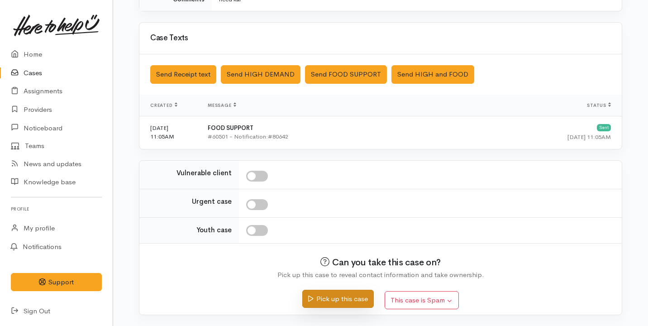
click at [341, 295] on button "Pick up this case" at bounding box center [337, 299] width 71 height 19
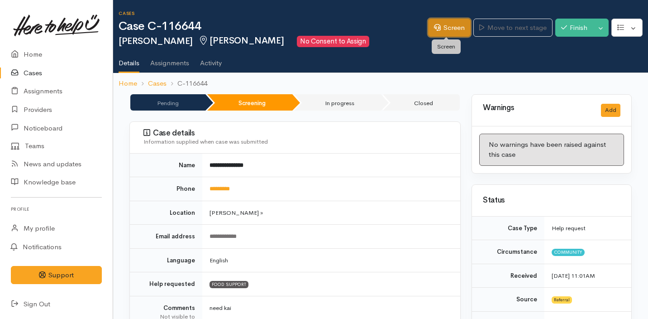
click at [443, 31] on link "Screen" at bounding box center [449, 28] width 43 height 19
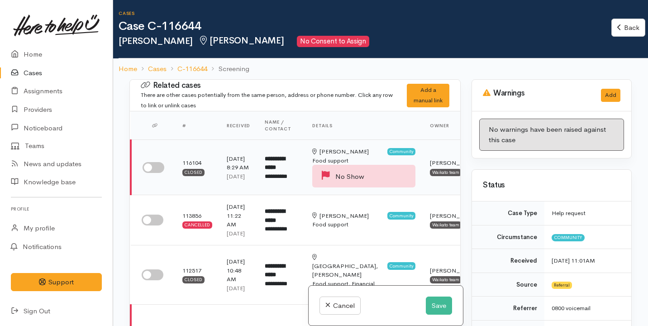
click at [148, 166] on input "checkbox" at bounding box center [154, 167] width 22 height 11
checkbox input "true"
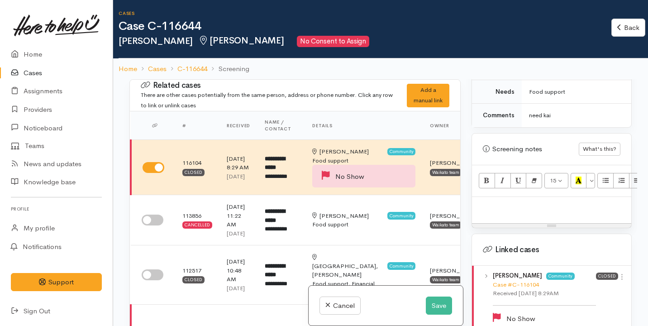
scroll to position [539, 0]
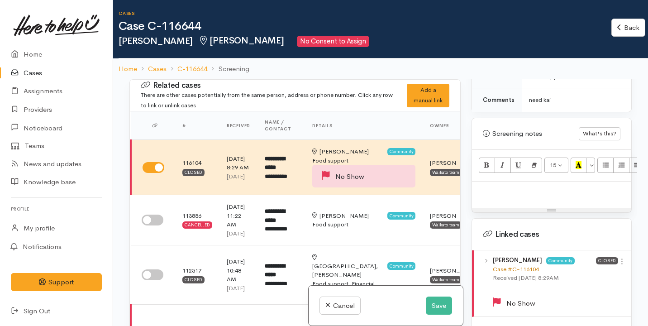
click at [514, 265] on link "Case #C-116104" at bounding box center [516, 269] width 46 height 8
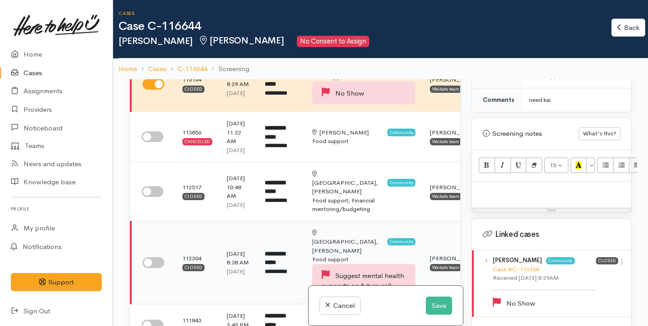
scroll to position [94, 0]
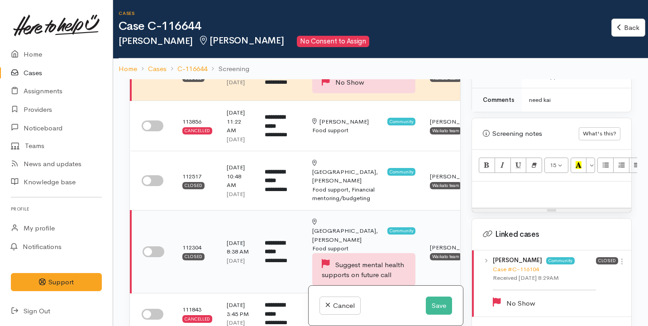
click at [148, 249] on input "checkbox" at bounding box center [154, 251] width 22 height 11
checkbox input "true"
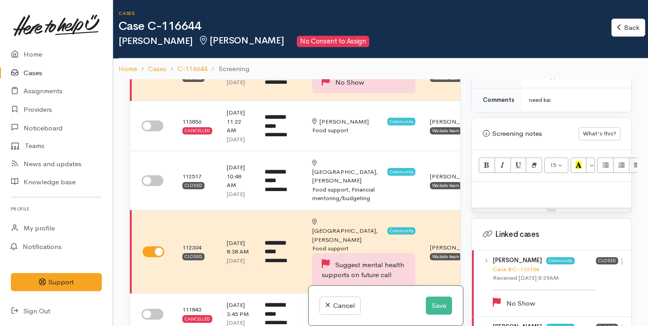
scroll to position [661, 0]
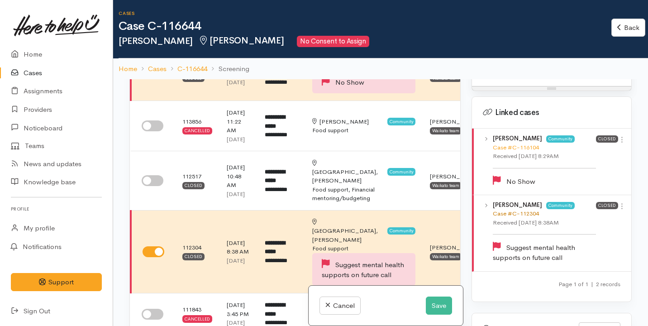
click at [520, 210] on link "Case #C-112304" at bounding box center [516, 214] width 46 height 8
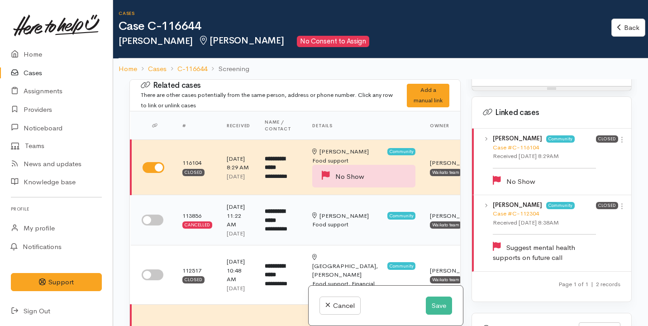
click at [150, 225] on input "checkbox" at bounding box center [153, 220] width 22 height 11
checkbox input "true"
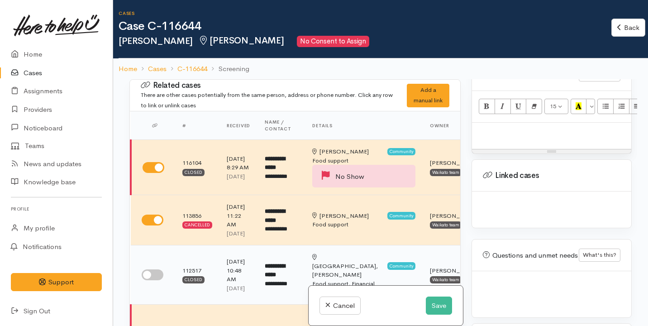
scroll to position [661, 0]
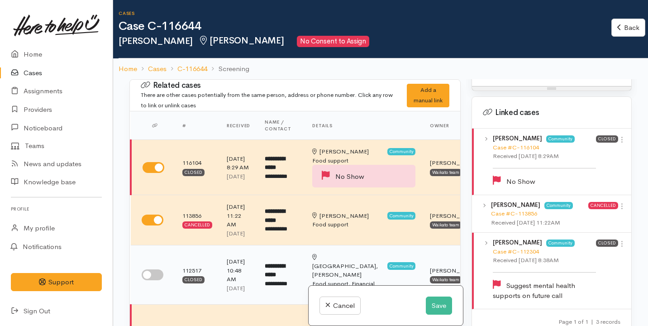
click at [157, 279] on input "checkbox" at bounding box center [153, 274] width 22 height 11
checkbox input "true"
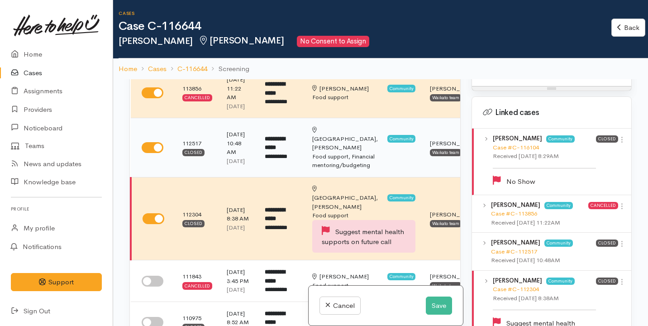
scroll to position [187, 0]
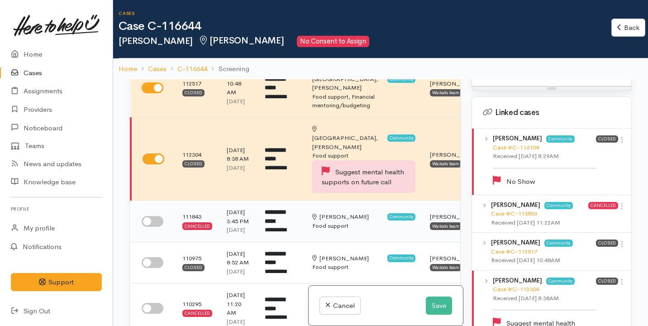
click at [153, 216] on input "checkbox" at bounding box center [153, 221] width 22 height 11
checkbox input "true"
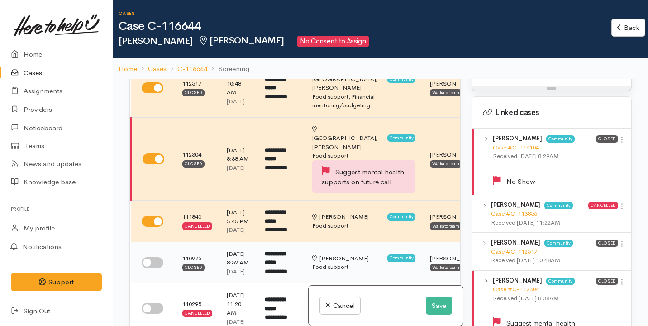
click at [155, 268] on input "checkbox" at bounding box center [153, 262] width 22 height 11
checkbox input "true"
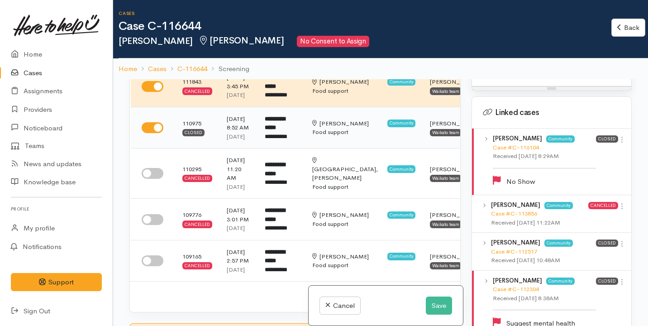
scroll to position [325, 0]
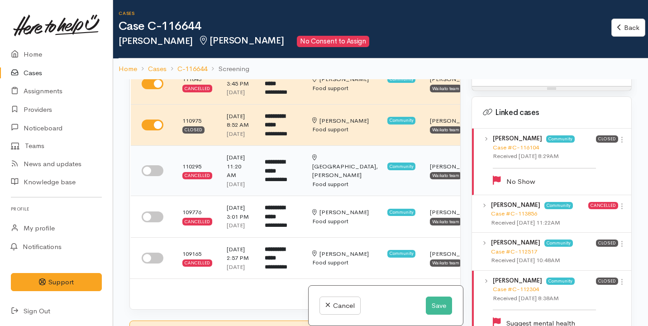
click at [157, 176] on input "checkbox" at bounding box center [153, 170] width 22 height 11
checkbox input "true"
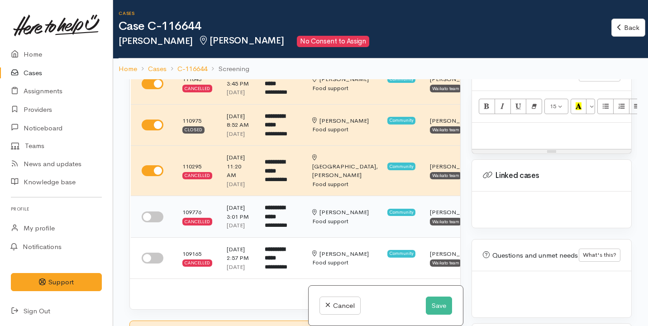
scroll to position [661, 0]
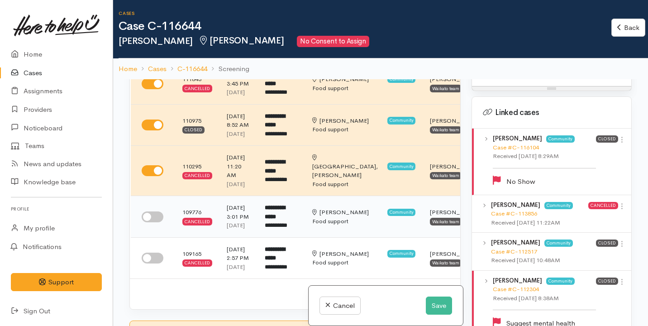
click at [152, 222] on input "checkbox" at bounding box center [153, 216] width 22 height 11
checkbox input "true"
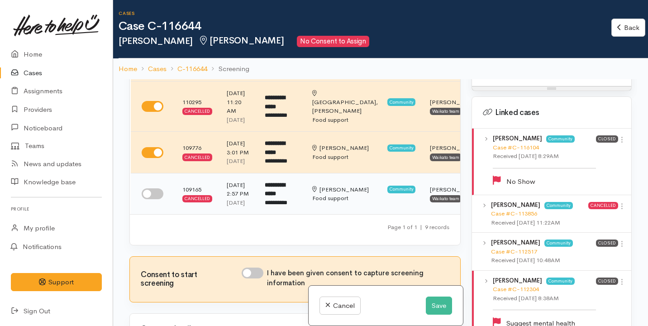
click at [152, 199] on input "checkbox" at bounding box center [153, 193] width 22 height 11
checkbox input "true"
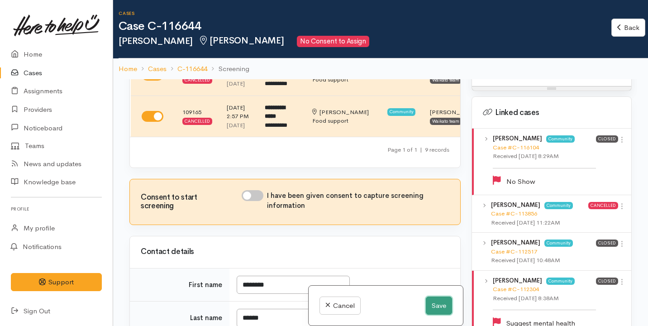
click at [441, 307] on button "Save" at bounding box center [439, 306] width 26 height 19
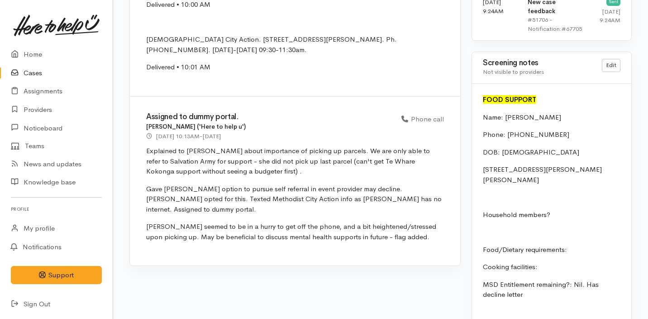
scroll to position [1427, 0]
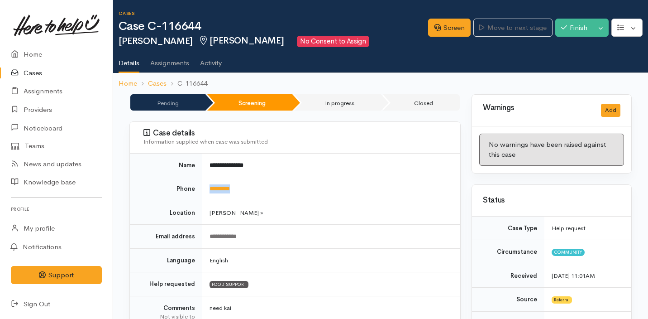
drag, startPoint x: 250, startPoint y: 188, endPoint x: 195, endPoint y: 187, distance: 55.2
click at [194, 187] on tr "Phone *********" at bounding box center [295, 189] width 330 height 24
copy tr "*********"
click at [435, 29] on icon at bounding box center [437, 27] width 7 height 7
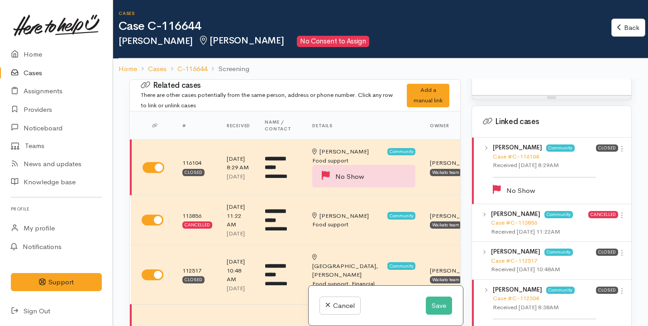
scroll to position [649, 0]
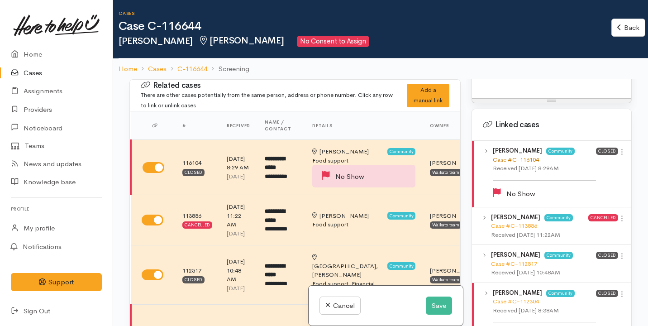
click at [528, 156] on link "Case #C-116104" at bounding box center [516, 160] width 46 height 8
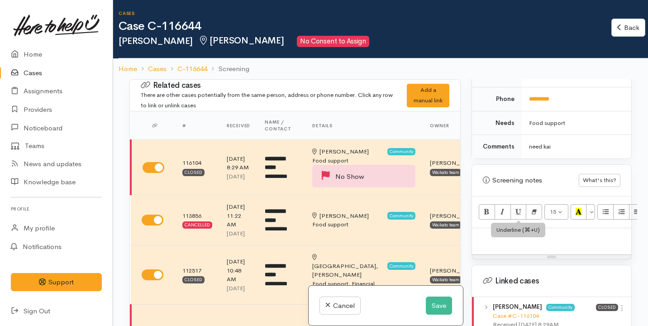
scroll to position [503, 0]
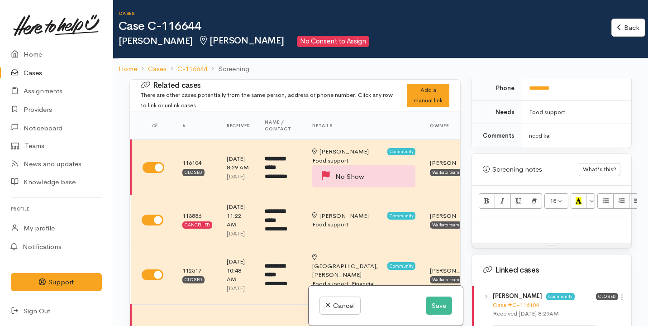
click at [501, 222] on p at bounding box center [552, 227] width 150 height 10
paste div
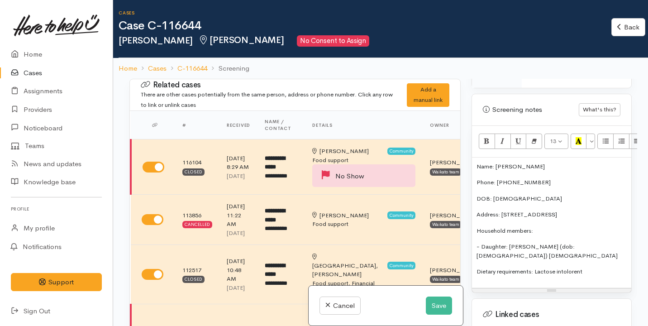
scroll to position [563, 0]
click at [441, 307] on button "Save" at bounding box center [439, 306] width 26 height 19
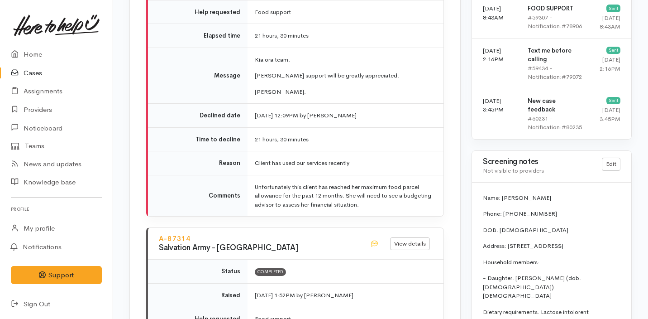
scroll to position [1182, 0]
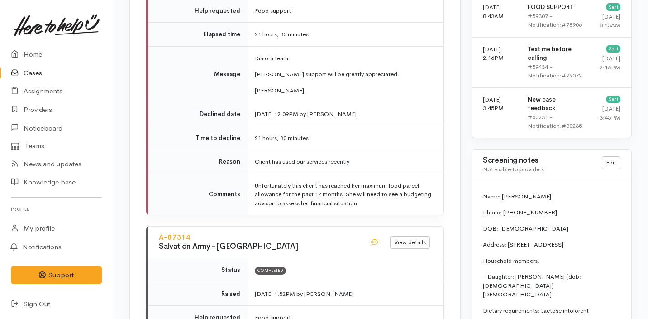
drag, startPoint x: 483, startPoint y: 175, endPoint x: 598, endPoint y: 280, distance: 155.7
click at [598, 280] on div "Name: [PERSON_NAME] Phone: [PHONE_NUMBER] DOB: [DEMOGRAPHIC_DATA] Address: [STR…" at bounding box center [551, 285] width 159 height 209
copy div "Name: Michelle Ratahi Phone: 0211898474 DOB: 20/06/1988 Address: 29 Rawlings St…"
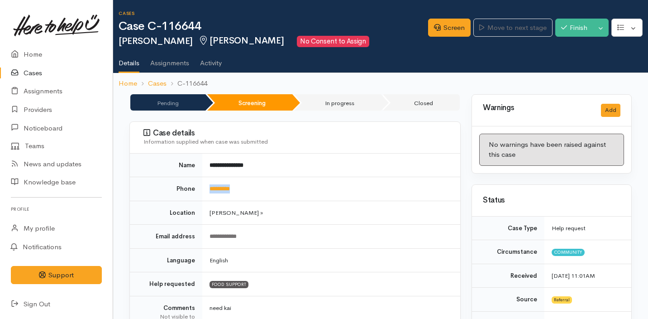
drag, startPoint x: 258, startPoint y: 187, endPoint x: 207, endPoint y: 187, distance: 50.3
click at [207, 187] on td "*********" at bounding box center [331, 189] width 258 height 24
copy link "*********"
click at [456, 25] on link "Screen" at bounding box center [449, 28] width 43 height 19
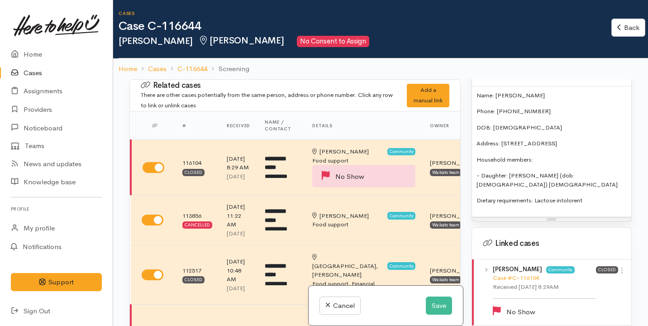
scroll to position [622, 0]
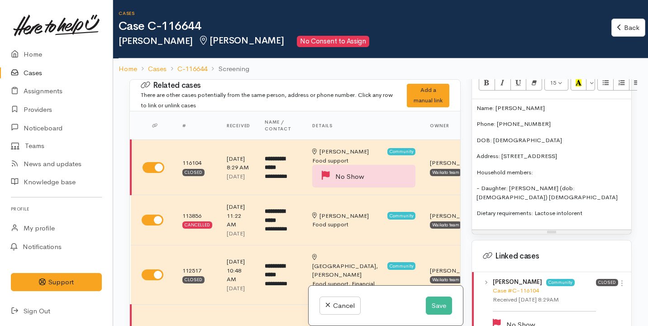
drag, startPoint x: 593, startPoint y: 203, endPoint x: 468, endPoint y: 86, distance: 170.7
click at [468, 86] on div "Warnings Add No warnings have been raised against this case Add Warning Title ●…" at bounding box center [551, 242] width 171 height 326
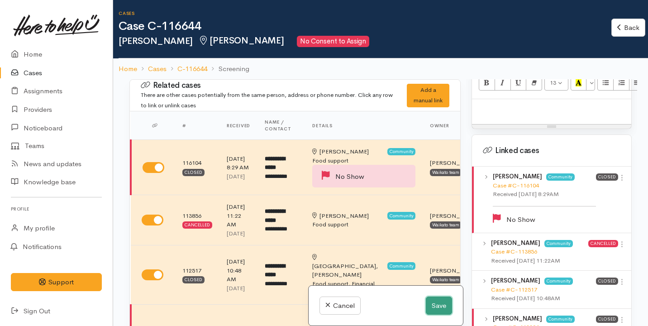
click at [432, 298] on button "Save" at bounding box center [439, 306] width 26 height 19
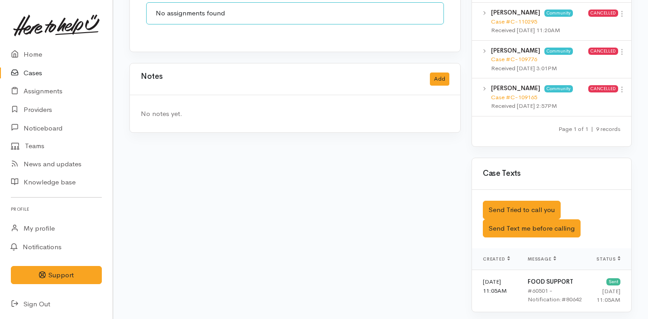
scroll to position [721, 0]
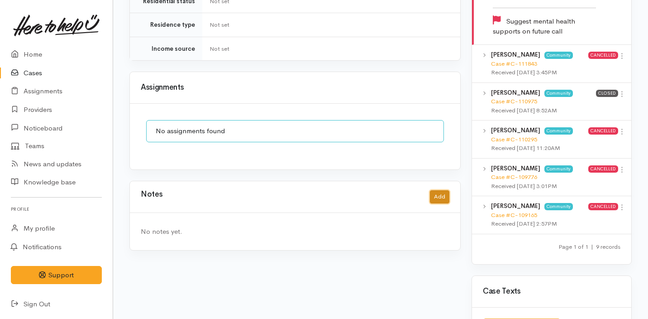
click at [440, 190] on button "Add" at bounding box center [439, 196] width 19 height 13
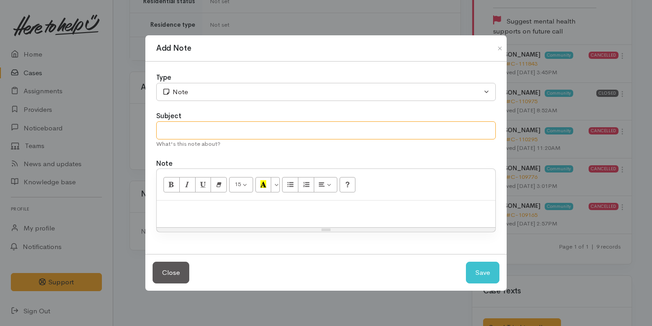
click at [250, 122] on input "text" at bounding box center [326, 130] width 340 height 19
type input "Attempt No.1"
click at [205, 215] on div at bounding box center [326, 214] width 339 height 27
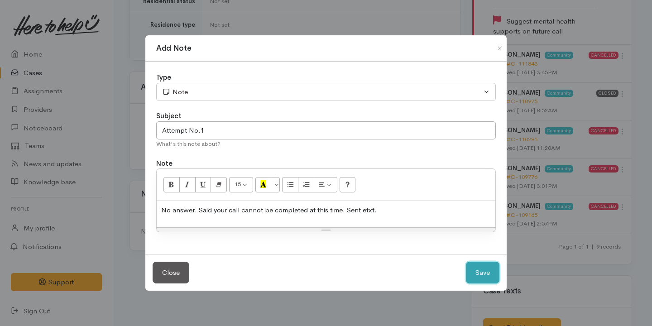
click at [482, 262] on button "Save" at bounding box center [482, 273] width 33 height 22
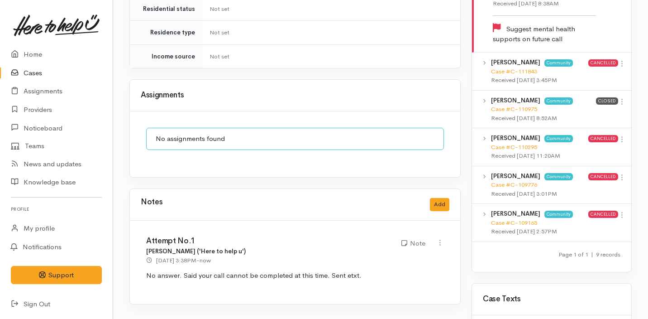
scroll to position [871, 0]
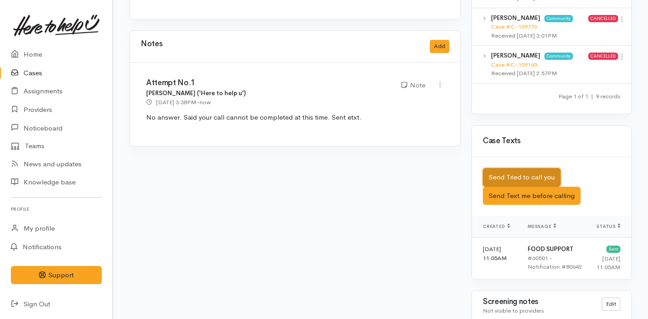
click at [512, 168] on button "Send Tried to call you" at bounding box center [522, 177] width 78 height 19
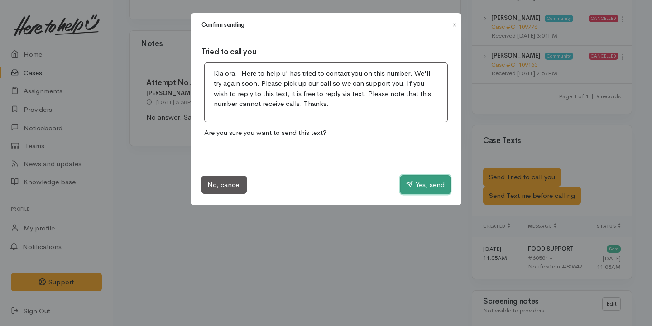
click at [433, 181] on button "Yes, send" at bounding box center [425, 184] width 50 height 19
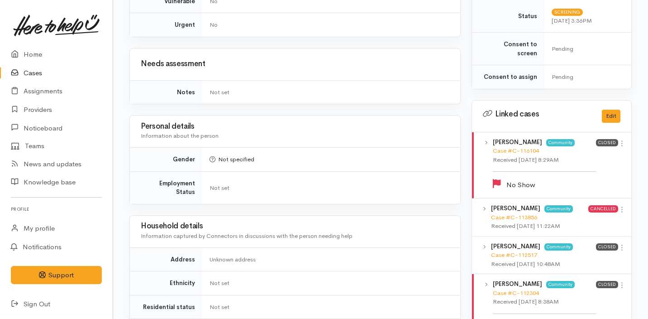
scroll to position [368, 0]
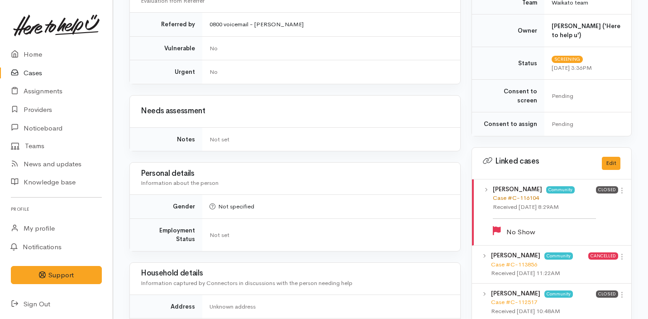
click at [514, 194] on link "Case #C-116104" at bounding box center [516, 198] width 46 height 8
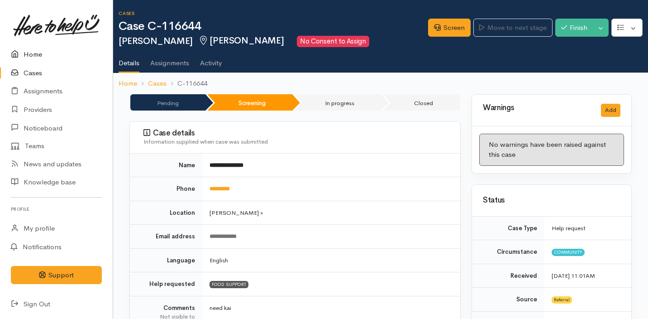
click at [40, 57] on link "Home" at bounding box center [56, 54] width 113 height 19
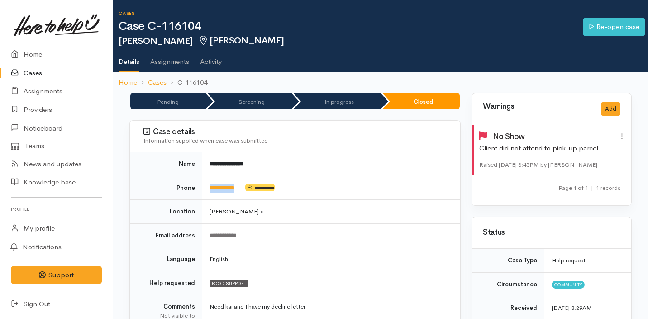
click at [208, 187] on td "**********" at bounding box center [331, 188] width 258 height 24
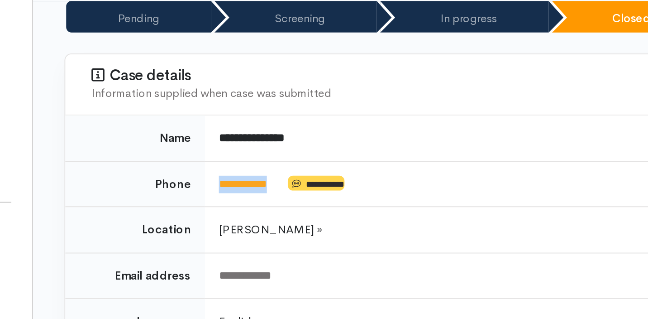
click at [228, 163] on b "**********" at bounding box center [227, 164] width 34 height 6
drag, startPoint x: 204, startPoint y: 189, endPoint x: 246, endPoint y: 188, distance: 41.7
click at [246, 188] on td "**********" at bounding box center [331, 188] width 258 height 24
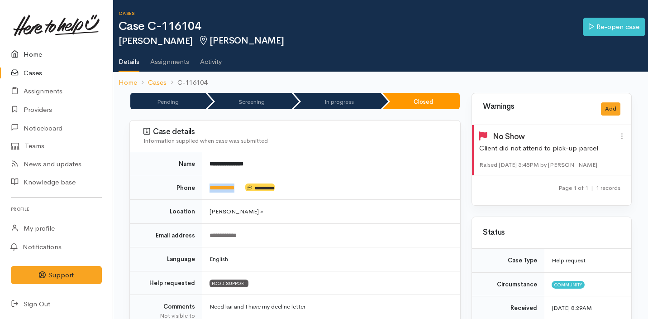
click at [55, 54] on link "Home" at bounding box center [56, 54] width 113 height 19
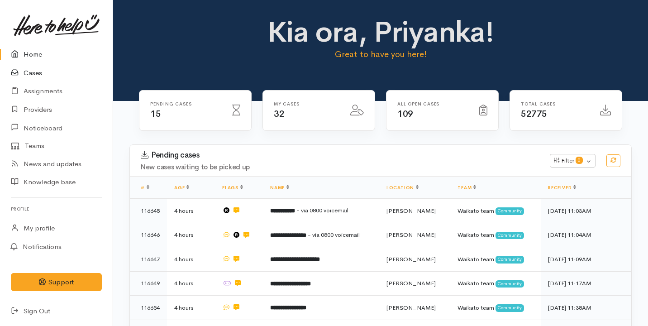
click at [55, 73] on link "Cases" at bounding box center [56, 73] width 113 height 19
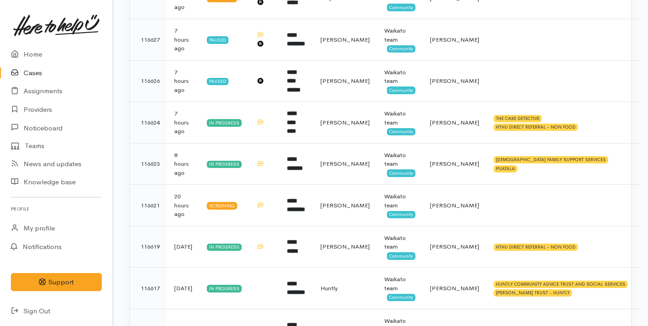
scroll to position [420, 0]
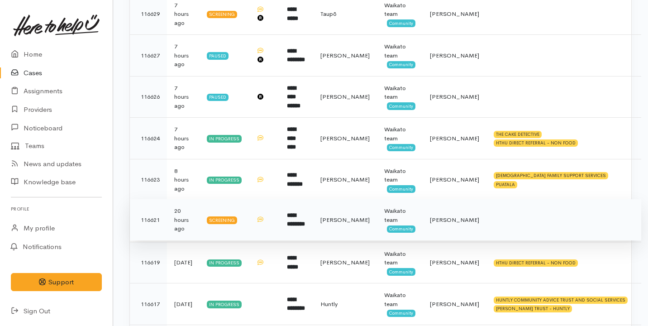
click at [280, 199] on td at bounding box center [264, 220] width 31 height 42
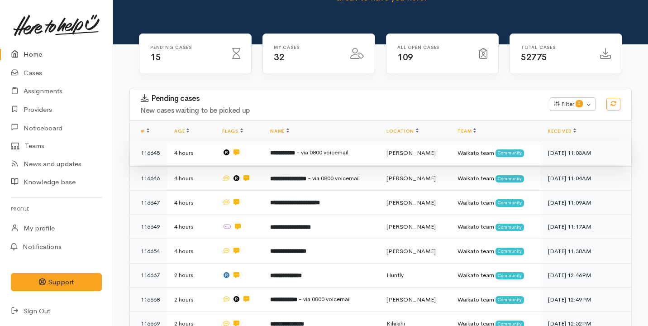
scroll to position [66, 0]
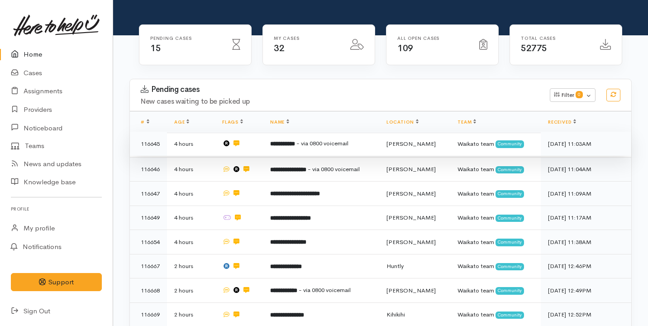
click at [286, 142] on b "**********" at bounding box center [282, 144] width 25 height 6
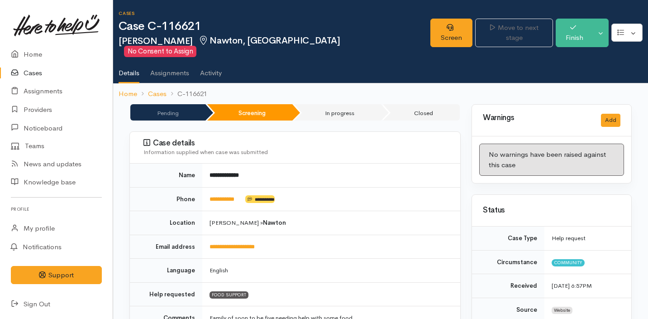
scroll to position [828, 0]
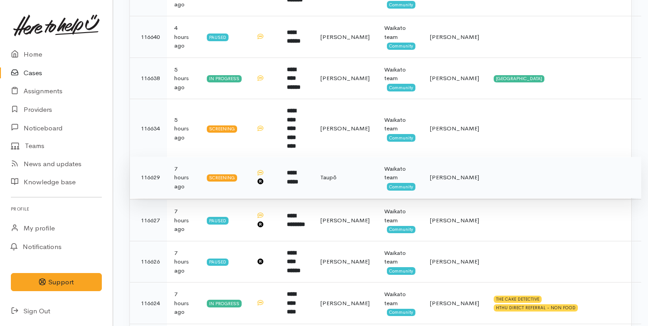
scroll to position [255, 0]
click at [313, 162] on td "**********" at bounding box center [296, 178] width 33 height 42
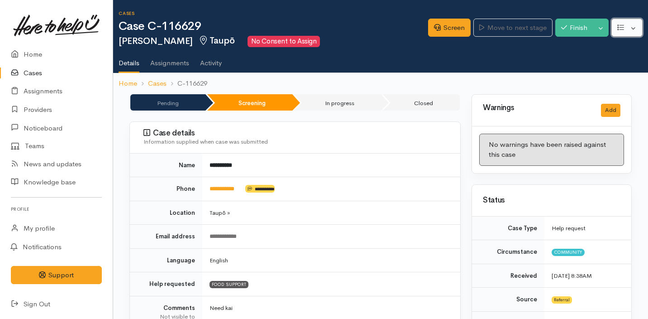
click at [637, 26] on button "button" at bounding box center [627, 28] width 31 height 19
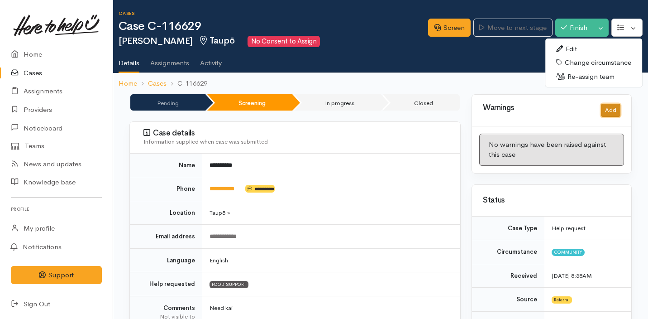
click at [607, 115] on button "Add" at bounding box center [610, 110] width 19 height 13
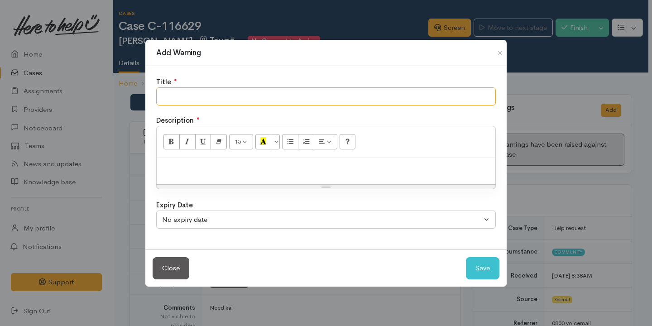
click at [344, 105] on input "text" at bounding box center [326, 96] width 340 height 19
type input "Budgeting Support"
click at [223, 165] on p at bounding box center [326, 168] width 330 height 10
paste div
click at [163, 167] on span "an be referred to Family and financial Solutions Trust for budgeting" at bounding box center [263, 167] width 205 height 9
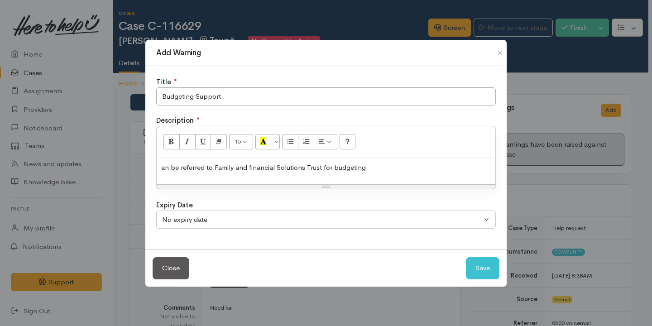
click at [162, 167] on span "an be referred to Family and financial Solutions Trust for budgeting" at bounding box center [263, 167] width 205 height 9
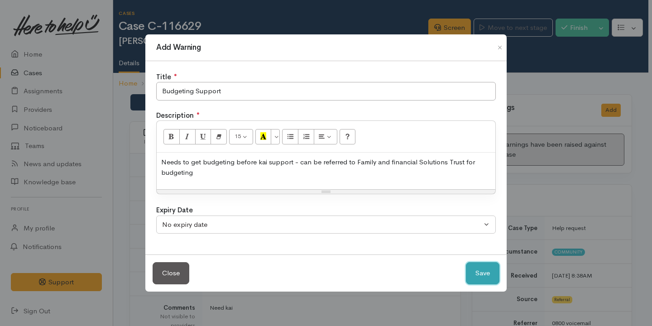
click at [484, 275] on button "Save" at bounding box center [482, 273] width 33 height 22
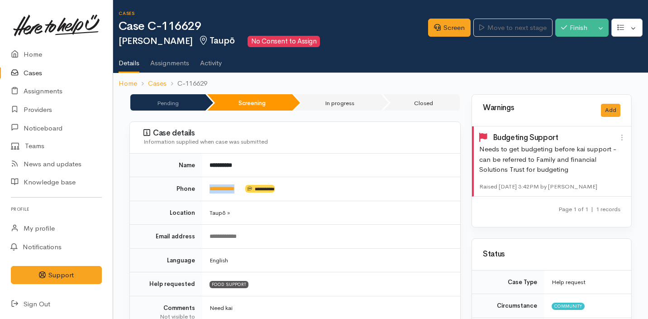
drag, startPoint x: 246, startPoint y: 189, endPoint x: 203, endPoint y: 189, distance: 43.0
click at [203, 189] on td "**********" at bounding box center [331, 189] width 258 height 24
copy td "**********"
click at [366, 239] on div "**********" at bounding box center [330, 236] width 240 height 9
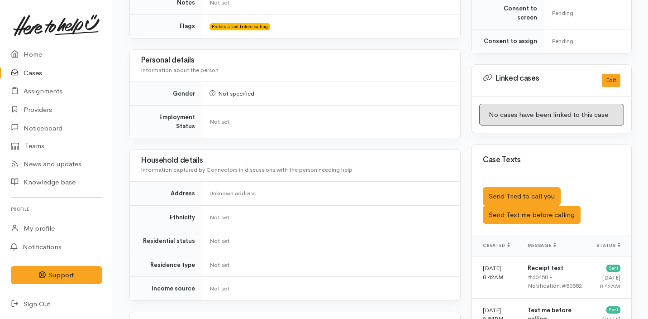
scroll to position [724, 0]
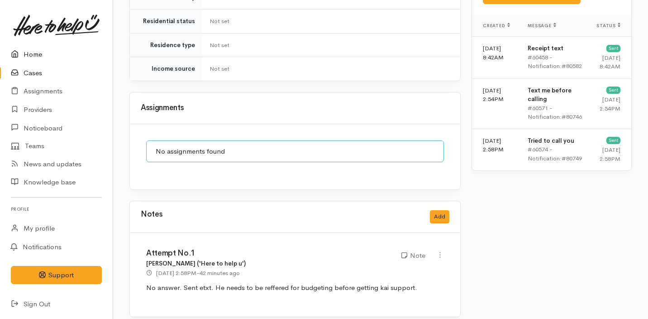
click at [50, 53] on link "Home" at bounding box center [56, 54] width 113 height 19
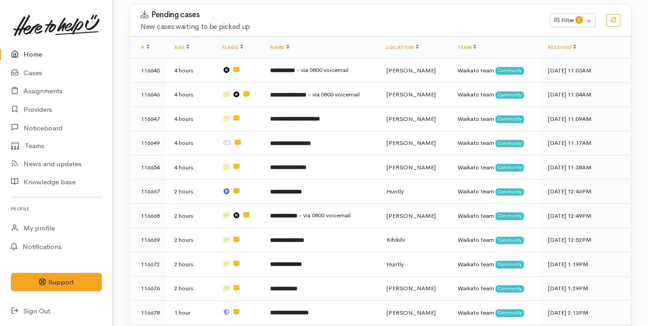
scroll to position [135, 0]
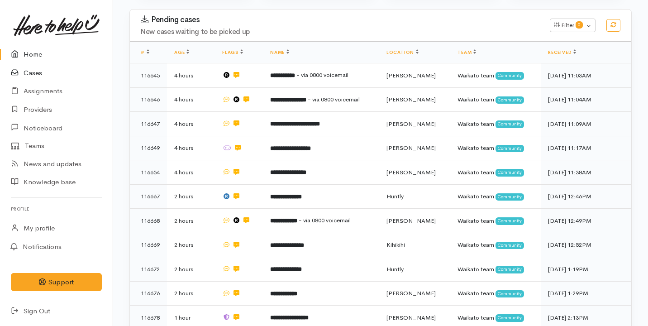
click at [65, 74] on link "Cases" at bounding box center [56, 73] width 113 height 19
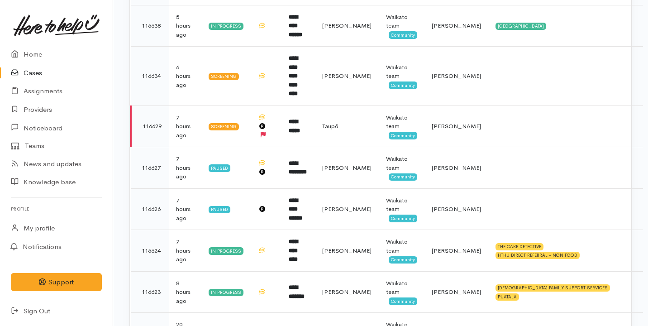
scroll to position [307, 0]
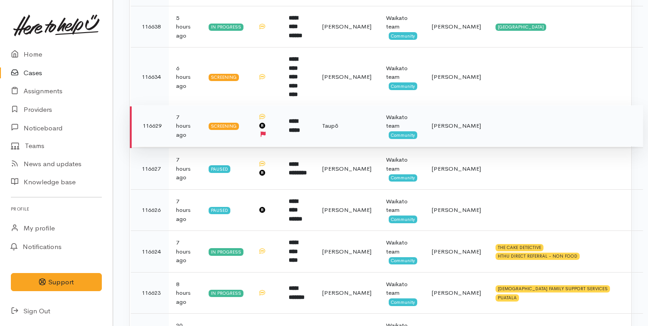
click at [297, 105] on td "**********" at bounding box center [298, 126] width 33 height 42
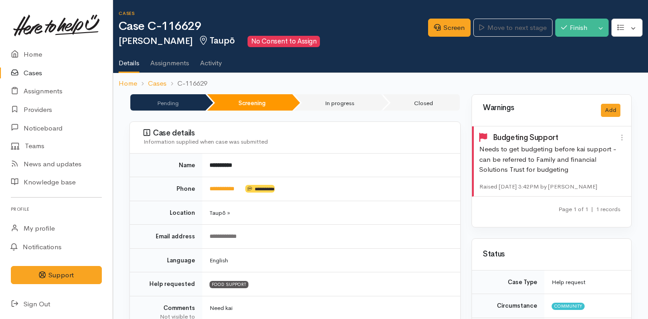
click at [275, 188] on span "**********" at bounding box center [259, 189] width 29 height 8
click at [454, 20] on link "Screen" at bounding box center [449, 28] width 43 height 19
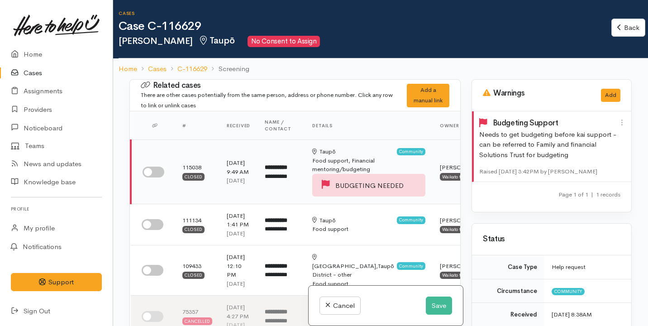
click at [160, 168] on input "checkbox" at bounding box center [154, 172] width 22 height 11
checkbox input "true"
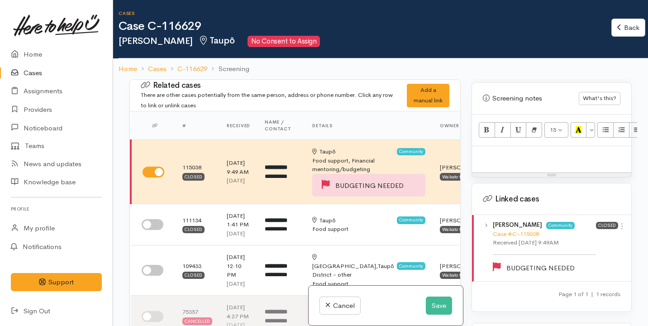
scroll to position [633, 0]
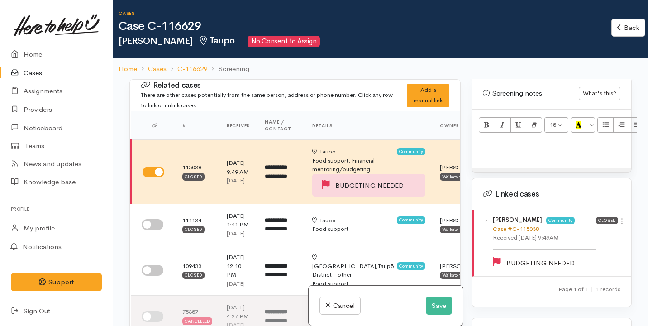
click at [521, 225] on link "Case #C-115038" at bounding box center [516, 229] width 46 height 8
click at [202, 68] on link "C-116629" at bounding box center [192, 69] width 30 height 10
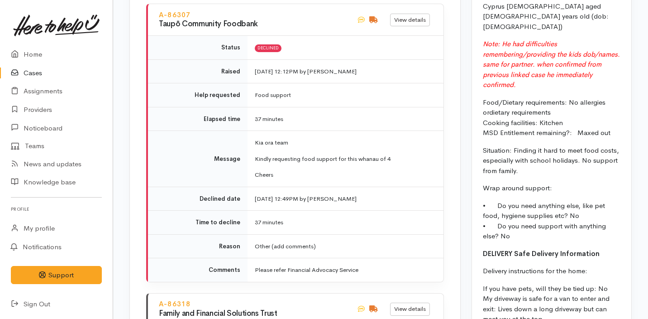
scroll to position [1210, 0]
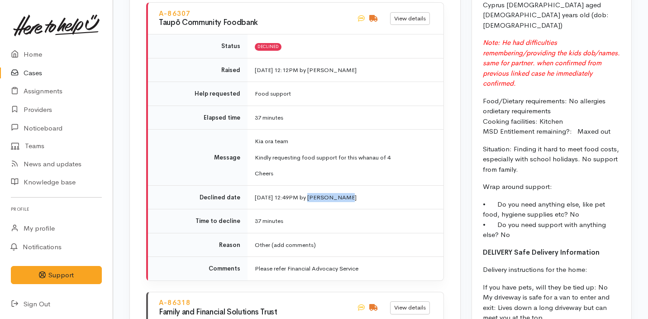
drag, startPoint x: 318, startPoint y: 162, endPoint x: 364, endPoint y: 163, distance: 46.6
click at [364, 185] on td "[DATE] 12:49PM by [PERSON_NAME]" at bounding box center [346, 197] width 196 height 24
copy span "[PERSON_NAME]"
click at [193, 129] on td "Message" at bounding box center [198, 157] width 100 height 56
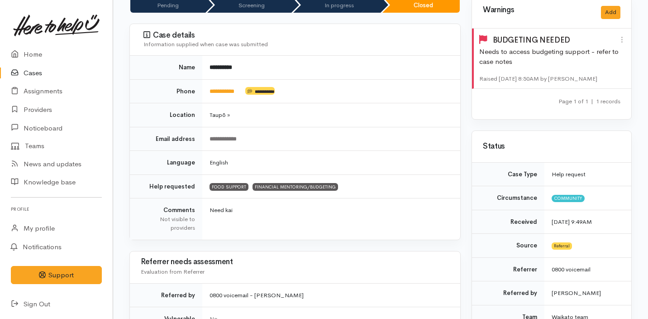
scroll to position [0, 0]
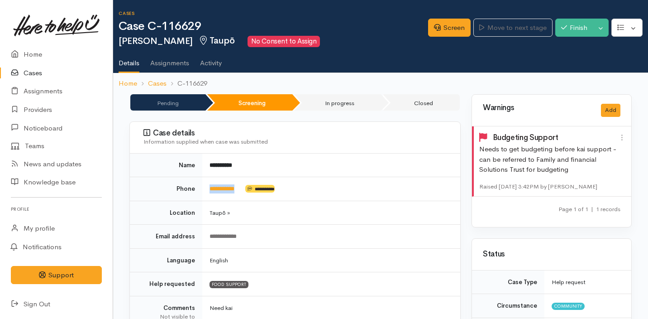
drag, startPoint x: 250, startPoint y: 187, endPoint x: 205, endPoint y: 186, distance: 45.3
click at [205, 186] on td "**********" at bounding box center [331, 189] width 258 height 24
copy td "**********"
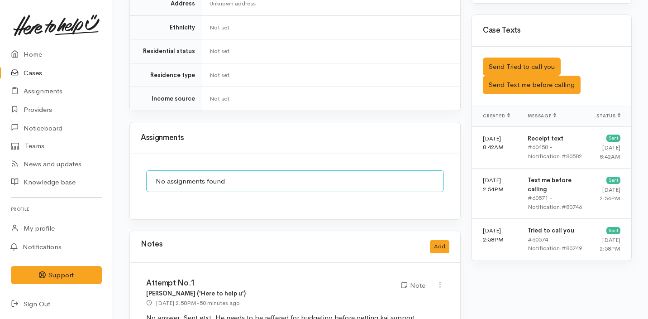
scroll to position [724, 0]
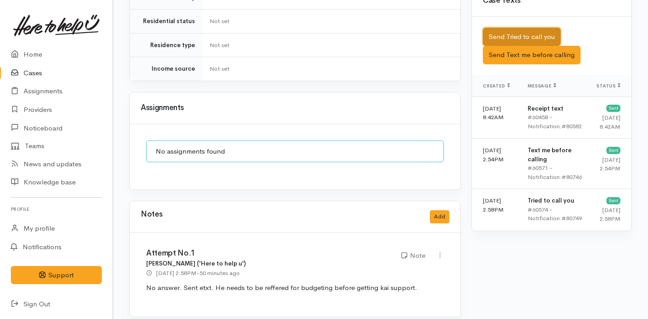
click at [518, 28] on button "Send Tried to call you" at bounding box center [522, 37] width 78 height 19
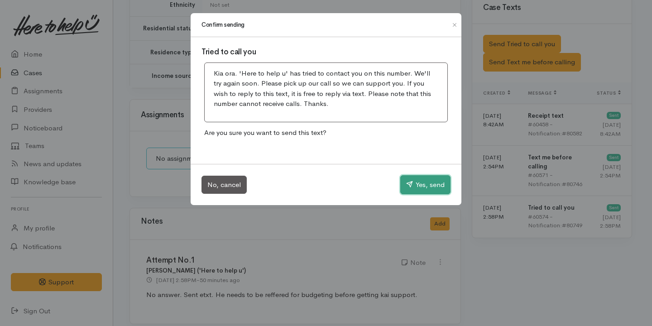
click at [432, 186] on button "Yes, send" at bounding box center [425, 184] width 50 height 19
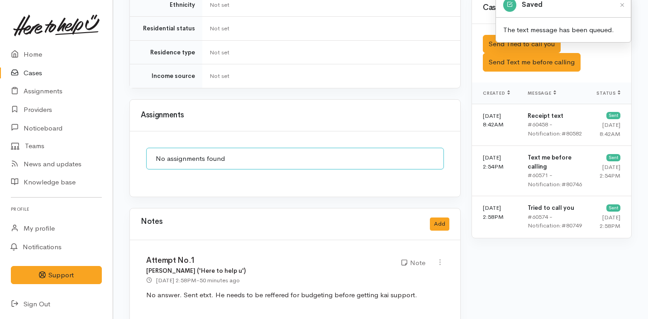
click at [430, 223] on div "Notes Add" at bounding box center [295, 224] width 309 height 19
click at [442, 217] on button "Add" at bounding box center [439, 223] width 19 height 13
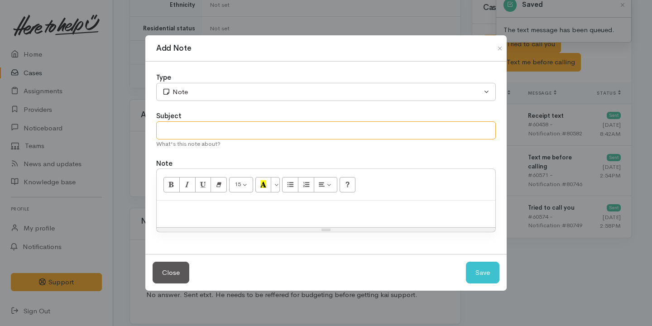
click at [310, 129] on input "text" at bounding box center [326, 130] width 340 height 19
type input "Attempt No.2"
click at [239, 216] on div at bounding box center [326, 214] width 339 height 27
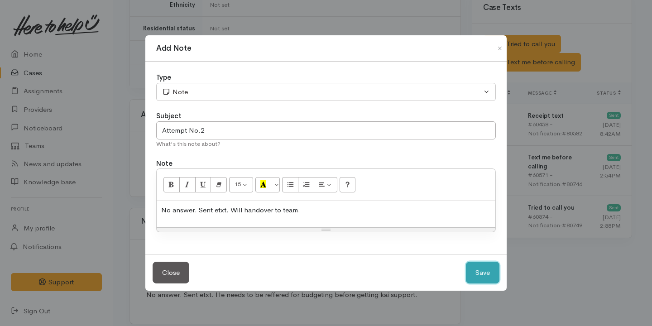
click at [483, 274] on button "Save" at bounding box center [482, 273] width 33 height 22
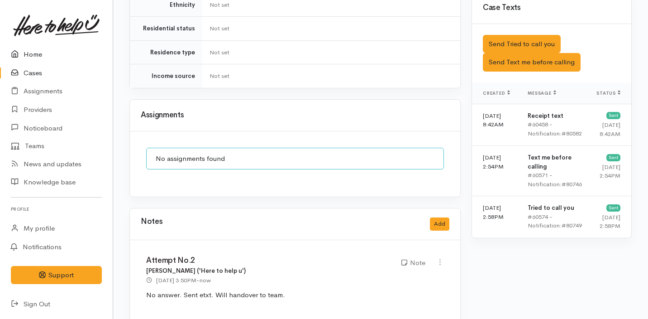
click at [50, 48] on link "Home" at bounding box center [56, 54] width 113 height 19
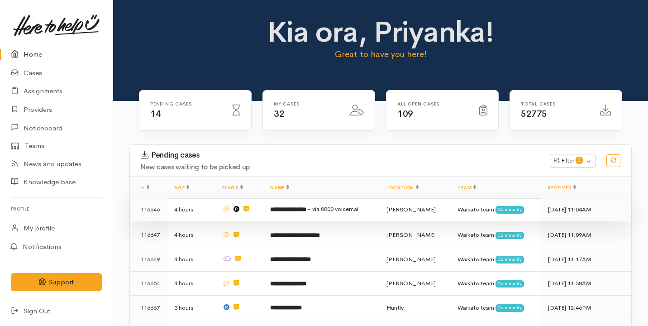
click at [205, 208] on td "4 hours" at bounding box center [191, 209] width 48 height 24
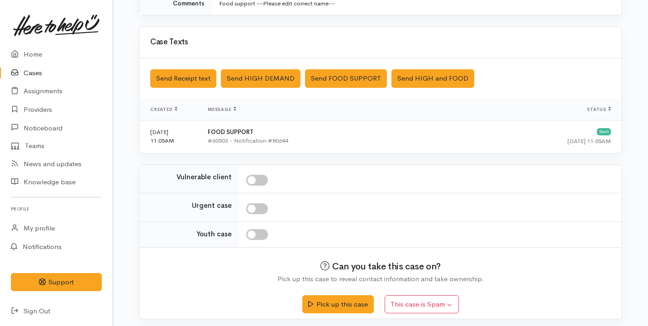
scroll to position [290, 0]
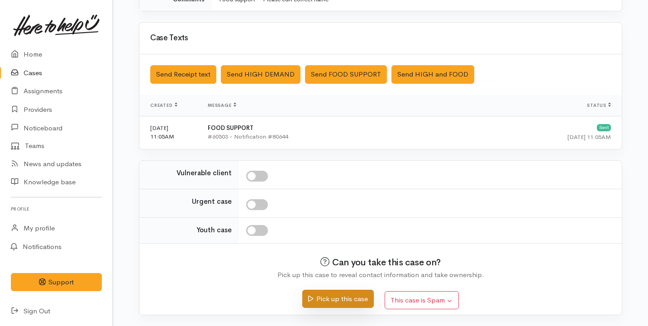
click at [318, 299] on button "Pick up this case" at bounding box center [337, 299] width 71 height 19
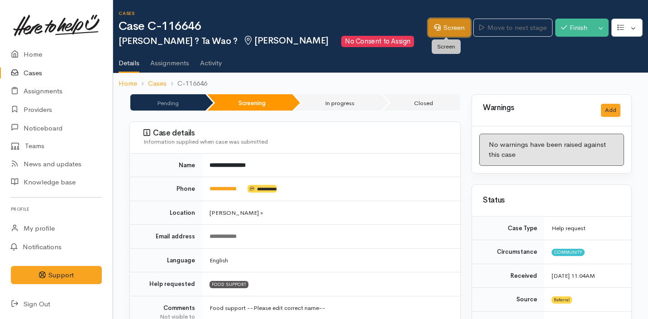
click at [436, 31] on link "Screen" at bounding box center [449, 28] width 43 height 19
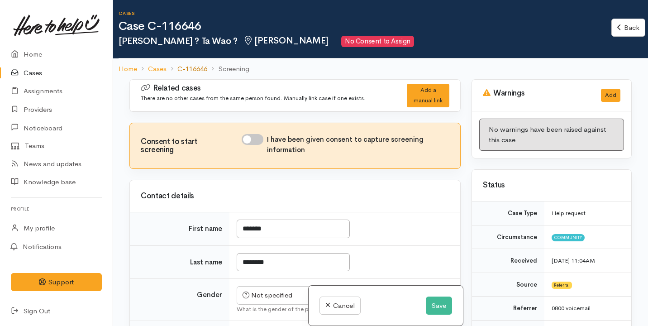
click at [200, 67] on link "C-116646" at bounding box center [192, 69] width 30 height 10
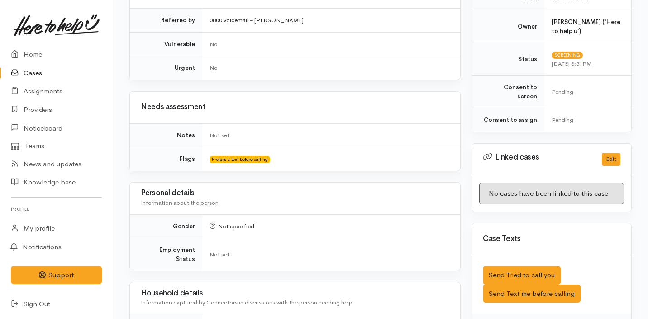
scroll to position [433, 0]
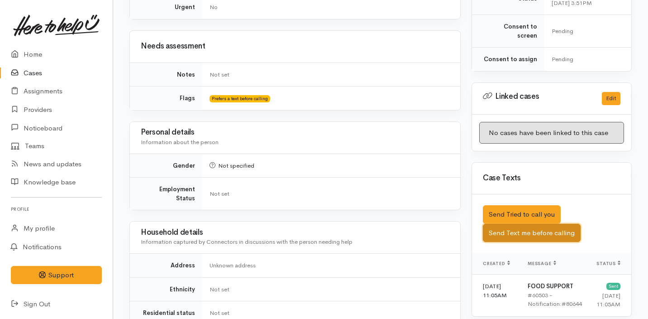
click at [526, 224] on button "Send Text me before calling" at bounding box center [532, 233] width 98 height 19
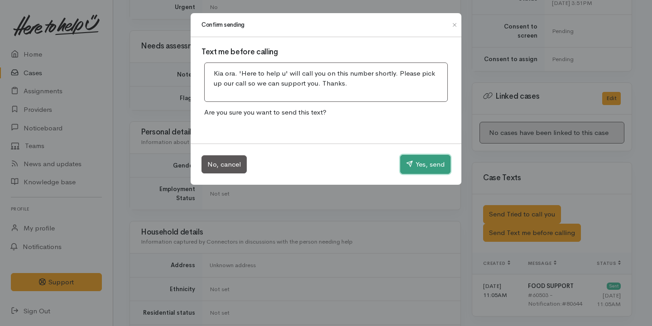
click at [422, 167] on button "Yes, send" at bounding box center [425, 164] width 50 height 19
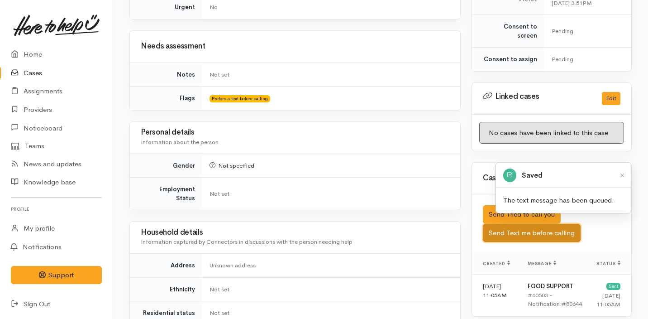
scroll to position [0, 0]
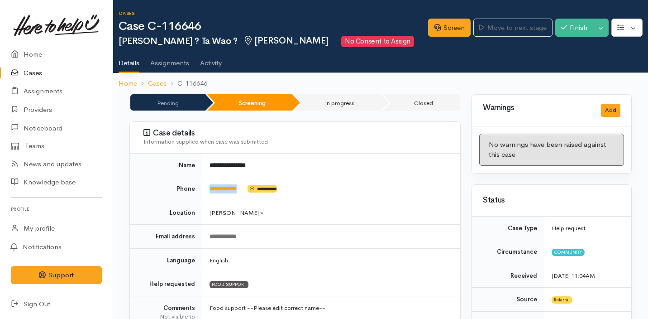
drag, startPoint x: 252, startPoint y: 192, endPoint x: 197, endPoint y: 192, distance: 54.8
click at [197, 192] on tr "**********" at bounding box center [295, 189] width 330 height 24
copy tr "**********"
click at [440, 24] on link "Screen" at bounding box center [449, 28] width 43 height 19
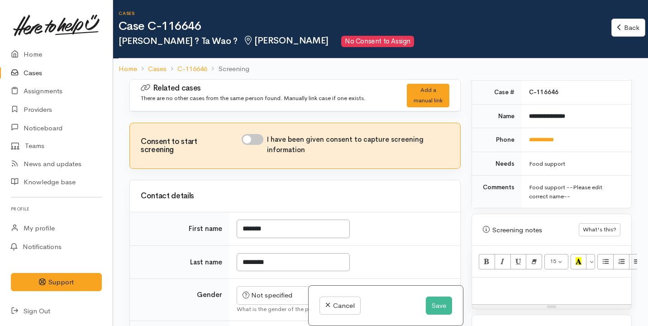
scroll to position [539, 0]
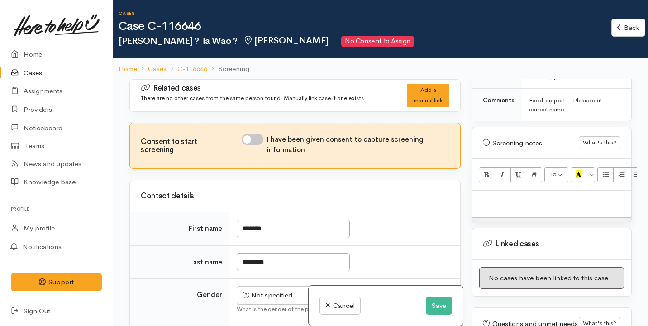
click at [518, 196] on p at bounding box center [552, 200] width 150 height 10
paste div
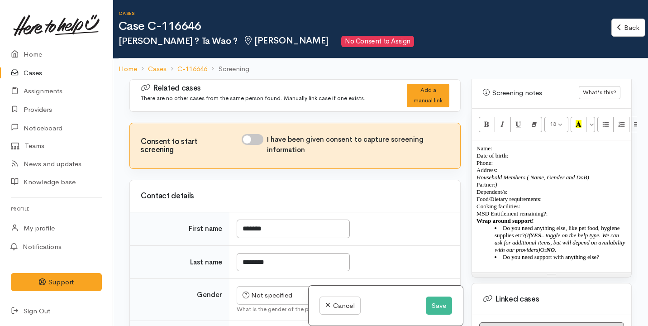
scroll to position [596, 0]
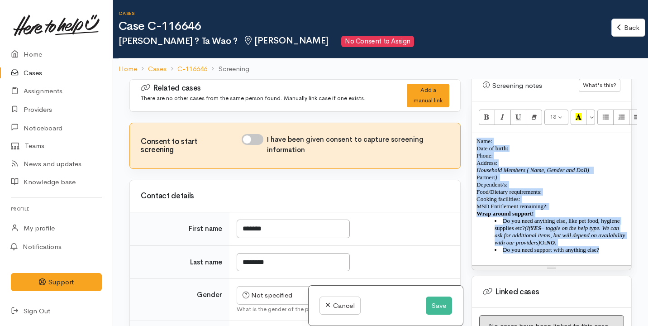
drag, startPoint x: 616, startPoint y: 248, endPoint x: 455, endPoint y: 125, distance: 202.8
click at [455, 125] on div "Related cases There are no other cases from the same person found. Manually lin…" at bounding box center [380, 242] width 513 height 326
click at [539, 110] on button "Remove Font Style (⌘+\\)" at bounding box center [534, 117] width 16 height 15
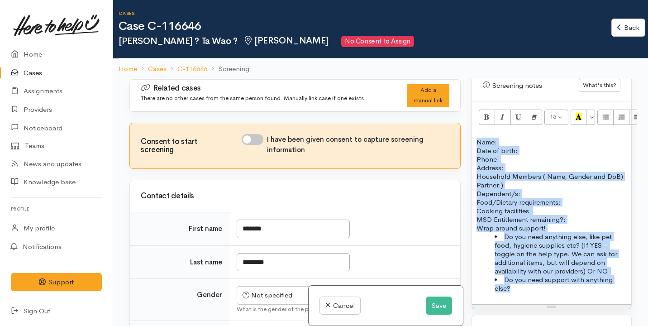
click at [498, 138] on p "Name: Date of birth: Phone:" at bounding box center [552, 151] width 150 height 26
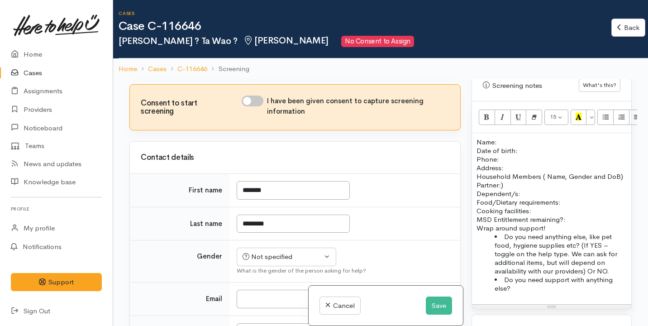
scroll to position [53, 0]
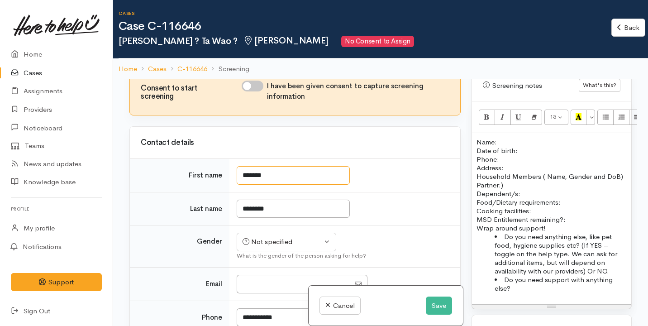
click at [270, 176] on input "*******" at bounding box center [293, 175] width 113 height 19
type input "*"
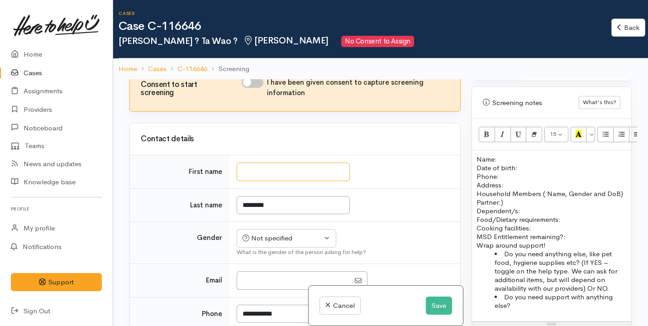
scroll to position [0, 0]
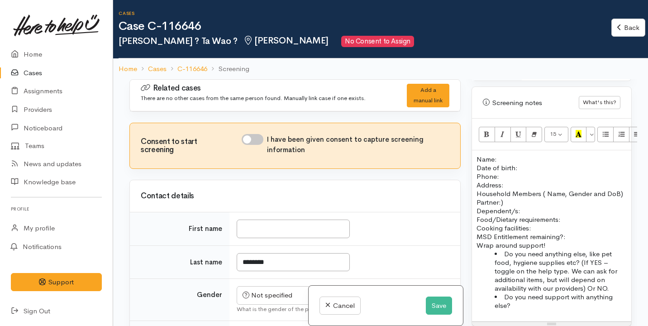
click at [257, 136] on input "I have been given consent to capture screening information" at bounding box center [253, 139] width 22 height 11
checkbox input "true"
click at [324, 234] on input "First name" at bounding box center [293, 229] width 113 height 19
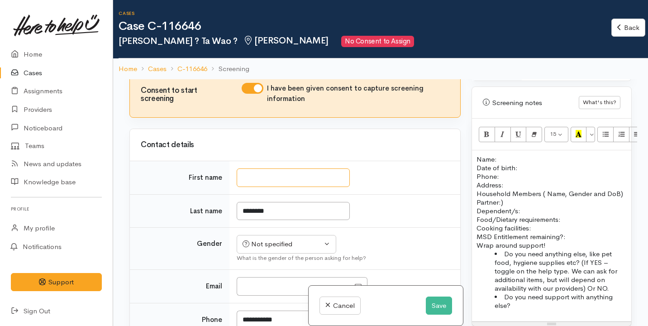
scroll to position [52, 0]
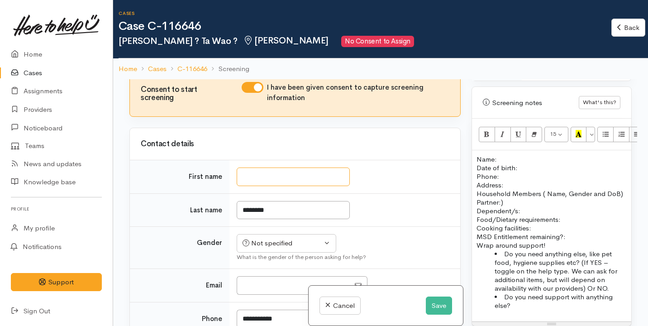
click at [287, 175] on input "First name" at bounding box center [293, 176] width 113 height 19
type input "*****"
drag, startPoint x: 288, startPoint y: 213, endPoint x: 248, endPoint y: 212, distance: 40.8
click at [248, 212] on input "********" at bounding box center [293, 210] width 113 height 19
type input "*****"
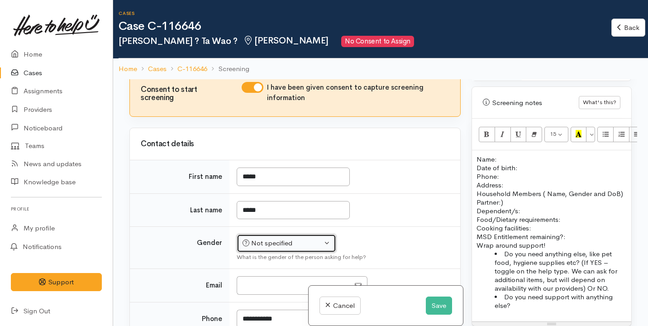
click at [260, 249] on button "Not specified" at bounding box center [287, 243] width 100 height 19
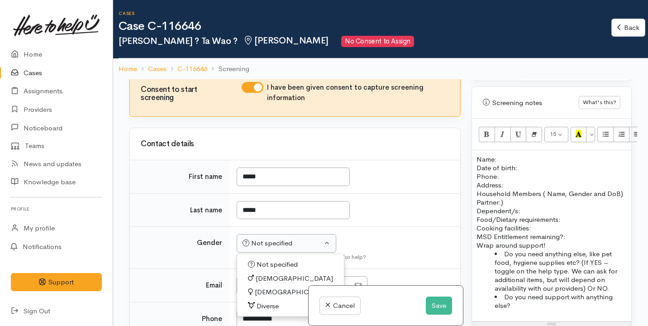
scroll to position [127, 0]
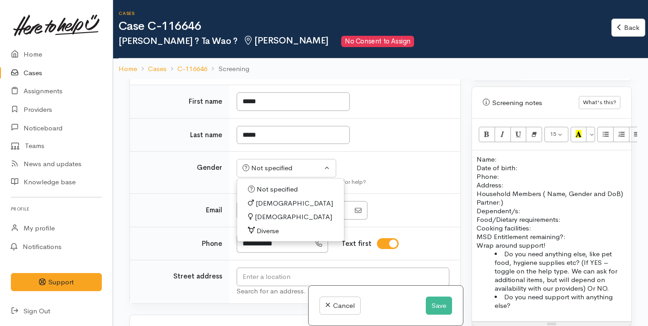
click at [273, 204] on link "Male" at bounding box center [290, 203] width 107 height 14
select select "Male"
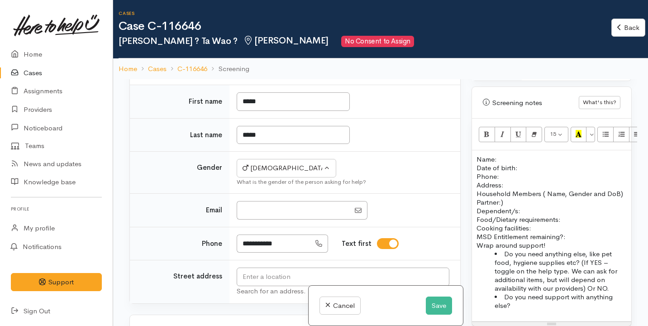
click at [266, 265] on td "Search for an address." at bounding box center [345, 281] width 231 height 43
click at [264, 279] on input "text" at bounding box center [343, 277] width 213 height 19
type input "15 Katherine Place, Melville, Hamilton, New Zealand"
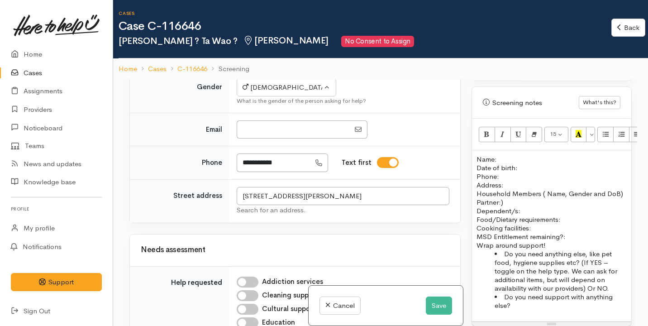
scroll to position [361, 0]
click at [364, 205] on input "15 Katherine Place, Melville, Hamilton, New Zealand" at bounding box center [343, 196] width 213 height 19
click at [535, 181] on p "Address:" at bounding box center [552, 185] width 150 height 9
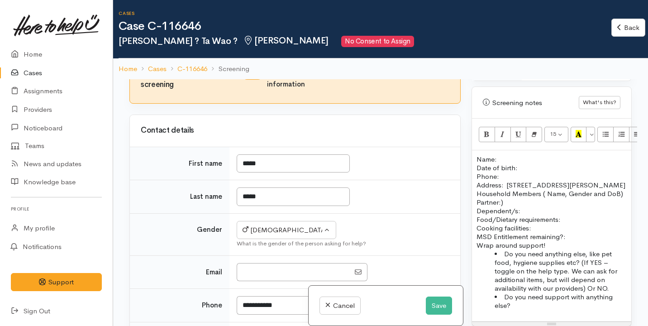
scroll to position [204, 0]
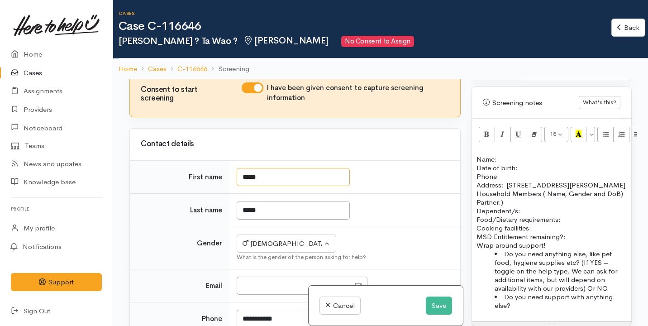
drag, startPoint x: 311, startPoint y: 185, endPoint x: 293, endPoint y: 195, distance: 20.3
click at [293, 187] on input "*****" at bounding box center [293, 177] width 113 height 19
click at [501, 155] on p "Name: Date of birth: Phone:" at bounding box center [552, 168] width 150 height 26
click at [292, 220] on input "*****" at bounding box center [293, 210] width 113 height 19
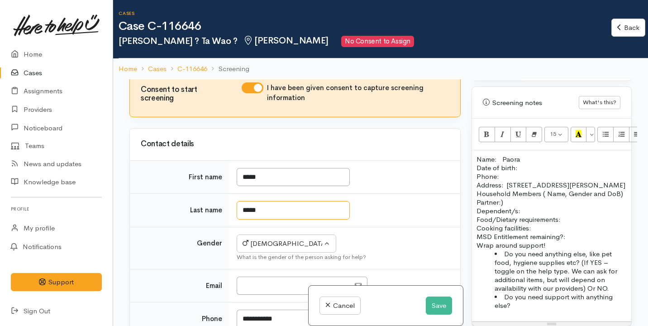
click at [292, 220] on input "*****" at bounding box center [293, 210] width 113 height 19
click at [544, 155] on p "Name: Paora Date of birth: Phone:" at bounding box center [552, 168] width 150 height 26
click at [502, 155] on p "Name: Paora Tewao Date of birth: Phone:" at bounding box center [552, 168] width 150 height 26
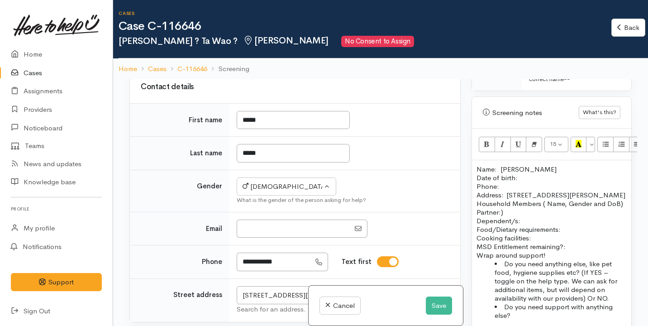
scroll to position [569, 0]
click at [514, 220] on p "Household Members ( Name, Gender and DoB) Partner:) Dependent/s:" at bounding box center [552, 212] width 150 height 26
click at [526, 225] on p "Household Members ( Name, Gender and DoB) Partner:) Dependent/s:" at bounding box center [552, 212] width 150 height 26
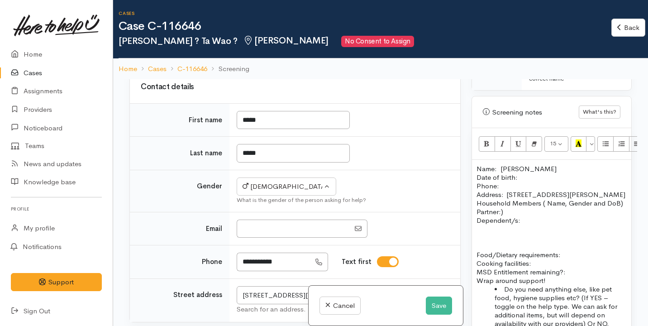
click at [500, 164] on p "Name: Paora Tewao Date of birth: Phone:" at bounding box center [552, 177] width 150 height 26
click at [524, 169] on p "Name: Paora Tewao Date of birth: Phone:" at bounding box center [552, 177] width 150 height 26
click at [507, 190] on p "Address:  15 Katherine Place, Melville, Hamilton, New Zealand" at bounding box center [552, 194] width 150 height 9
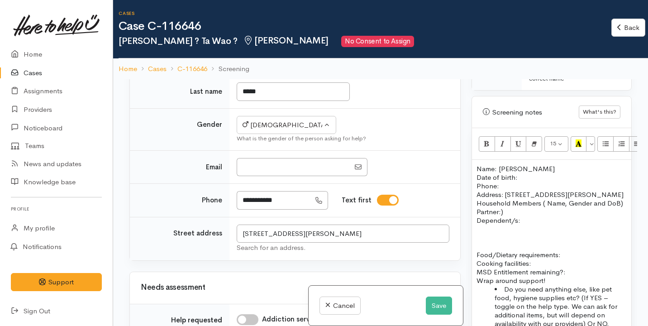
click at [524, 170] on p "Name: Paora Tewao Date of birth: Phone:" at bounding box center [552, 177] width 150 height 26
click at [502, 178] on p "Name: Paora Tewao Date of birth: Phone:" at bounding box center [552, 177] width 150 height 26
click at [540, 223] on p "Household Members ( Name, Gender and DoB) Partner:) Dependent/s:" at bounding box center [552, 212] width 150 height 26
drag, startPoint x: 522, startPoint y: 230, endPoint x: 475, endPoint y: 208, distance: 51.4
click at [475, 208] on div "Name: Paora Tewao Date of birth: Phone: 02108457724 Address: 15 Katherine Place…" at bounding box center [551, 258] width 159 height 197
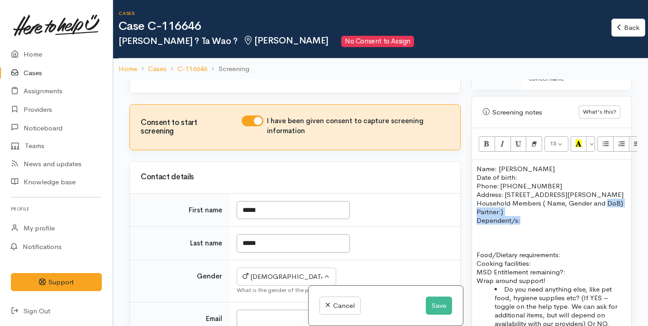
scroll to position [173, 0]
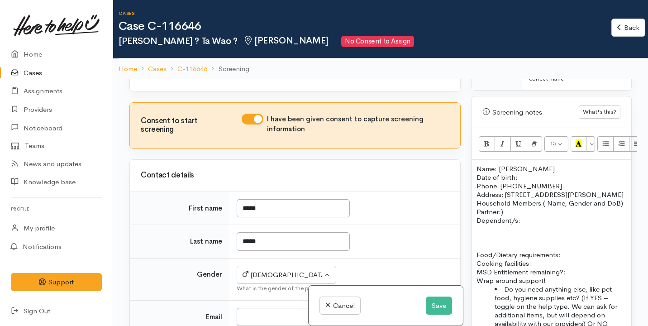
click at [521, 171] on p "Name: Paora Tewao Date of birth: Phone: 02108457724" at bounding box center [552, 177] width 150 height 26
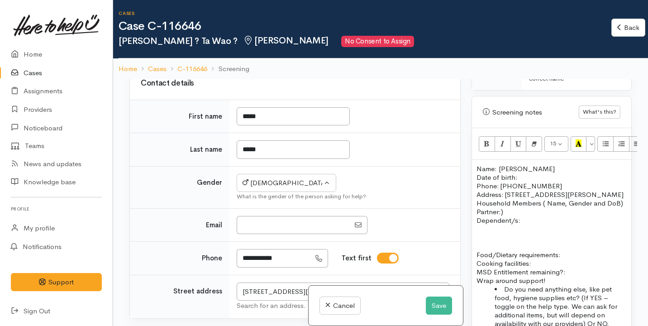
scroll to position [265, 0]
click at [526, 168] on p "Name: Paora Tewao Date of birth: Phone: 02108457724" at bounding box center [552, 177] width 150 height 26
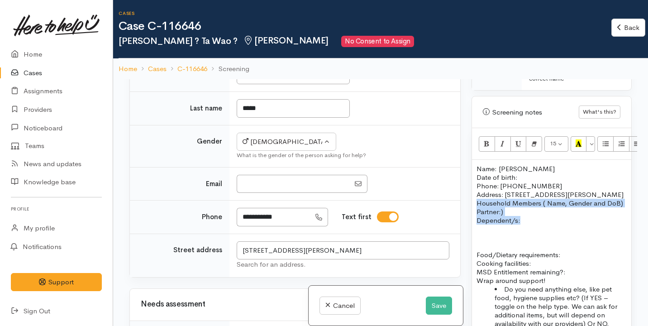
drag, startPoint x: 524, startPoint y: 230, endPoint x: 466, endPoint y: 203, distance: 64.4
click at [466, 203] on div "Warnings Add No warnings have been raised against this case Add Warning Title ●…" at bounding box center [551, 242] width 171 height 326
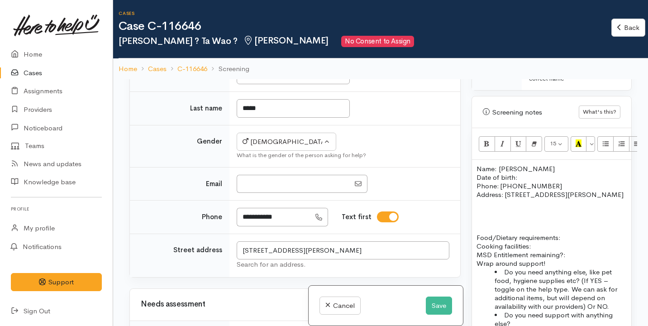
click at [484, 228] on p at bounding box center [552, 229] width 150 height 9
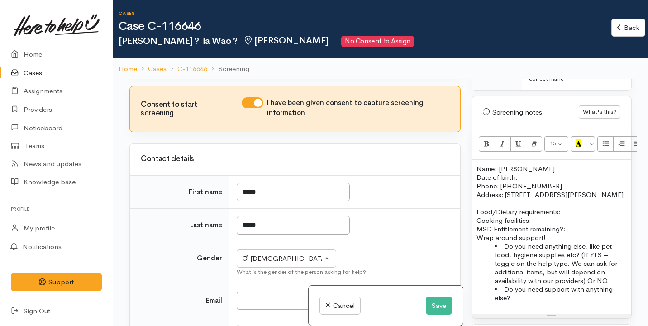
scroll to position [183, 0]
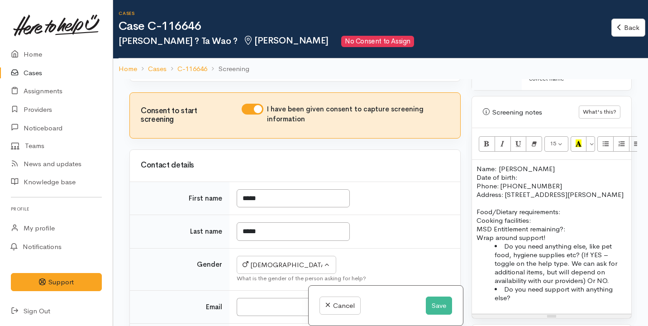
click at [521, 168] on p "Name: Paora Tewao Date of birth: Phone: 02108457724" at bounding box center [552, 177] width 150 height 26
click at [547, 202] on p at bounding box center [552, 203] width 150 height 9
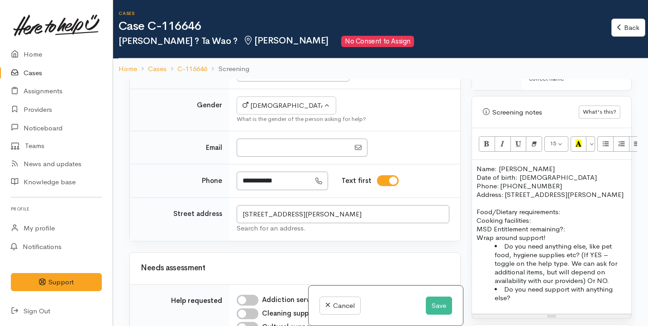
scroll to position [380, 0]
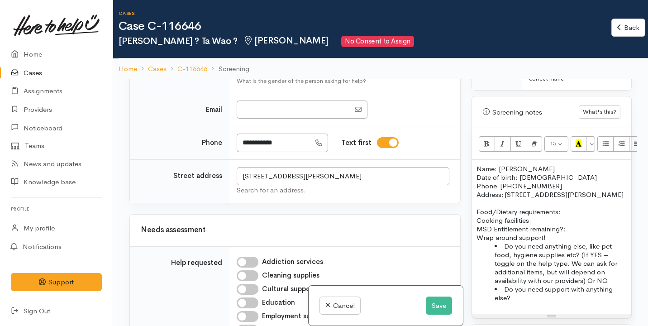
click at [567, 212] on p "Food/Dietary requirements: Cooking facilities: MSD Entitlement remaining?:" at bounding box center [552, 220] width 150 height 26
click at [540, 220] on p "Food/Dietary requirements: NO Cooking facilities: MSD Entitlement remaining?:" at bounding box center [552, 220] width 150 height 26
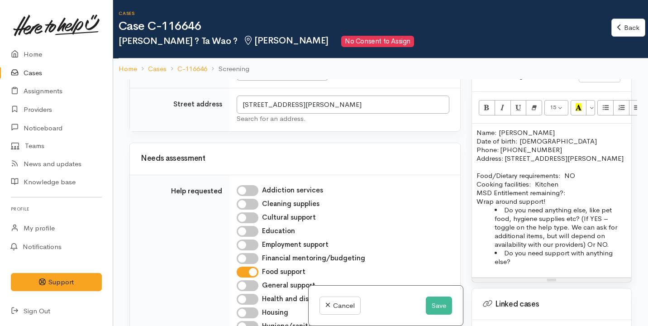
scroll to position [554, 0]
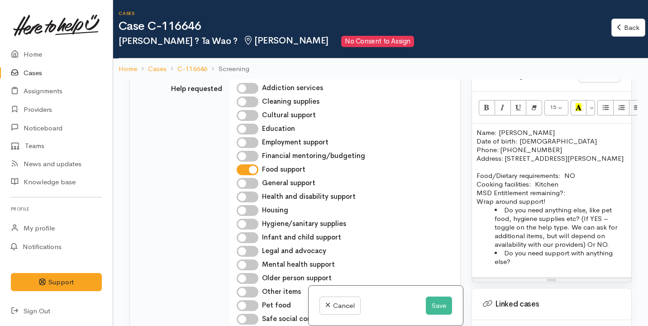
click at [570, 193] on p "Food/Dietary requirements: NO Cooking facilities: Kitchen MSD Entitlement remai…" at bounding box center [552, 184] width 150 height 26
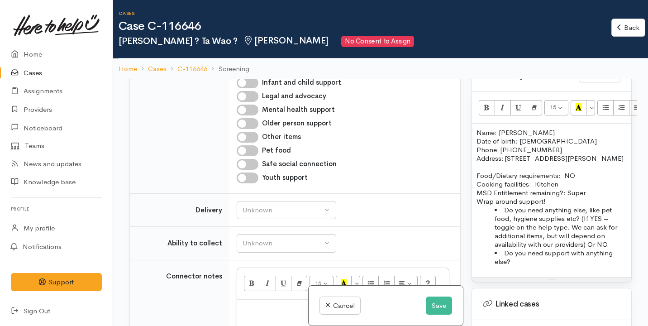
scroll to position [712, 0]
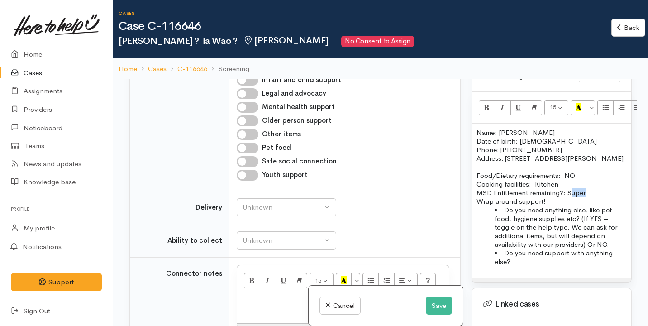
drag, startPoint x: 593, startPoint y: 189, endPoint x: 570, endPoint y: 189, distance: 22.6
click at [570, 189] on p "Food/Dietary requirements: NO Cooking facilities: Kitchen MSD Entitlement remai…" at bounding box center [552, 184] width 150 height 26
click at [560, 184] on p "Food/Dietary requirements: NO Cooking facilities: Kitchen MSD Entitlement remai…" at bounding box center [552, 184] width 150 height 26
drag, startPoint x: 595, startPoint y: 192, endPoint x: 568, endPoint y: 192, distance: 27.2
click at [568, 192] on p "Food/Dietary requirements: NO Cooking facilities: Kitchen MSD Entitlement remai…" at bounding box center [552, 184] width 150 height 26
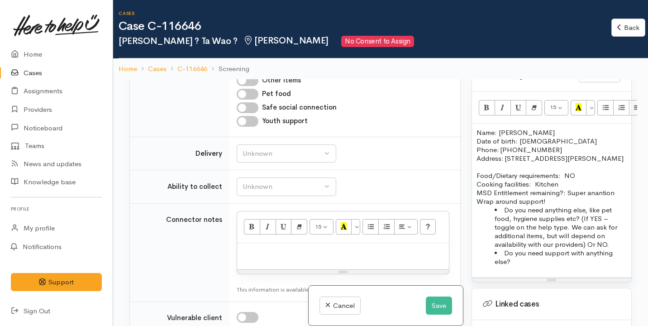
scroll to position [789, 0]
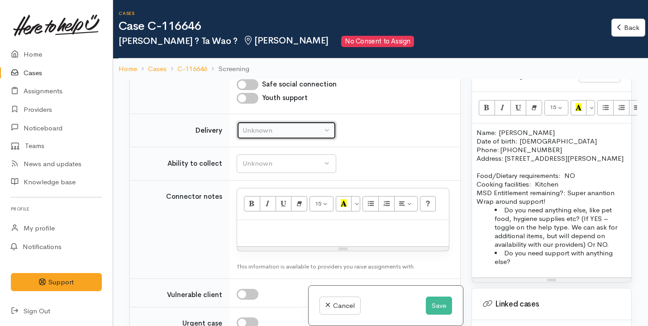
click at [263, 140] on button "Unknown" at bounding box center [287, 130] width 100 height 19
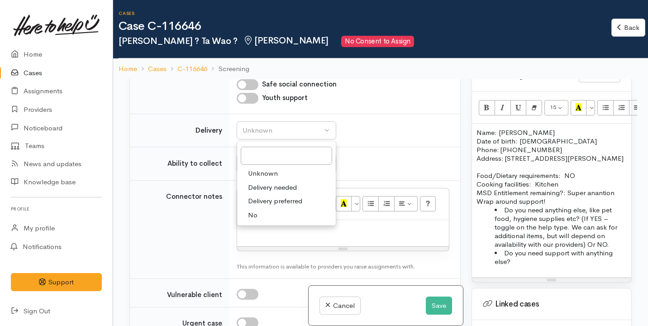
click at [260, 222] on link "No" at bounding box center [286, 215] width 99 height 14
select select "1"
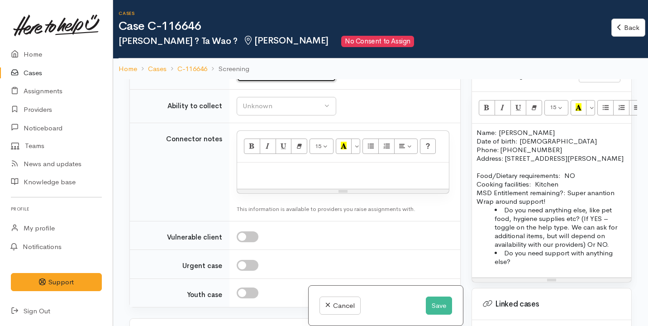
scroll to position [847, 0]
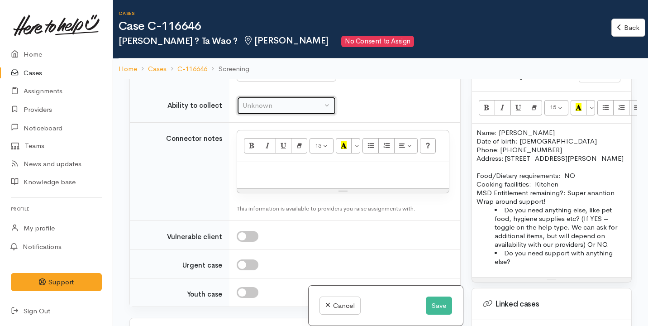
click at [318, 111] on div "Unknown" at bounding box center [283, 105] width 80 height 10
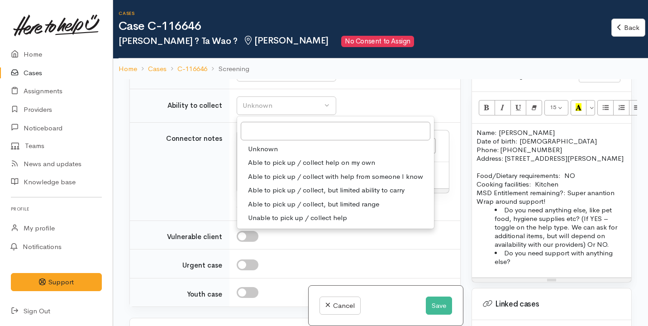
click at [563, 199] on p "Wrap around support!" at bounding box center [552, 201] width 150 height 9
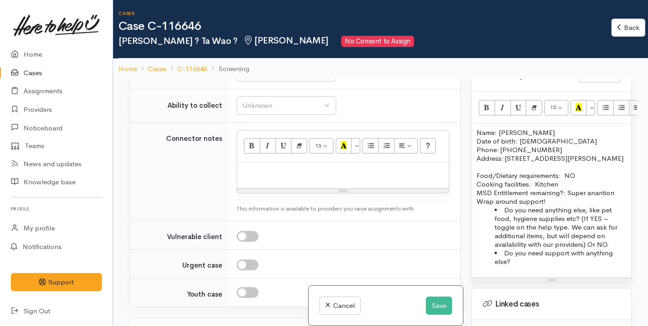
click at [477, 200] on p "Wrap around support!" at bounding box center [552, 201] width 150 height 9
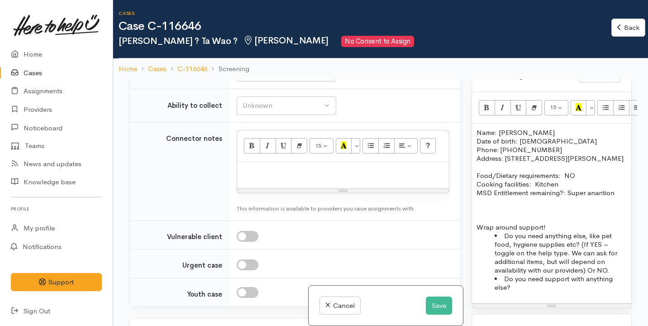
click at [490, 205] on p at bounding box center [552, 201] width 150 height 9
click at [291, 115] on button "Unknown" at bounding box center [287, 105] width 100 height 19
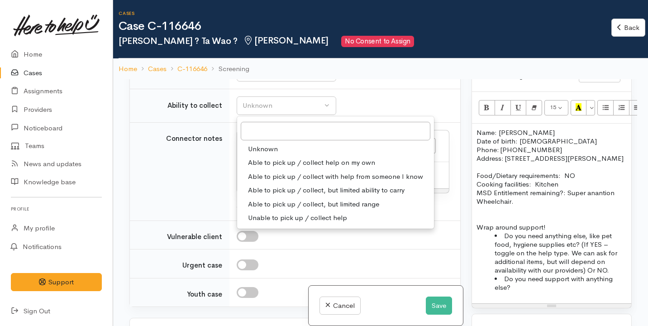
click at [304, 182] on span "Able to pick up / collect with help from someone I know" at bounding box center [335, 177] width 175 height 10
select select "5"
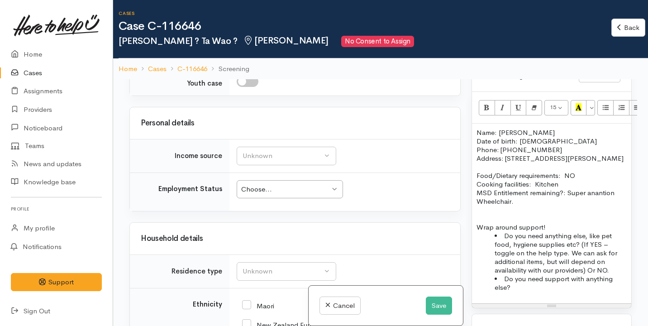
scroll to position [1062, 0]
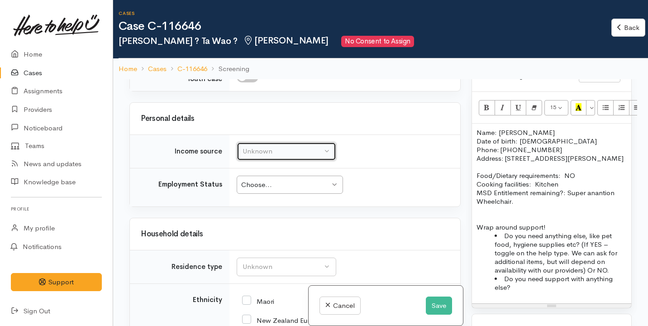
click at [329, 161] on button "Unknown" at bounding box center [287, 151] width 100 height 19
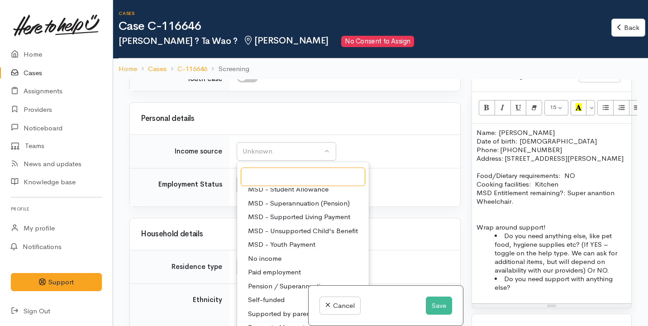
scroll to position [131, 0]
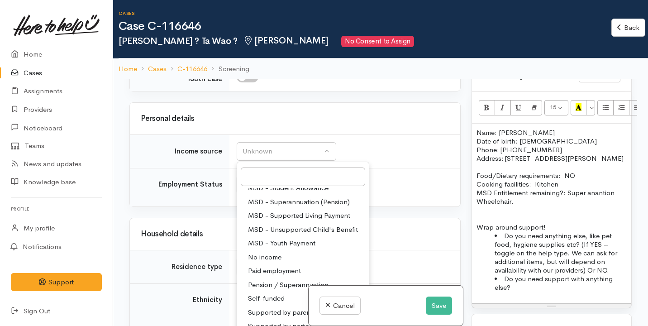
click at [322, 207] on span "MSD - Superannuation (Pension)" at bounding box center [299, 202] width 102 height 10
select select "2"
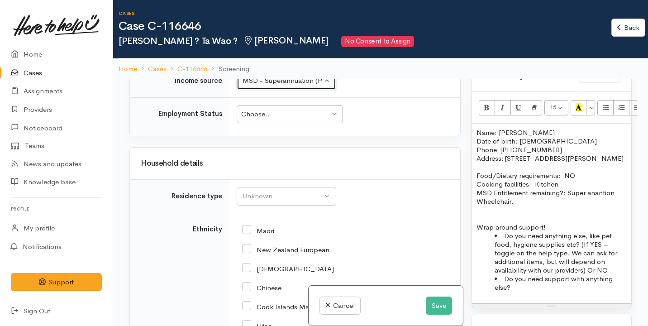
scroll to position [1133, 0]
click at [277, 119] on div "Choose..." at bounding box center [285, 114] width 89 height 10
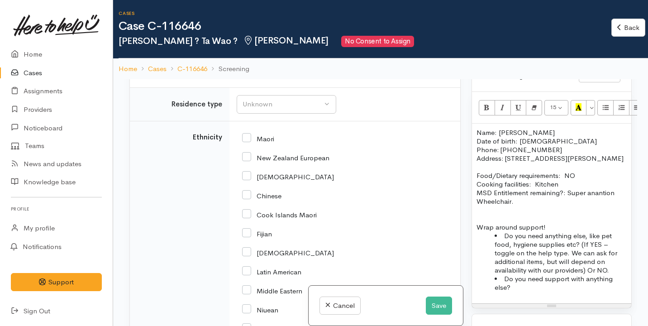
scroll to position [1226, 0]
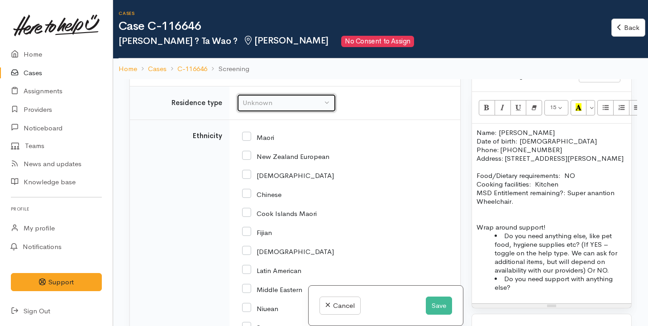
click at [295, 108] on div "Unknown" at bounding box center [283, 103] width 80 height 10
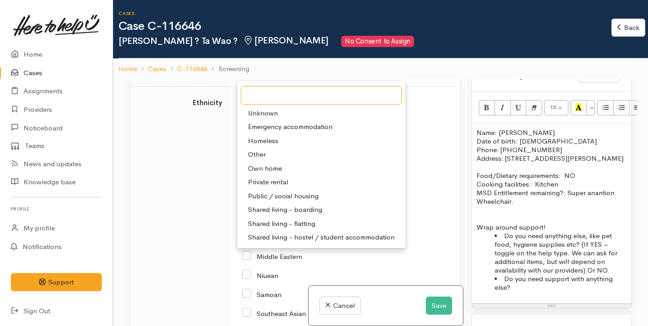
scroll to position [1262, 0]
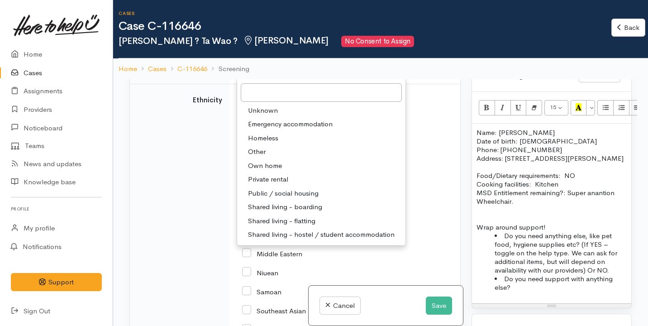
drag, startPoint x: 294, startPoint y: 135, endPoint x: 299, endPoint y: 192, distance: 57.3
click at [298, 192] on ul "Unknown Emergency accommodation Homeless Other Own home Private rental Public /…" at bounding box center [321, 173] width 168 height 138
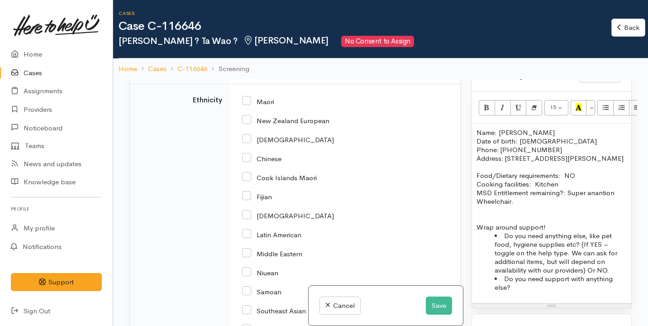
click at [292, 77] on button "Unknown" at bounding box center [287, 67] width 100 height 19
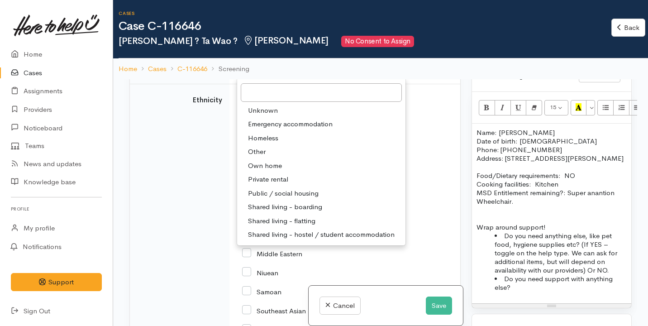
click at [314, 199] on span "Public / social housing" at bounding box center [283, 193] width 71 height 10
select select "3"
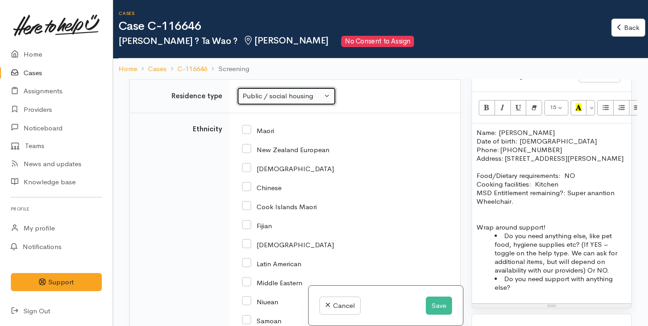
scroll to position [1168, 0]
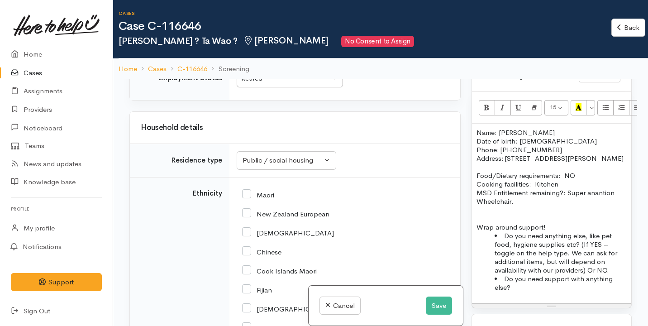
click at [270, 198] on input "Maori" at bounding box center [258, 194] width 32 height 8
checkbox input "true"
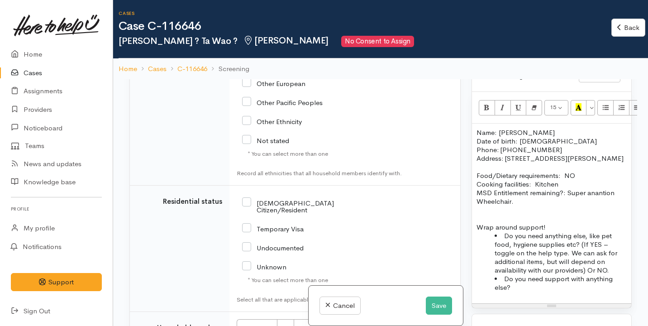
click at [277, 213] on input "NZ Citizen/Resident" at bounding box center [304, 205] width 124 height 15
checkbox input "true"
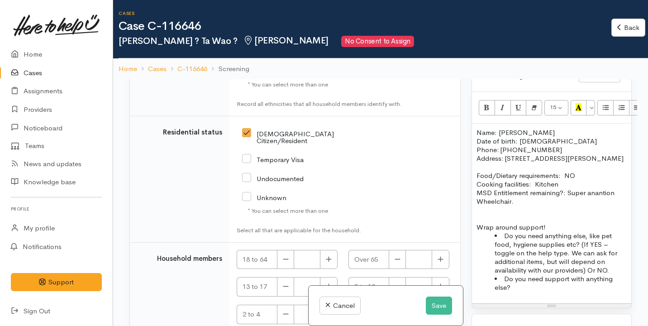
scroll to position [1691, 0]
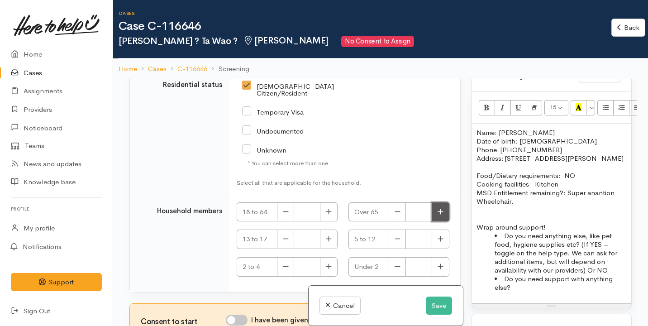
click at [441, 213] on button "button" at bounding box center [441, 211] width 18 height 19
type input "1"
click at [235, 316] on input "I have been given consent to get help and share this information with appropria…" at bounding box center [237, 320] width 22 height 11
checkbox input "true"
click at [519, 203] on p "Wheelchair." at bounding box center [552, 201] width 150 height 9
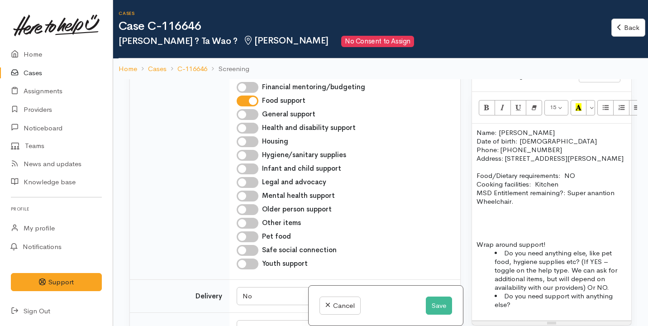
scroll to position [624, 0]
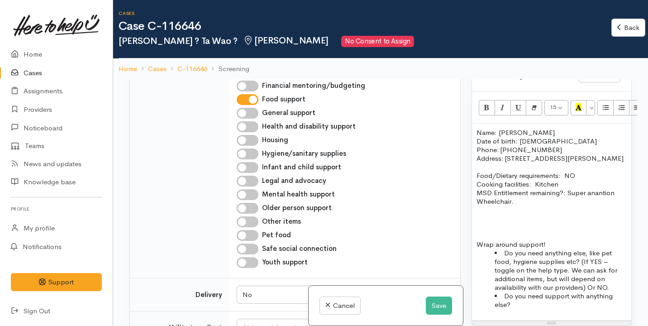
click at [555, 243] on p "Wrap around support!" at bounding box center [552, 244] width 150 height 9
click at [505, 236] on p at bounding box center [552, 235] width 150 height 9
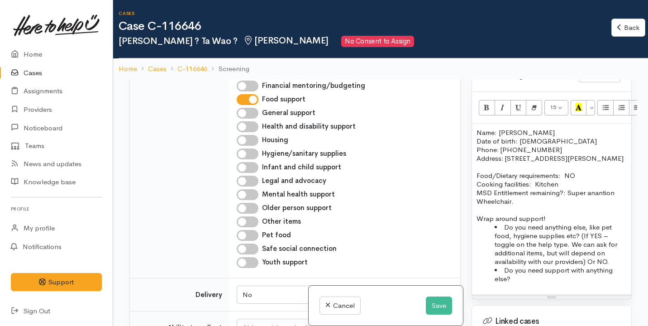
click at [548, 217] on p "Wrap around support!" at bounding box center [552, 218] width 150 height 9
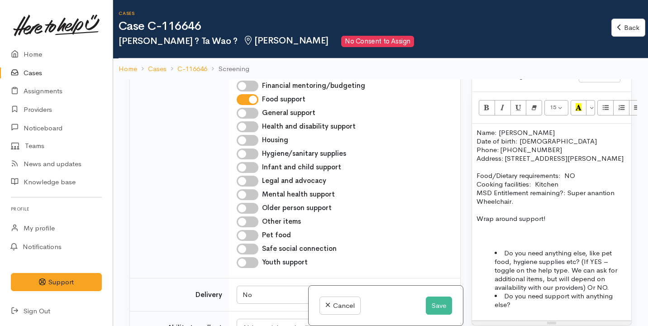
click at [503, 236] on p at bounding box center [552, 235] width 150 height 9
click at [257, 159] on input "Hygiene/sanitary supplies" at bounding box center [248, 153] width 22 height 11
checkbox input "true"
drag, startPoint x: 262, startPoint y: 168, endPoint x: 359, endPoint y: 167, distance: 97.3
click at [359, 159] on div "Hygiene/sanitary supplies" at bounding box center [343, 153] width 213 height 11
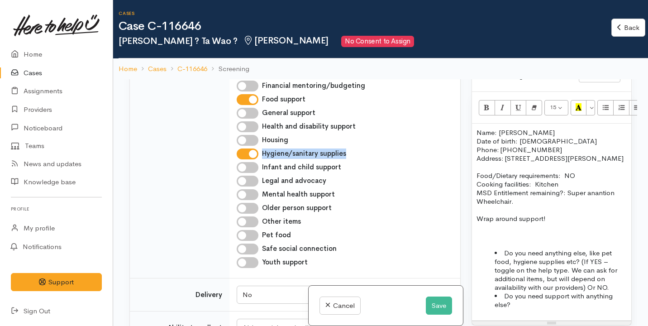
copy label "Hygiene/sanitary supplies"
click at [523, 240] on p at bounding box center [552, 244] width 150 height 9
click at [515, 232] on p at bounding box center [552, 235] width 150 height 9
drag, startPoint x: 564, startPoint y: 237, endPoint x: 473, endPoint y: 230, distance: 91.3
click at [473, 230] on div "Name: Paora Tewao Date of birth: 14/12/1958 Phone: 02108457724 Address: 15 Kath…" at bounding box center [551, 222] width 159 height 197
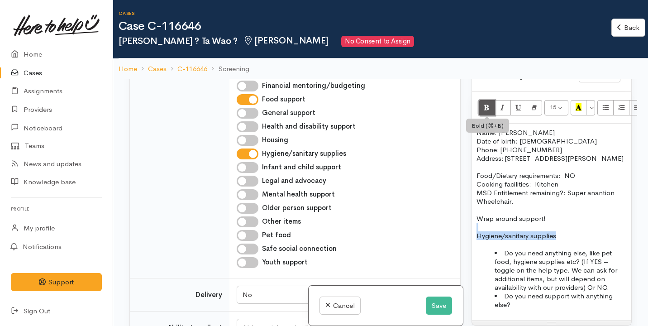
click at [488, 103] on icon "Bold (⌘+B)" at bounding box center [487, 107] width 6 height 8
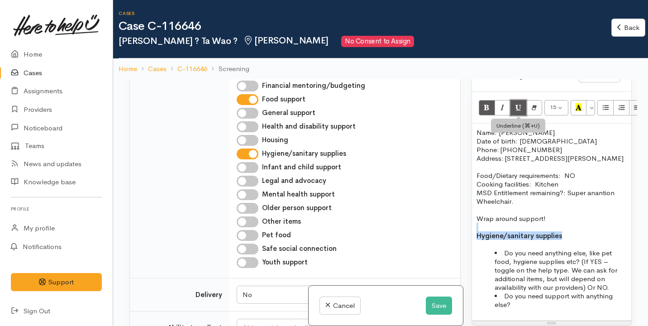
click at [522, 100] on button "Underline (⌘+U)" at bounding box center [519, 107] width 16 height 15
click at [566, 235] on p "Hygiene/sanitary supplies" at bounding box center [552, 235] width 150 height 9
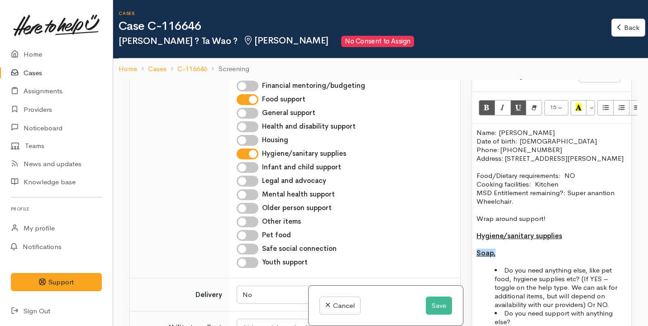
drag, startPoint x: 498, startPoint y: 255, endPoint x: 471, endPoint y: 254, distance: 26.7
click at [471, 254] on div "Warnings Add No warnings have been raised against this case Add Warning Title ●…" at bounding box center [551, 242] width 171 height 326
click at [489, 103] on icon "Bold (⌘+B)" at bounding box center [487, 107] width 6 height 8
click at [515, 100] on button "Underline (⌘+U)" at bounding box center [519, 107] width 16 height 15
click at [502, 252] on p "Soap," at bounding box center [552, 253] width 150 height 9
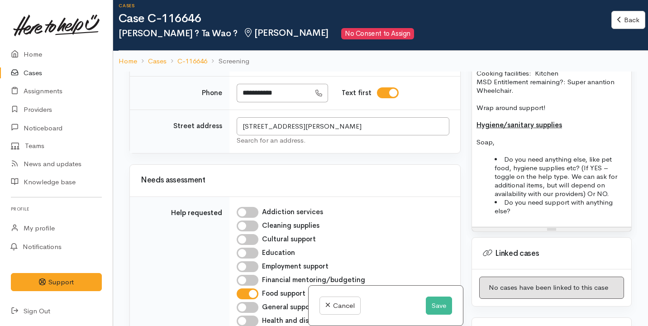
scroll to position [711, 0]
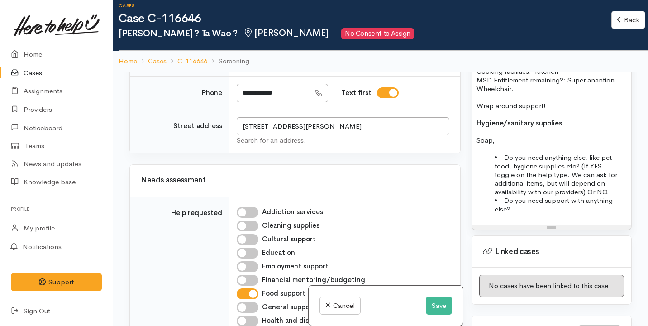
click at [532, 213] on li "Do you need support with anything else?" at bounding box center [561, 204] width 132 height 17
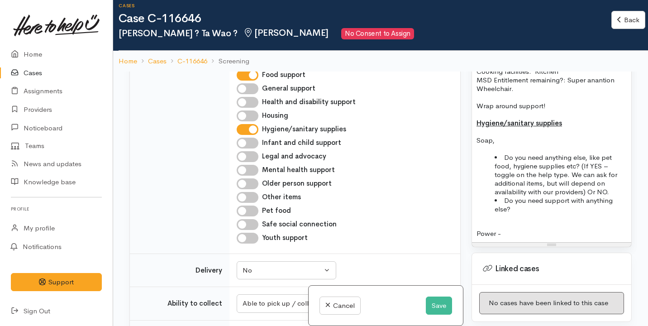
scroll to position [641, 0]
click at [511, 141] on p "Soap," at bounding box center [552, 140] width 150 height 9
click at [514, 229] on p "Power -" at bounding box center [552, 233] width 150 height 9
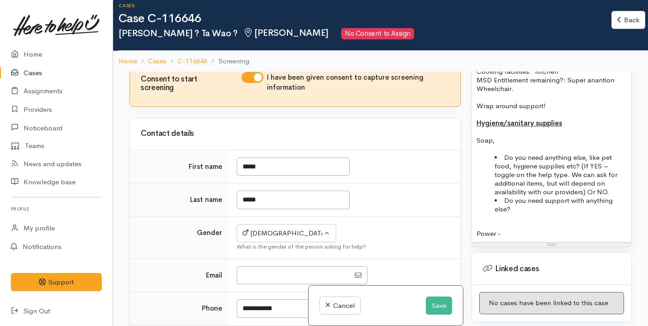
scroll to position [233, 0]
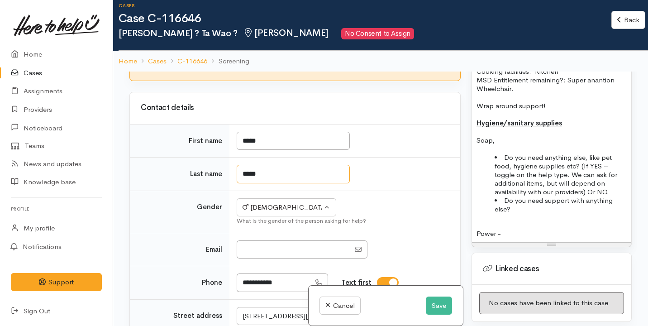
drag, startPoint x: 277, startPoint y: 189, endPoint x: 243, endPoint y: 165, distance: 42.3
click at [243, 165] on tbody "First name ***** Last name ***** Gender Not specified Male Female Diverse Male …" at bounding box center [295, 233] width 330 height 219
drag, startPoint x: 244, startPoint y: 153, endPoint x: 277, endPoint y: 159, distance: 33.5
click at [278, 150] on input "*****" at bounding box center [293, 141] width 113 height 19
click at [275, 191] on td "*****" at bounding box center [345, 174] width 231 height 33
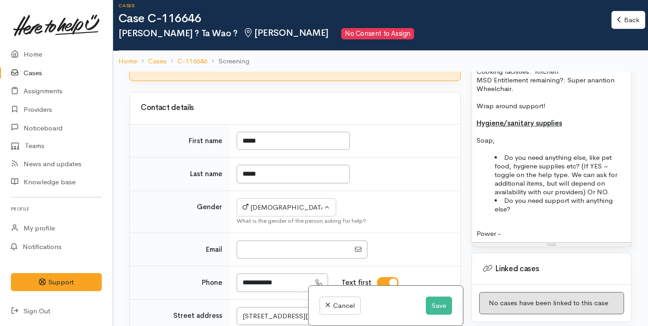
click at [503, 140] on p "Soap," at bounding box center [552, 140] width 150 height 9
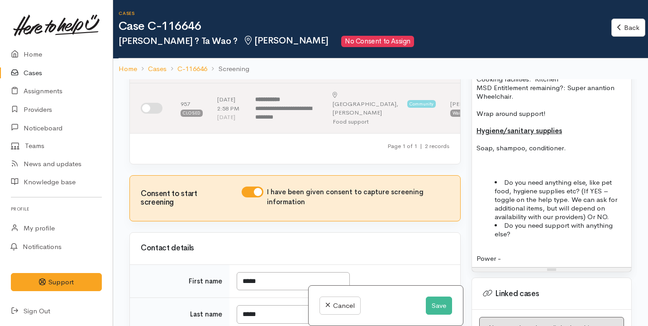
scroll to position [97, 0]
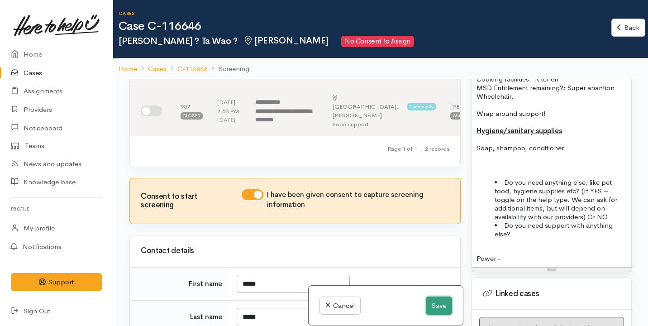
click at [442, 309] on button "Save" at bounding box center [439, 306] width 26 height 19
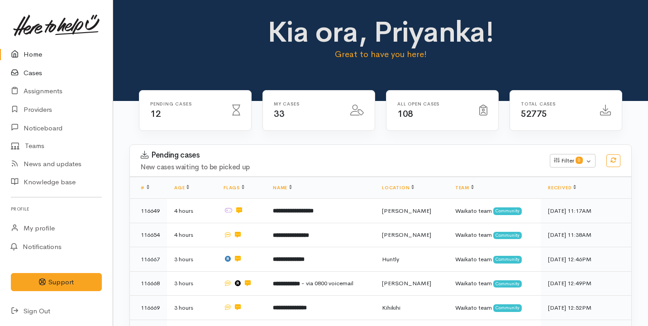
click at [45, 73] on link "Cases" at bounding box center [56, 73] width 113 height 19
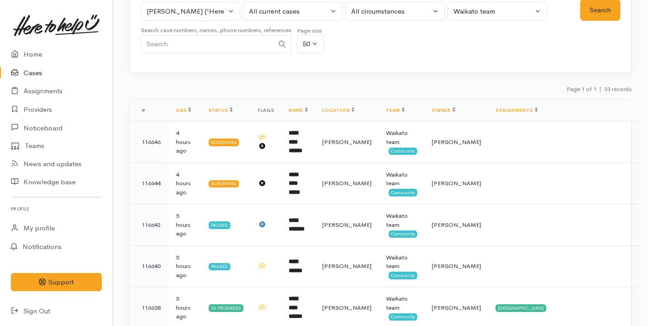
scroll to position [85, 0]
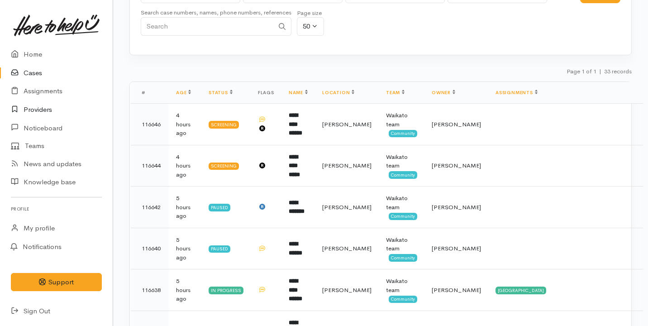
click at [45, 103] on link "Providers" at bounding box center [56, 109] width 113 height 19
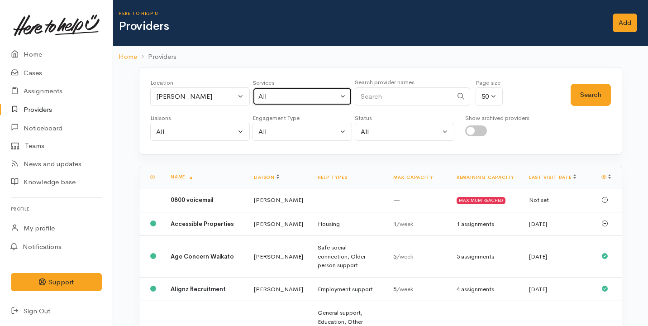
click at [266, 95] on div "All" at bounding box center [298, 96] width 80 height 10
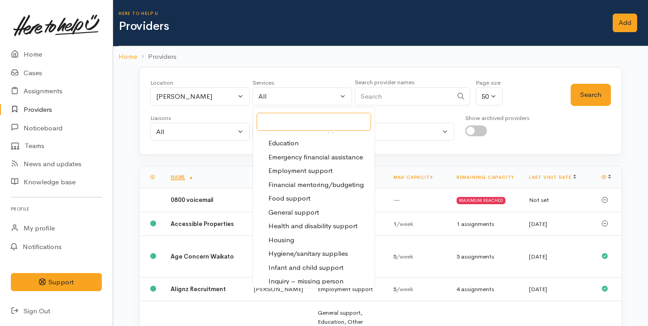
scroll to position [143, 0]
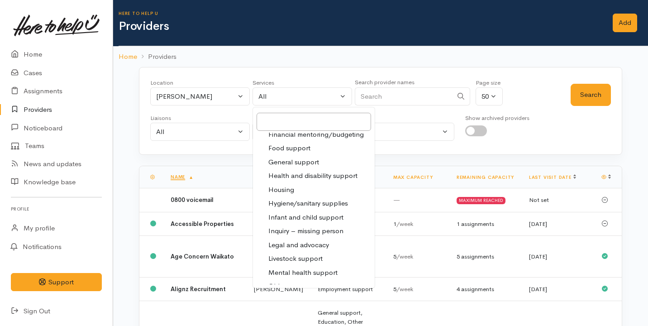
click at [301, 190] on link "Housing" at bounding box center [314, 190] width 122 height 14
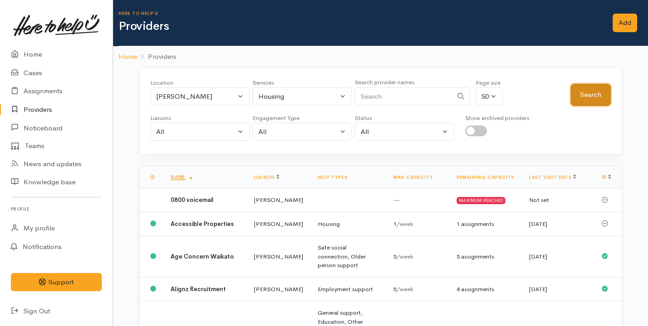
click at [589, 91] on button "Search" at bounding box center [591, 95] width 40 height 22
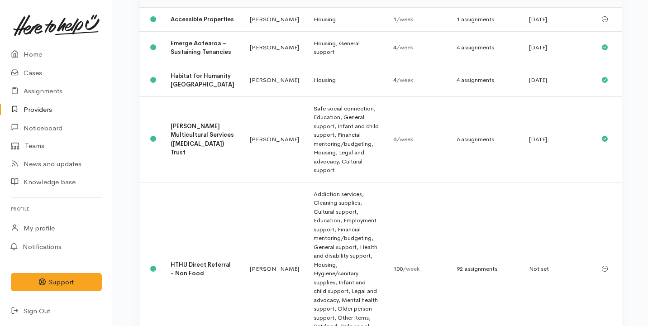
scroll to position [0, 0]
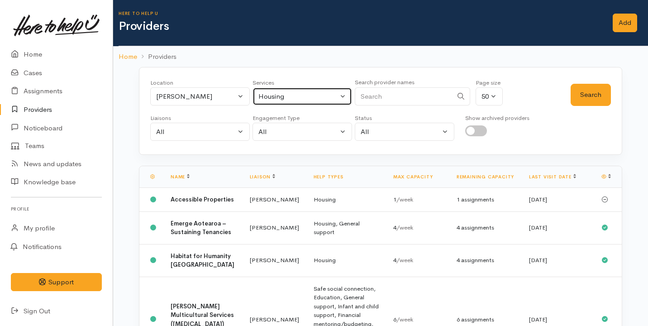
click at [277, 103] on button "Housing" at bounding box center [303, 96] width 100 height 19
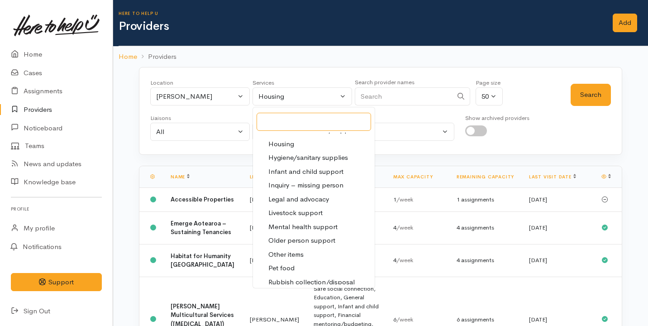
scroll to position [193, 0]
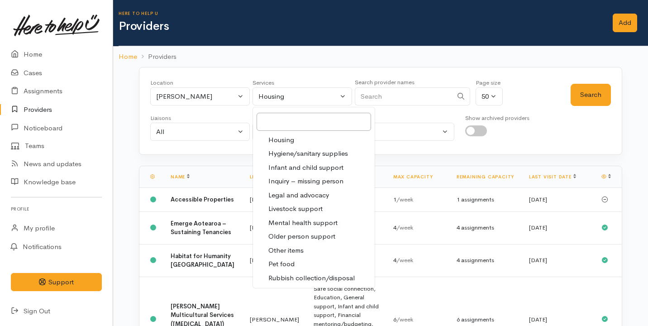
click at [302, 231] on link "Older person support" at bounding box center [314, 237] width 122 height 14
select select "29"
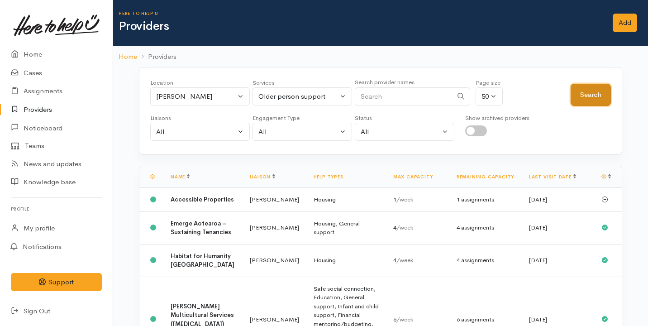
click at [597, 91] on button "Search" at bounding box center [591, 95] width 40 height 22
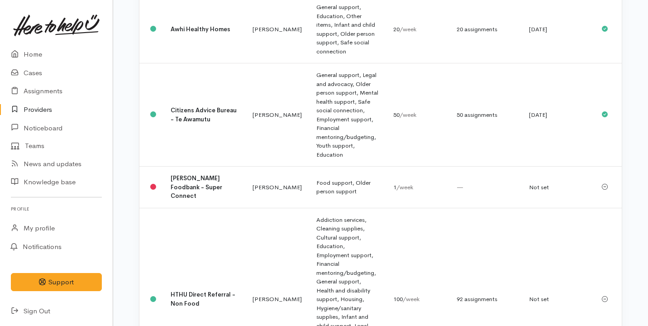
scroll to position [240, 0]
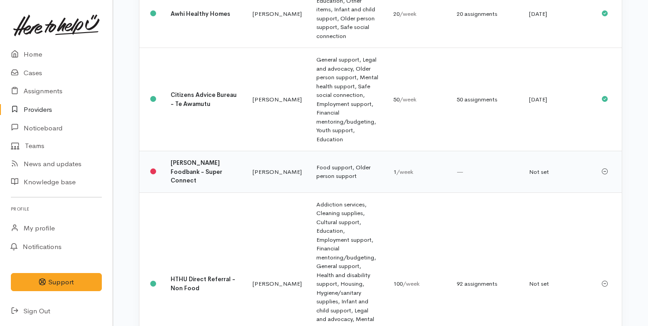
click at [313, 151] on td "Food support, Older person support" at bounding box center [347, 172] width 77 height 42
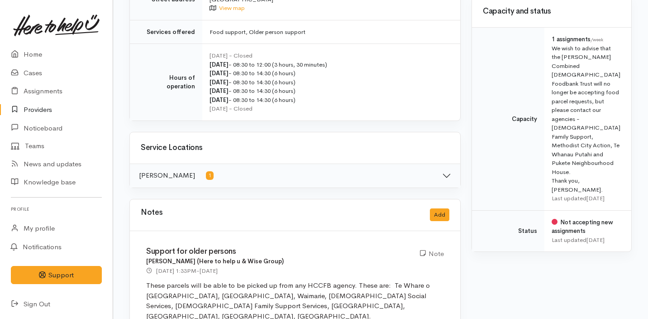
scroll to position [348, 0]
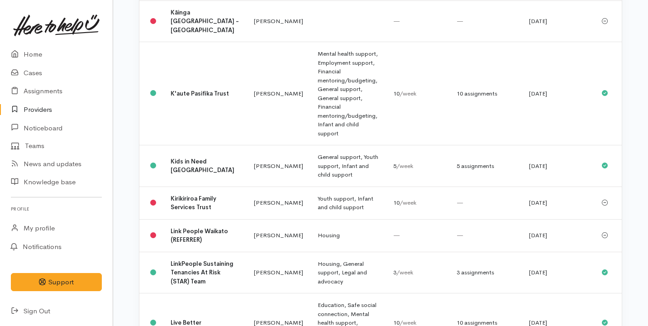
scroll to position [2100, 0]
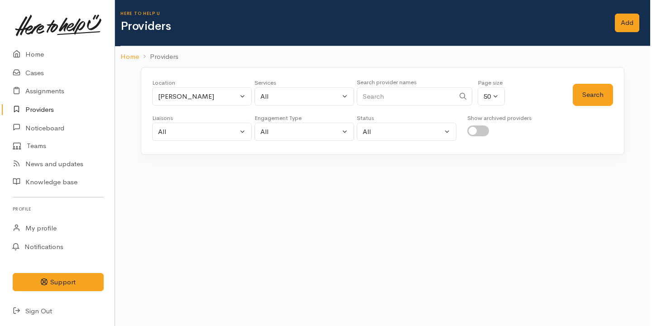
scroll to position [0, 0]
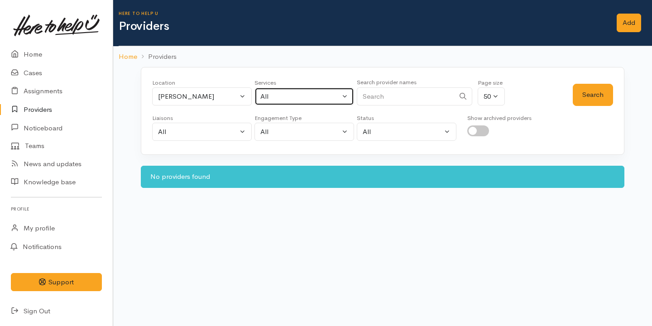
click at [276, 95] on div "All" at bounding box center [300, 96] width 80 height 10
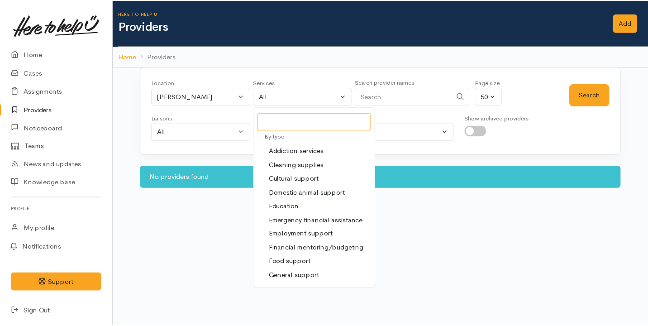
scroll to position [30, 0]
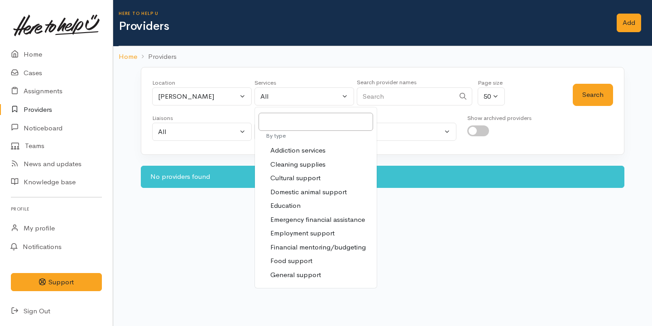
click at [289, 254] on link "Food support" at bounding box center [316, 261] width 122 height 14
select select "3"
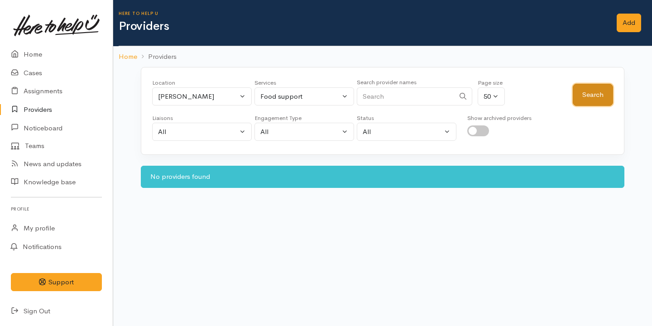
click at [584, 94] on button "Search" at bounding box center [593, 95] width 40 height 22
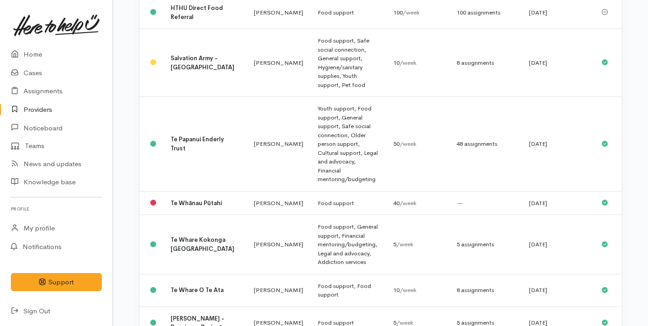
scroll to position [432, 0]
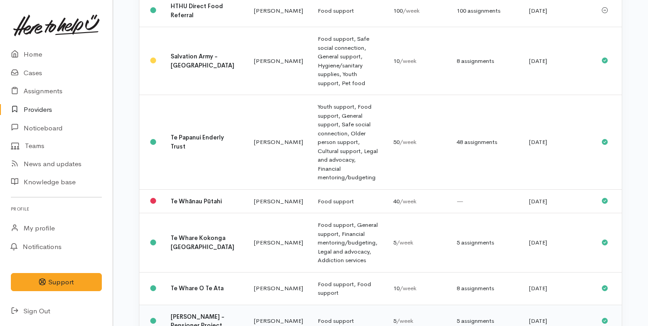
click at [311, 305] on td "Food support" at bounding box center [349, 321] width 76 height 33
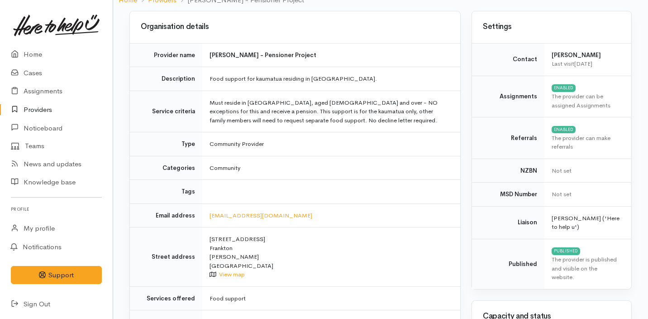
scroll to position [85, 0]
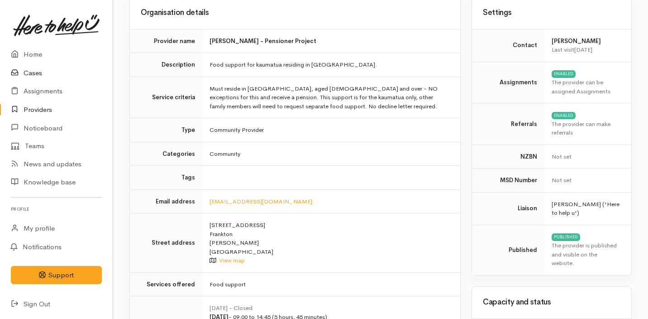
click at [42, 73] on link "Cases" at bounding box center [56, 73] width 113 height 19
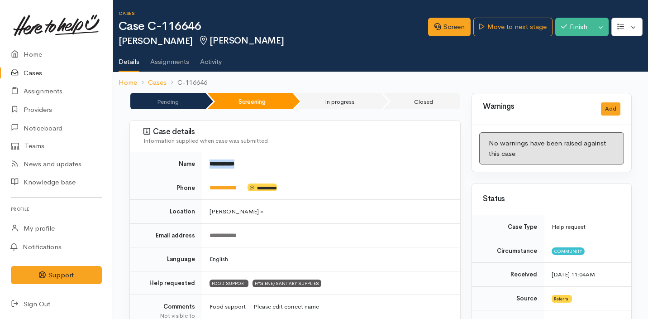
drag, startPoint x: 253, startPoint y: 169, endPoint x: 204, endPoint y: 163, distance: 49.7
click at [204, 162] on td "**********" at bounding box center [331, 164] width 258 height 24
click at [460, 32] on link "Screen" at bounding box center [449, 27] width 43 height 19
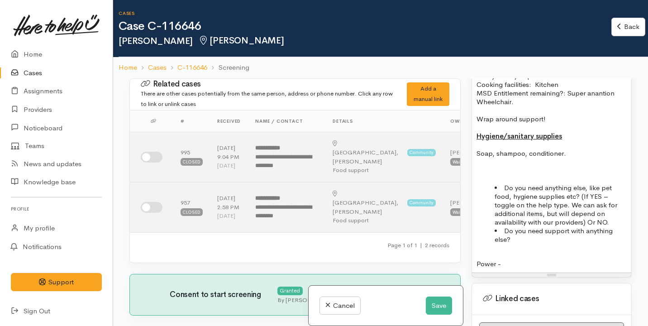
scroll to position [776, 0]
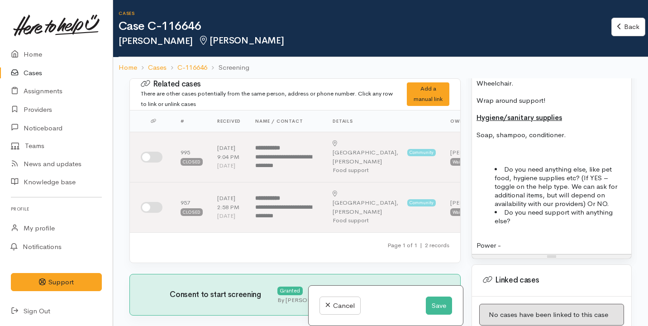
click at [503, 156] on p at bounding box center [552, 152] width 150 height 9
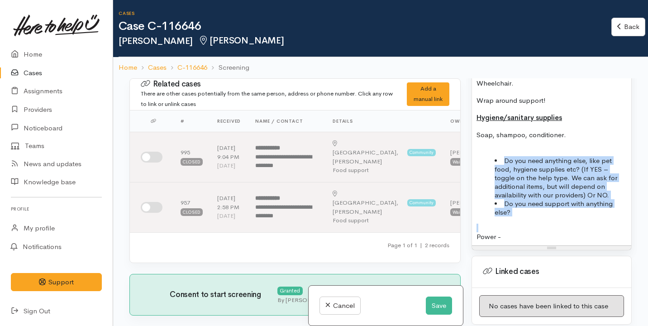
drag, startPoint x: 516, startPoint y: 225, endPoint x: 492, endPoint y: 165, distance: 65.0
click at [492, 165] on div "Name: Paora Tewao Date of birth: 14/12/1958 Phone: 02108457724 Address: 15 Kath…" at bounding box center [551, 125] width 159 height 240
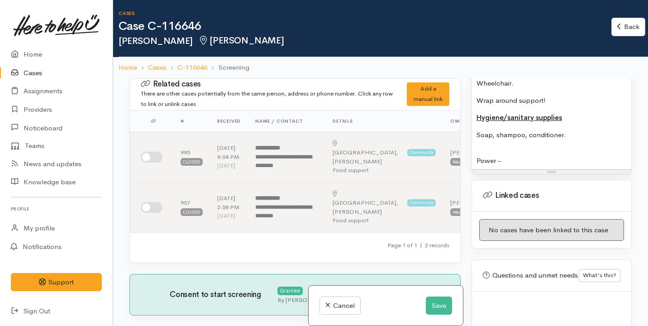
drag, startPoint x: 513, startPoint y: 174, endPoint x: 477, endPoint y: 173, distance: 36.2
click at [478, 169] on div "Name: Paora Tewao Date of birth: 14/12/1958 Phone: 02108457724 Address: 15 Kath…" at bounding box center [551, 87] width 159 height 164
click at [478, 165] on p "Power -" at bounding box center [552, 160] width 150 height 9
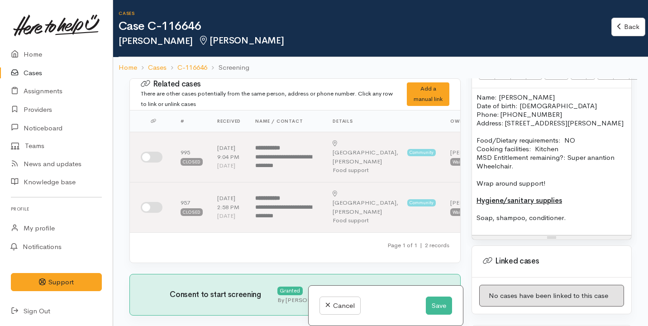
scroll to position [689, 0]
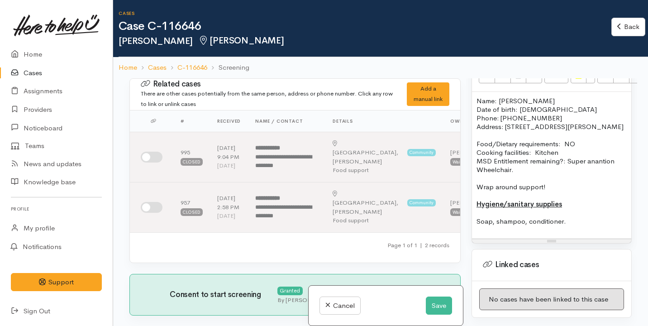
drag, startPoint x: 617, startPoint y: 171, endPoint x: 590, endPoint y: 170, distance: 27.2
click at [589, 165] on p "Food/Dietary requirements: NO Cooking facilities: Kitchen MSD Entitlement remai…" at bounding box center [552, 152] width 150 height 26
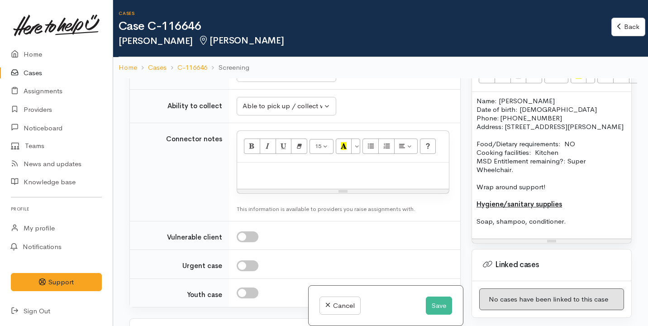
scroll to position [871, 0]
drag, startPoint x: 570, startPoint y: 231, endPoint x: 462, endPoint y: 104, distance: 167.0
click at [453, 102] on div "Related cases There are other cases potentially from the same person, address o…" at bounding box center [380, 241] width 513 height 326
click at [554, 191] on p "Wrap around support!" at bounding box center [552, 186] width 150 height 9
drag, startPoint x: 551, startPoint y: 194, endPoint x: 469, endPoint y: 193, distance: 82.4
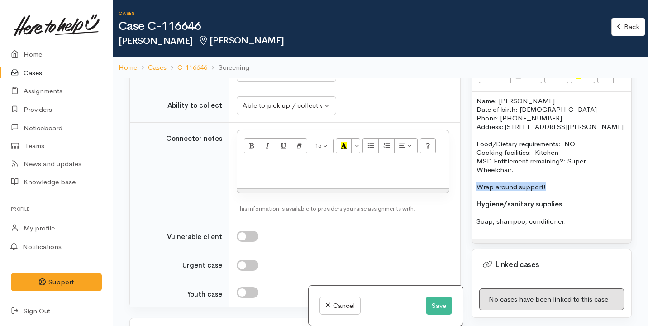
click at [469, 193] on div "Warnings Add No warnings have been raised against this case Add Warning Title ●…" at bounding box center [551, 241] width 171 height 326
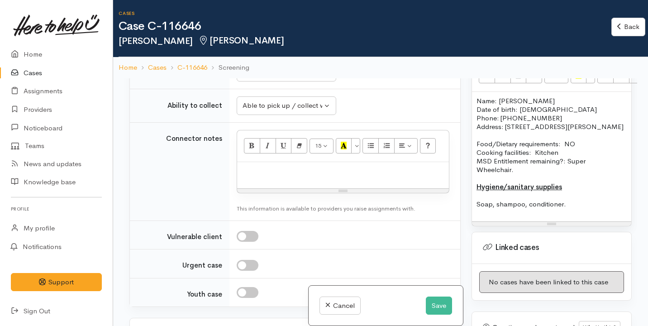
drag, startPoint x: 569, startPoint y: 215, endPoint x: 466, endPoint y: 101, distance: 153.5
click at [466, 100] on div "Related cases There are other cases potentially from the same person, address o…" at bounding box center [380, 241] width 513 height 326
copy div "Name: Paora Tewao Date of birth: 14/12/1958 Phone: 02108457724 Address: 15 Kath…"
click at [251, 177] on p at bounding box center [343, 172] width 203 height 10
paste div
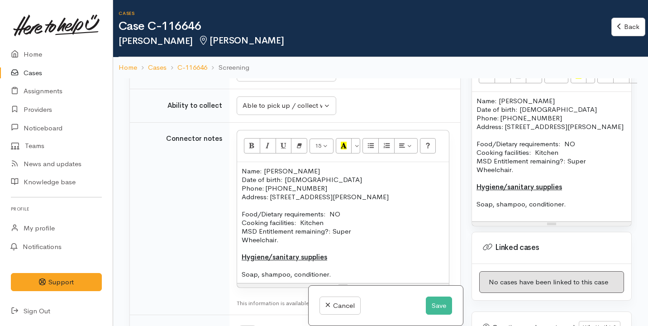
scroll to position [935, 0]
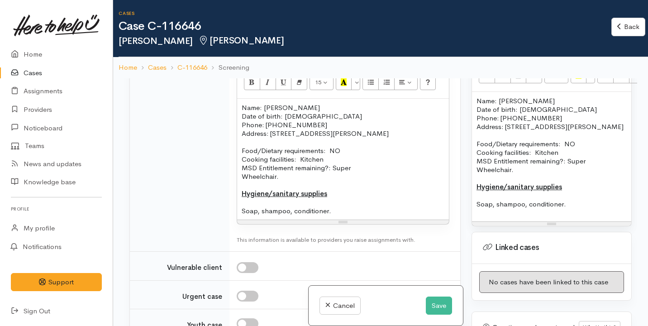
click at [298, 181] on p "Wheelchair." at bounding box center [343, 176] width 203 height 9
drag, startPoint x: 333, startPoint y: 185, endPoint x: 241, endPoint y: 180, distance: 91.6
click at [239, 180] on div "Name: Paora Tewao Date of birth: 14/12/1958 Phone: 02108457724 Address: 15 Kath…" at bounding box center [343, 159] width 212 height 121
click at [244, 181] on p "Wheelchair." at bounding box center [343, 176] width 203 height 9
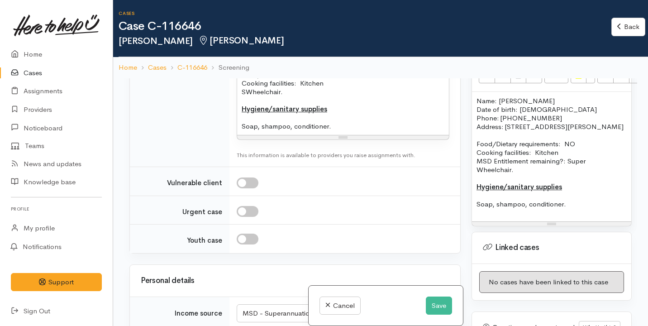
scroll to position [1025, 0]
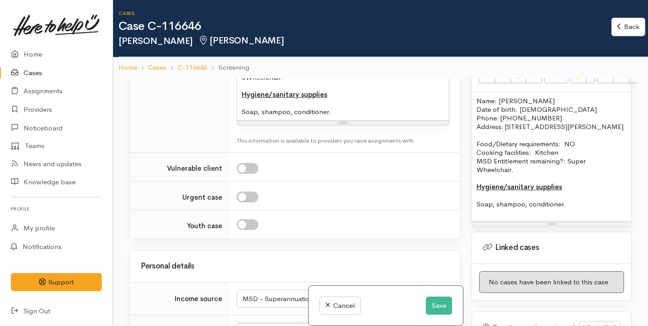
click at [244, 174] on input "checkbox" at bounding box center [248, 168] width 22 height 11
checkbox input "true"
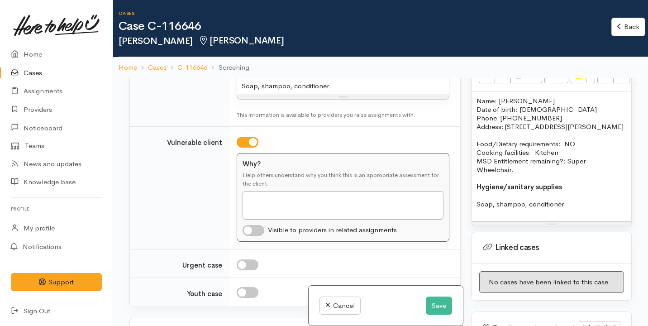
scroll to position [1062, 0]
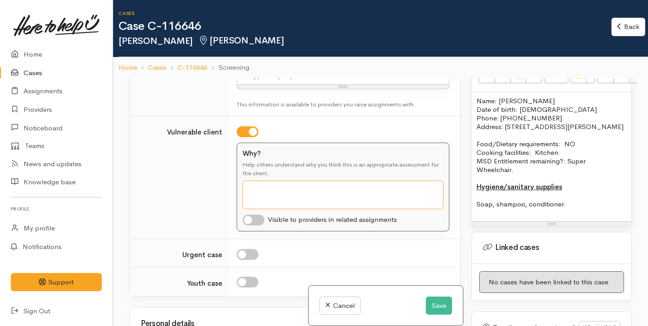
click at [270, 203] on textarea "Why?" at bounding box center [343, 195] width 201 height 29
type textarea "W"
type textarea "Pensioner and is in a wheelchair"
click at [239, 268] on td "Why? Help others understand why you think this is an appropriate assessment for…" at bounding box center [345, 253] width 231 height 29
click at [245, 260] on input "checkbox" at bounding box center [248, 254] width 22 height 11
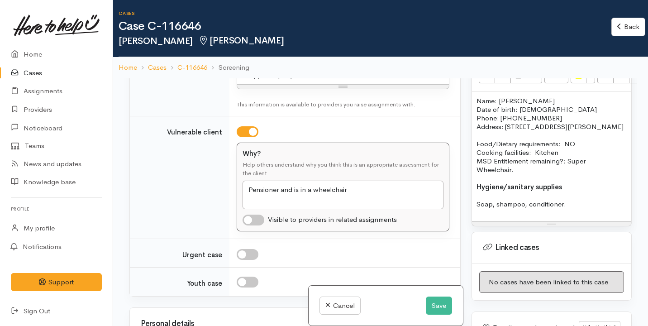
checkbox input "true"
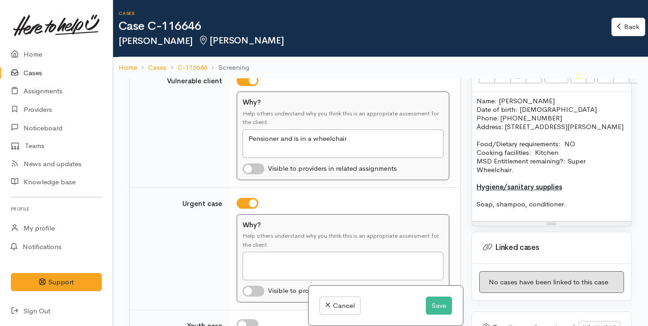
scroll to position [1122, 0]
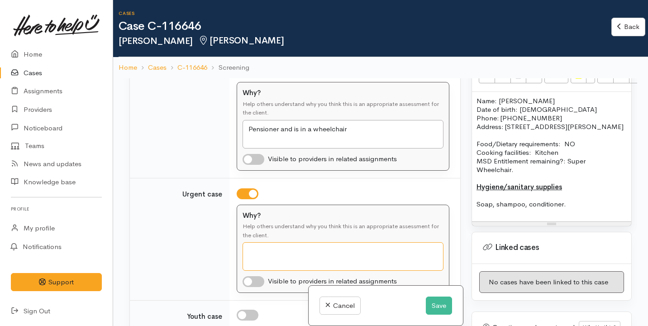
click at [268, 271] on textarea "Why?" at bounding box center [343, 256] width 201 height 29
type textarea "Had not"
click at [255, 165] on input "checkbox" at bounding box center [254, 159] width 22 height 11
checkbox input "true"
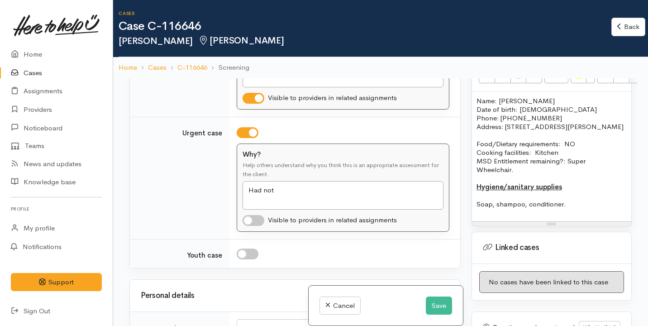
scroll to position [1185, 0]
click at [260, 225] on input "checkbox" at bounding box center [254, 219] width 22 height 11
checkbox input "true"
click at [280, 208] on textarea "Had not" at bounding box center [343, 194] width 201 height 29
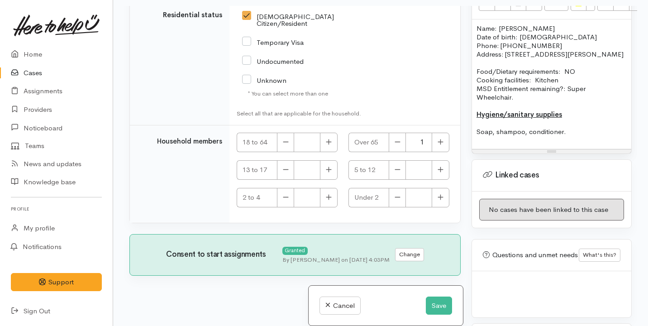
scroll to position [78, 0]
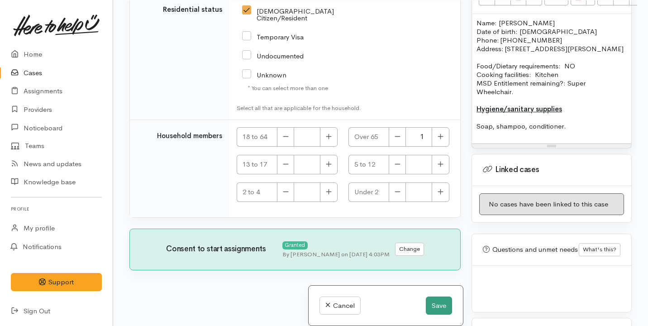
type textarea "Had not eaten [DATE]."
click at [443, 304] on button "Save" at bounding box center [439, 306] width 26 height 19
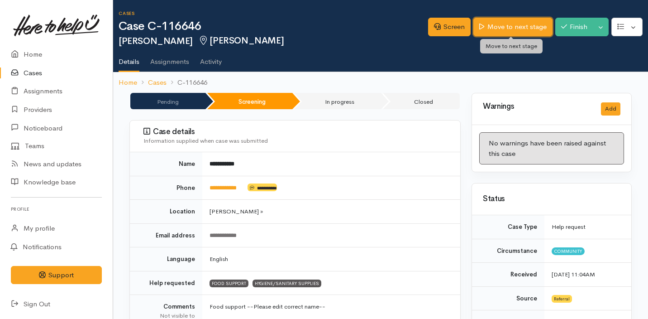
click at [499, 25] on link "Move to next stage" at bounding box center [513, 27] width 79 height 19
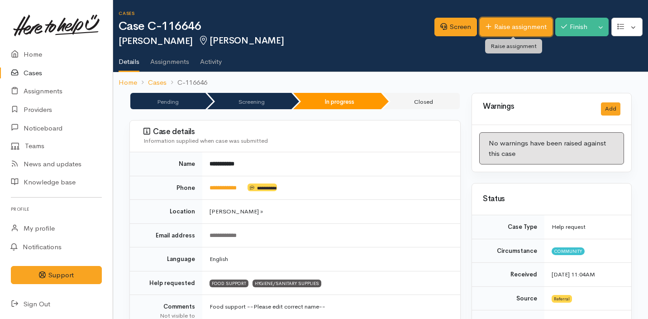
click at [491, 33] on link "Raise assignment" at bounding box center [516, 27] width 73 height 19
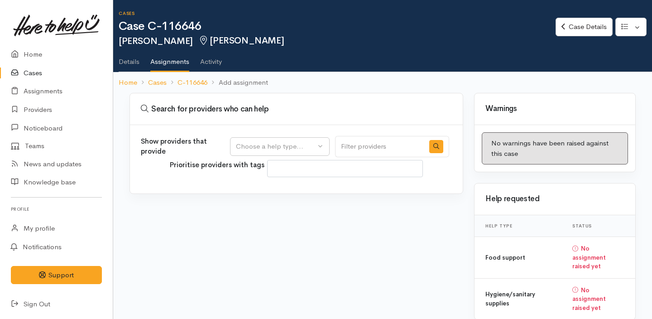
select select
click at [278, 148] on div "Choose a help type..." at bounding box center [276, 146] width 80 height 10
click at [263, 190] on span "Food support" at bounding box center [262, 190] width 42 height 10
select select "3"
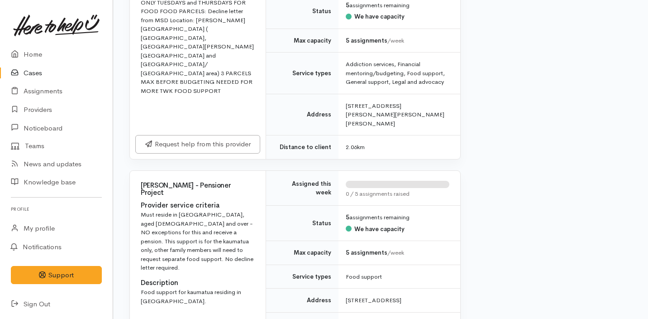
scroll to position [626, 0]
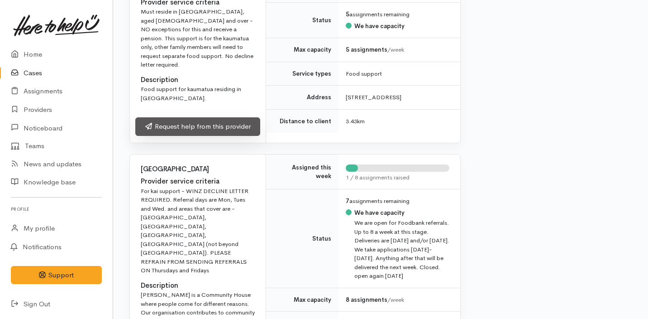
click at [241, 117] on link "Request help from this provider" at bounding box center [197, 126] width 125 height 19
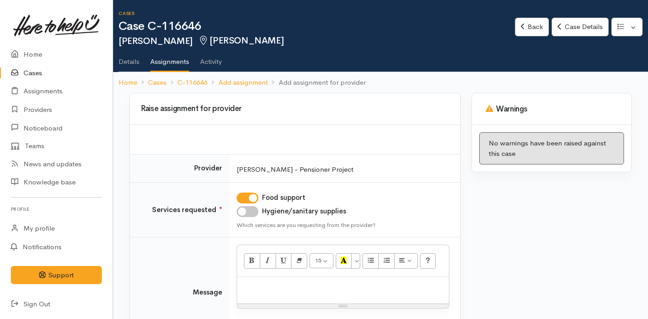
click at [248, 211] on input "Hygiene/sanitary supplies" at bounding box center [248, 211] width 22 height 11
checkbox input "true"
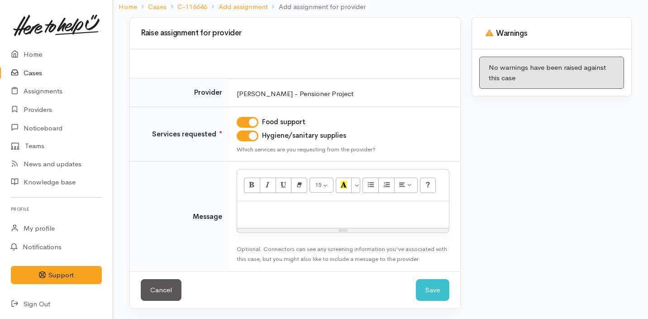
click at [255, 217] on div at bounding box center [343, 214] width 212 height 27
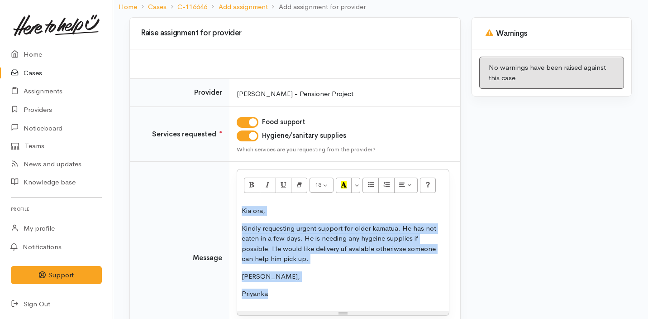
drag, startPoint x: 293, startPoint y: 296, endPoint x: 236, endPoint y: 209, distance: 104.0
click at [236, 209] on td "<p>Kia ora,&nbsp;</p><p>Kindly requesting urgent support for older kamatua. He …" at bounding box center [345, 258] width 231 height 192
copy div "Kia ora, Kindly requesting urgent support for older kamatua. He has not eaten i…"
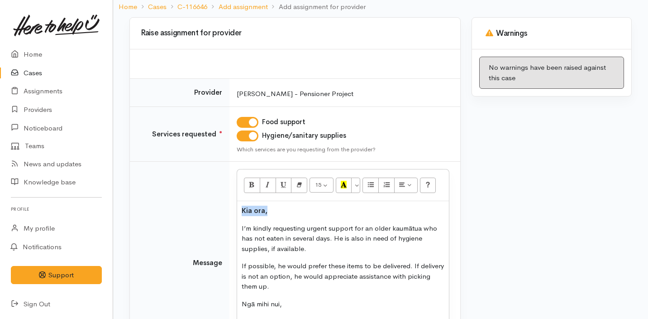
drag, startPoint x: 307, startPoint y: 211, endPoint x: 227, endPoint y: 210, distance: 80.6
click at [227, 210] on tr "Message <p data-start="163" data-end="175"><strong data-start="163" data-end="1…" at bounding box center [295, 263] width 330 height 203
click at [250, 185] on icon "Bold (⌘+B)" at bounding box center [252, 185] width 6 height 8
click at [306, 244] on p "I’m kindly requesting urgent support for an older kaumātua who has not eaten in…" at bounding box center [343, 238] width 203 height 31
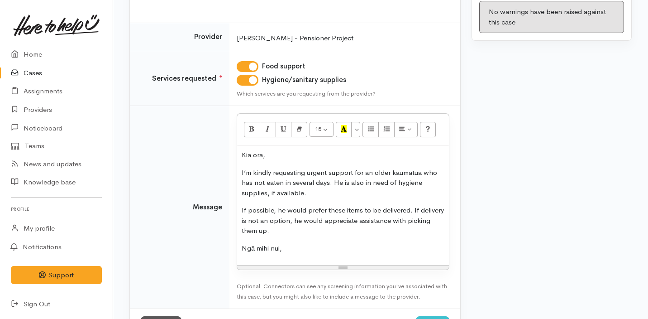
scroll to position [133, 0]
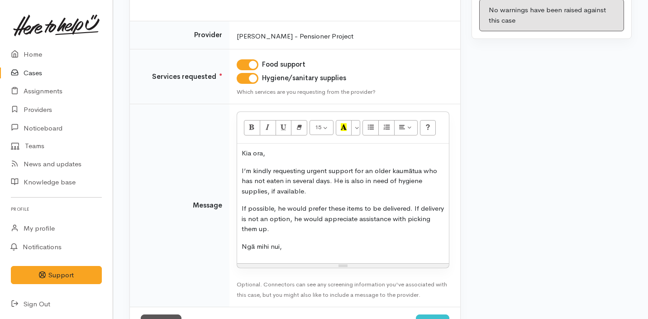
click at [317, 224] on p "If possible, he would prefer these items to be delivered. If delivery is not an…" at bounding box center [343, 218] width 203 height 31
click at [313, 178] on p "I’m kindly requesting urgent support for an older kaumātua who has not eaten in…" at bounding box center [343, 181] width 203 height 31
click at [359, 201] on div "Kia ora, I’m kindly requesting urgent support for an older kaumātua who has not…" at bounding box center [343, 204] width 212 height 120
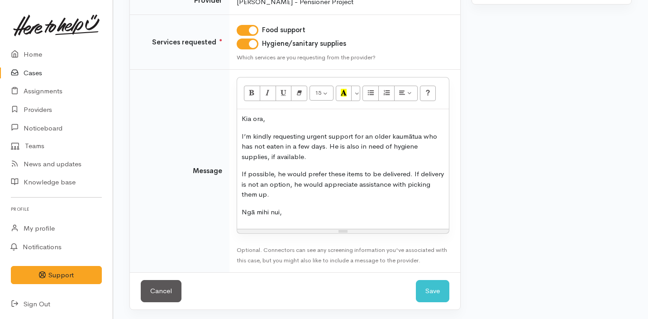
scroll to position [169, 0]
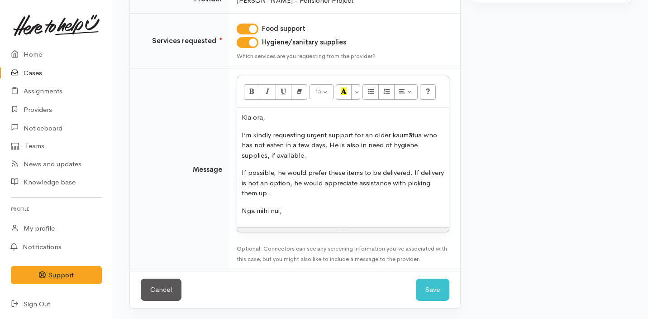
click at [359, 202] on div "Kia ora, I’m kindly requesting urgent support for an older kaumātua who has not…" at bounding box center [343, 168] width 212 height 120
click at [324, 196] on p "If possible, he would prefer these items to be delivered. If delivery is not an…" at bounding box center [343, 182] width 203 height 31
click at [321, 183] on p "If possible, he would prefer these items to be delivered. If delivery is not an…" at bounding box center [343, 182] width 203 height 31
drag, startPoint x: 342, startPoint y: 183, endPoint x: 424, endPoint y: 180, distance: 82.0
click at [423, 181] on p "If possible, he would prefer these items to be delivered. If delivery is not an…" at bounding box center [343, 182] width 203 height 31
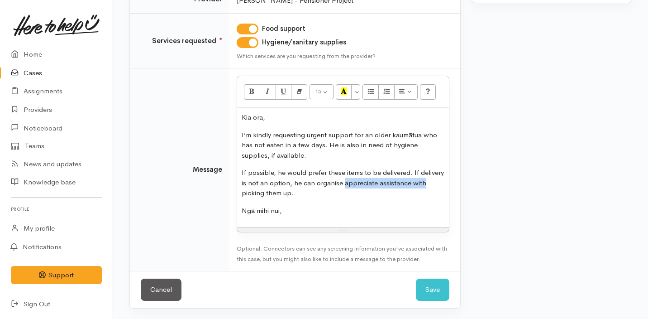
scroll to position [158, 0]
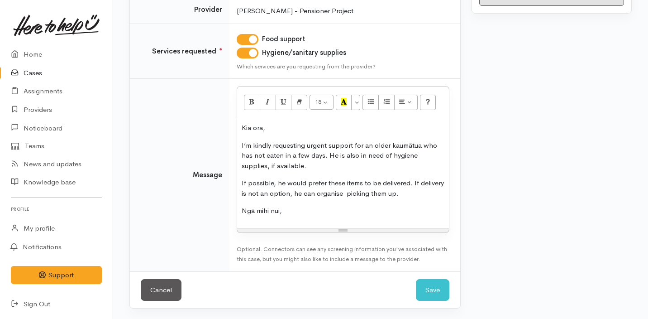
click at [368, 194] on p "If possible, he would prefer these items to be delivered. If delivery is not an…" at bounding box center [343, 188] width 203 height 20
click at [345, 192] on p "If possible, he would prefer these items to be delivered. If delivery is not an…" at bounding box center [343, 188] width 203 height 20
click at [373, 193] on p "If possible, he would prefer these items to be delivered. If delivery is not an…" at bounding box center [343, 188] width 203 height 20
click at [300, 209] on p "Ngā mihi nui," at bounding box center [343, 211] width 203 height 10
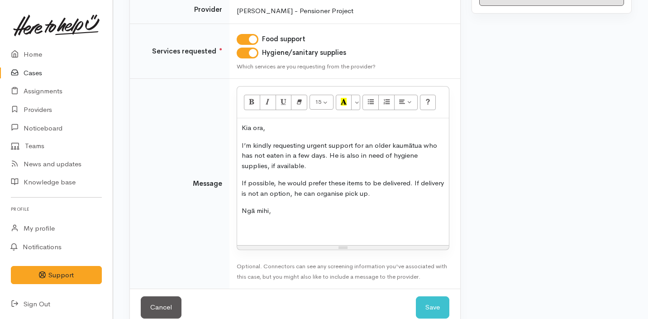
scroll to position [169, 0]
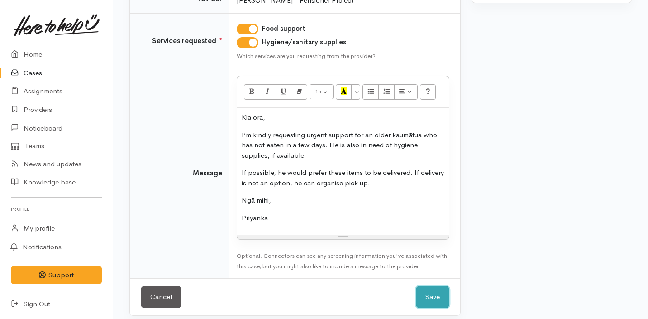
click at [435, 304] on button "Save" at bounding box center [432, 297] width 33 height 22
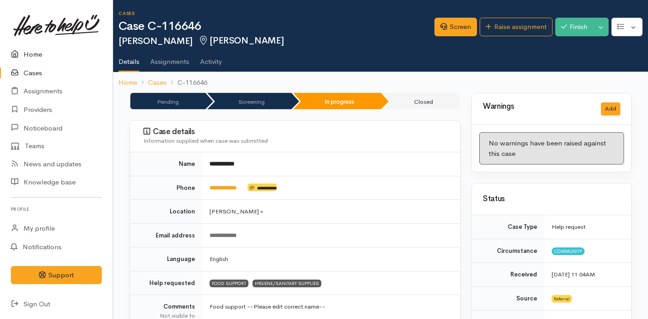
click at [42, 58] on link "Home" at bounding box center [56, 54] width 113 height 19
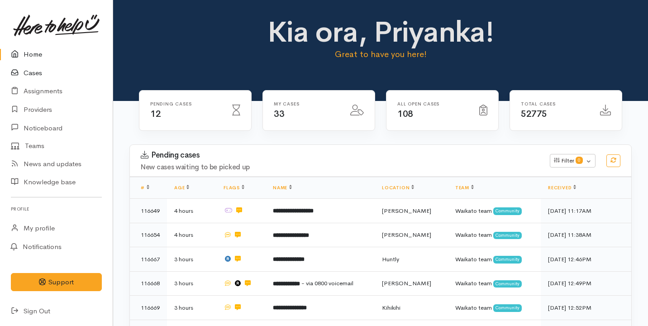
click at [43, 70] on link "Cases" at bounding box center [56, 73] width 113 height 19
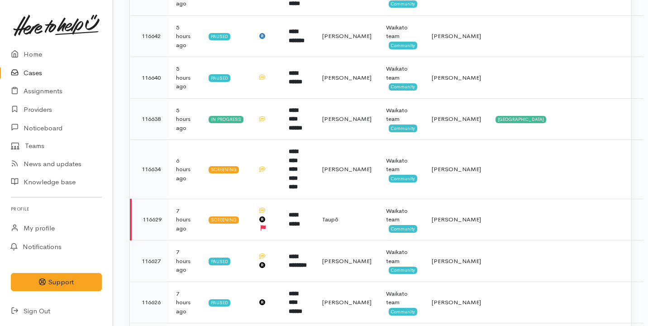
scroll to position [269, 0]
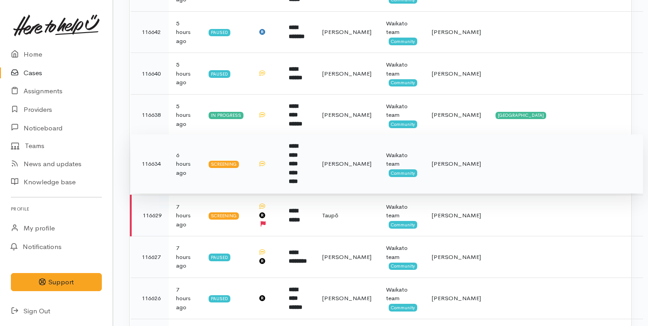
click at [282, 158] on td at bounding box center [266, 163] width 31 height 59
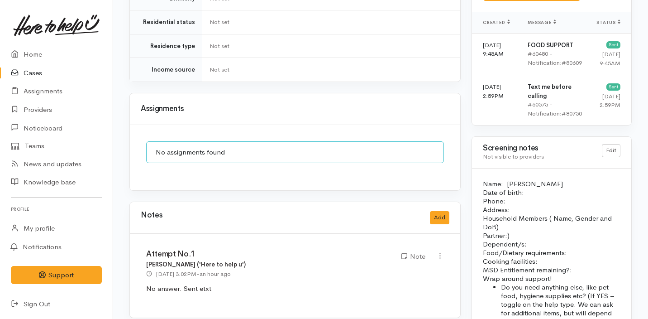
scroll to position [694, 0]
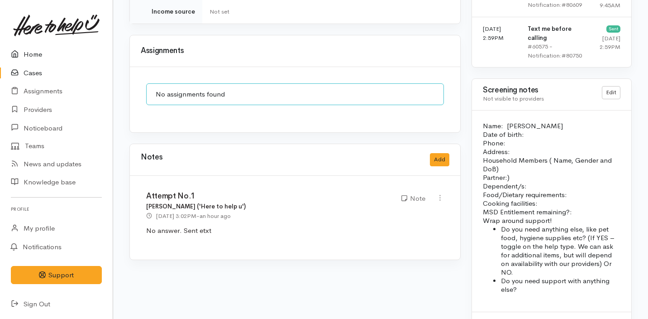
click at [49, 58] on link "Home" at bounding box center [56, 54] width 113 height 19
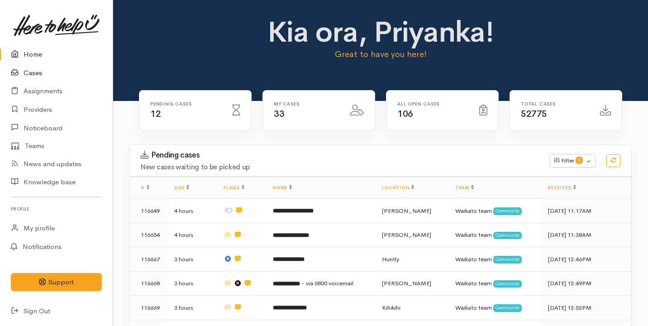
click at [62, 81] on link "Cases" at bounding box center [56, 73] width 113 height 19
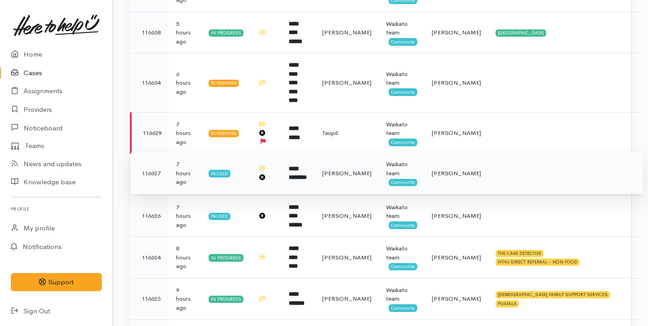
scroll to position [338, 0]
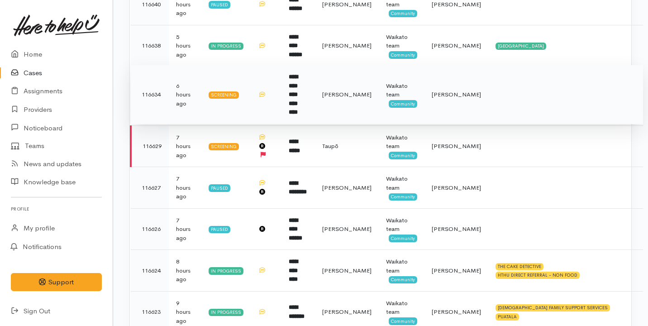
click at [488, 92] on td at bounding box center [565, 94] width 155 height 59
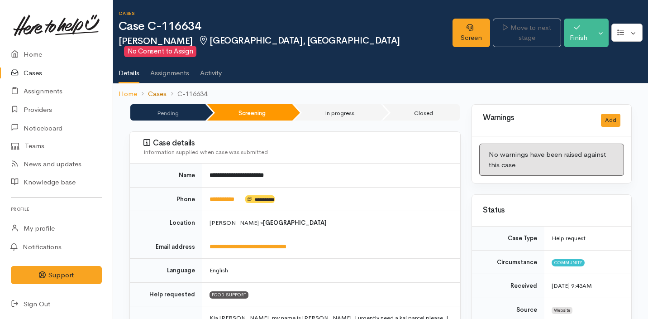
click at [153, 89] on link "Cases" at bounding box center [157, 94] width 19 height 10
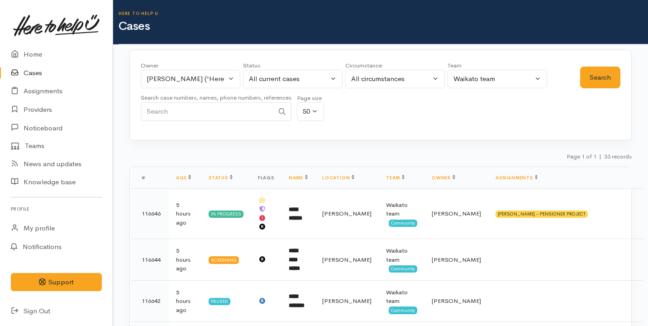
click at [329, 157] on div "Page 1 of 1 | 33 records" at bounding box center [380, 159] width 502 height 16
click at [64, 57] on link "Home" at bounding box center [56, 54] width 113 height 19
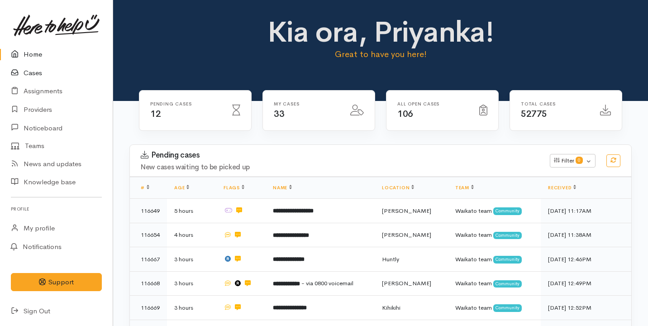
click at [72, 67] on link "Cases" at bounding box center [56, 73] width 113 height 19
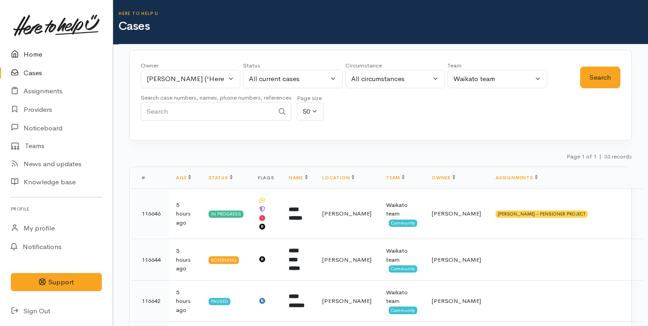
click at [33, 57] on link "Home" at bounding box center [56, 54] width 113 height 19
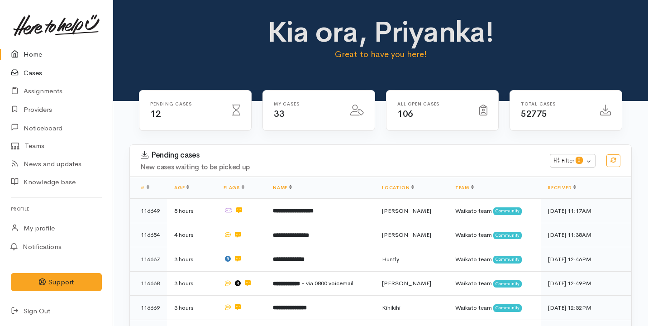
click at [67, 75] on link "Cases" at bounding box center [56, 73] width 113 height 19
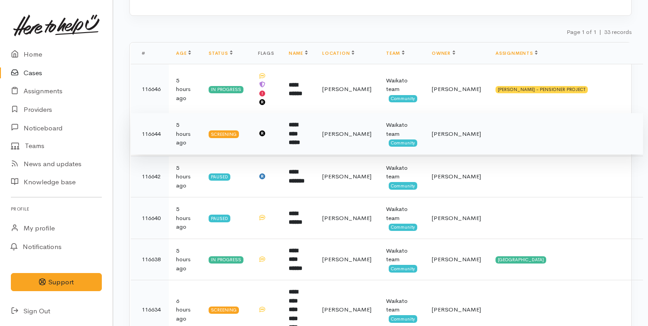
scroll to position [125, 0]
click at [315, 144] on td "**********" at bounding box center [298, 134] width 33 height 42
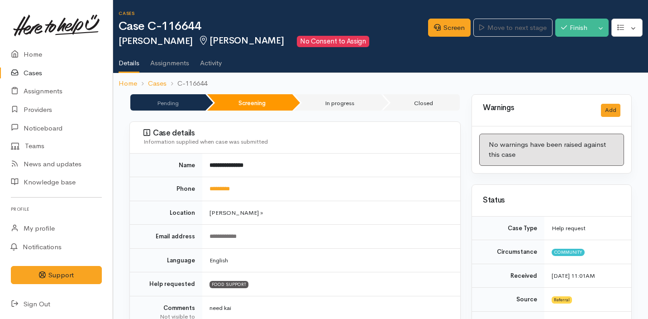
click at [43, 68] on link "Cases" at bounding box center [56, 73] width 113 height 19
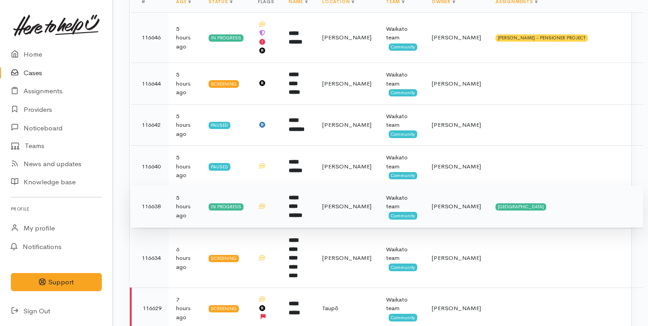
scroll to position [177, 0]
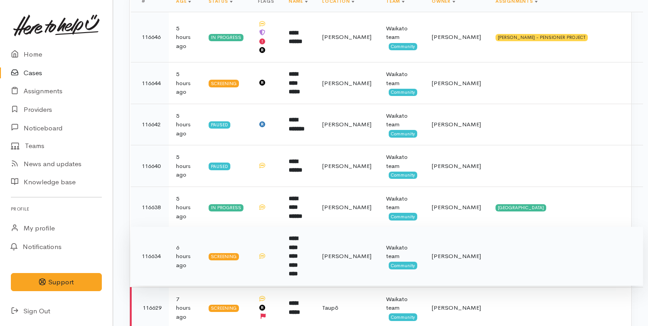
click at [201, 248] on td "6 hours ago" at bounding box center [185, 256] width 33 height 59
click at [201, 249] on td "6 hours ago" at bounding box center [185, 256] width 33 height 59
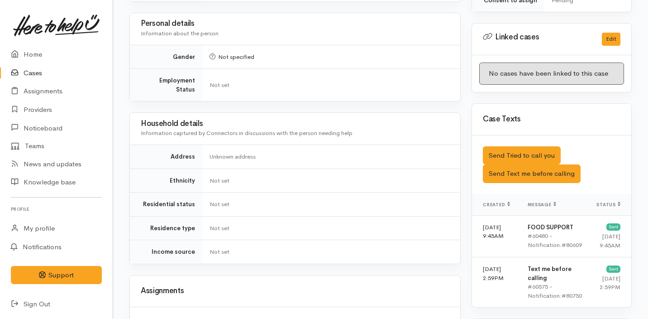
scroll to position [548, 0]
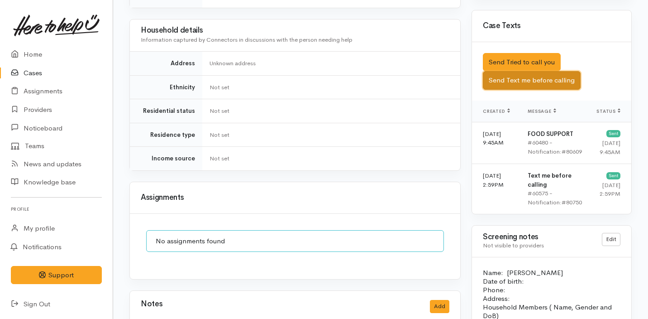
click at [543, 71] on button "Send Text me before calling" at bounding box center [532, 80] width 98 height 19
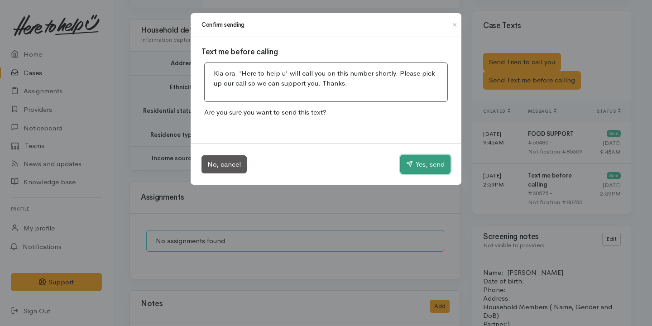
click at [437, 164] on button "Yes, send" at bounding box center [425, 164] width 50 height 19
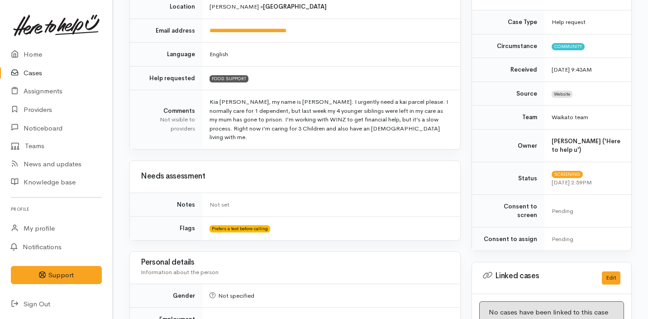
scroll to position [0, 0]
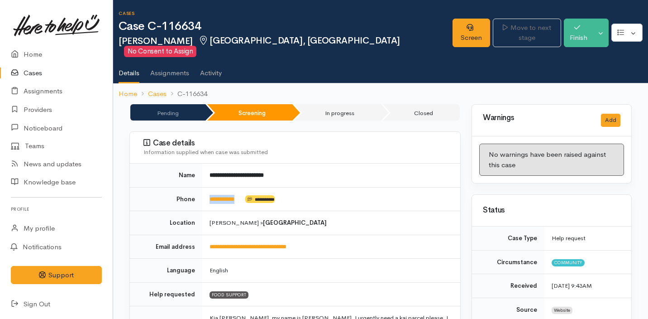
drag, startPoint x: 249, startPoint y: 190, endPoint x: 205, endPoint y: 190, distance: 43.9
click at [205, 190] on td "**********" at bounding box center [331, 199] width 258 height 24
copy td "**********"
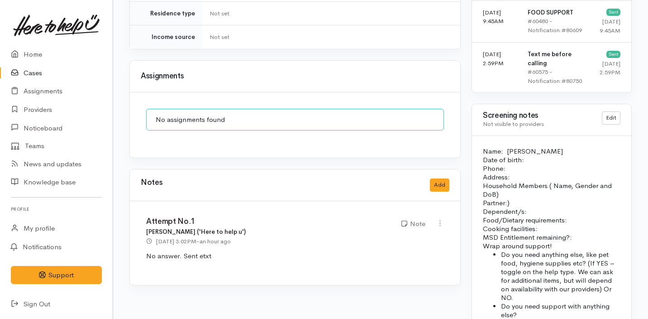
scroll to position [694, 0]
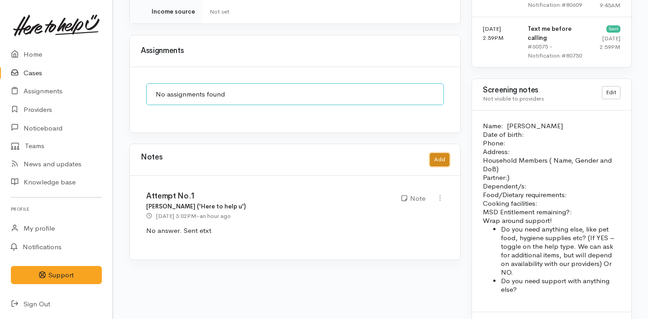
click at [443, 153] on button "Add" at bounding box center [439, 159] width 19 height 13
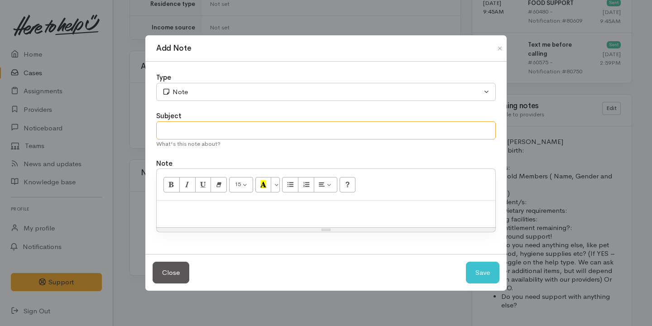
click at [201, 126] on input "text" at bounding box center [326, 130] width 340 height 19
type input "Attempt No.2"
click at [198, 215] on p at bounding box center [326, 210] width 330 height 10
click at [473, 268] on button "Save" at bounding box center [482, 273] width 33 height 22
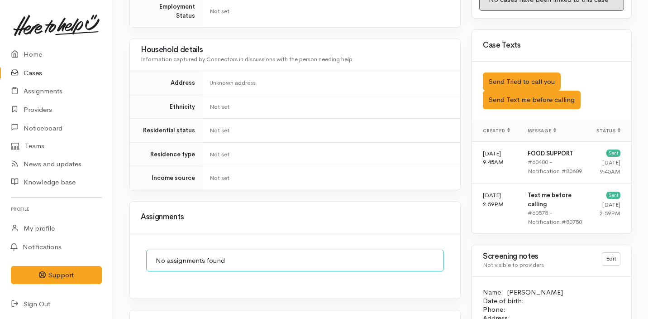
scroll to position [481, 0]
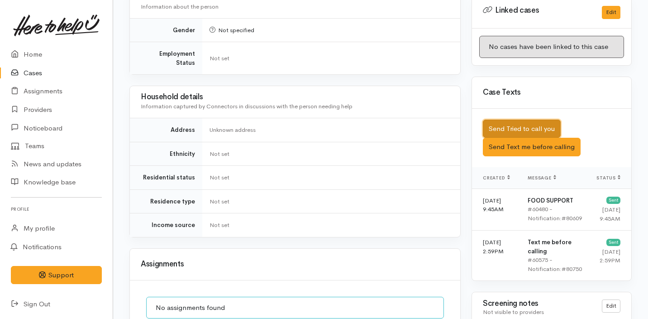
click at [515, 120] on button "Send Tried to call you" at bounding box center [522, 129] width 78 height 19
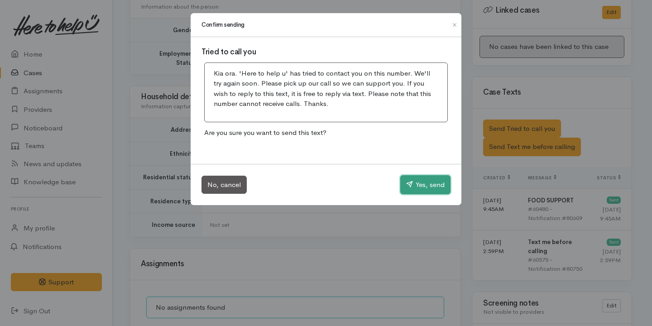
click at [422, 178] on button "Yes, send" at bounding box center [425, 184] width 50 height 19
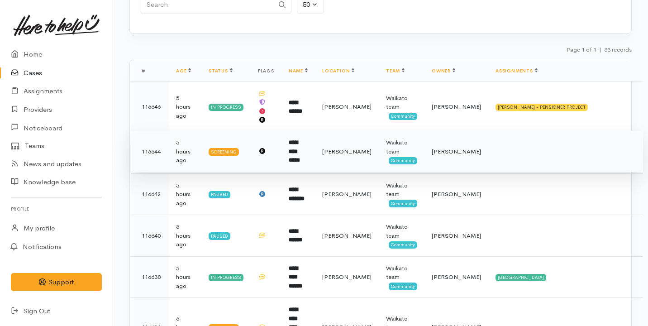
scroll to position [100, 0]
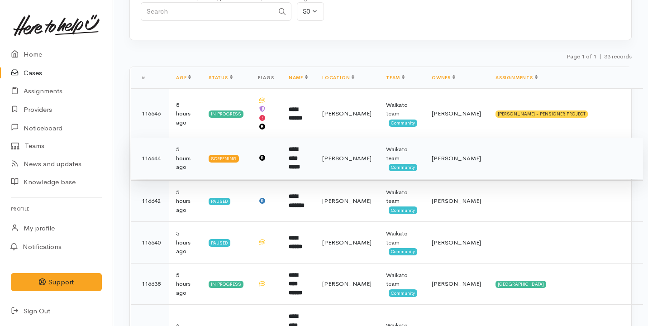
click at [282, 153] on td at bounding box center [266, 159] width 31 height 42
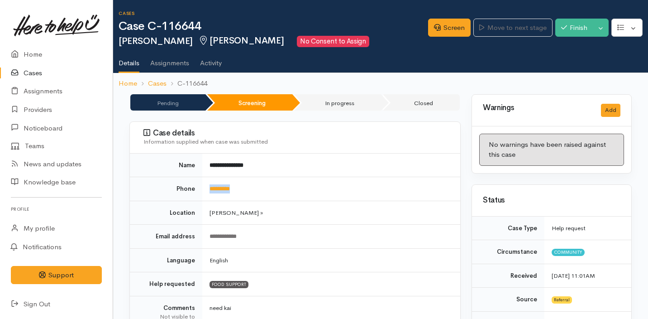
drag, startPoint x: 259, startPoint y: 187, endPoint x: 206, endPoint y: 186, distance: 53.9
click at [206, 186] on td "*********" at bounding box center [331, 189] width 258 height 24
copy link "*********"
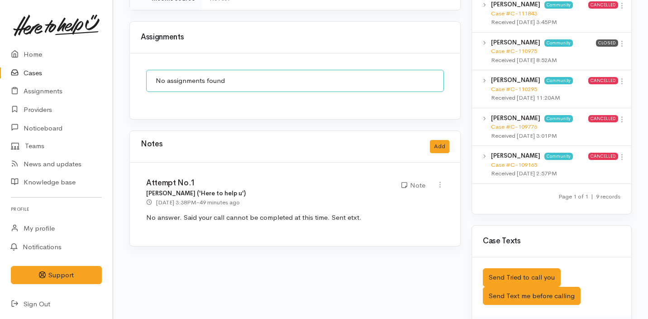
scroll to position [769, 0]
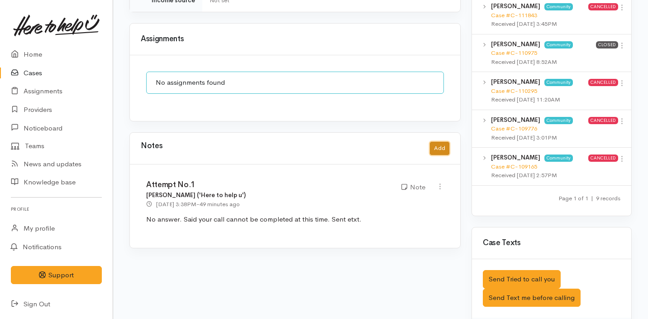
click at [440, 142] on button "Add" at bounding box center [439, 148] width 19 height 13
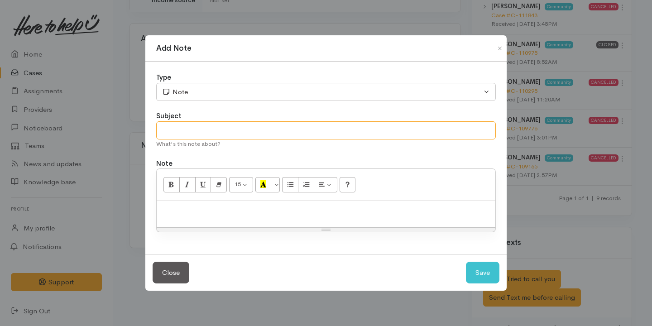
click at [245, 129] on input "text" at bounding box center [326, 130] width 340 height 19
type input "Attempt No.2"
click at [233, 203] on div at bounding box center [326, 214] width 339 height 27
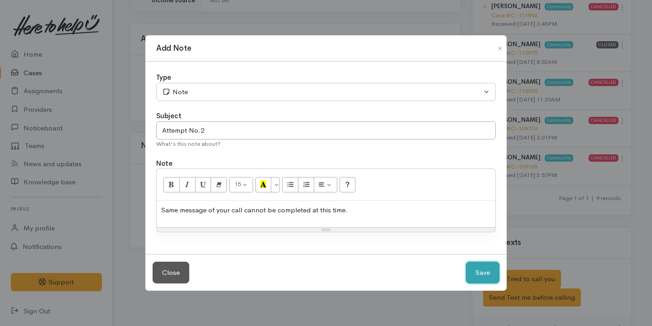
click at [476, 272] on button "Save" at bounding box center [482, 273] width 33 height 22
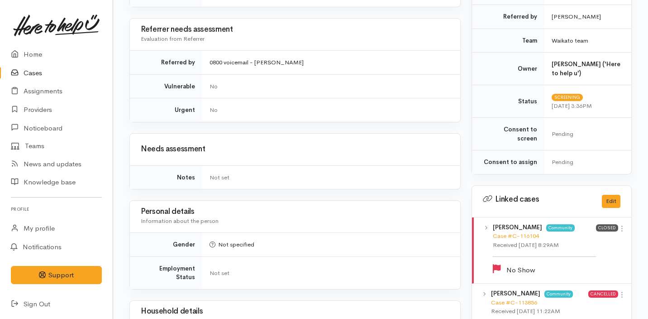
scroll to position [157, 0]
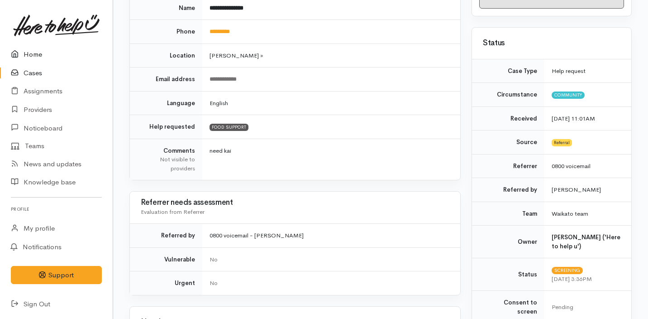
click at [52, 49] on link "Home" at bounding box center [56, 54] width 113 height 19
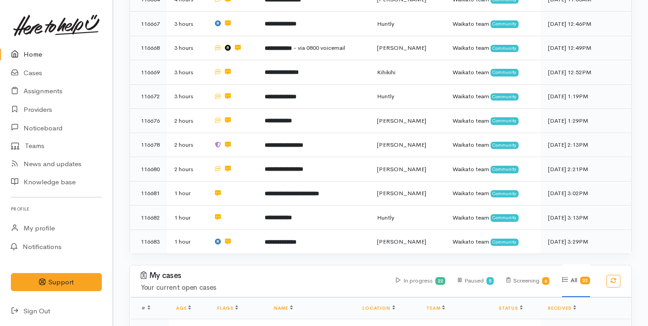
scroll to position [239, 0]
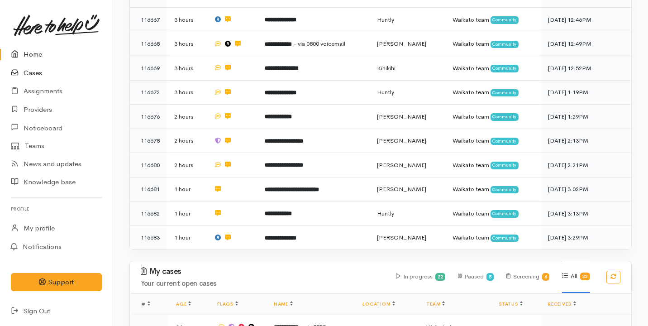
click at [60, 75] on link "Cases" at bounding box center [56, 73] width 113 height 19
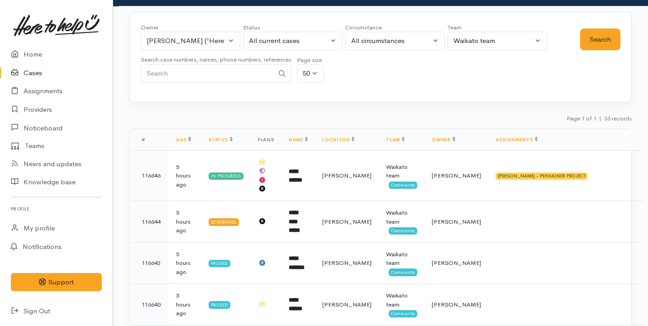
scroll to position [28, 0]
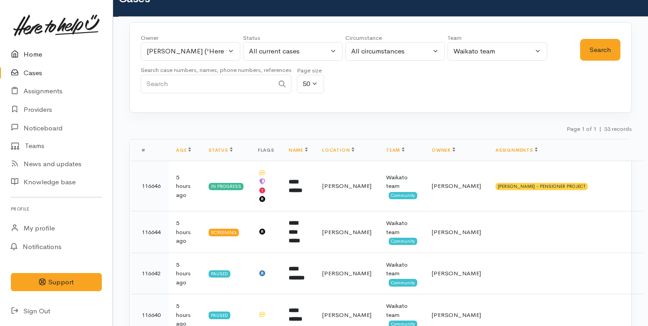
click at [54, 57] on link "Home" at bounding box center [56, 54] width 113 height 19
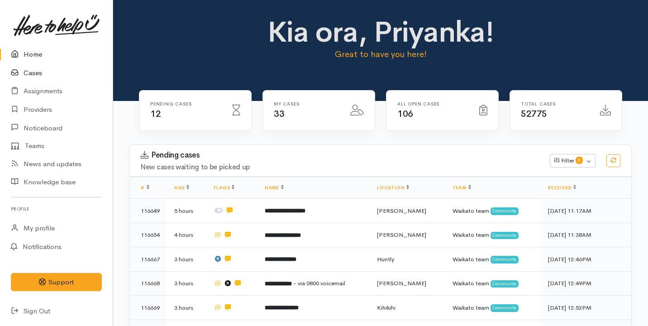
click at [35, 72] on link "Cases" at bounding box center [56, 73] width 113 height 19
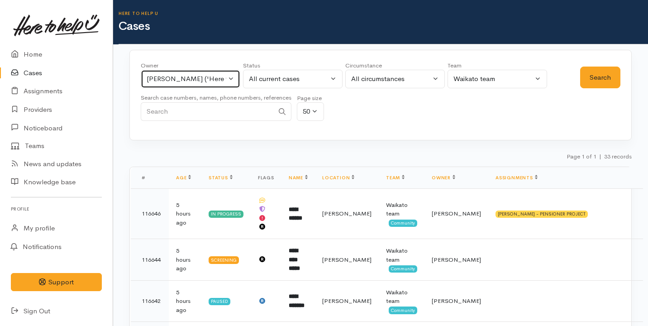
click at [209, 78] on div "[PERSON_NAME] ('Here to help u')" at bounding box center [187, 79] width 80 height 10
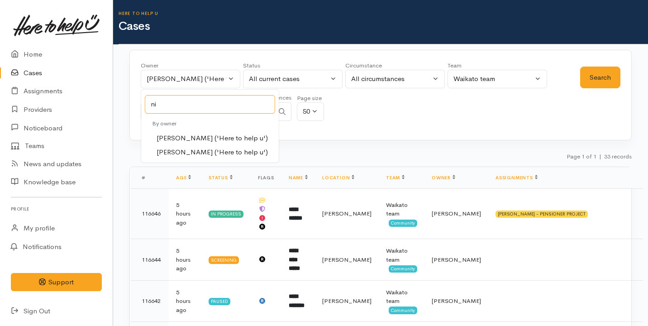
type input "ni"
click at [210, 152] on span "[PERSON_NAME] ('Here to help u')" at bounding box center [212, 152] width 111 height 10
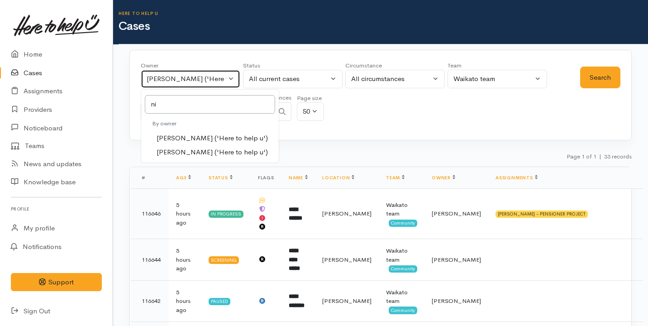
select select "2314"
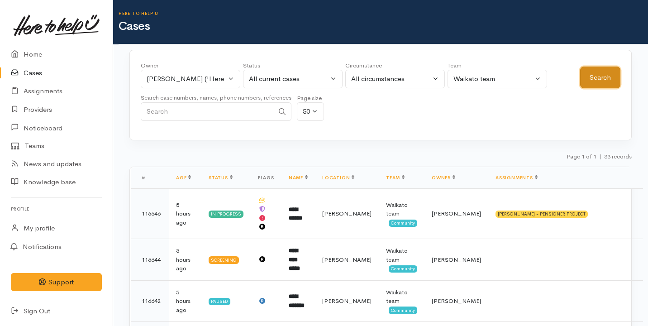
click at [593, 78] on button "Search" at bounding box center [600, 78] width 40 height 22
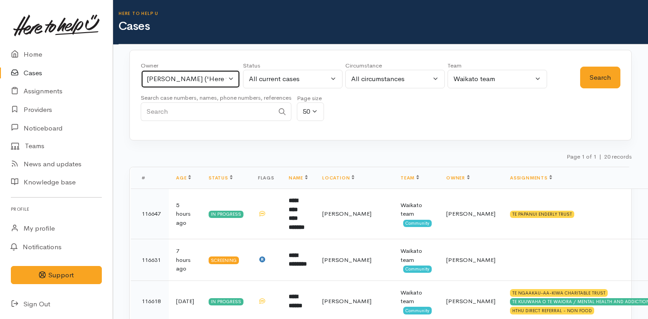
click at [205, 76] on div "[PERSON_NAME] ('Here to help u')" at bounding box center [187, 79] width 80 height 10
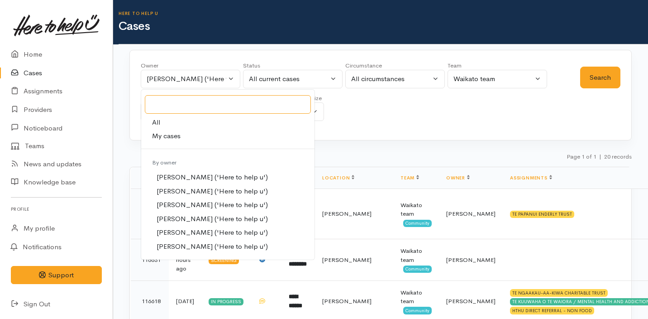
type input "n"
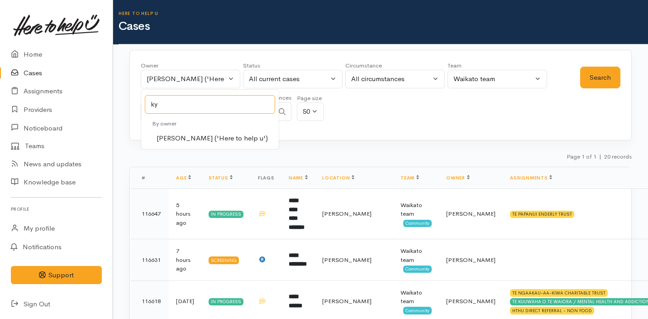
type input "ky"
click at [220, 137] on span "[PERSON_NAME] ('Here to help u')" at bounding box center [212, 138] width 111 height 10
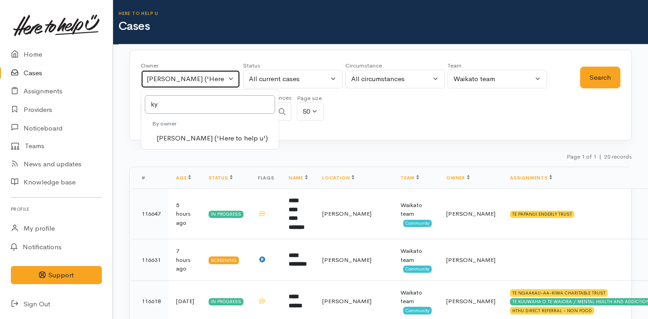
select select "1759"
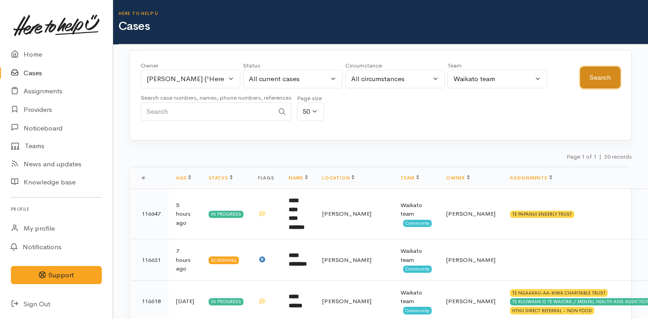
click at [602, 76] on button "Search" at bounding box center [600, 78] width 40 height 22
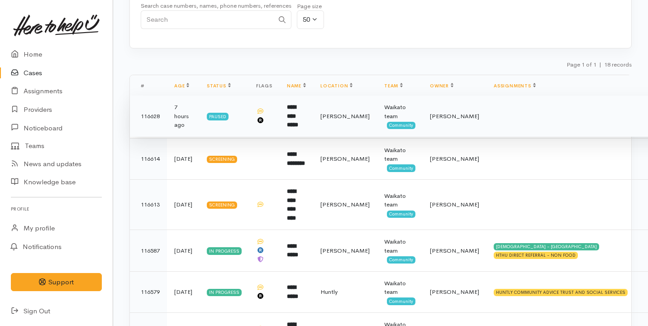
scroll to position [88, 0]
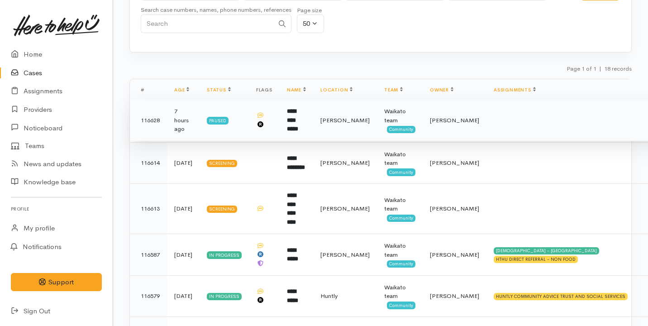
click at [506, 131] on td at bounding box center [577, 121] width 181 height 42
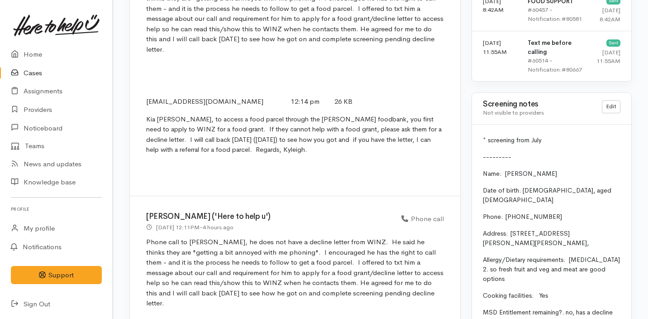
scroll to position [972, 0]
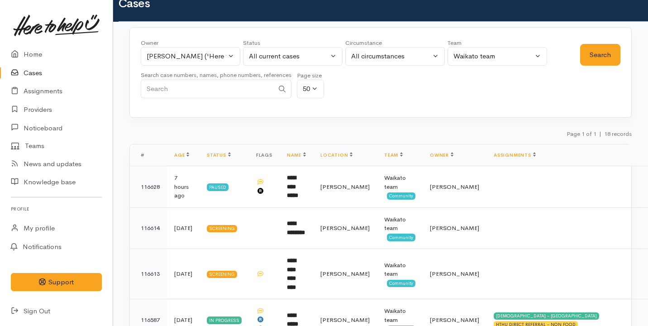
scroll to position [17, 0]
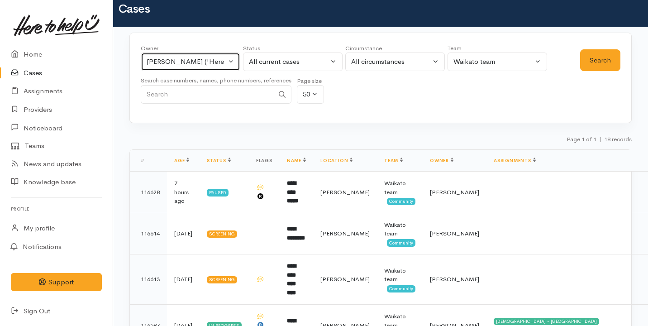
click at [219, 62] on div "[PERSON_NAME] ('Here to help u')" at bounding box center [187, 62] width 80 height 10
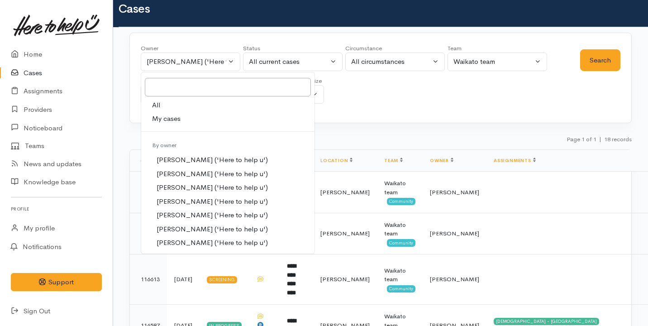
click at [213, 119] on link "My cases" at bounding box center [227, 119] width 173 height 14
select select "2109"
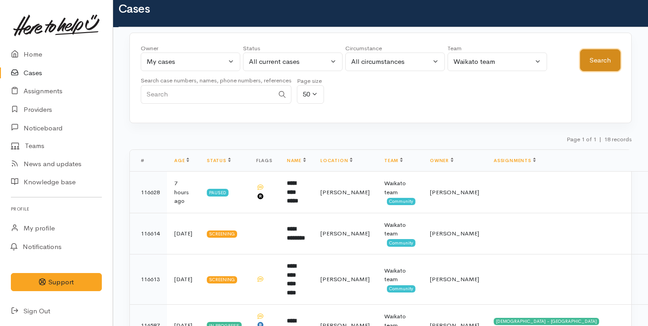
click at [613, 49] on button "Search" at bounding box center [600, 60] width 40 height 22
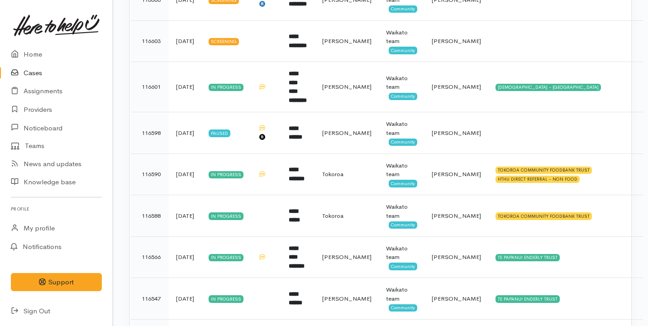
scroll to position [708, 0]
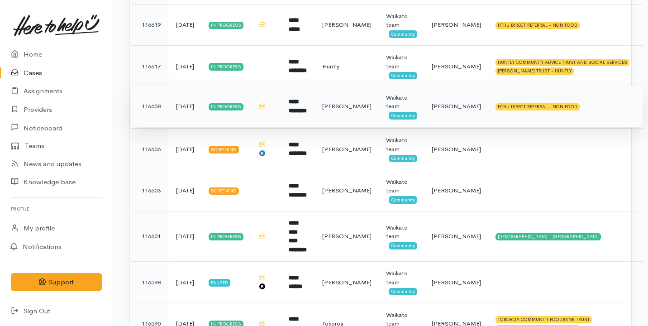
click at [497, 102] on td "HTHU DIRECT REFERRAL - NON FOOD" at bounding box center [565, 107] width 155 height 42
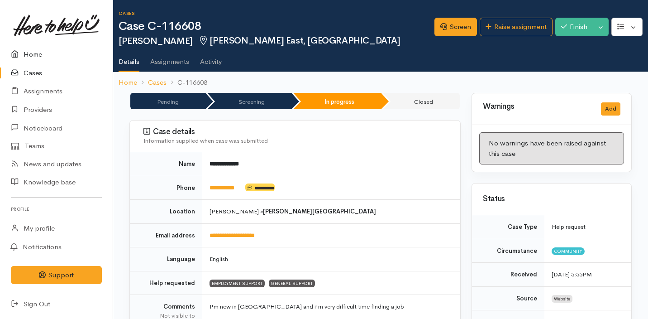
click at [52, 52] on link "Home" at bounding box center [56, 54] width 113 height 19
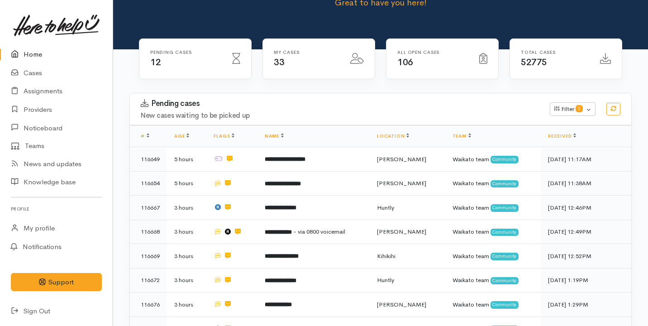
scroll to position [192, 0]
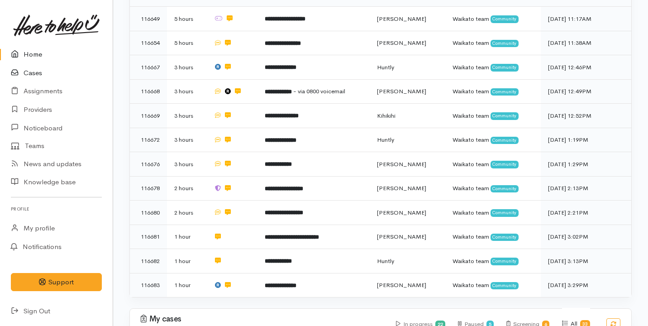
click at [42, 67] on link "Cases" at bounding box center [56, 73] width 113 height 19
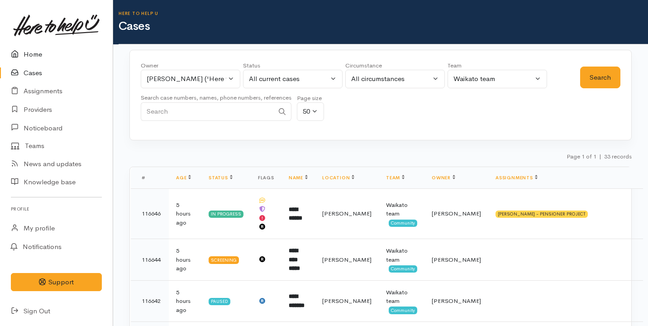
click at [33, 56] on link "Home" at bounding box center [56, 54] width 113 height 19
